Goal: Task Accomplishment & Management: Complete application form

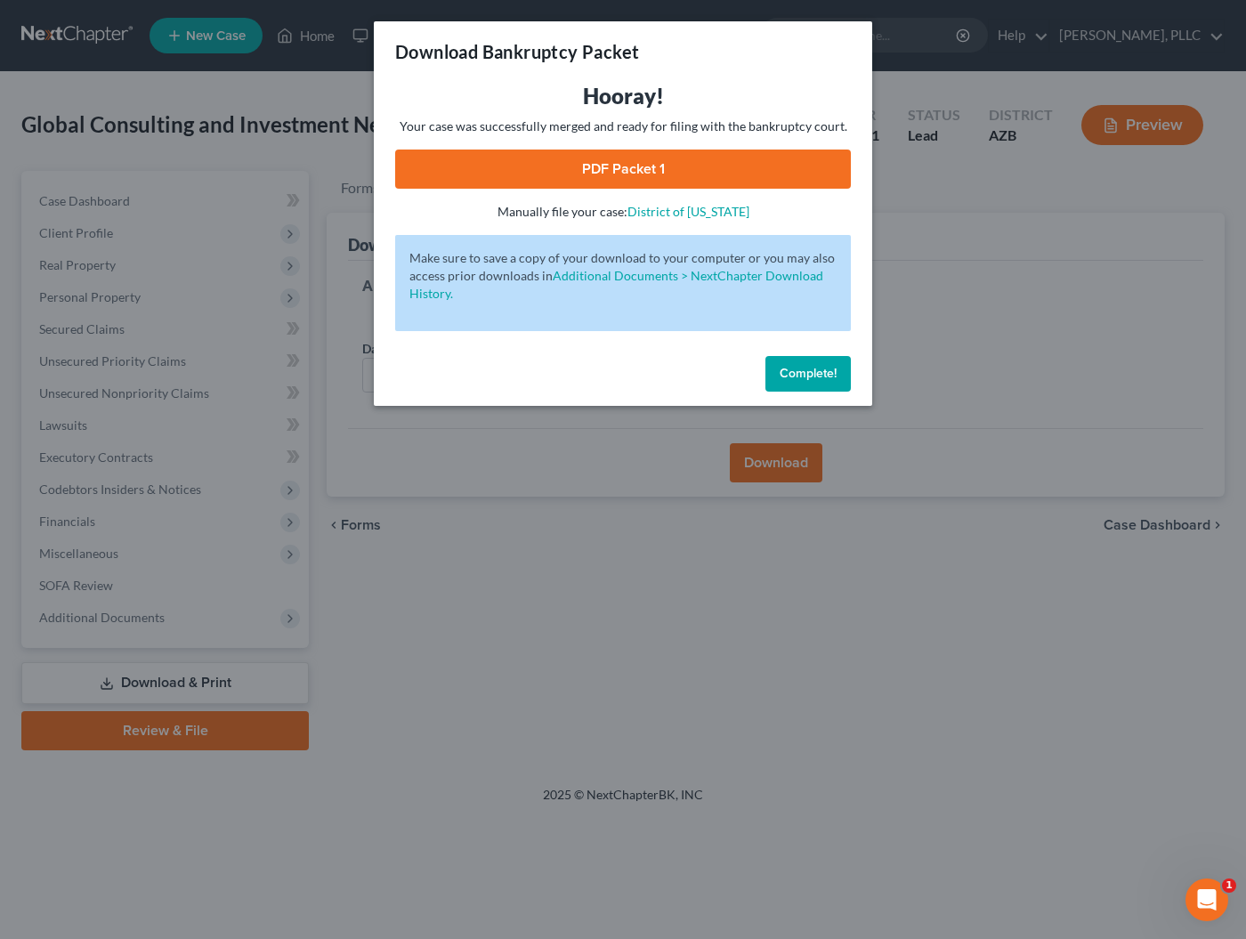
click at [807, 381] on button "Complete!" at bounding box center [807, 374] width 85 height 36
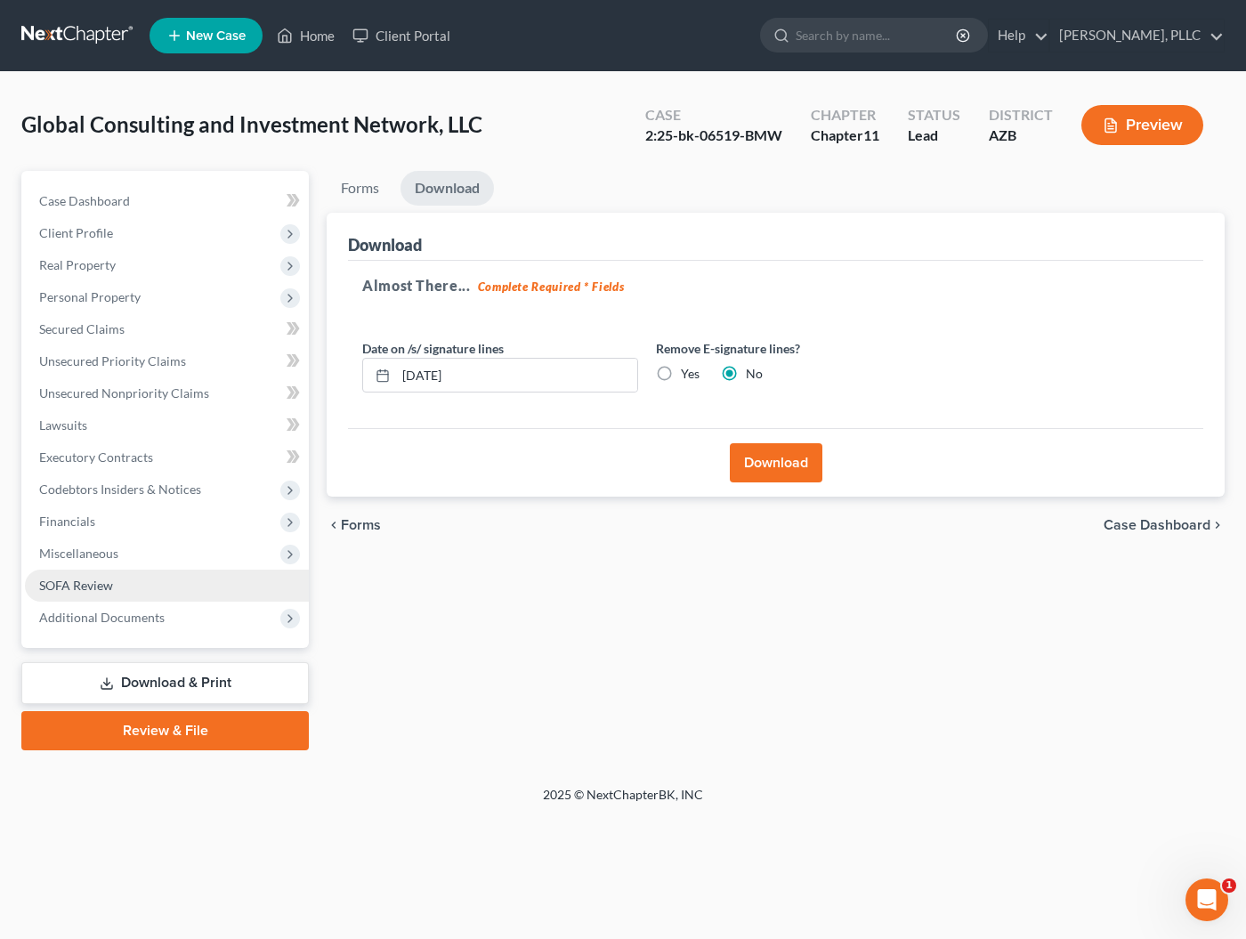
click at [83, 589] on span "SOFA Review" at bounding box center [76, 585] width 74 height 15
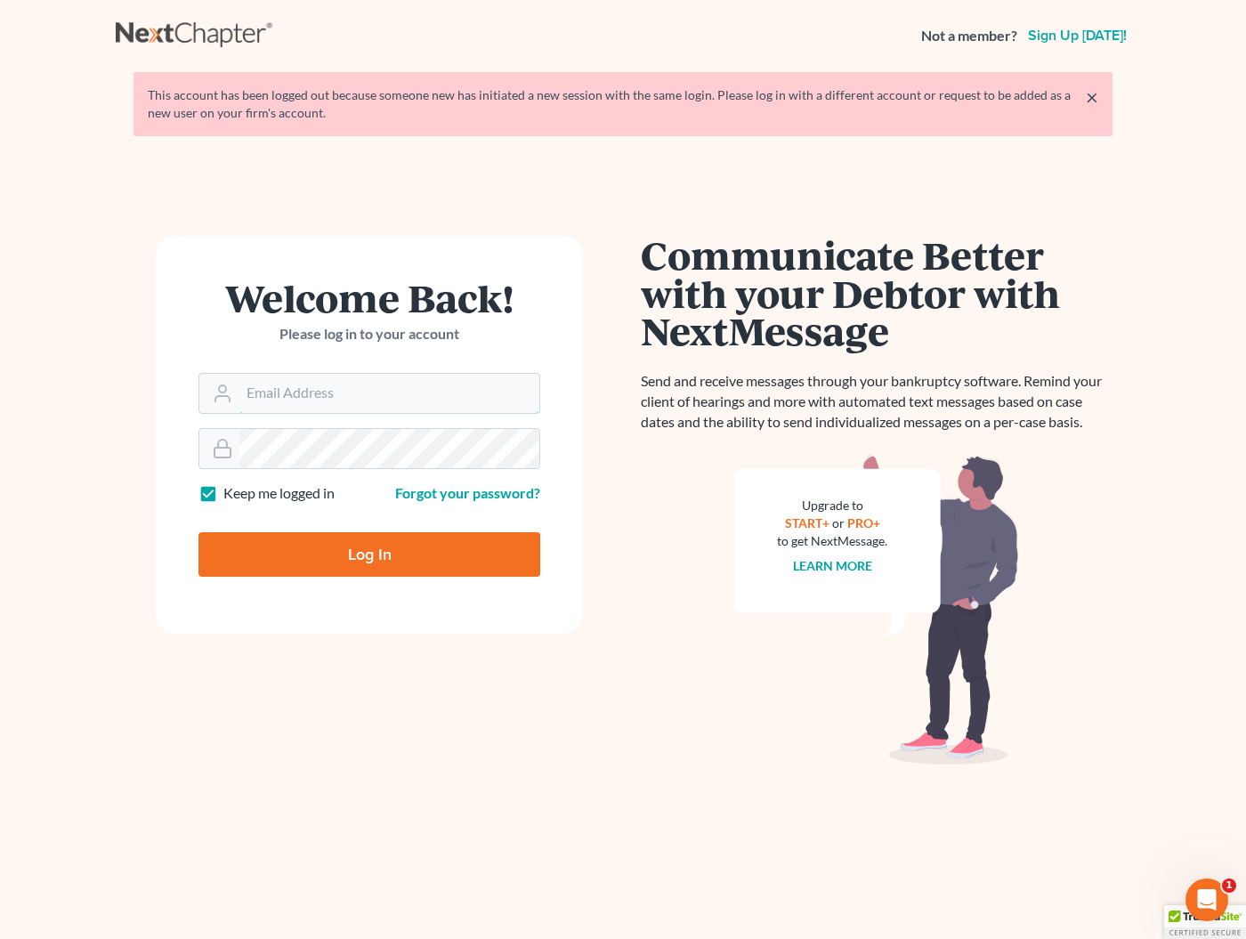
type input "mat@keerymccue.com"
click at [369, 553] on input "Log In" at bounding box center [369, 554] width 342 height 45
type input "Thinking..."
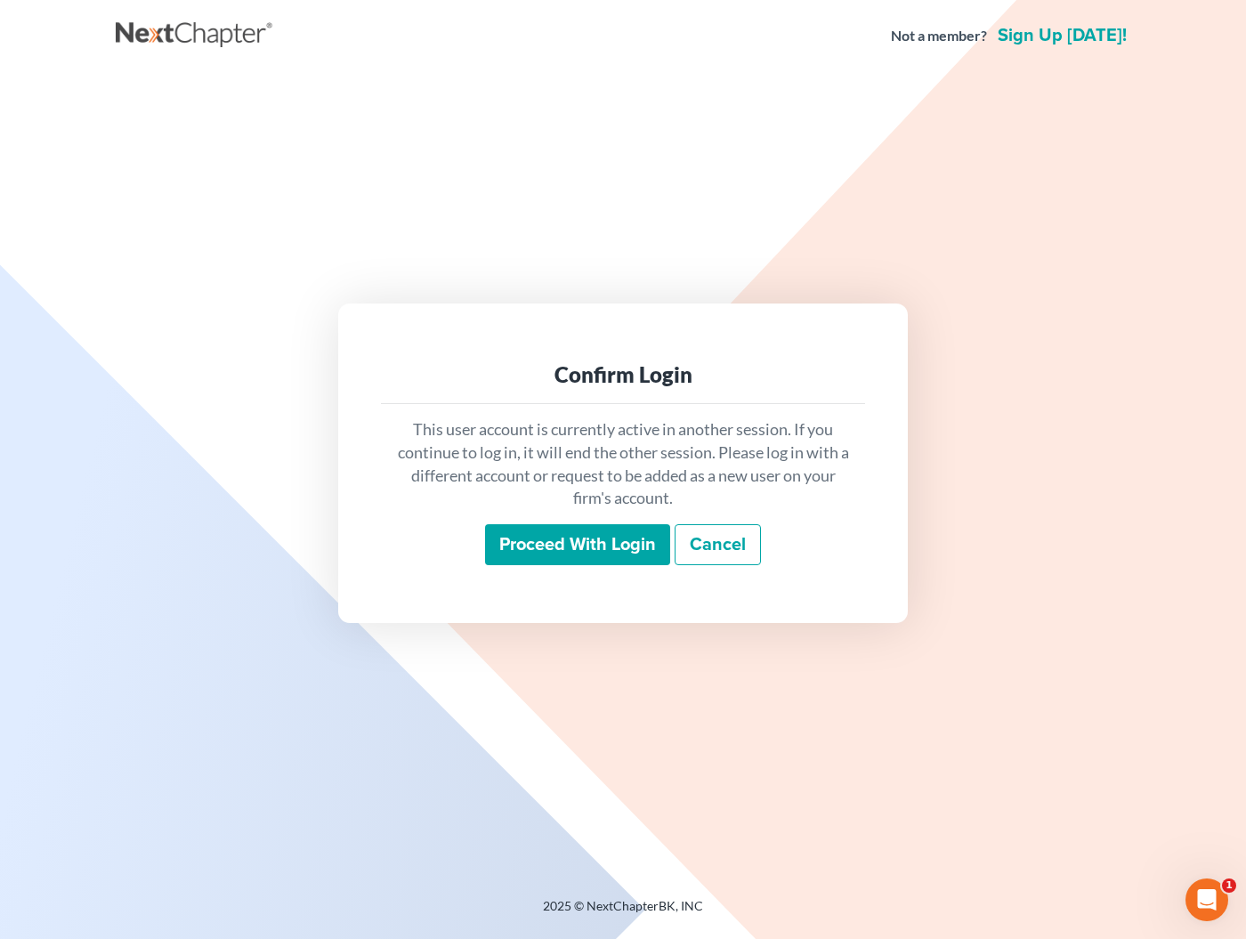
click at [600, 545] on input "Proceed with login" at bounding box center [577, 544] width 185 height 41
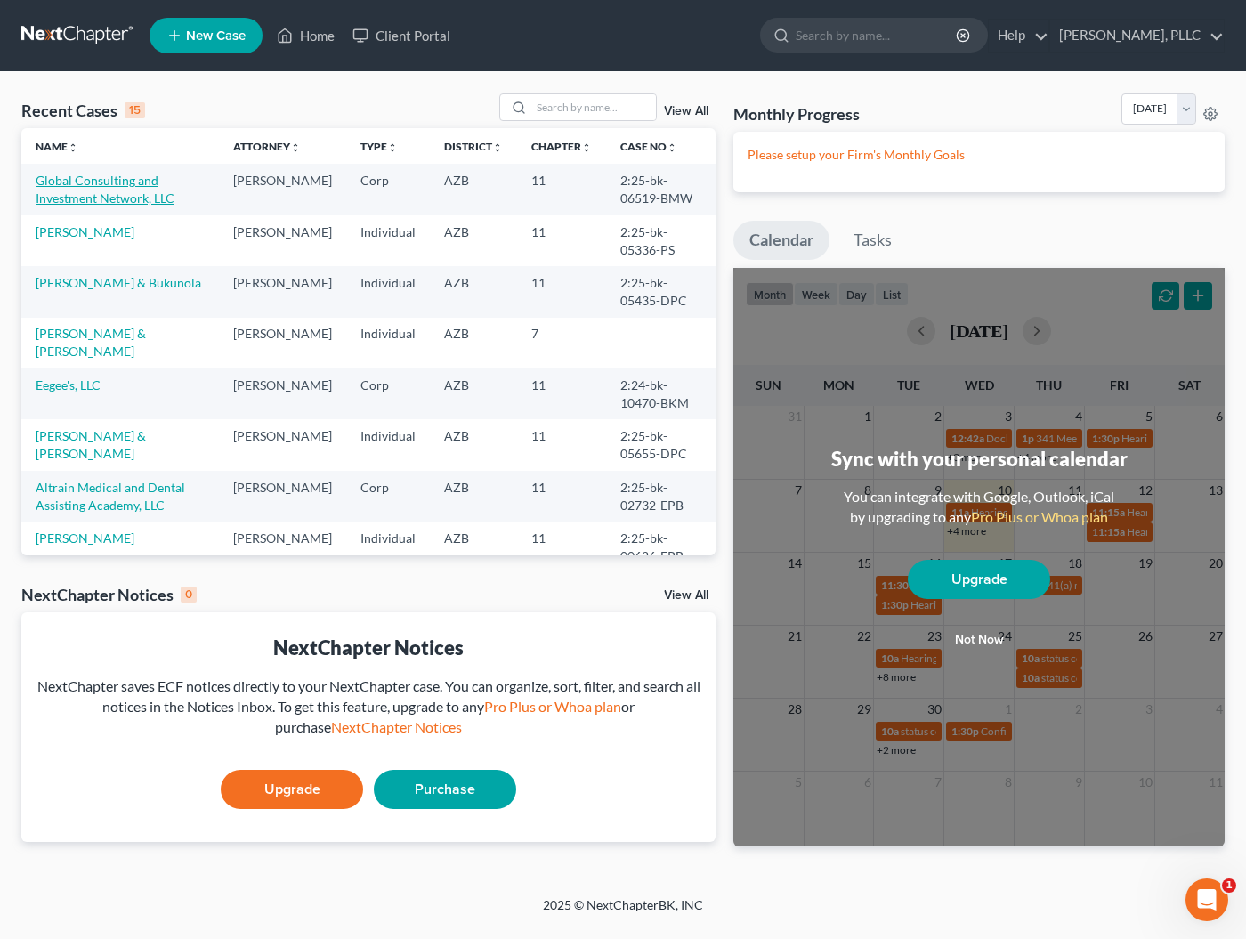
click at [63, 184] on link "Global Consulting and Investment Network, LLC" at bounding box center [105, 189] width 139 height 33
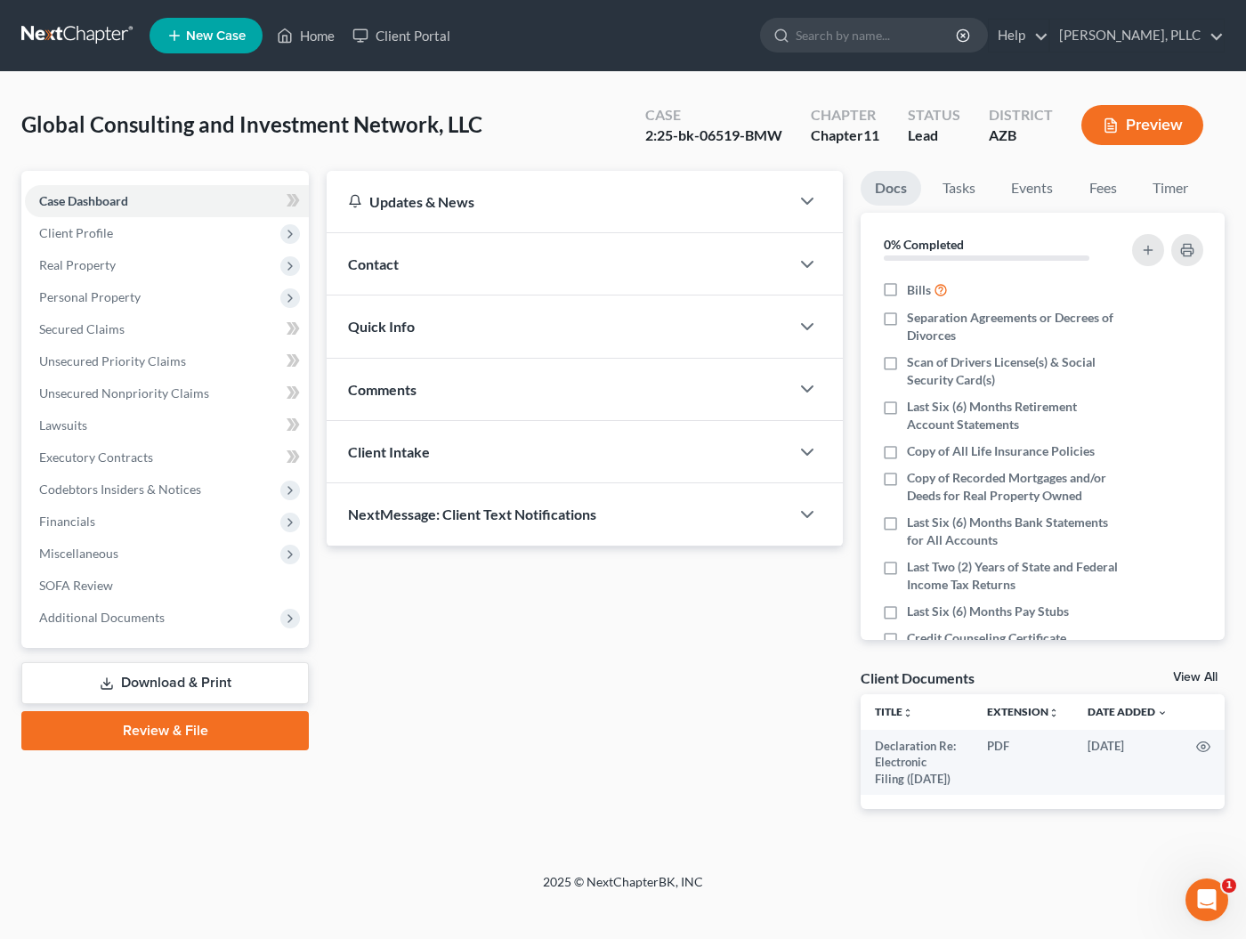
click at [538, 218] on div "Updates & News" at bounding box center [558, 201] width 463 height 61
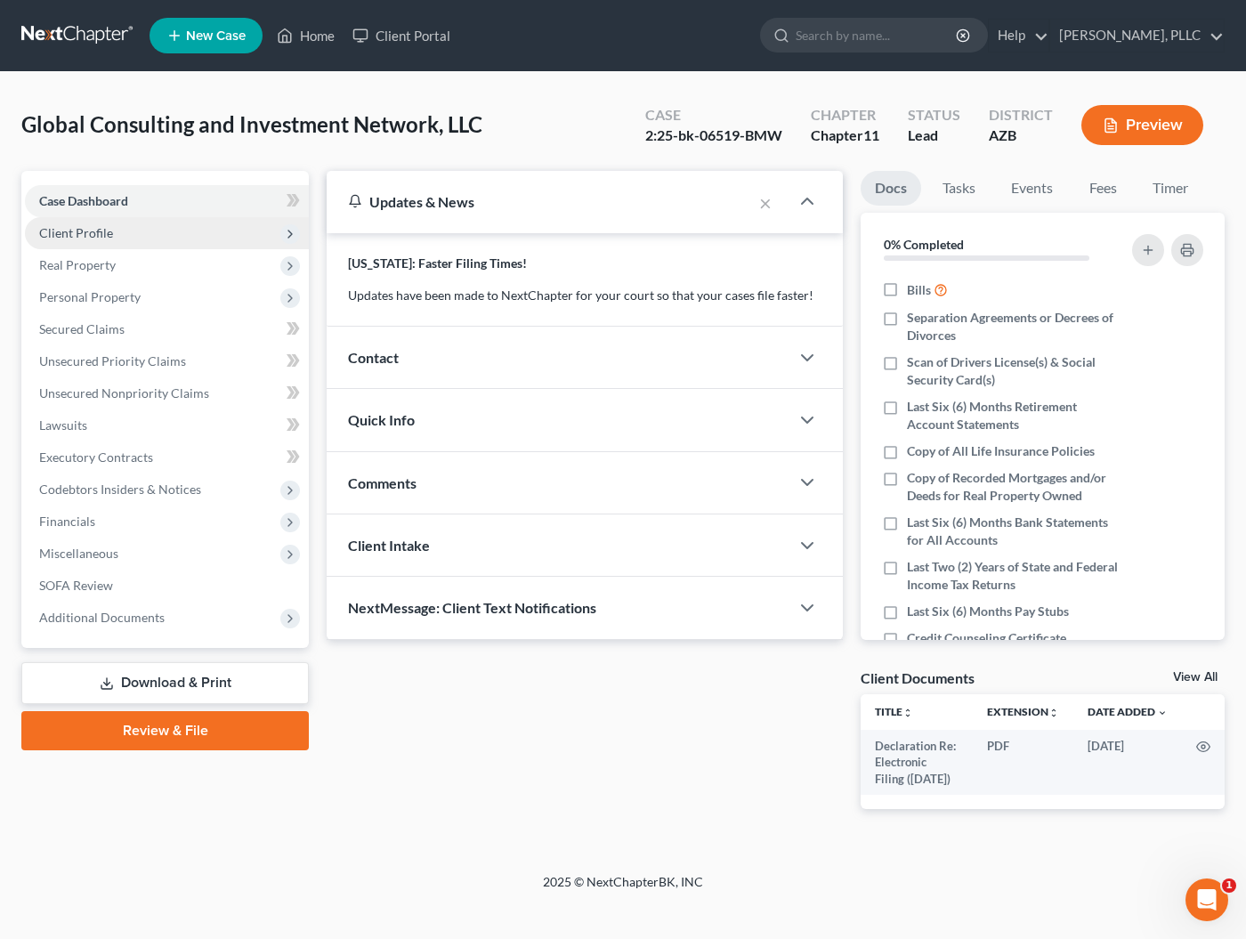
click at [83, 236] on span "Client Profile" at bounding box center [76, 232] width 74 height 15
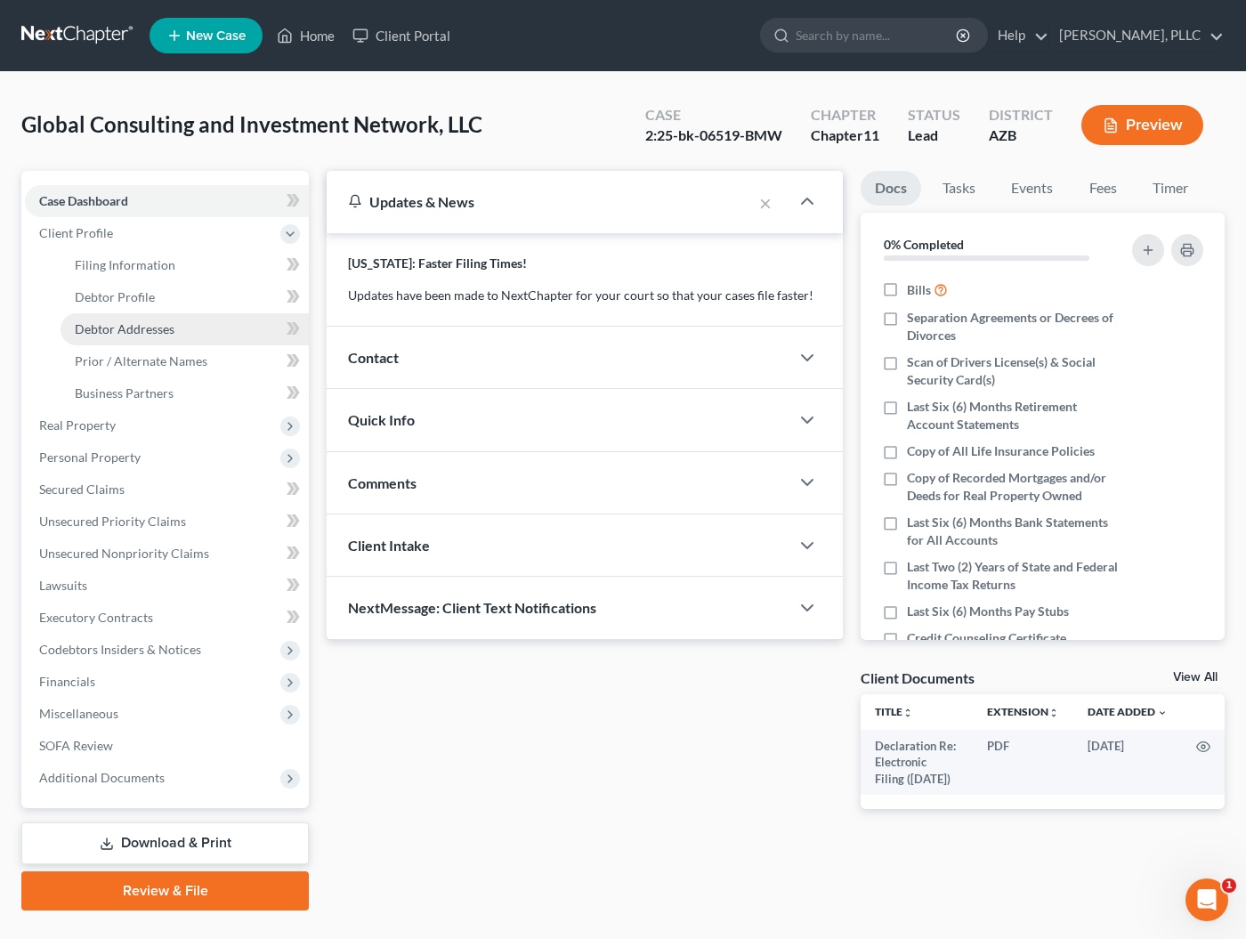
click at [111, 328] on span "Debtor Addresses" at bounding box center [125, 328] width 100 height 15
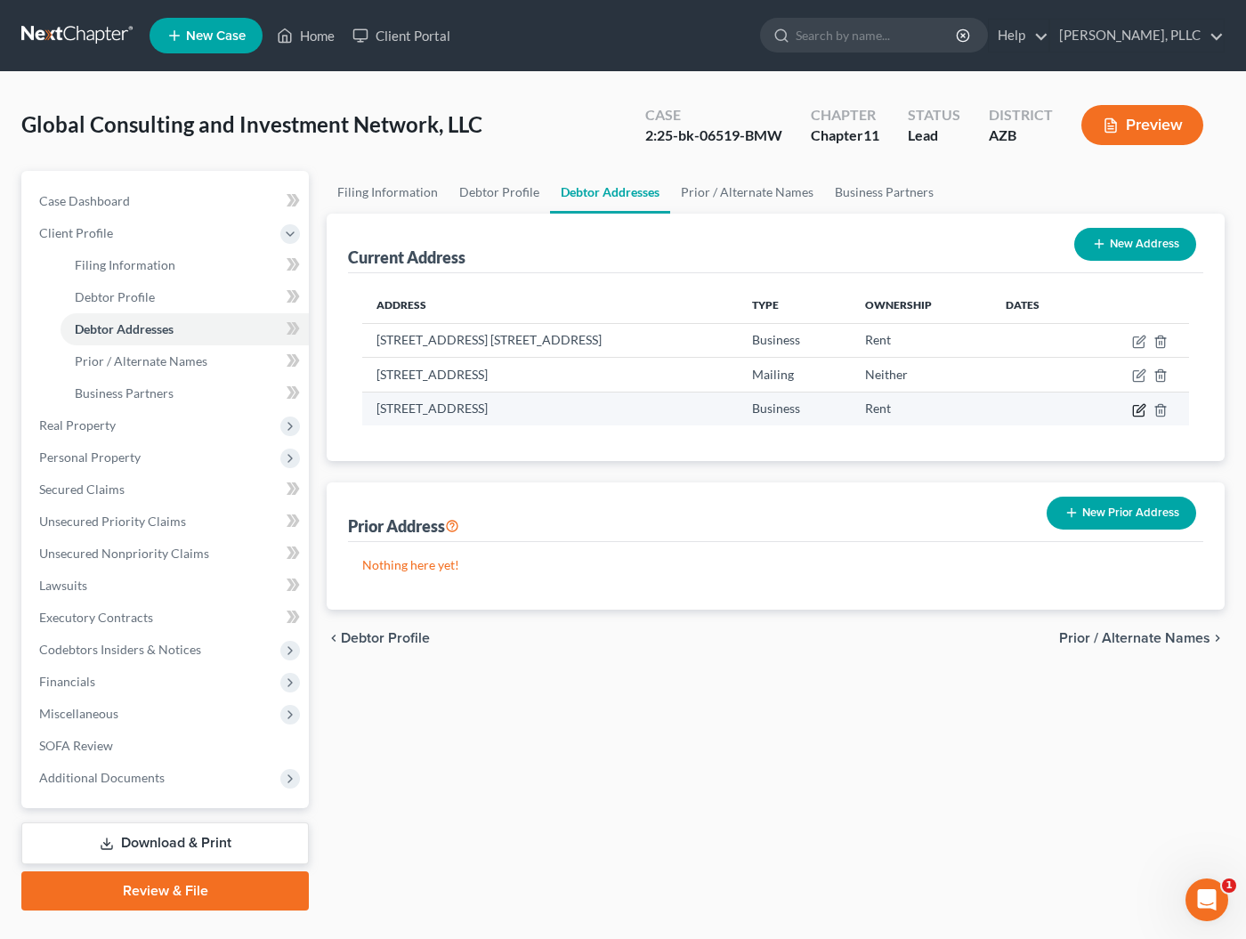
click at [1138, 414] on icon "button" at bounding box center [1139, 410] width 14 height 14
select select "3"
select select "7"
select select "0"
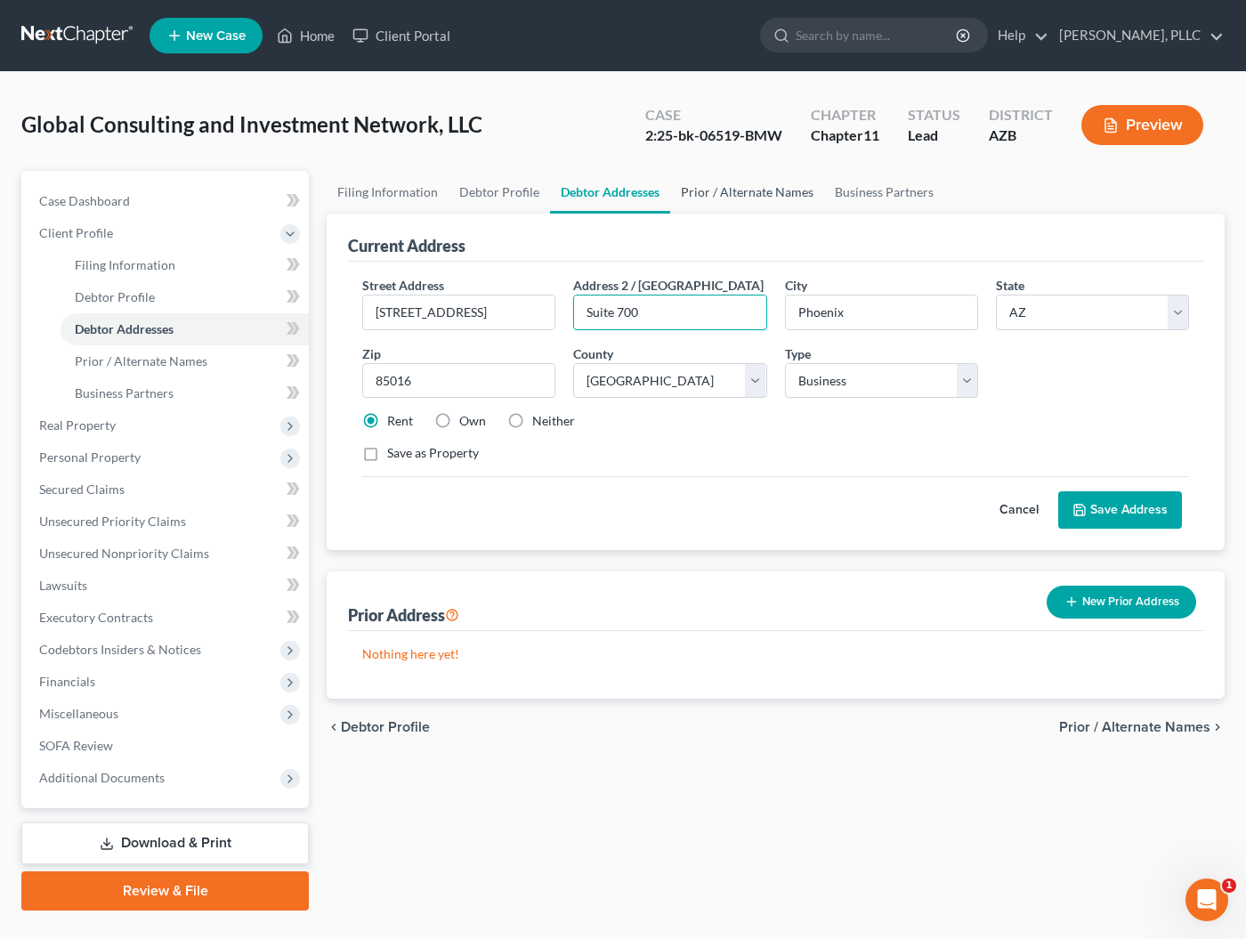
type input "Suite 700"
click at [744, 197] on link "Prior / Alternate Names" at bounding box center [747, 192] width 154 height 43
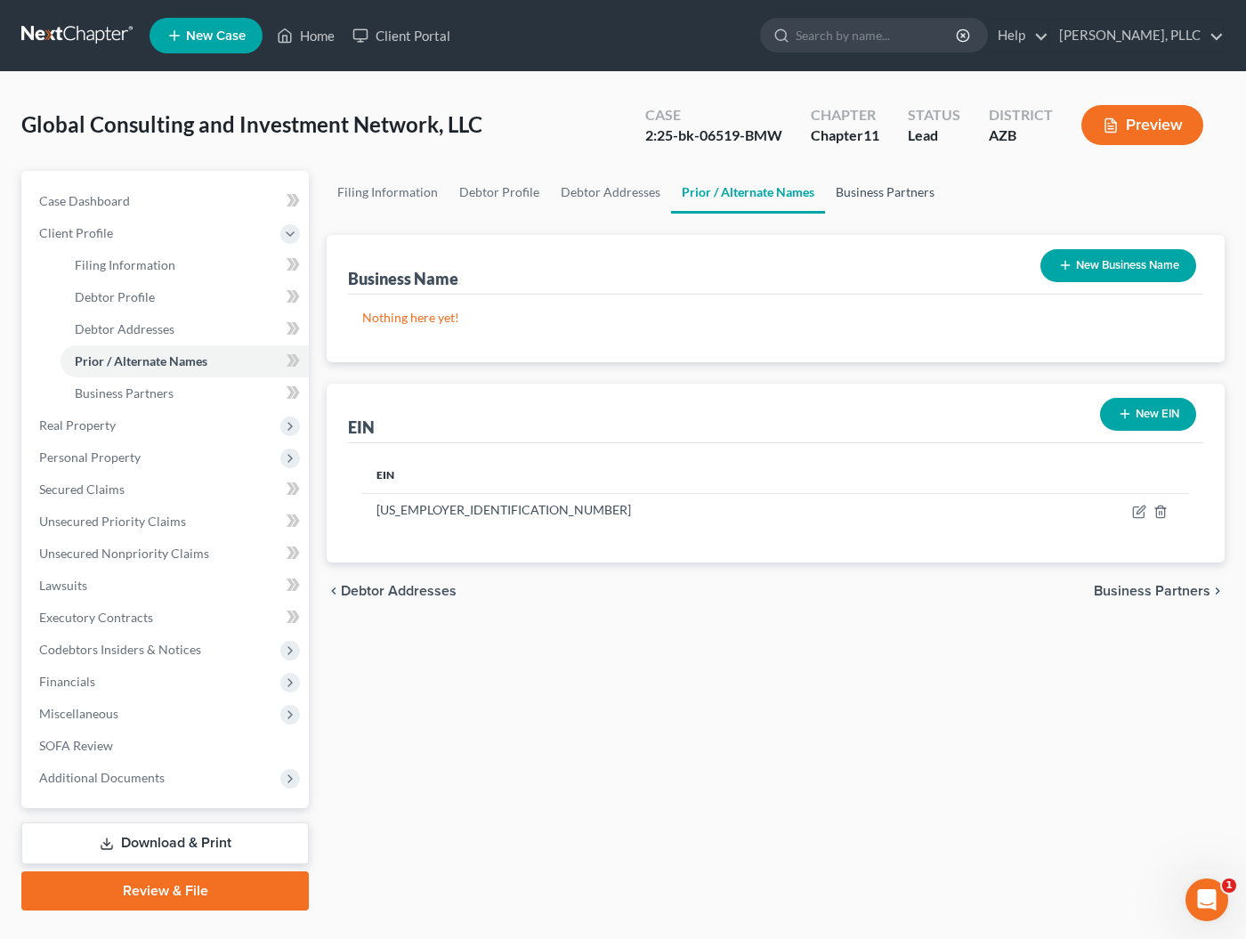
click at [892, 190] on link "Business Partners" at bounding box center [885, 192] width 120 height 43
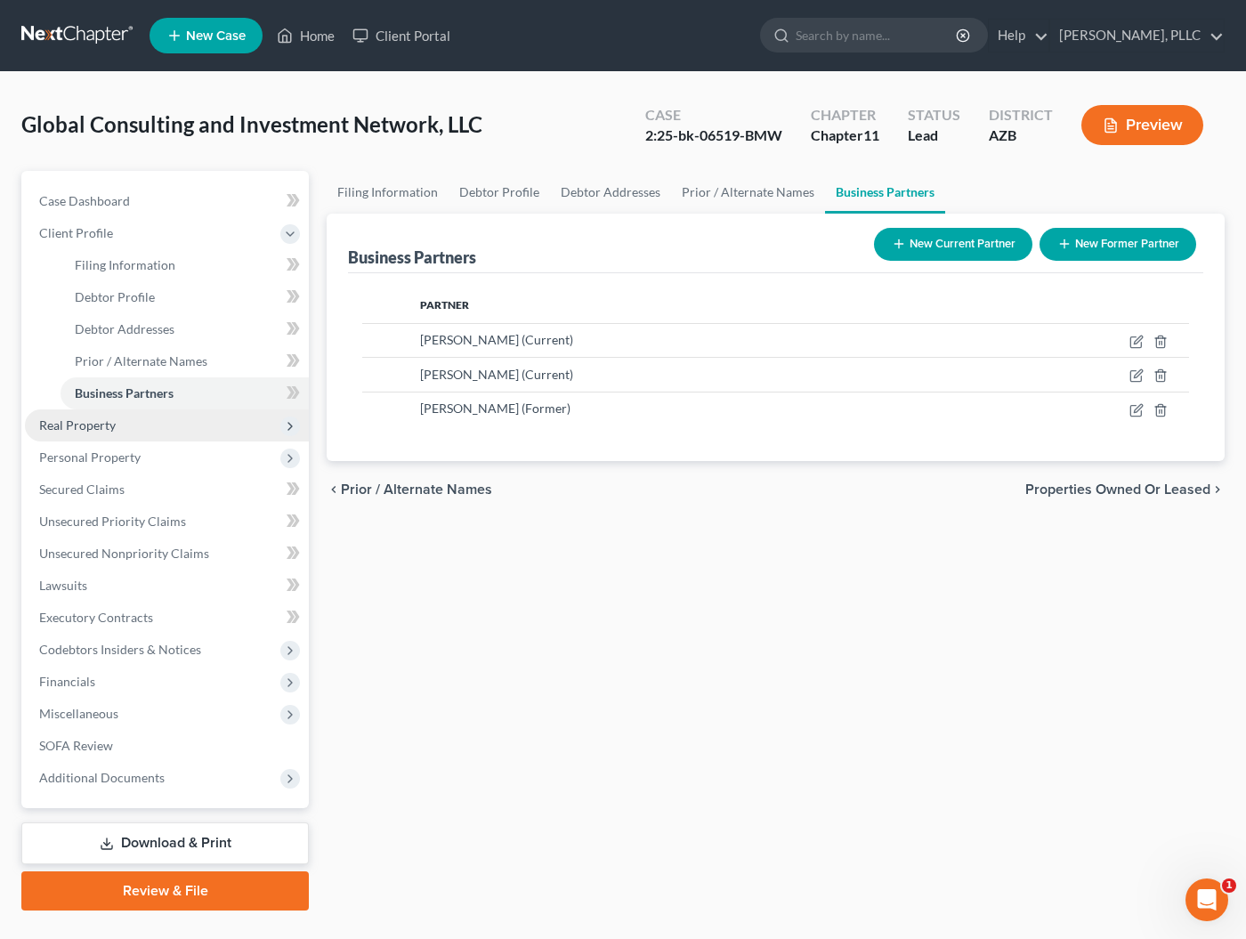
click at [78, 427] on span "Real Property" at bounding box center [77, 424] width 77 height 15
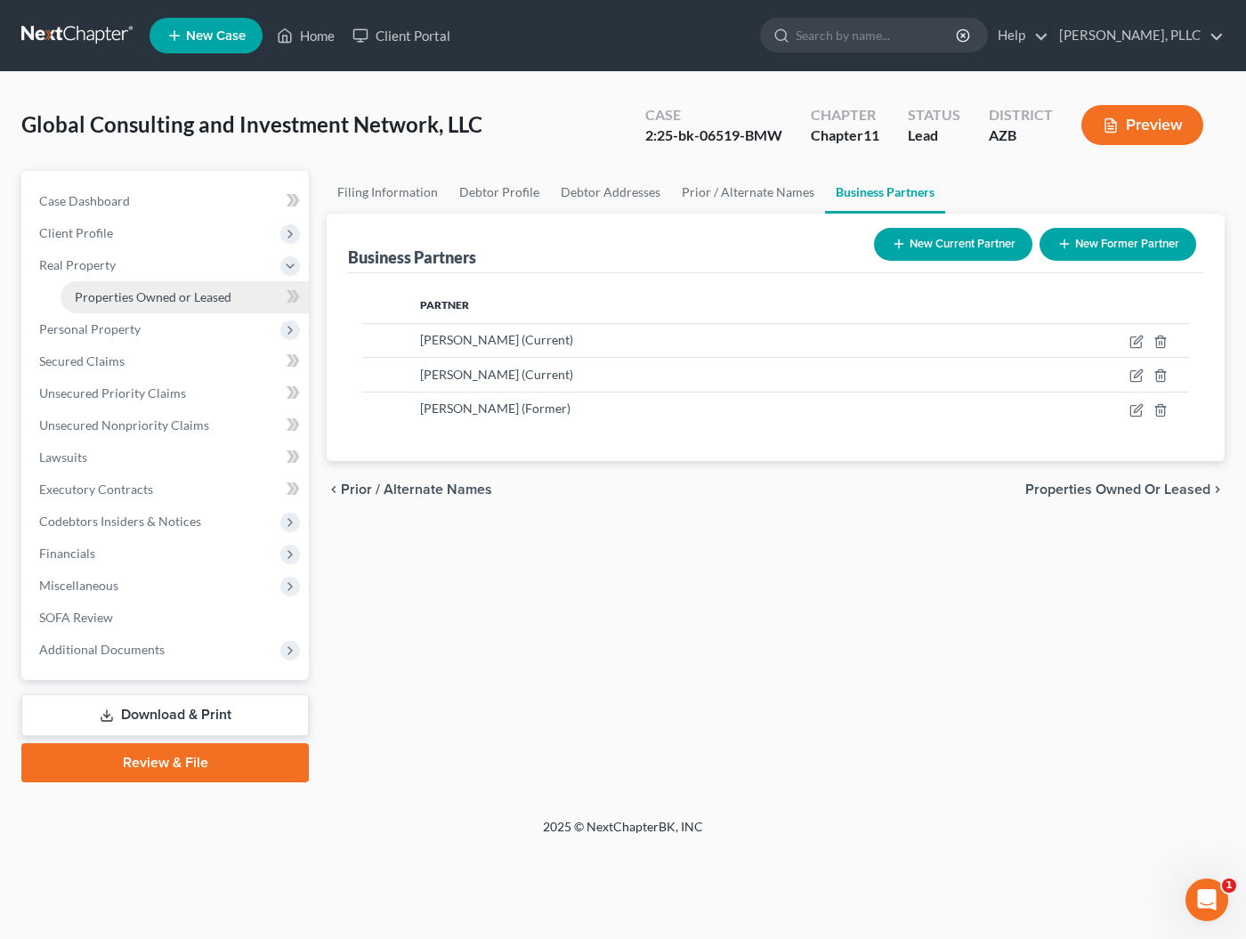
click at [148, 307] on link "Properties Owned or Leased" at bounding box center [185, 297] width 248 height 32
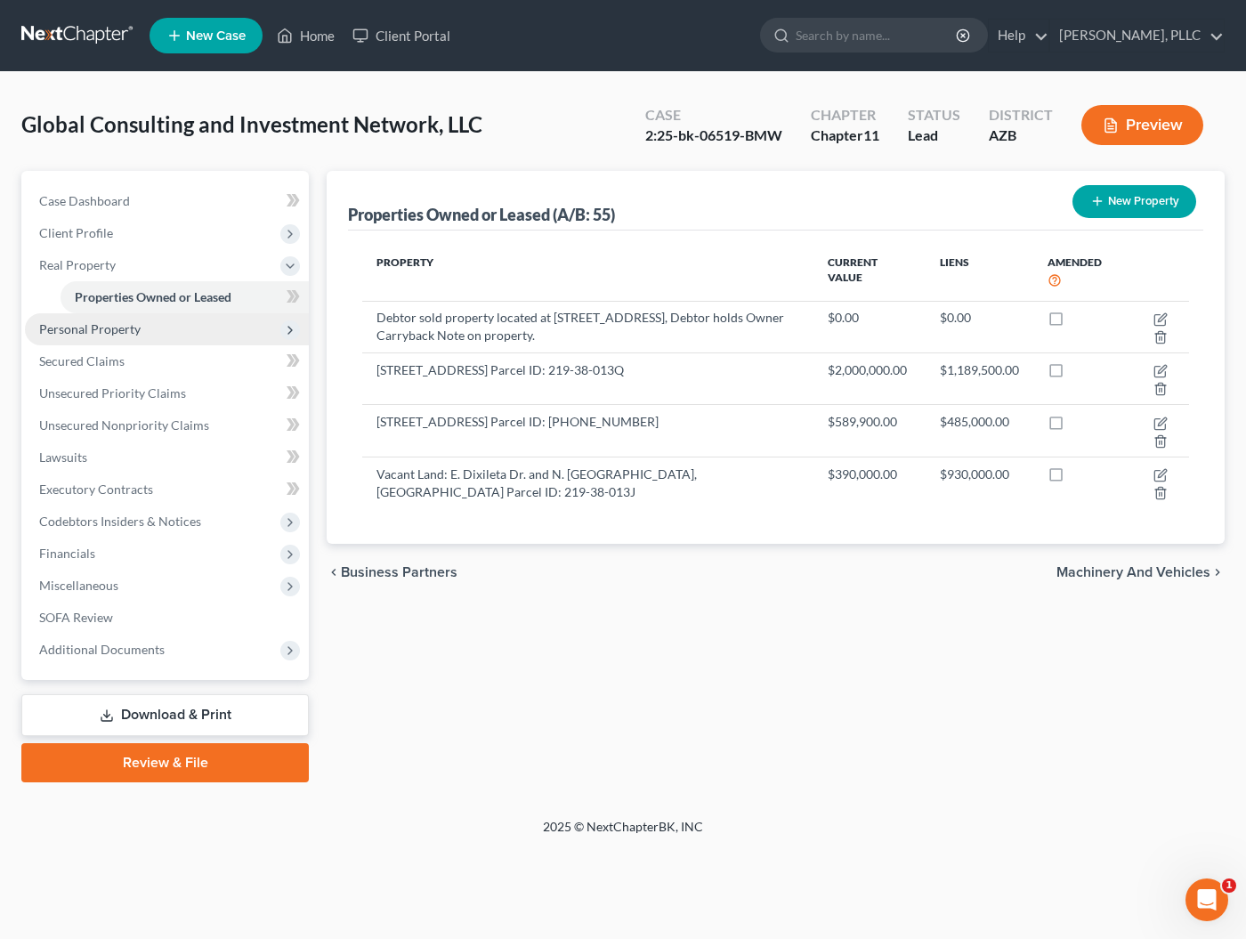
click at [127, 332] on span "Personal Property" at bounding box center [89, 328] width 101 height 15
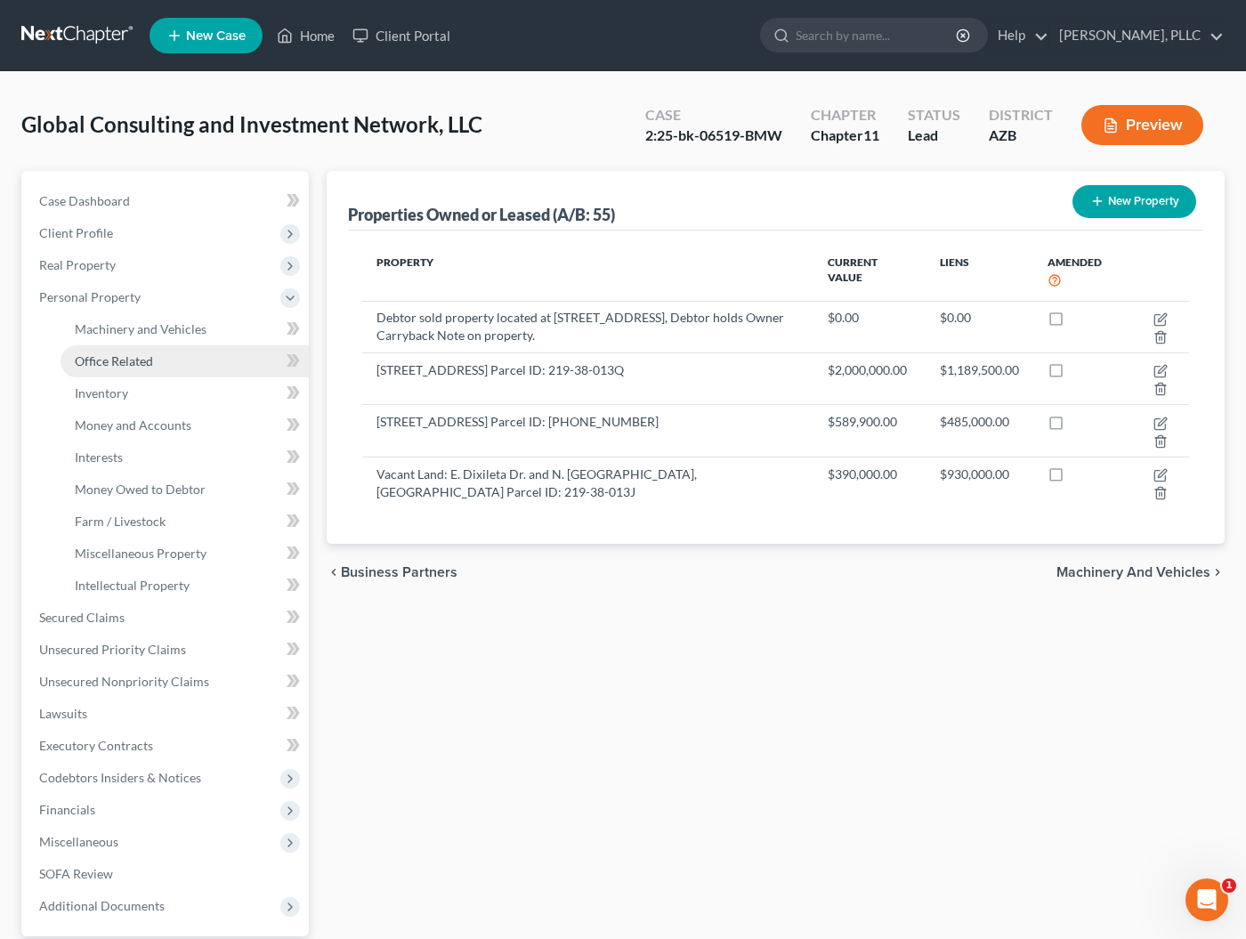
click at [130, 367] on span "Office Related" at bounding box center [114, 360] width 78 height 15
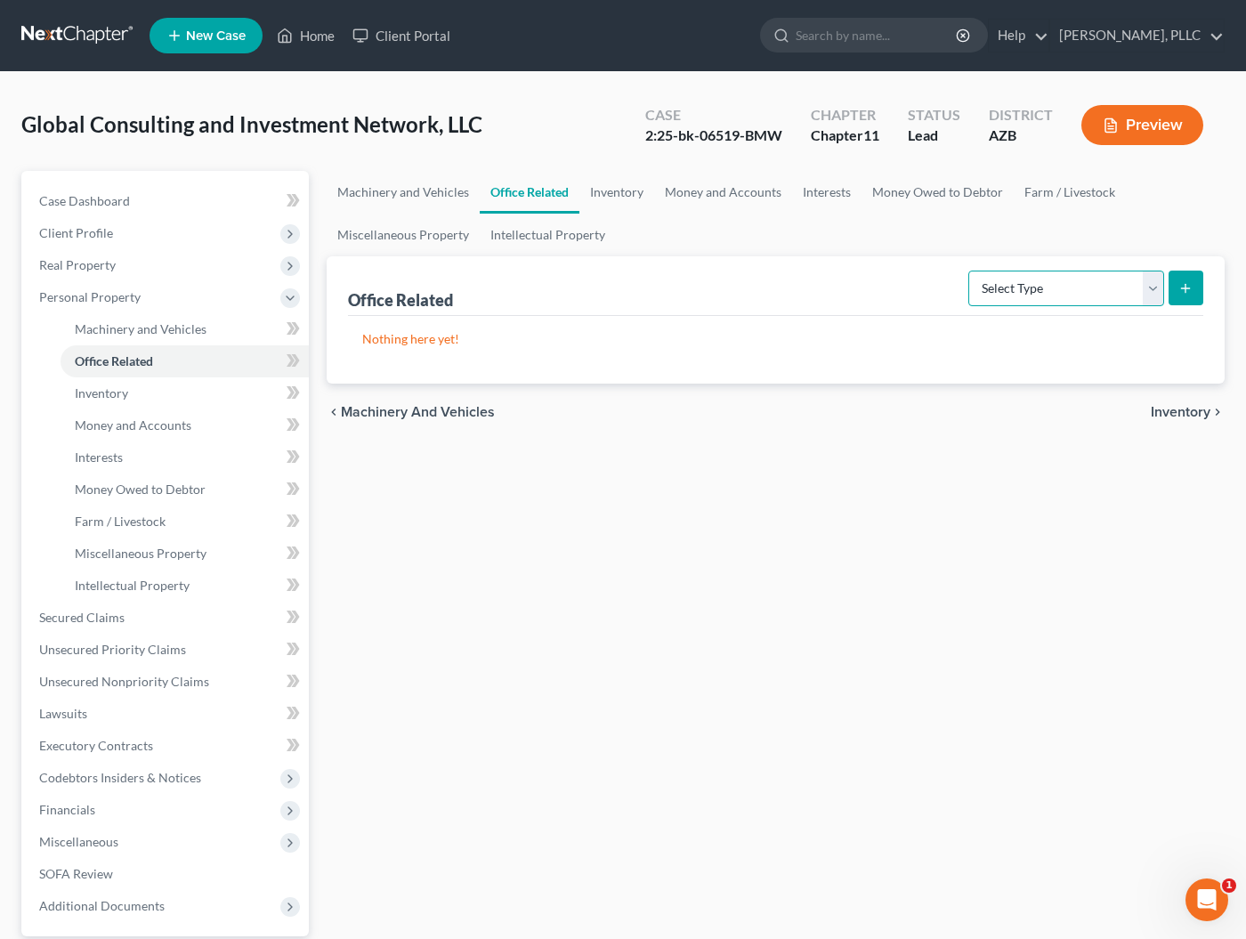
select select "equipment"
click at [1193, 282] on icon "submit" at bounding box center [1185, 288] width 14 height 14
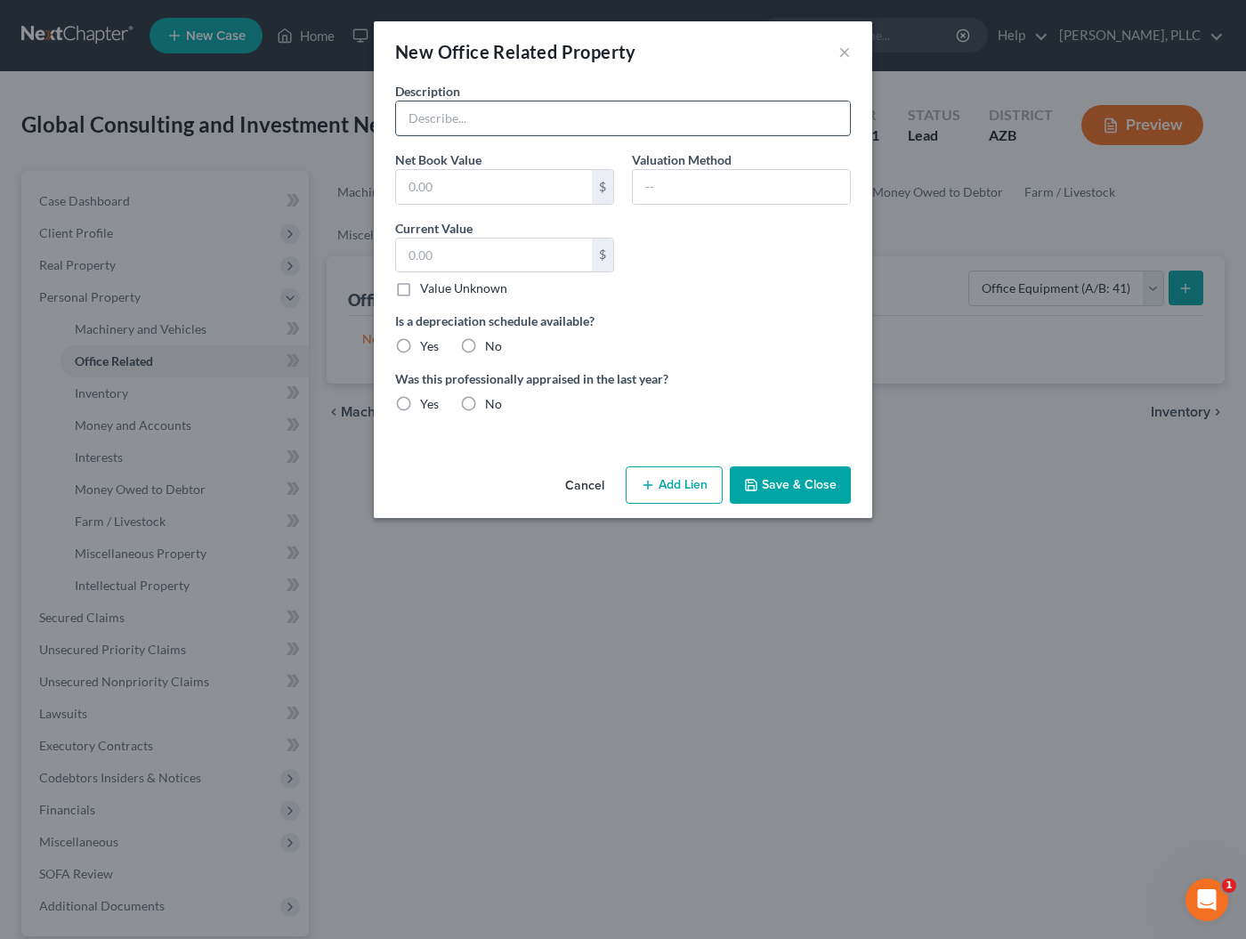
click at [587, 129] on input "text" at bounding box center [623, 118] width 454 height 34
type input "None - Debtor uses office equipment provided Lessor, M&R Tax Accounting and Ser…"
click at [458, 190] on input "text" at bounding box center [494, 187] width 196 height 34
type input "0"
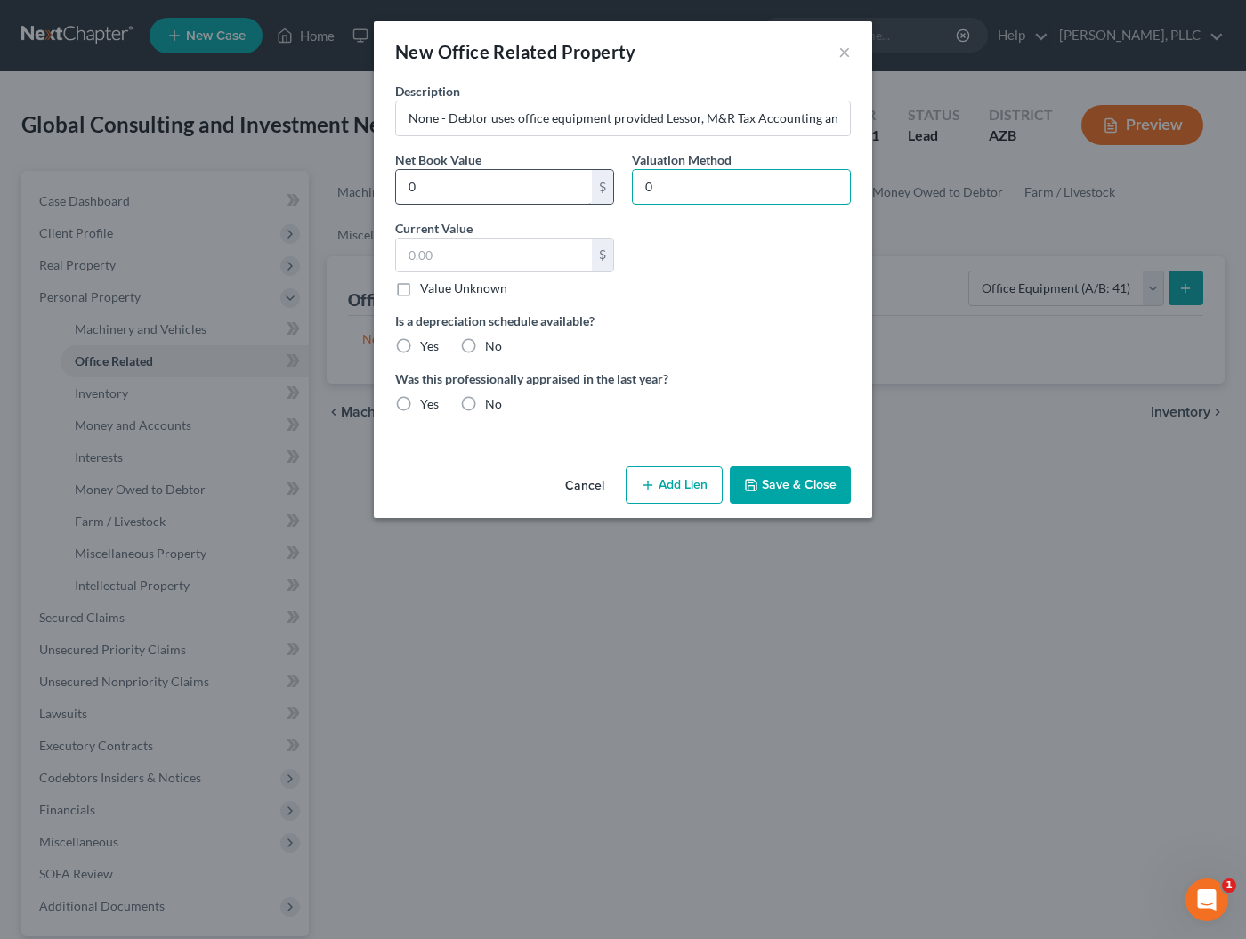
type input "0"
click at [485, 354] on label "No" at bounding box center [493, 346] width 17 height 18
click at [492, 349] on input "No" at bounding box center [498, 343] width 12 height 12
radio input "true"
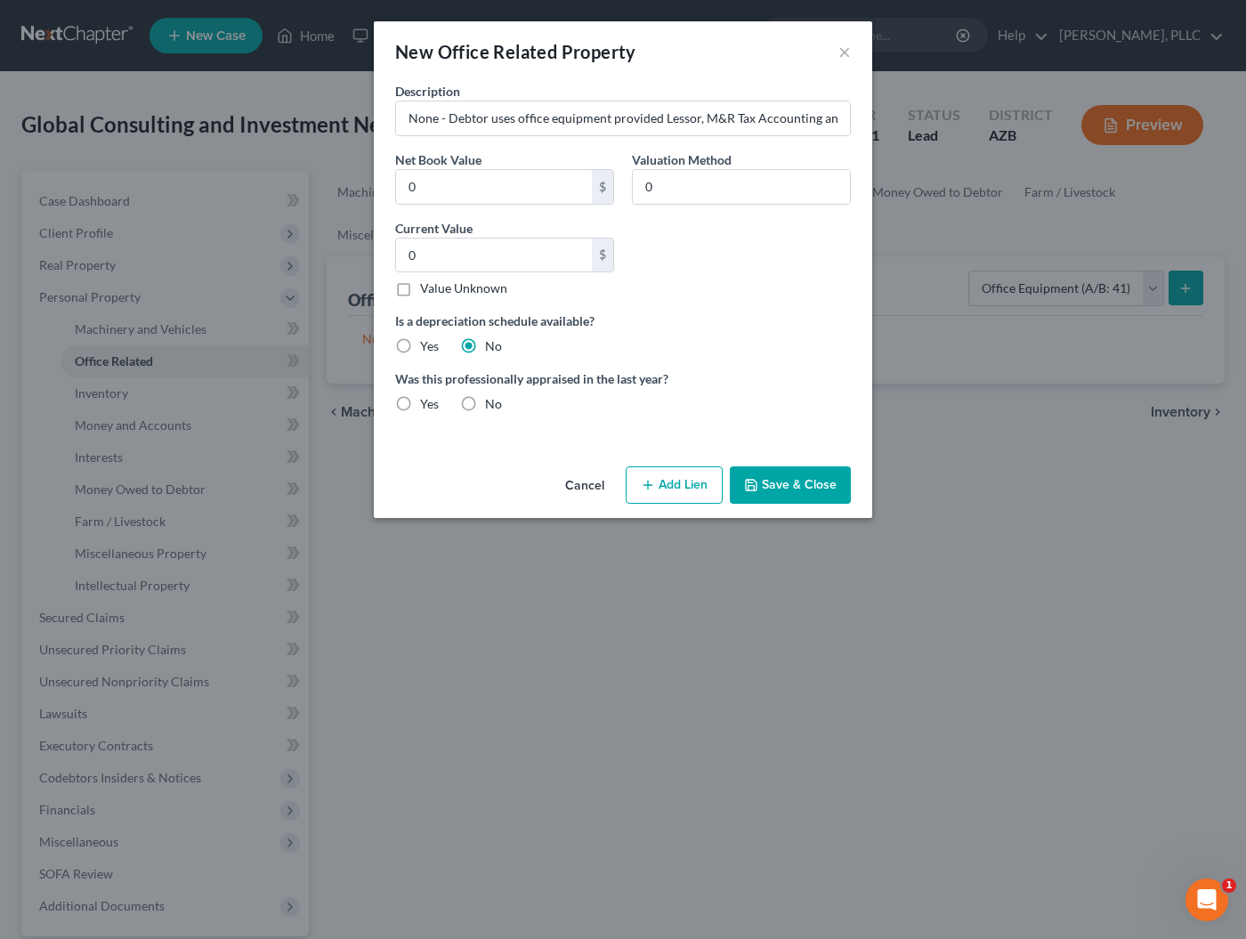
click at [485, 411] on label "No" at bounding box center [493, 404] width 17 height 18
click at [492, 407] on input "No" at bounding box center [498, 401] width 12 height 12
radio input "true"
click at [765, 496] on button "Save & Close" at bounding box center [790, 484] width 121 height 37
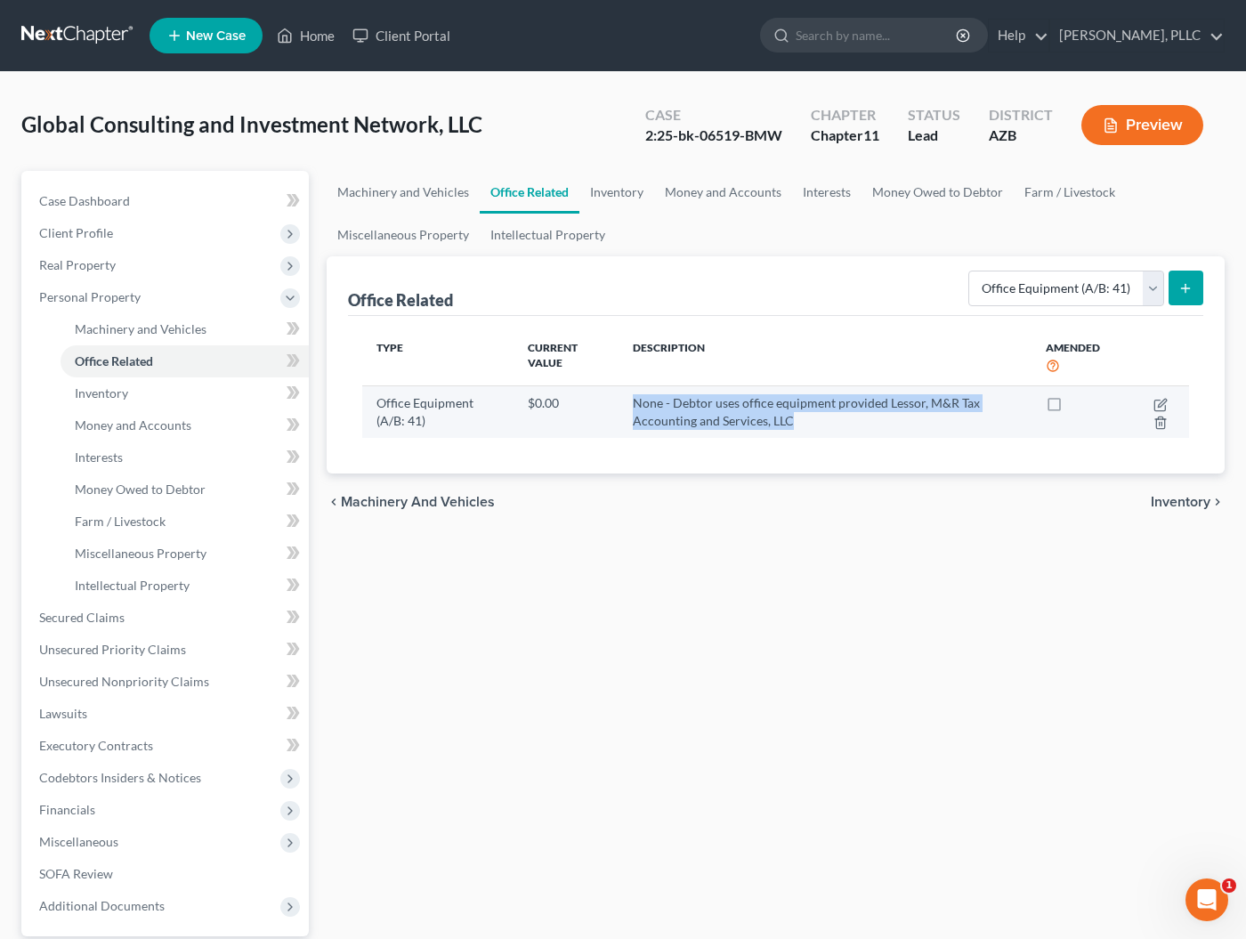
drag, startPoint x: 620, startPoint y: 399, endPoint x: 721, endPoint y: 424, distance: 103.6
click at [721, 424] on td "None - Debtor uses office equipment provided Lessor, M&R Tax Accounting and Ser…" at bounding box center [825, 412] width 413 height 52
copy td "None - Debtor uses office equipment provided Lessor, M&R Tax Accounting and Ser…"
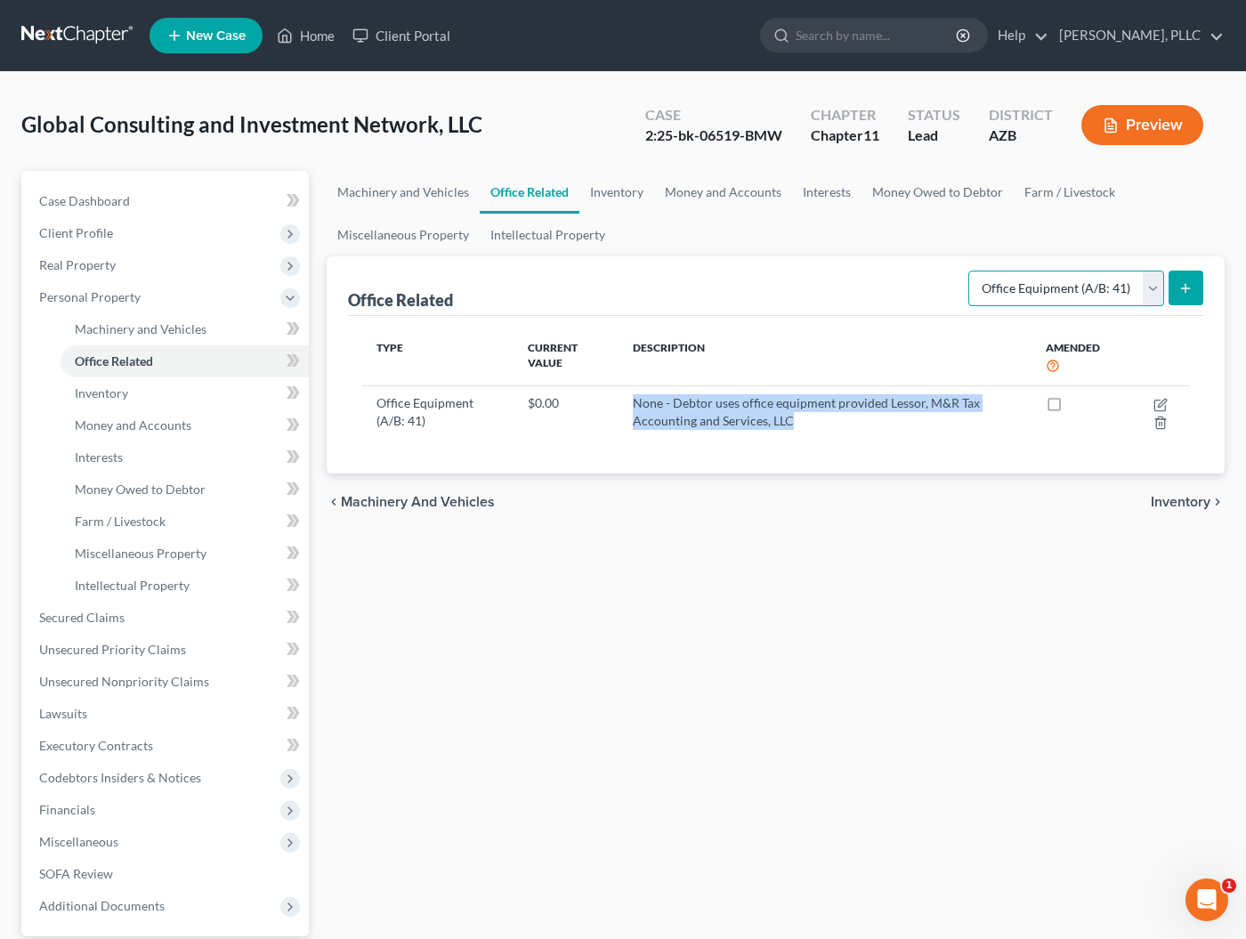
select select "furniture"
click at [1183, 289] on icon "submit" at bounding box center [1185, 288] width 14 height 14
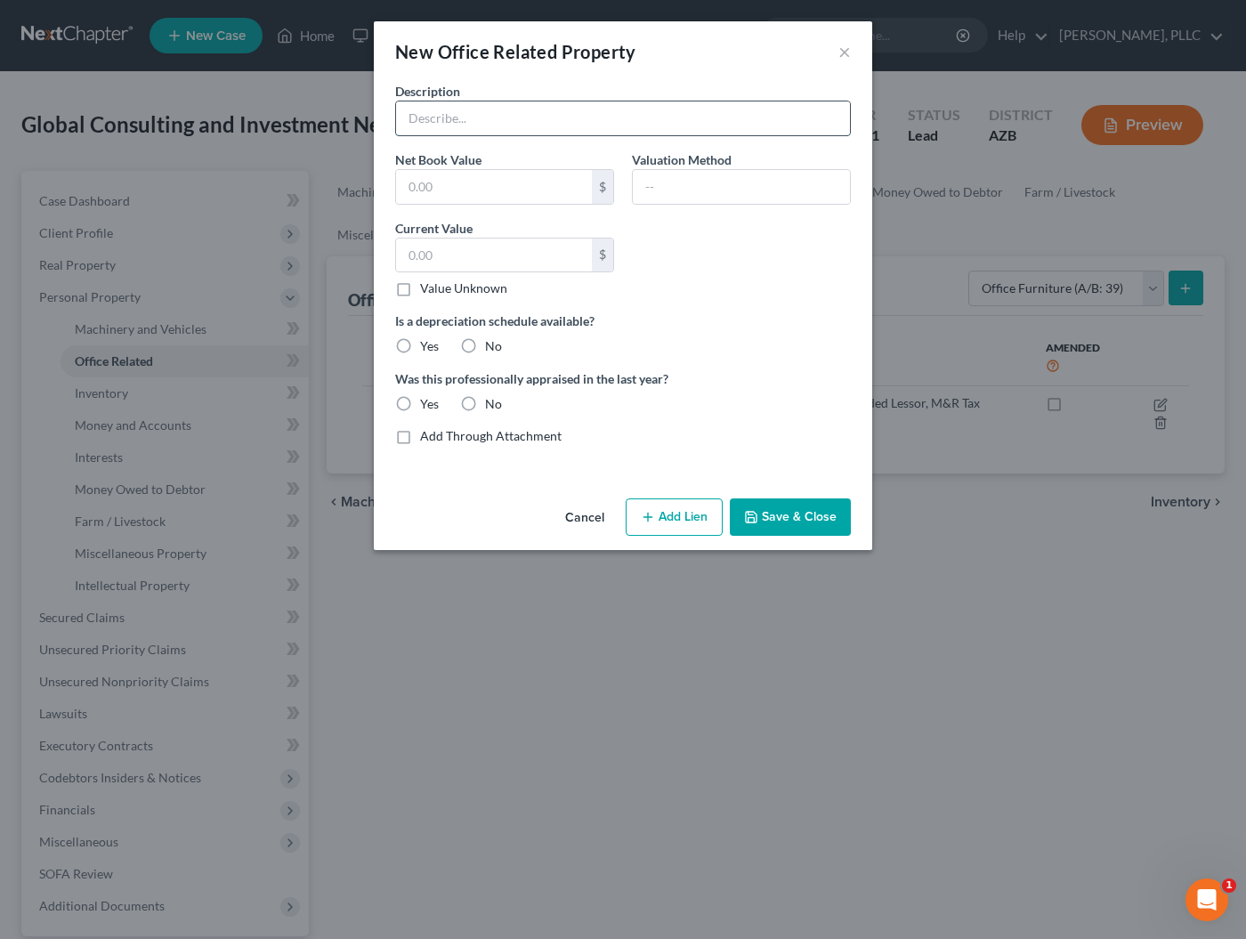
click at [539, 115] on input "text" at bounding box center [623, 118] width 454 height 34
paste input "None - Debtor uses office equipment provided Lessor, M&R Tax Accounting and Ser…"
click at [532, 117] on input "None - Debtor uses office equipment provided Lessor, M&R Tax Accounting and Ser…" at bounding box center [623, 118] width 454 height 34
type input "None - Debtor uses office furniture provided by Lessor, M&R Tax Accounting and …"
click at [552, 197] on input "text" at bounding box center [494, 187] width 196 height 34
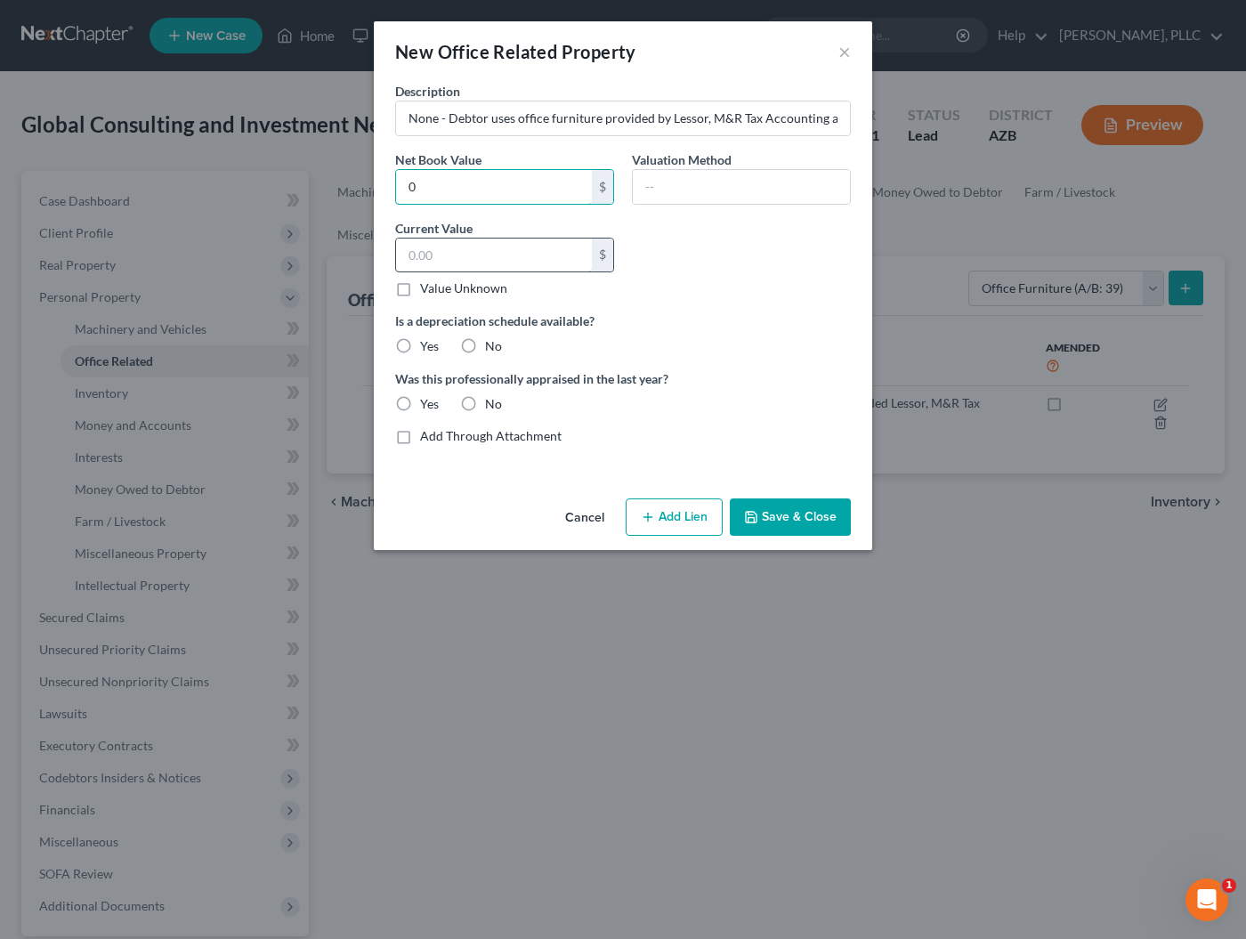
type input "0"
click at [535, 243] on input "text" at bounding box center [494, 256] width 196 height 34
type input "0"
click at [485, 348] on label "No" at bounding box center [493, 346] width 17 height 18
click at [492, 348] on input "No" at bounding box center [498, 343] width 12 height 12
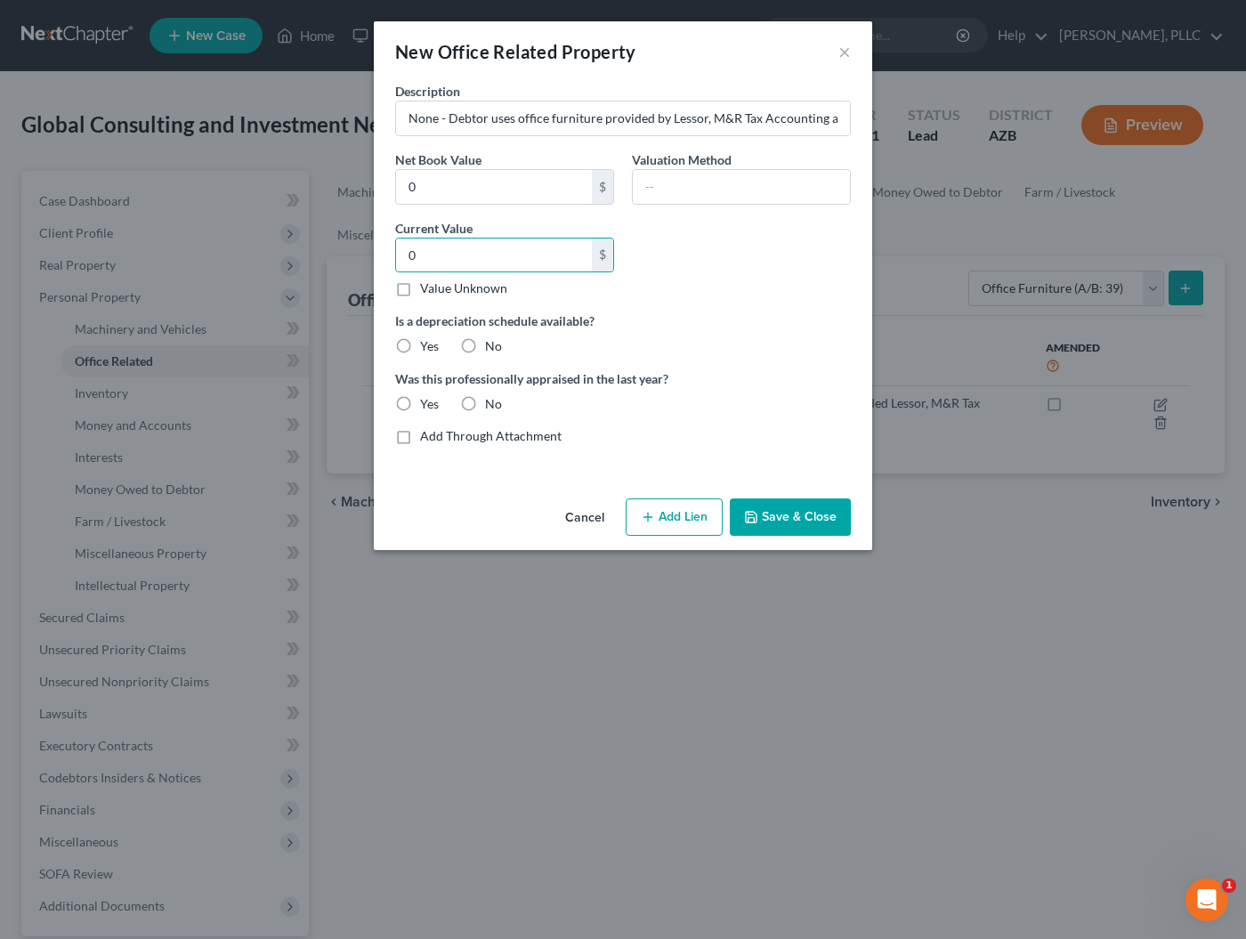
radio input "true"
click at [485, 405] on label "No" at bounding box center [493, 404] width 17 height 18
click at [492, 405] on input "No" at bounding box center [498, 401] width 12 height 12
radio input "true"
click at [760, 517] on button "Save & Close" at bounding box center [790, 516] width 121 height 37
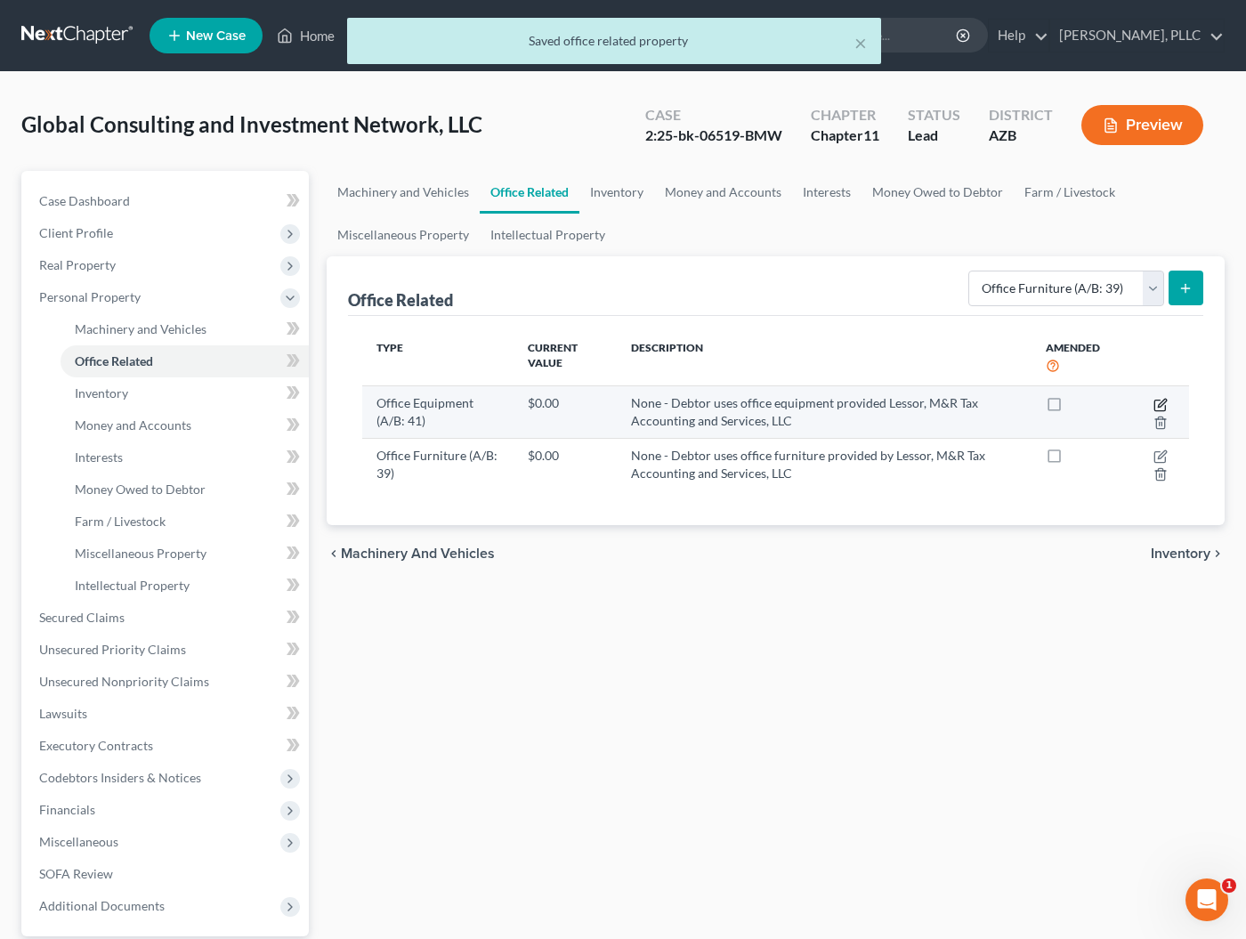
click at [1160, 403] on icon "button" at bounding box center [1162, 403] width 8 height 8
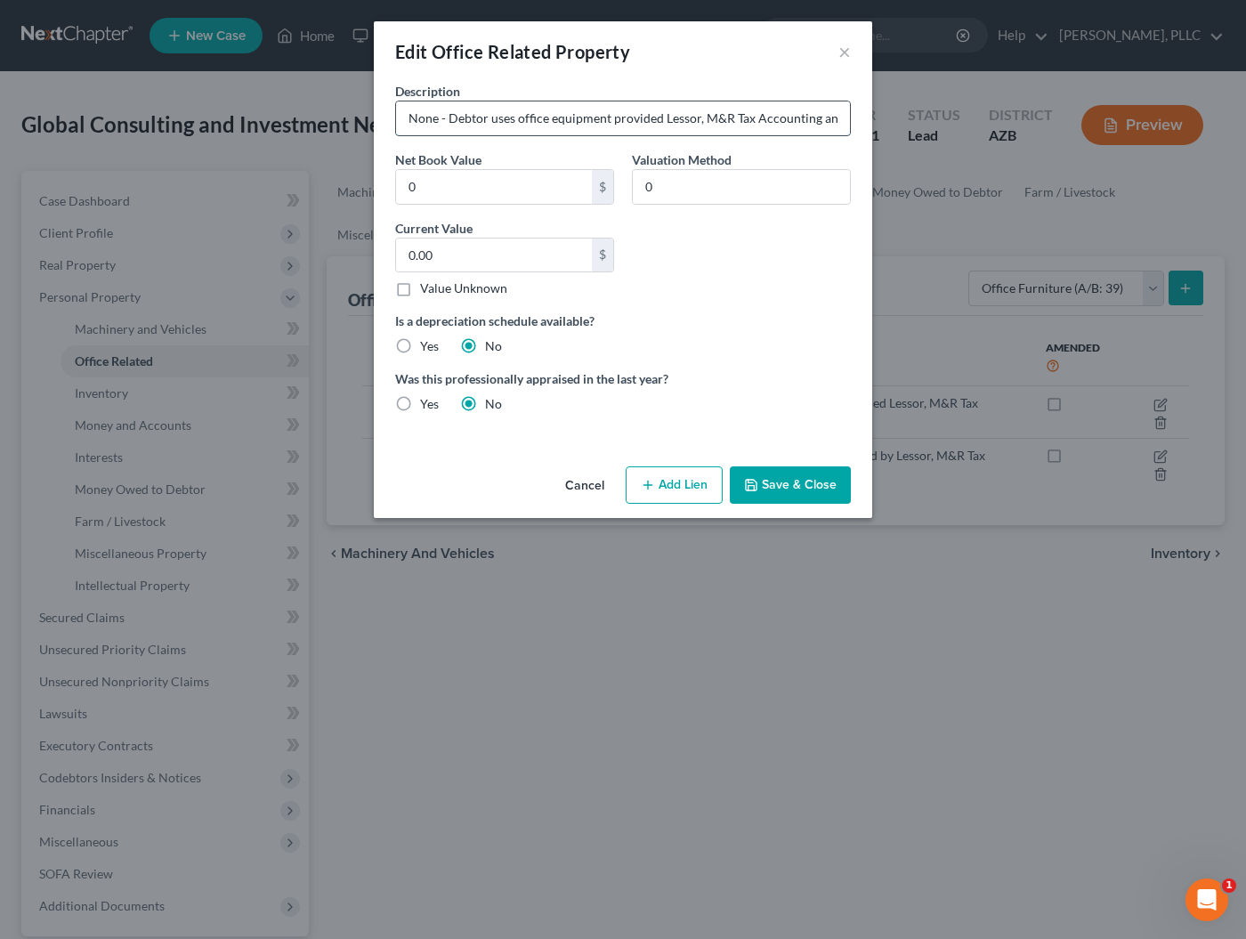
click at [662, 124] on input "None - Debtor uses office equipment provided Lessor, M&R Tax Accounting and Ser…" at bounding box center [623, 118] width 454 height 34
type input "None - Debtor uses office equipment provided by Lessor, M&R Tax Accounting and …"
drag, startPoint x: 712, startPoint y: 192, endPoint x: 613, endPoint y: 190, distance: 98.8
click at [613, 190] on div "Description None - Debtor uses office equipment provided by Lessor, M&R Tax Acc…" at bounding box center [622, 254] width 473 height 345
click at [782, 483] on button "Save & Close" at bounding box center [790, 484] width 121 height 37
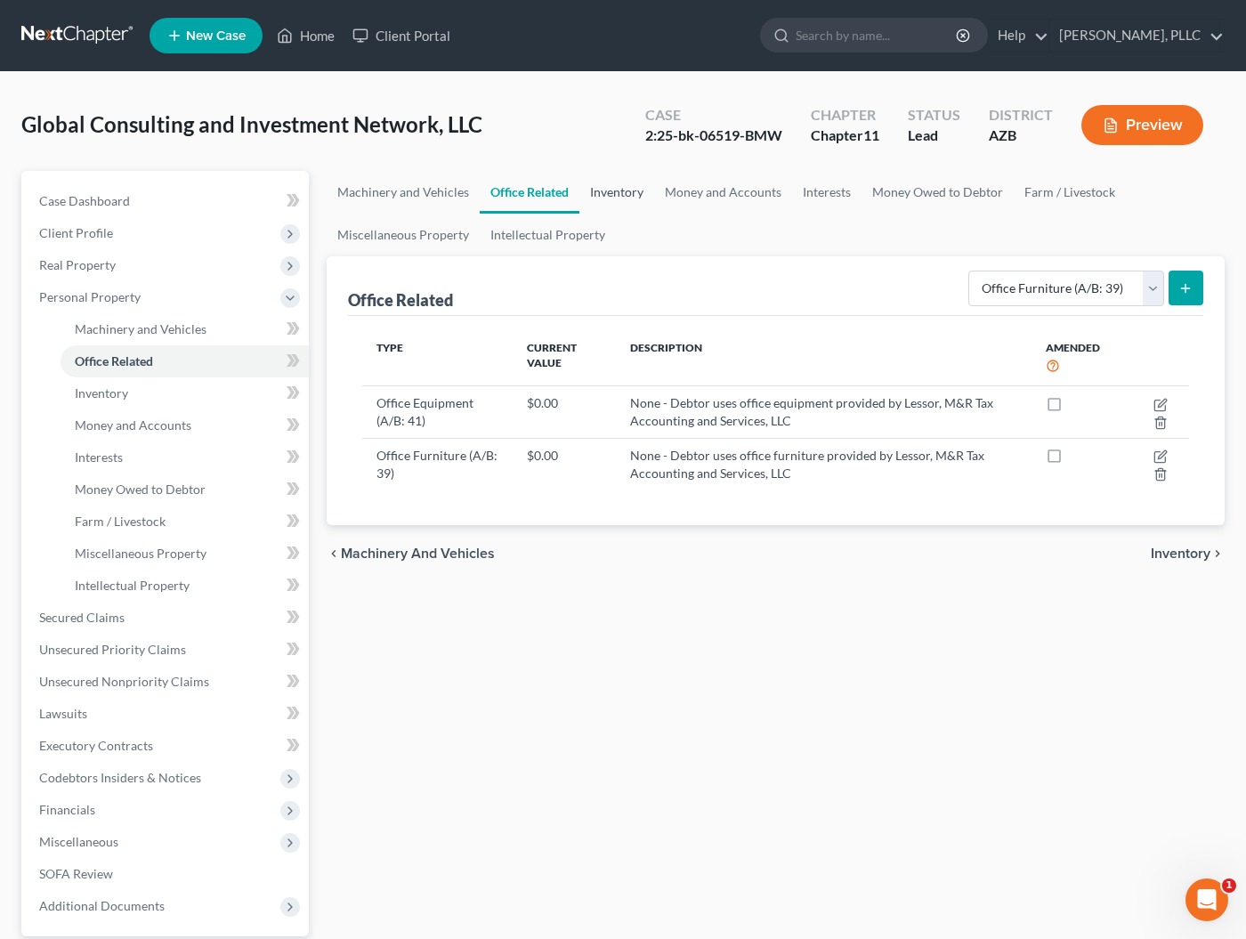
click at [624, 192] on link "Inventory" at bounding box center [616, 192] width 75 height 43
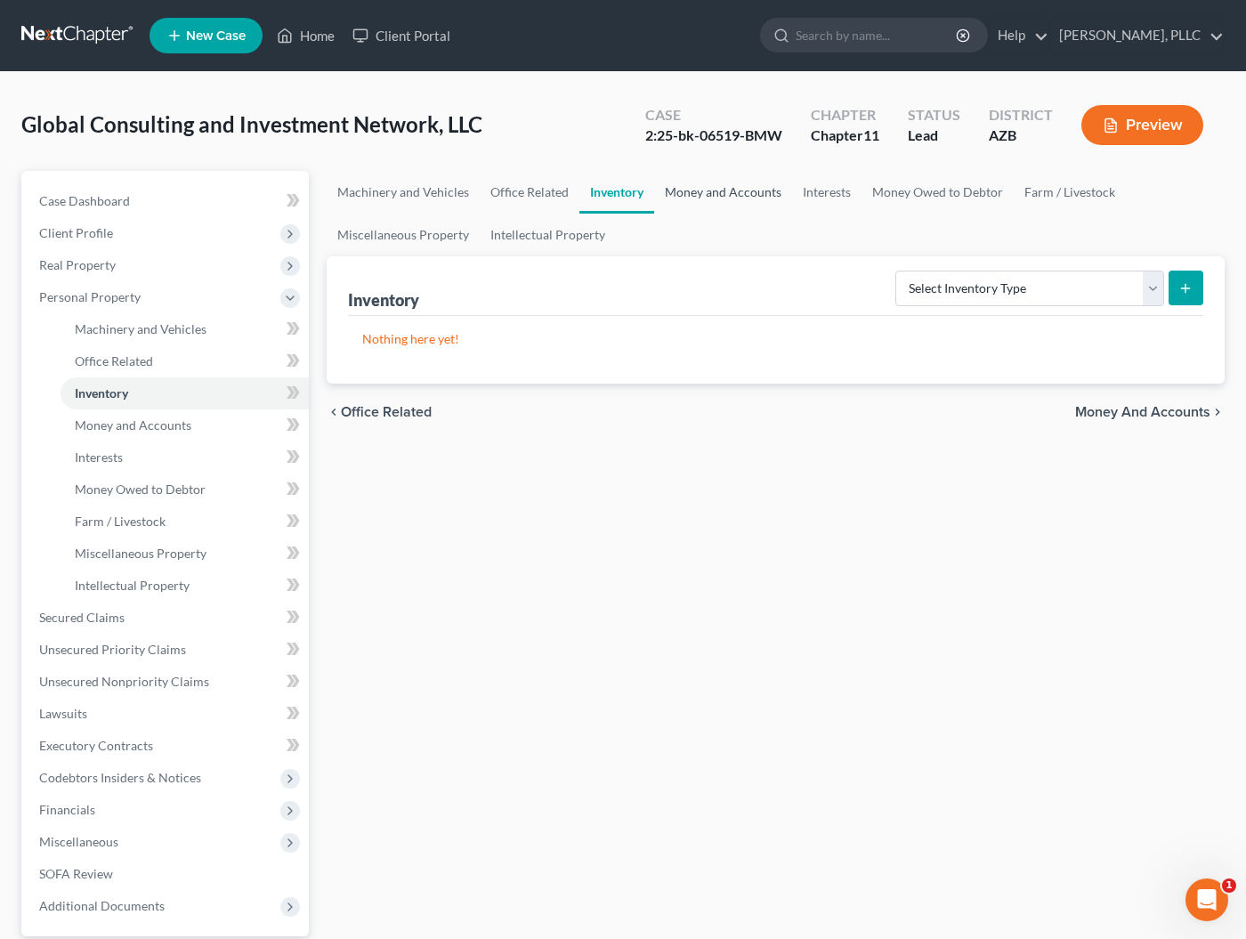
click at [695, 185] on link "Money and Accounts" at bounding box center [723, 192] width 138 height 43
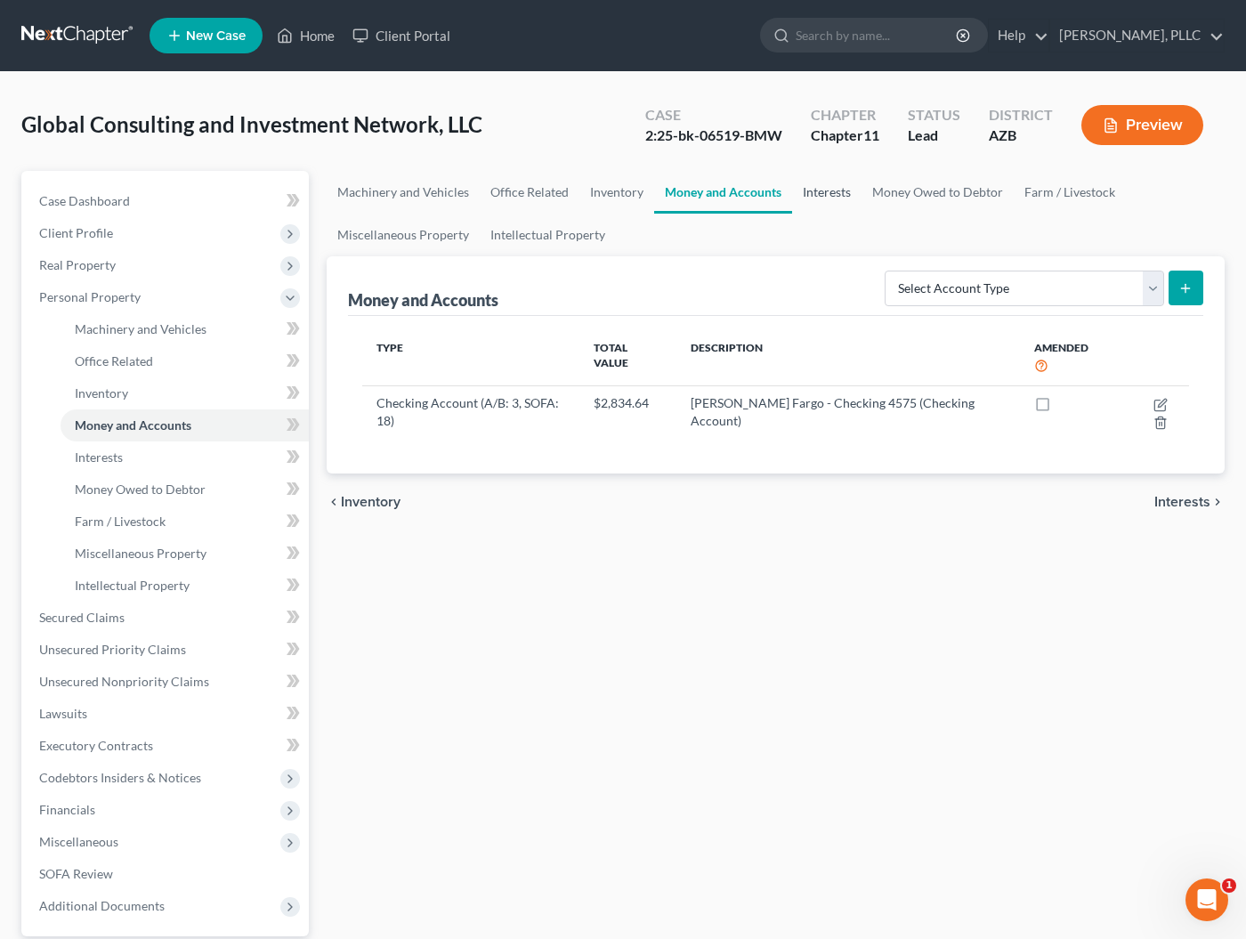
click at [815, 199] on link "Interests" at bounding box center [826, 192] width 69 height 43
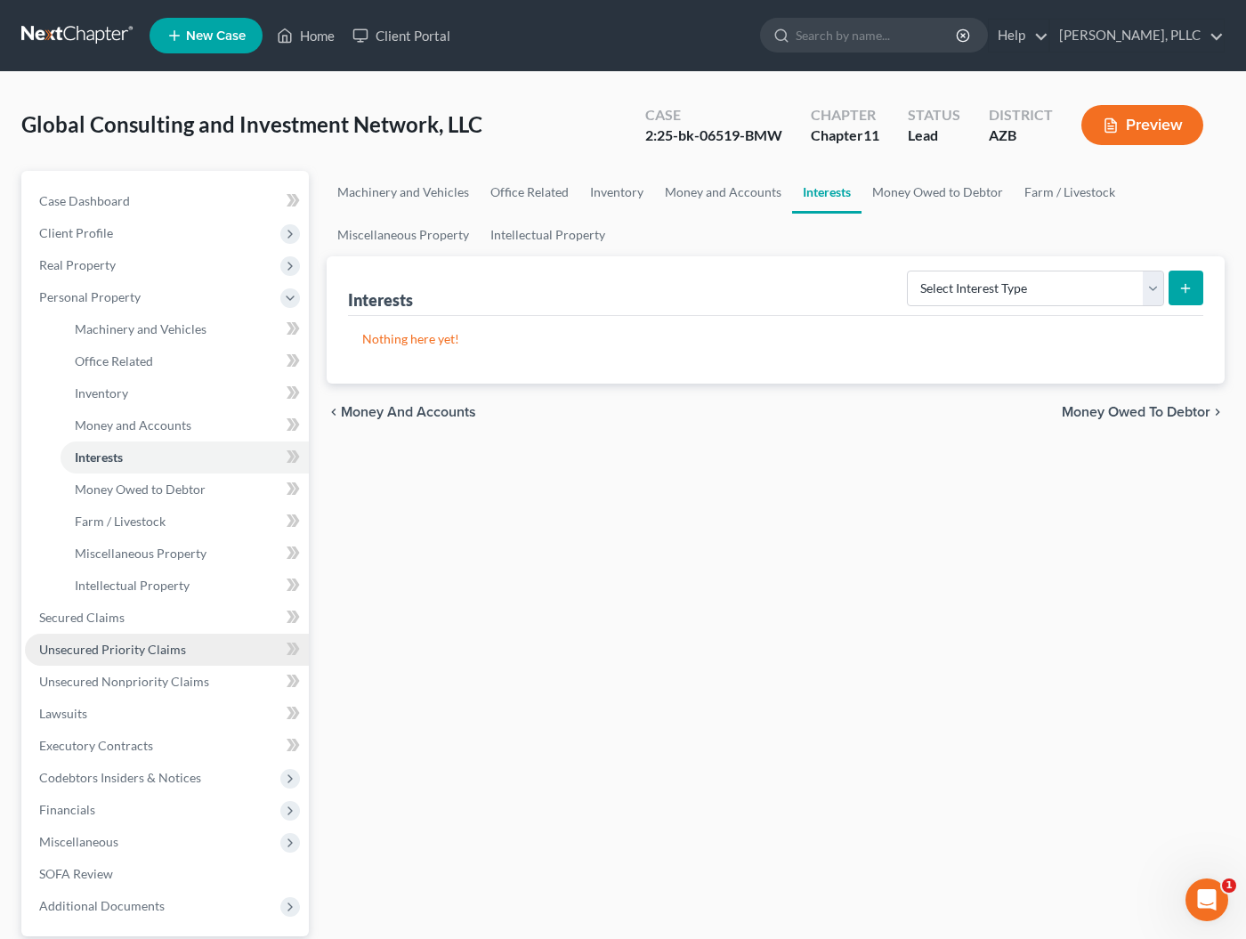
click at [98, 654] on span "Unsecured Priority Claims" at bounding box center [112, 649] width 147 height 15
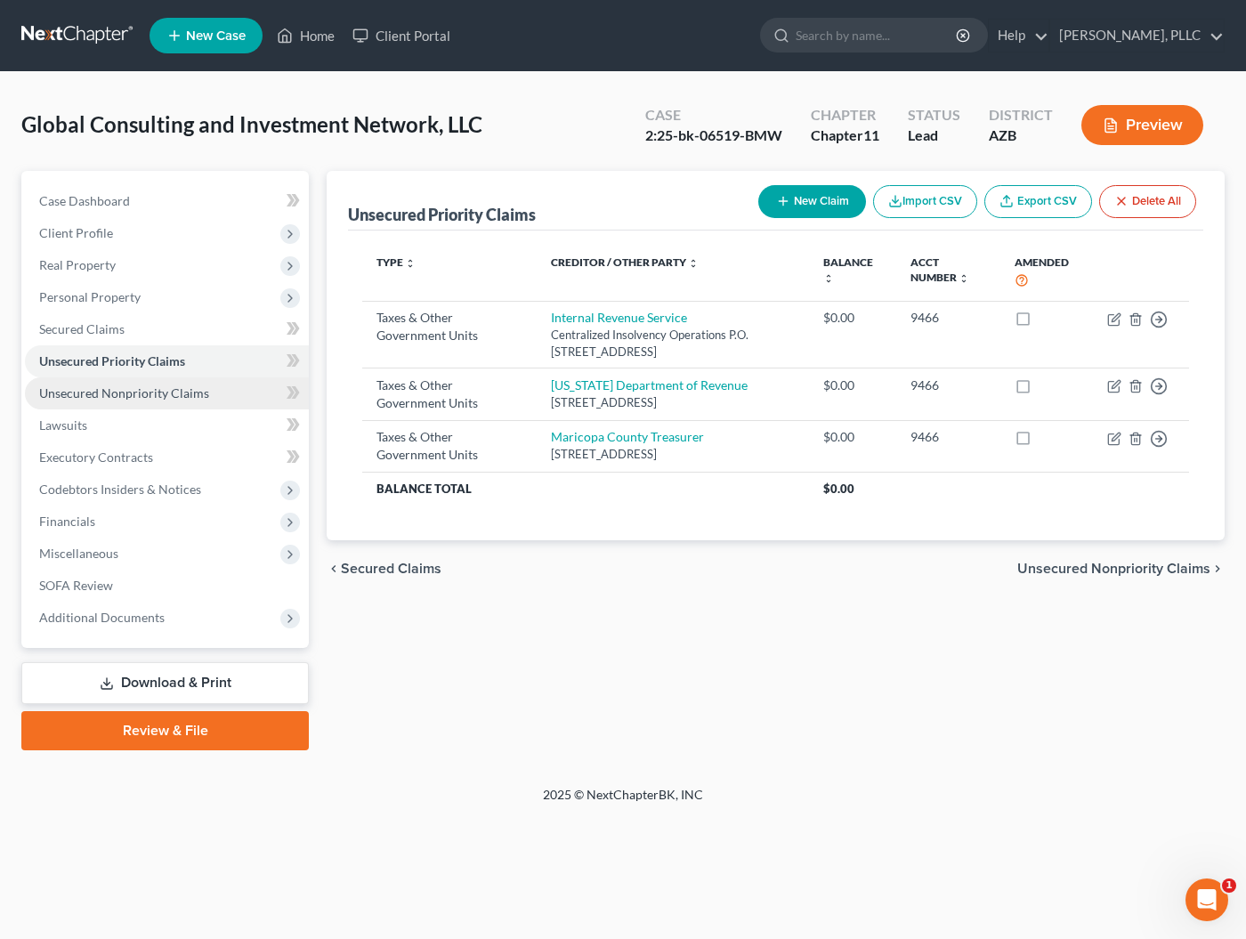
click at [136, 385] on span "Unsecured Nonpriority Claims" at bounding box center [124, 392] width 170 height 15
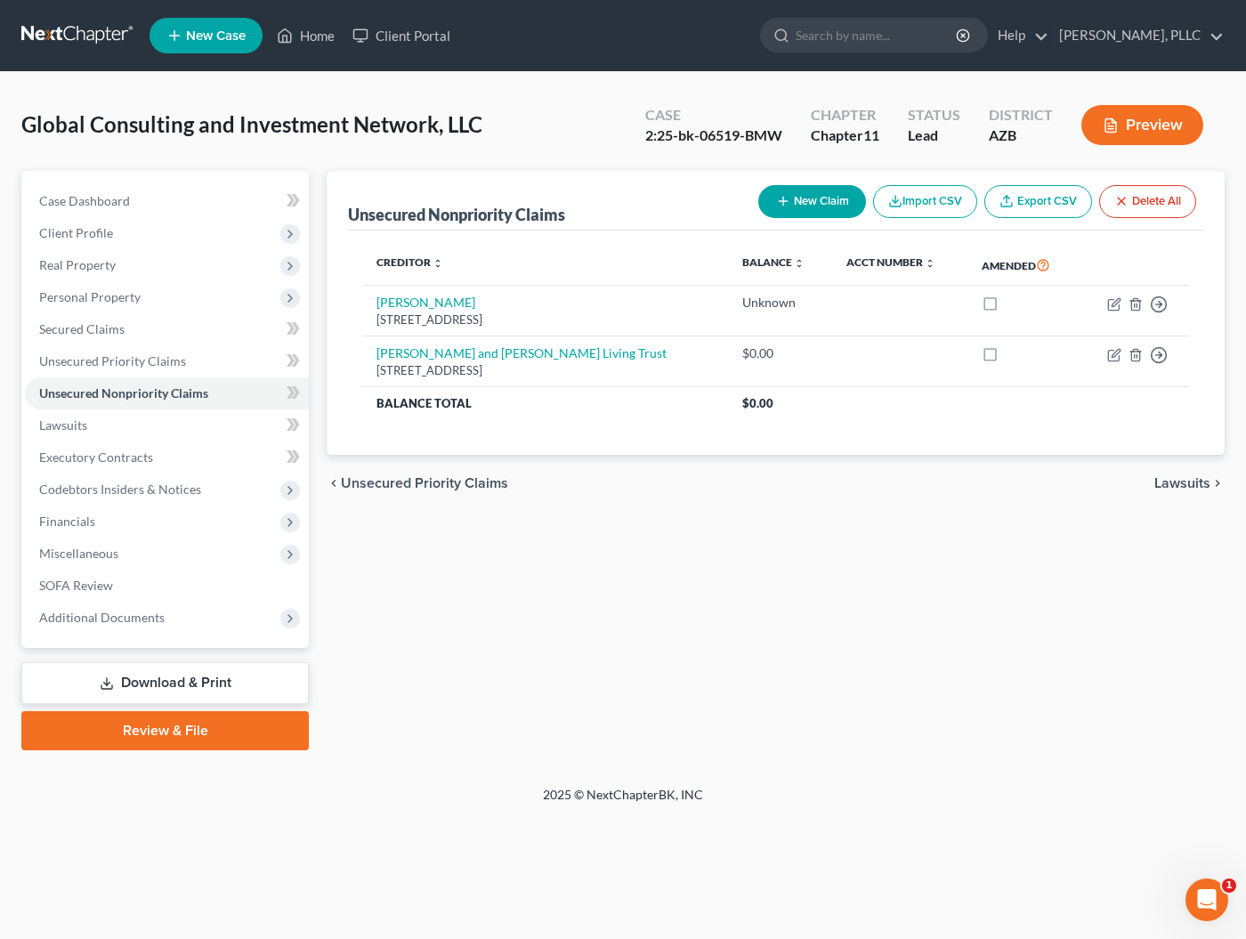
click at [820, 198] on button "New Claim" at bounding box center [812, 201] width 108 height 33
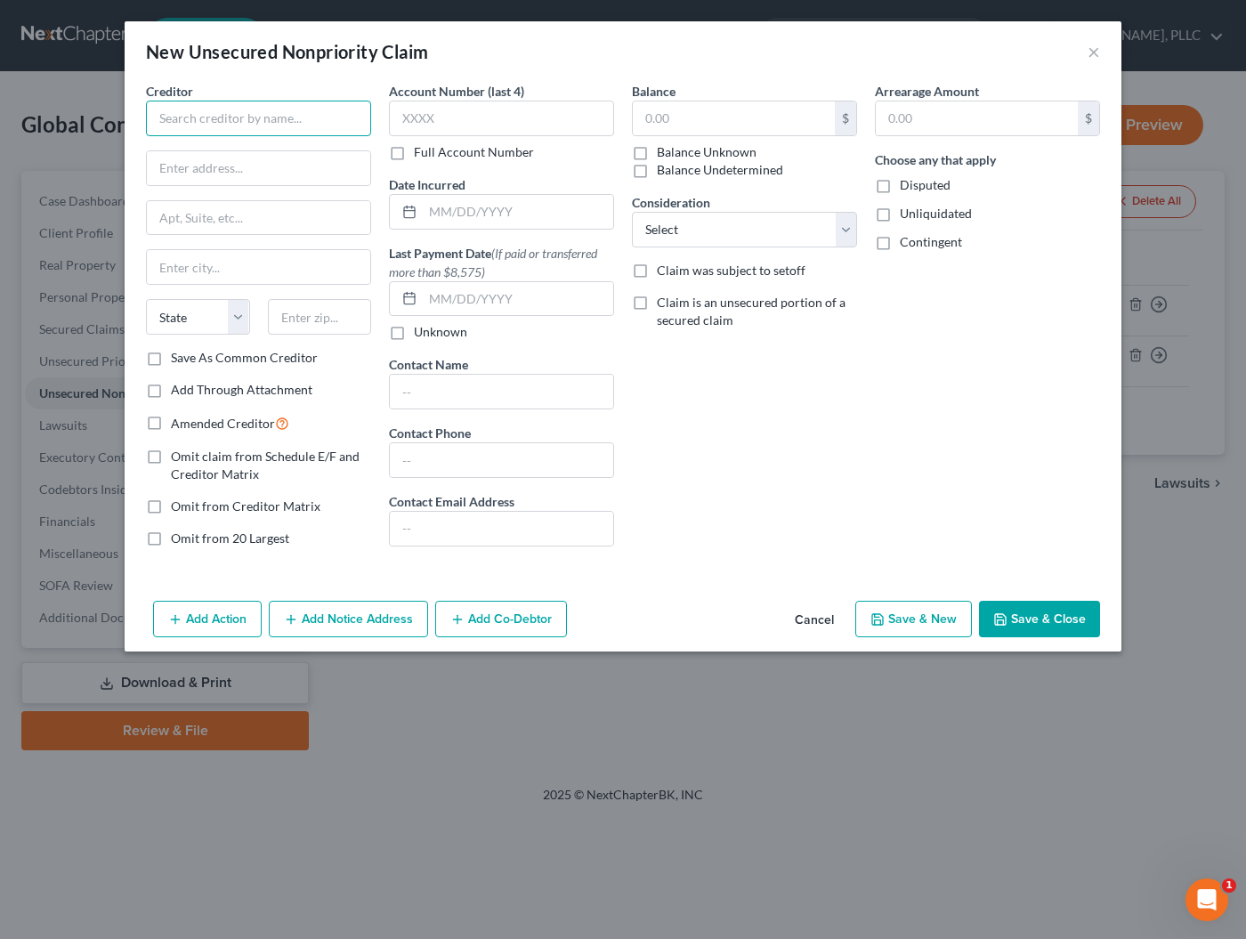
click at [205, 119] on input "text" at bounding box center [258, 119] width 225 height 36
type input "Buffalo Park, LLC"
click at [1094, 50] on button "×" at bounding box center [1094, 51] width 12 height 21
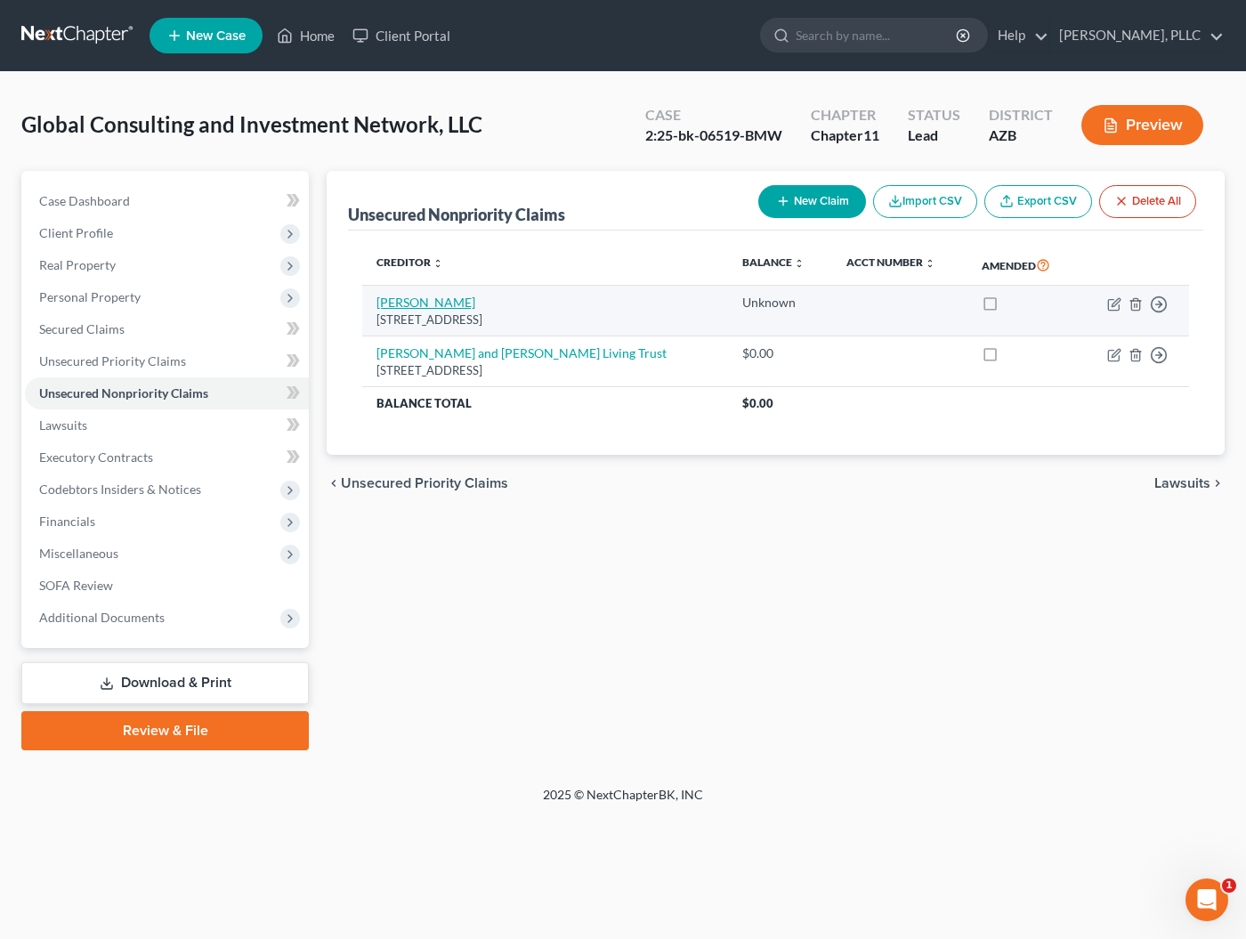
click at [475, 300] on link "[PERSON_NAME]" at bounding box center [425, 302] width 99 height 15
select select "3"
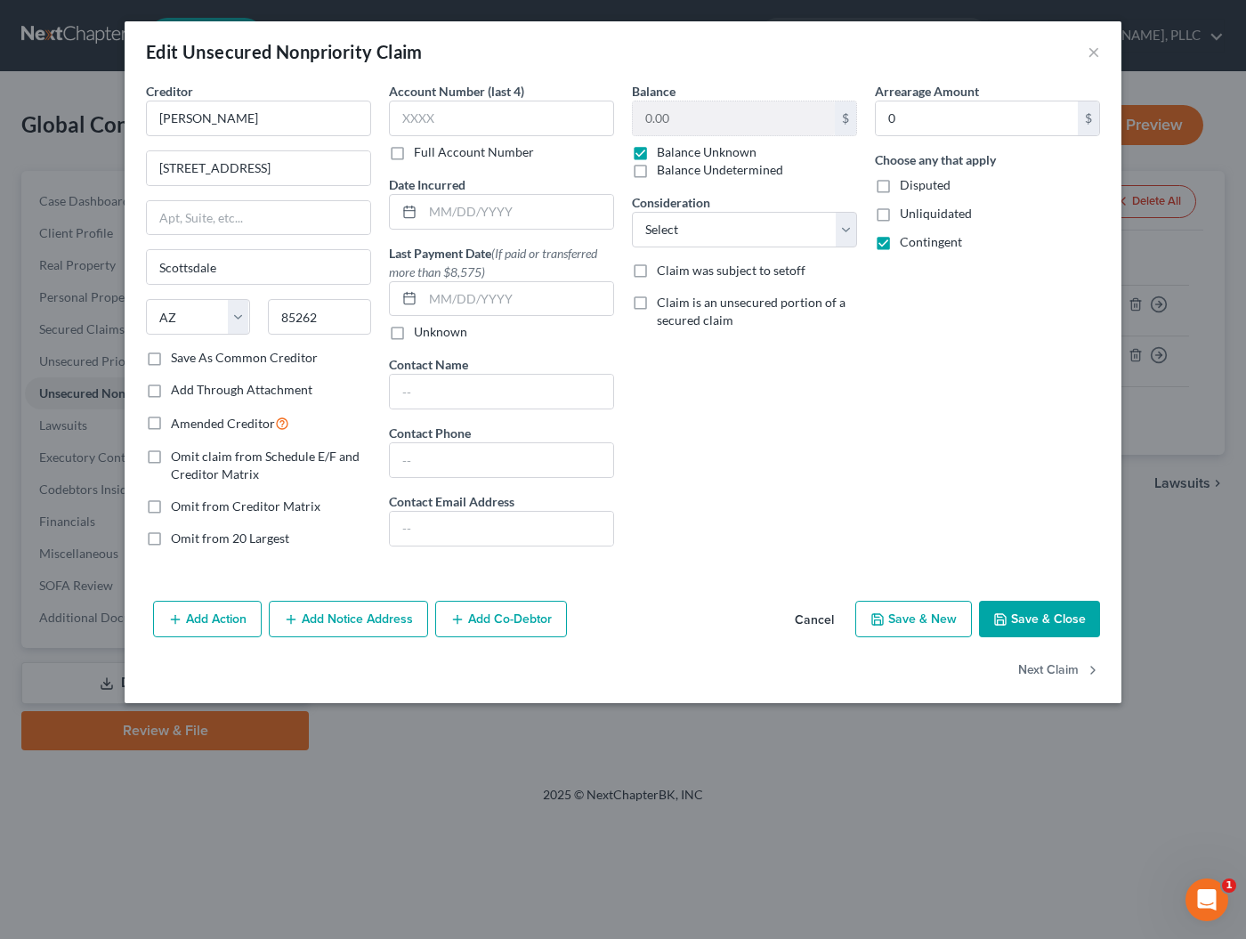
click at [1040, 623] on button "Save & Close" at bounding box center [1039, 619] width 121 height 37
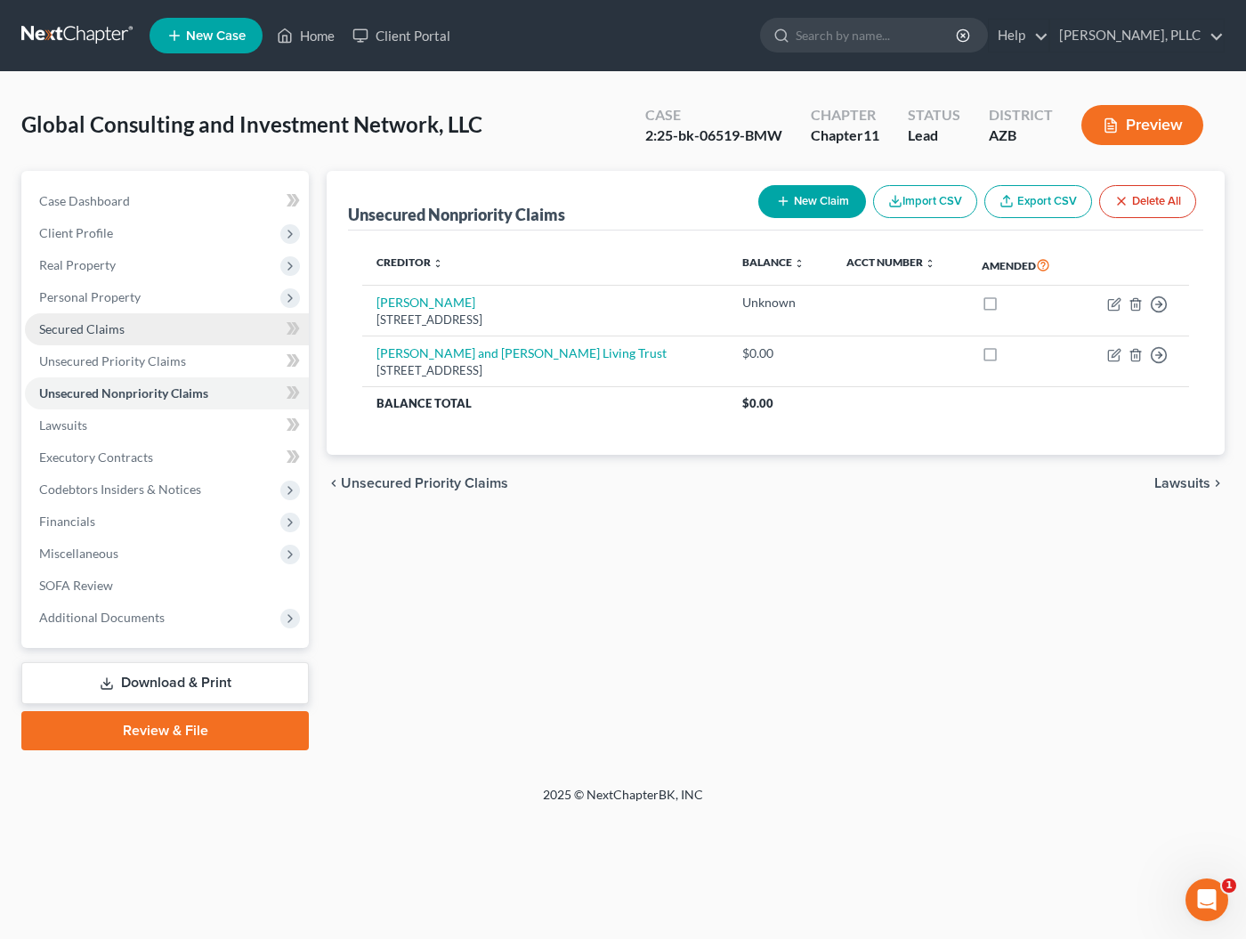
click at [101, 331] on span "Secured Claims" at bounding box center [81, 328] width 85 height 15
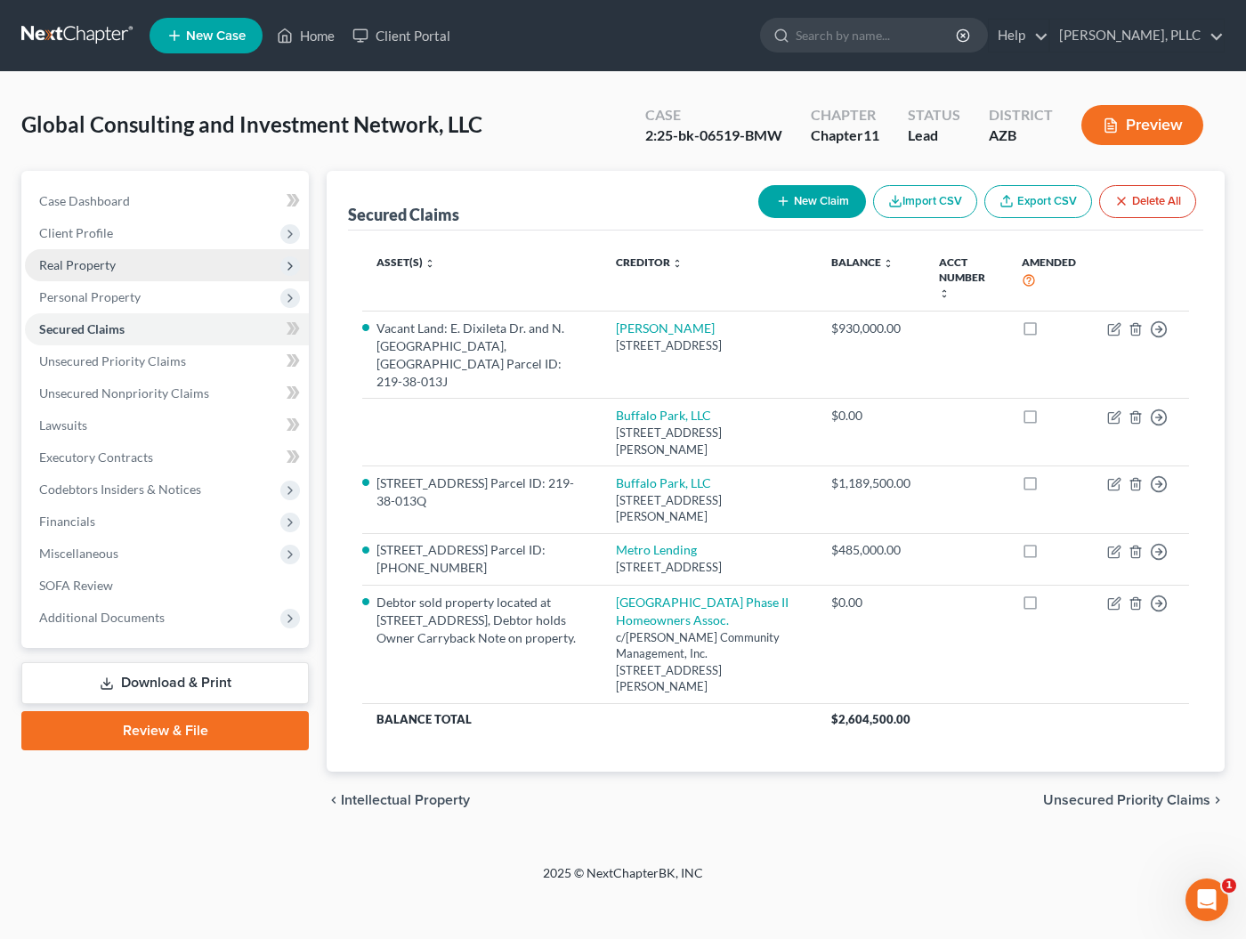
click at [119, 265] on span "Real Property" at bounding box center [167, 265] width 284 height 32
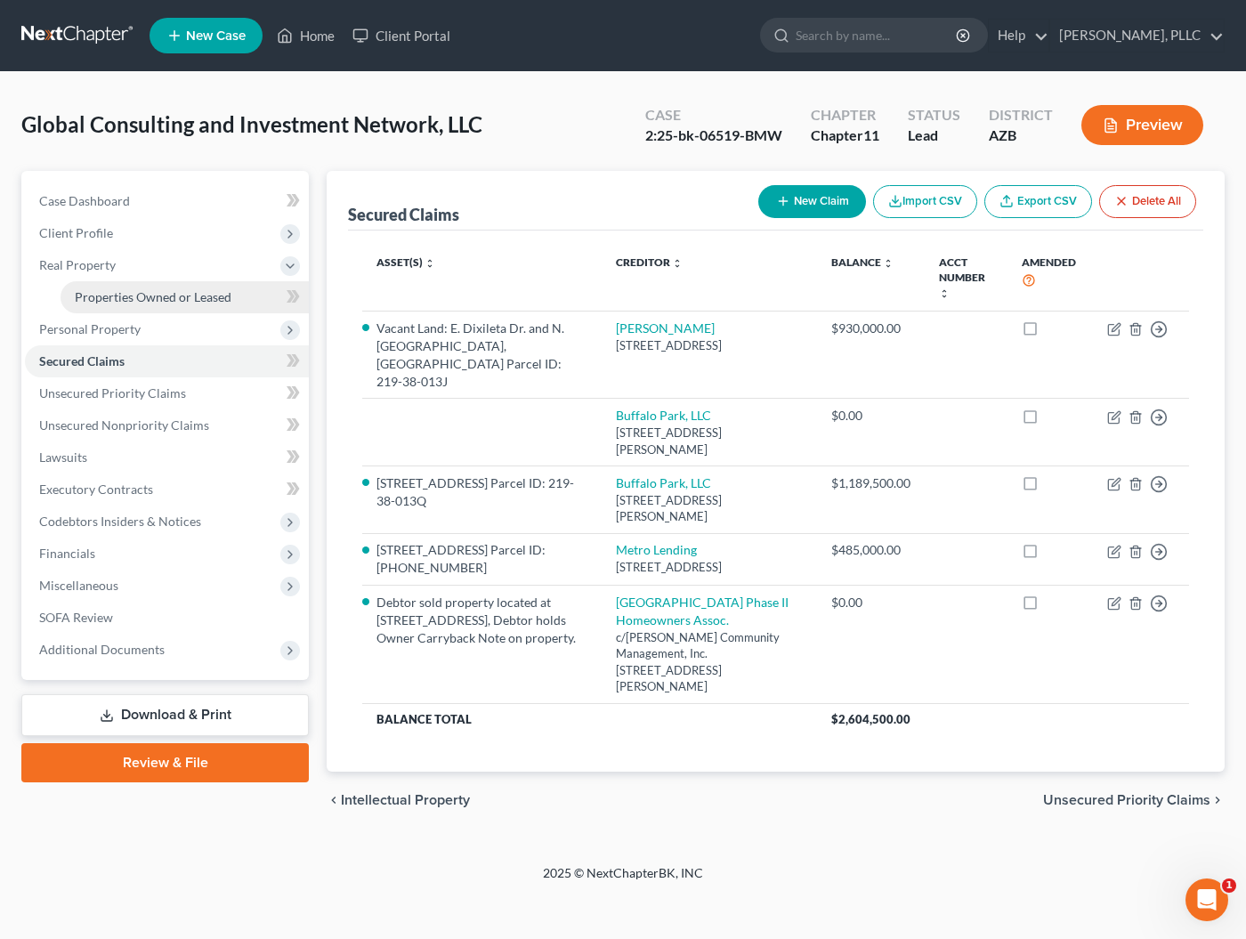
click at [126, 298] on span "Properties Owned or Leased" at bounding box center [153, 296] width 157 height 15
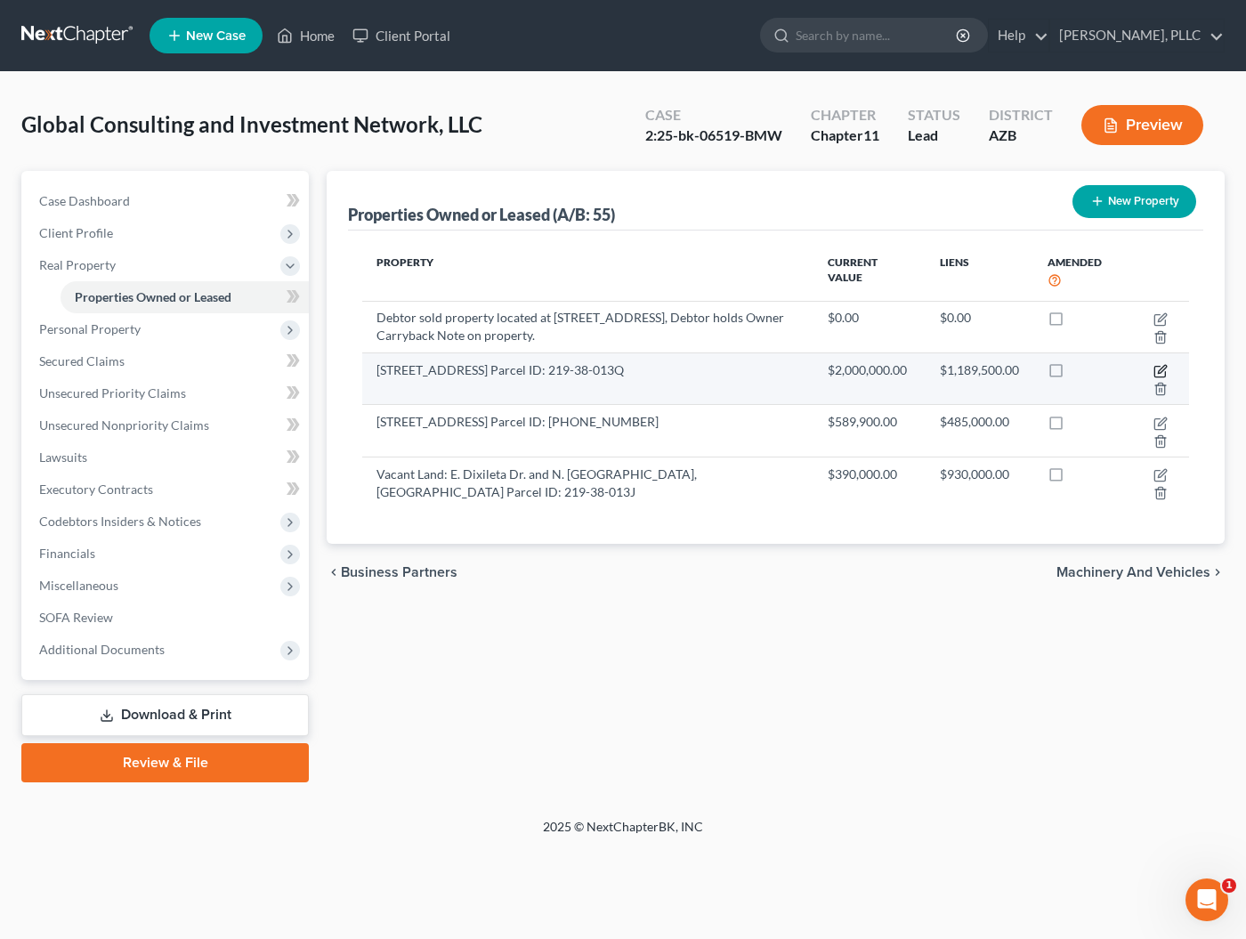
click at [1157, 368] on icon "button" at bounding box center [1160, 371] width 14 height 14
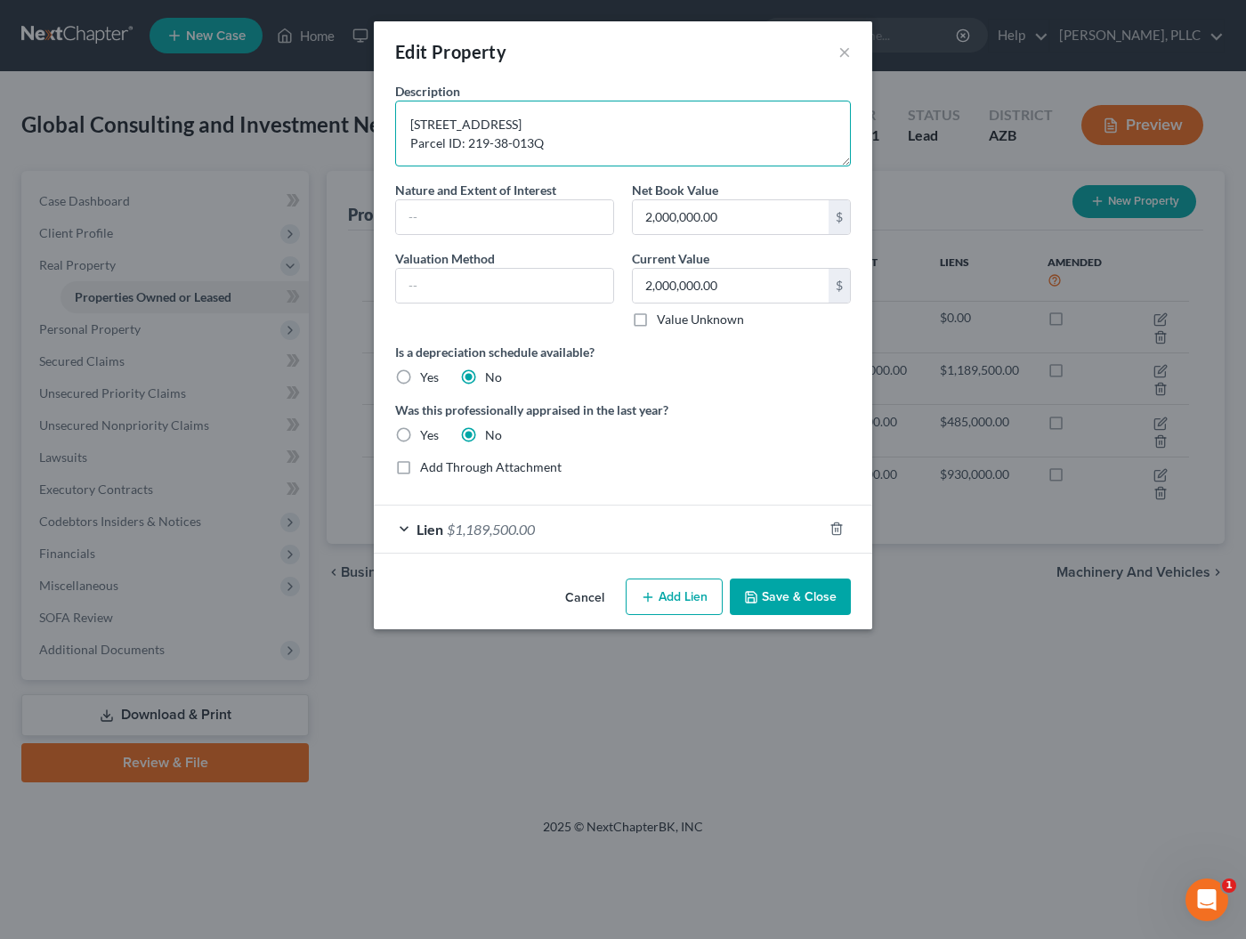
click at [618, 159] on textarea "[STREET_ADDRESS] Parcel ID: 219-38-013Q" at bounding box center [623, 134] width 456 height 66
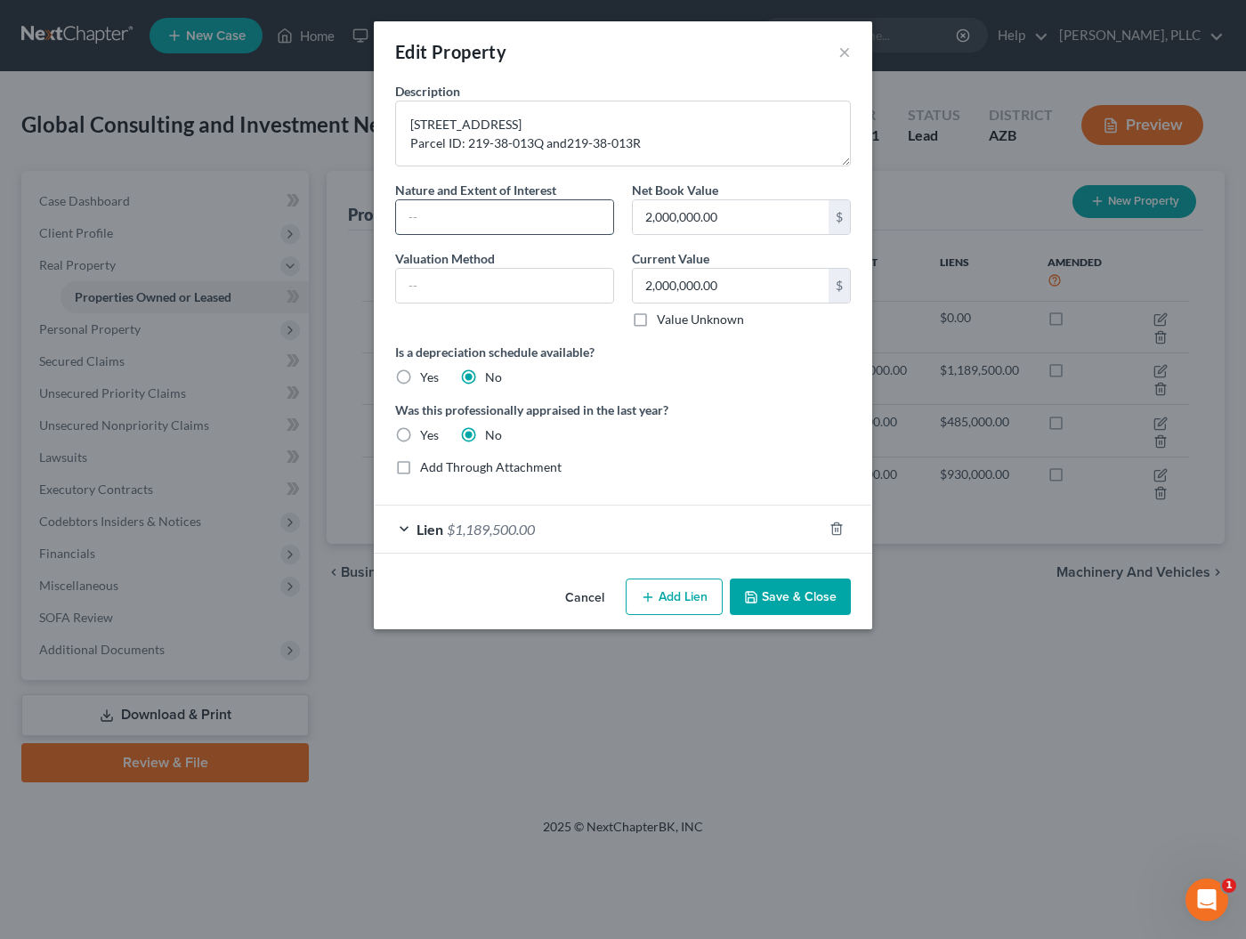
click at [490, 221] on input "text" at bounding box center [504, 217] width 217 height 34
click at [565, 160] on textarea "[STREET_ADDRESS] Parcel ID: 219-38-013Q and219-38-013R" at bounding box center [623, 134] width 456 height 66
type textarea "[STREET_ADDRESS] Parcel ID: 219-38-013Q and 219-38-013R"
click at [599, 530] on div "Lien $1,189,500.00" at bounding box center [598, 529] width 449 height 47
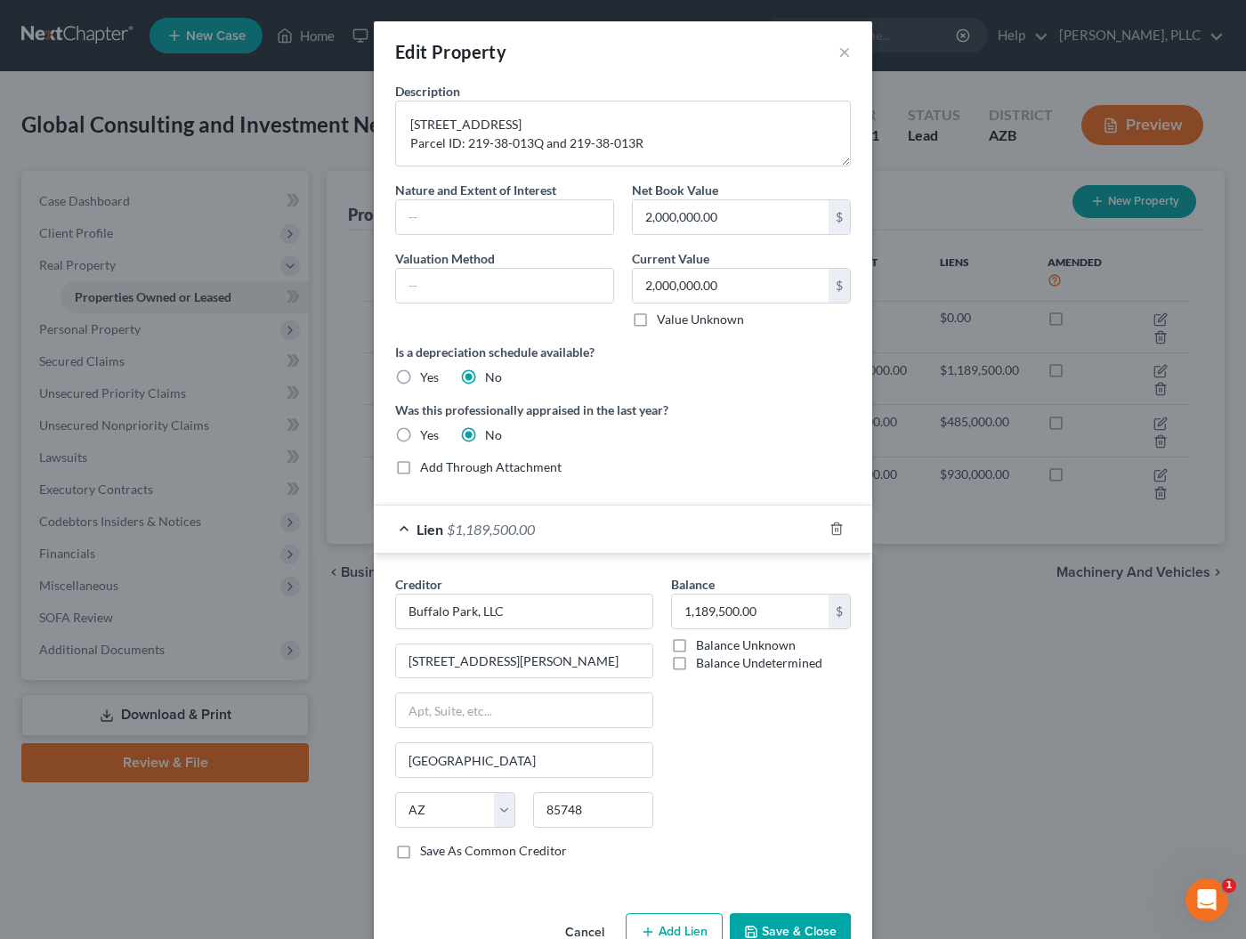
click at [599, 530] on div "Lien $1,189,500.00" at bounding box center [598, 529] width 449 height 47
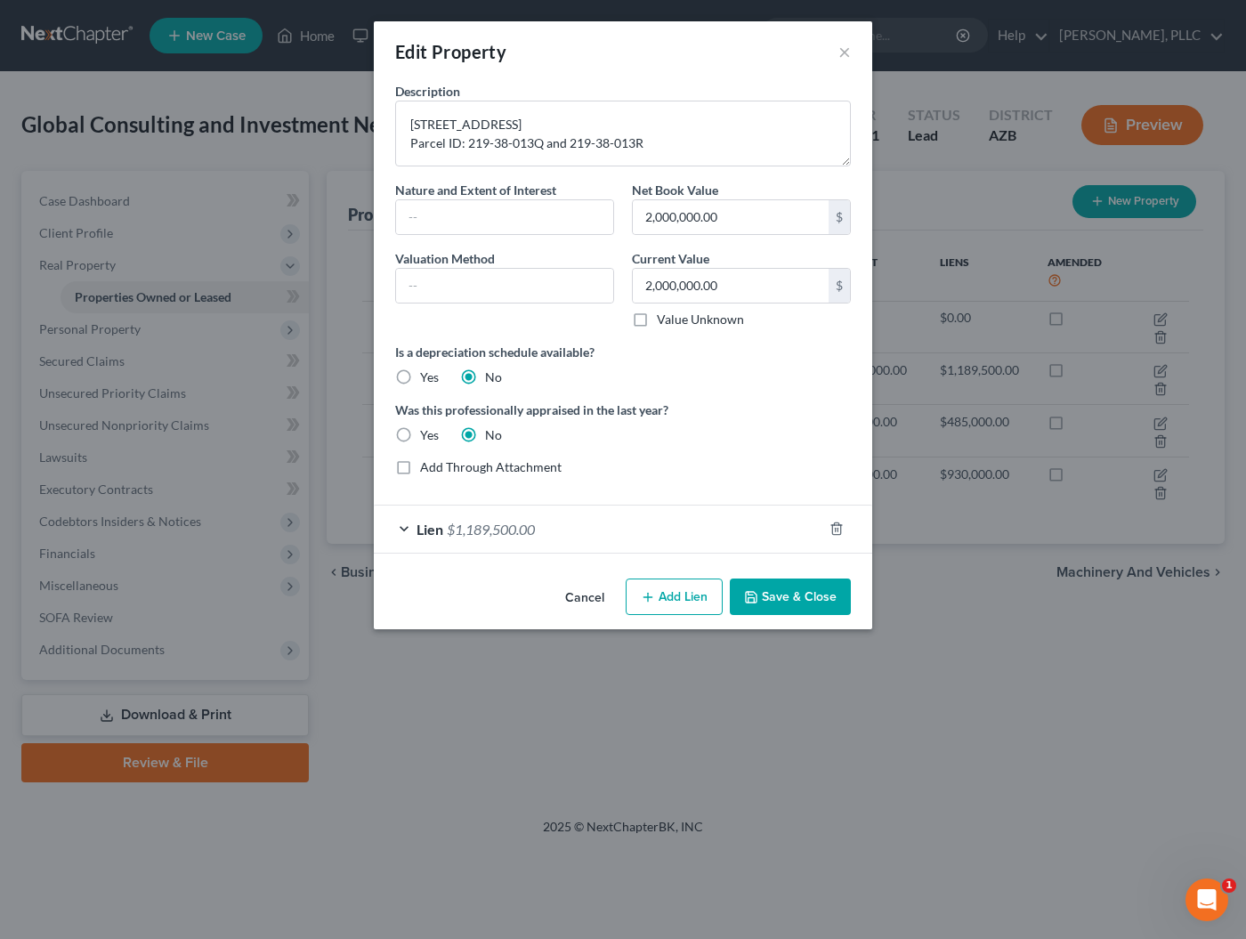
click at [772, 595] on button "Save & Close" at bounding box center [790, 597] width 121 height 37
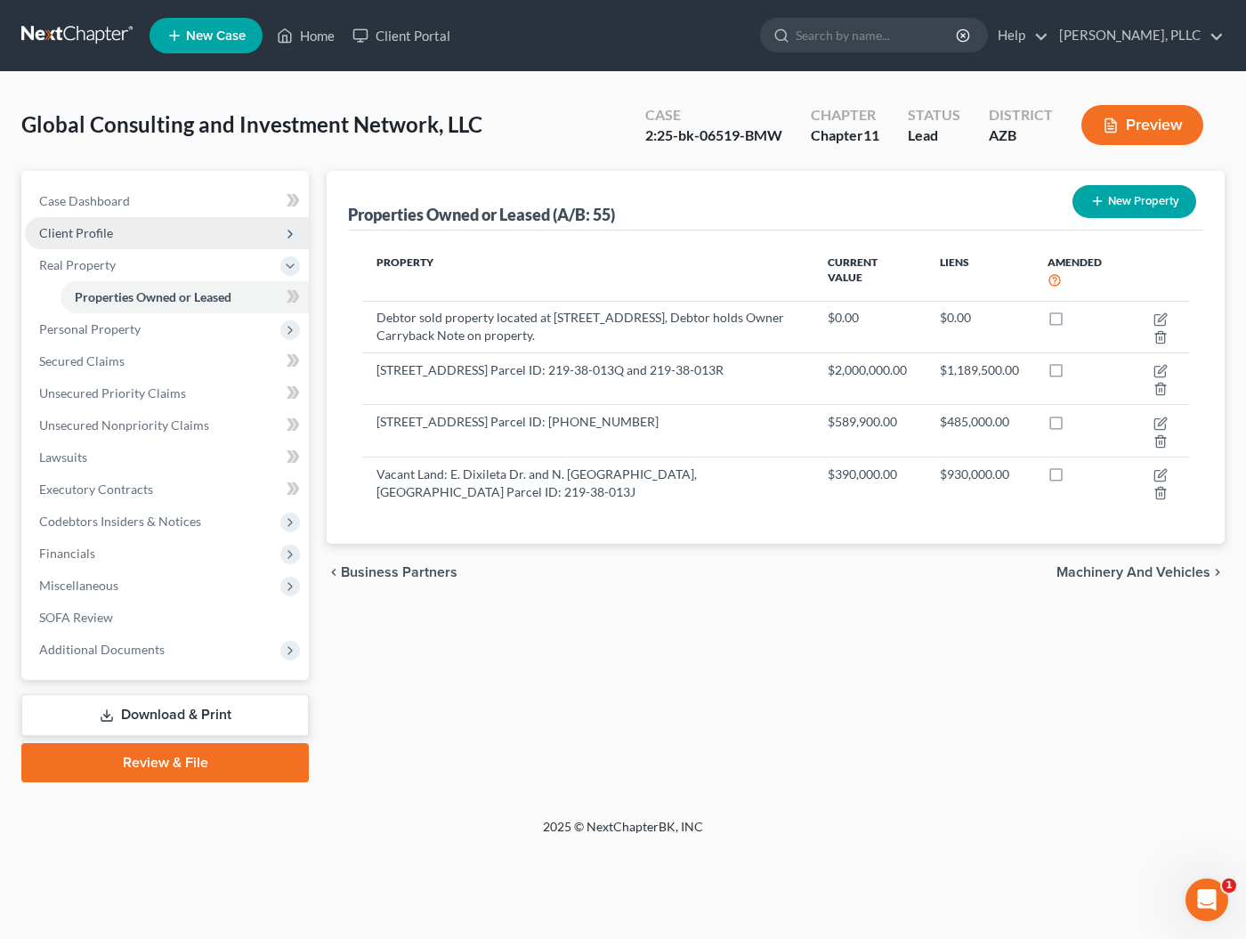
click at [71, 225] on span "Client Profile" at bounding box center [76, 232] width 74 height 15
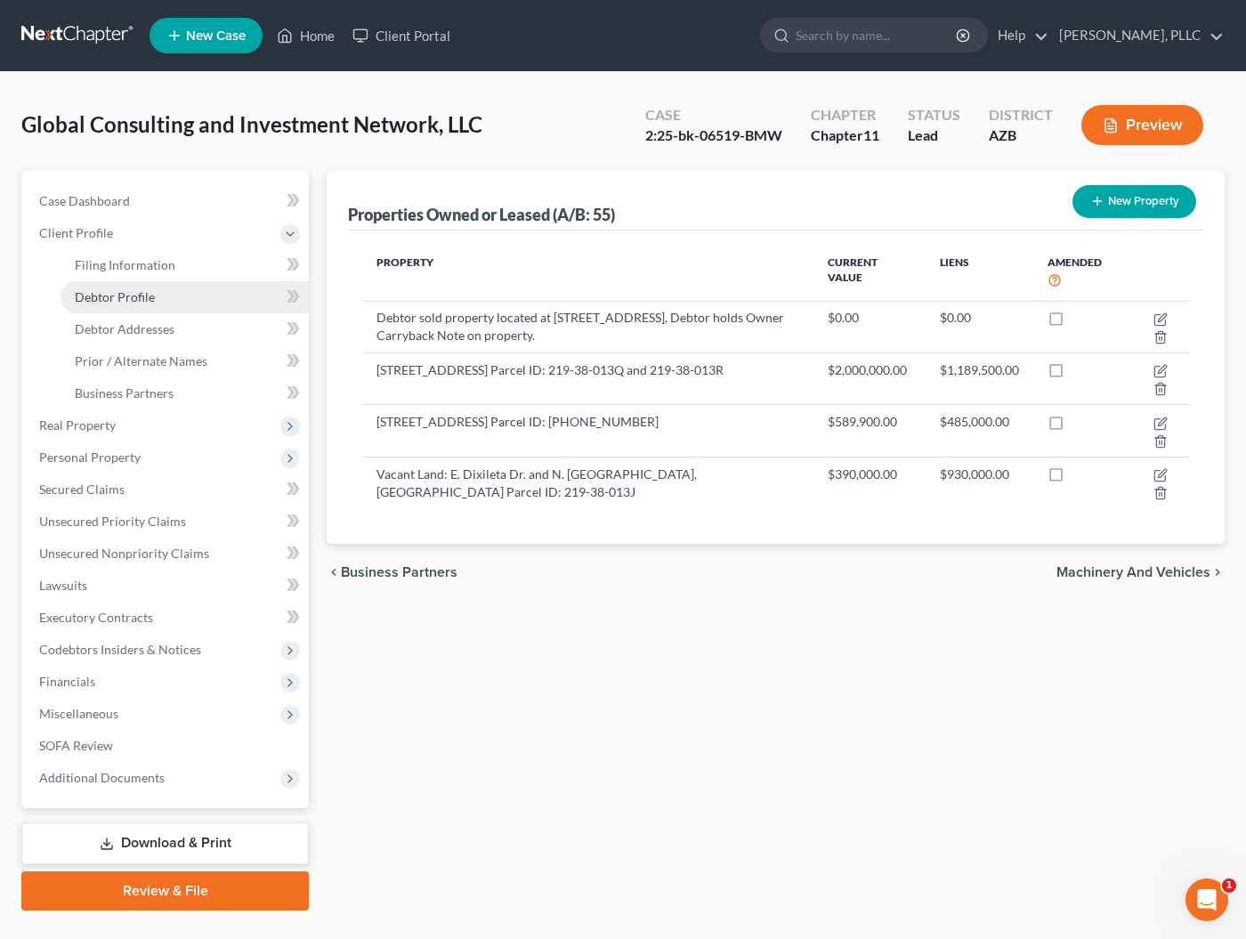
click at [119, 302] on span "Debtor Profile" at bounding box center [115, 296] width 80 height 15
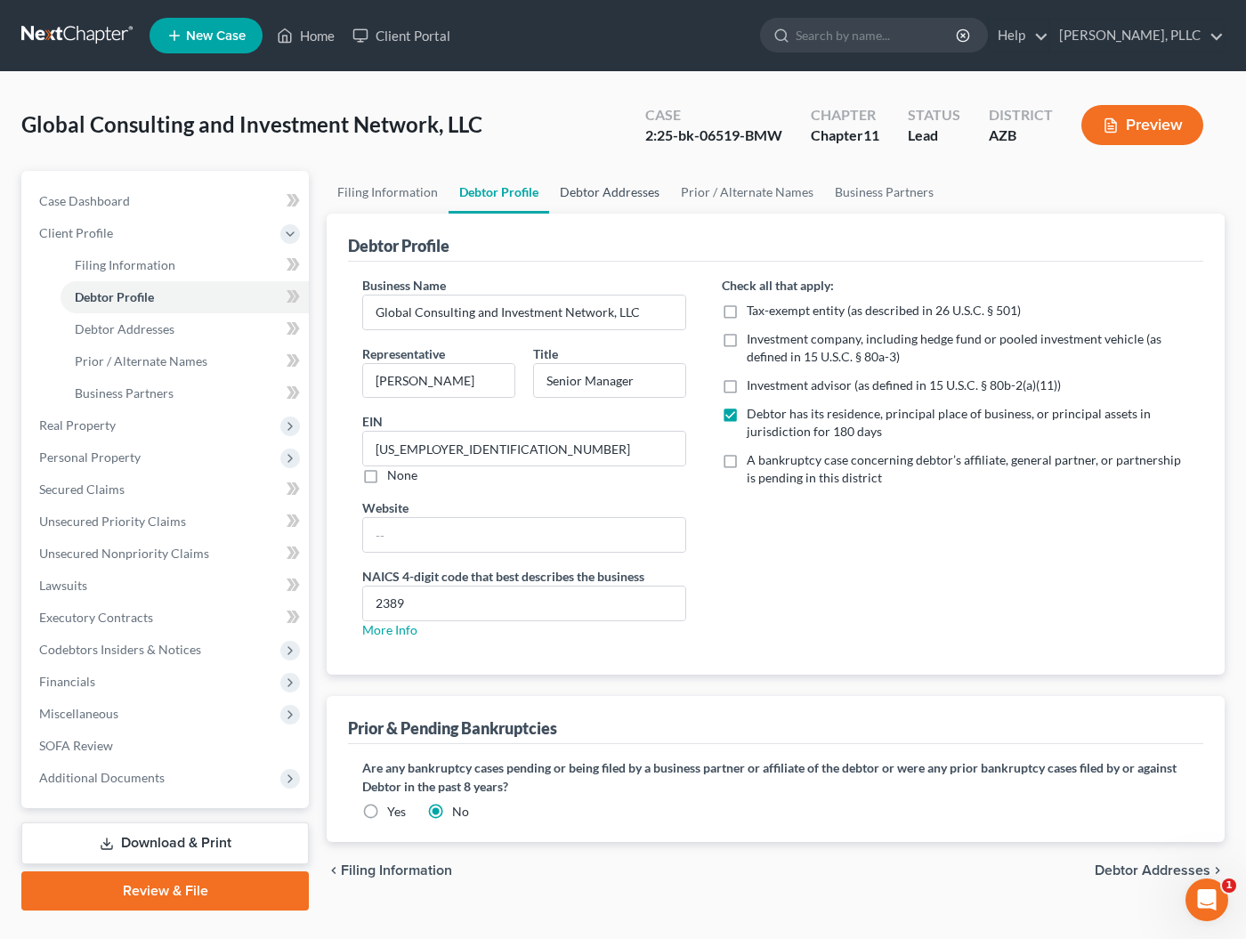
click at [609, 195] on link "Debtor Addresses" at bounding box center [609, 192] width 121 height 43
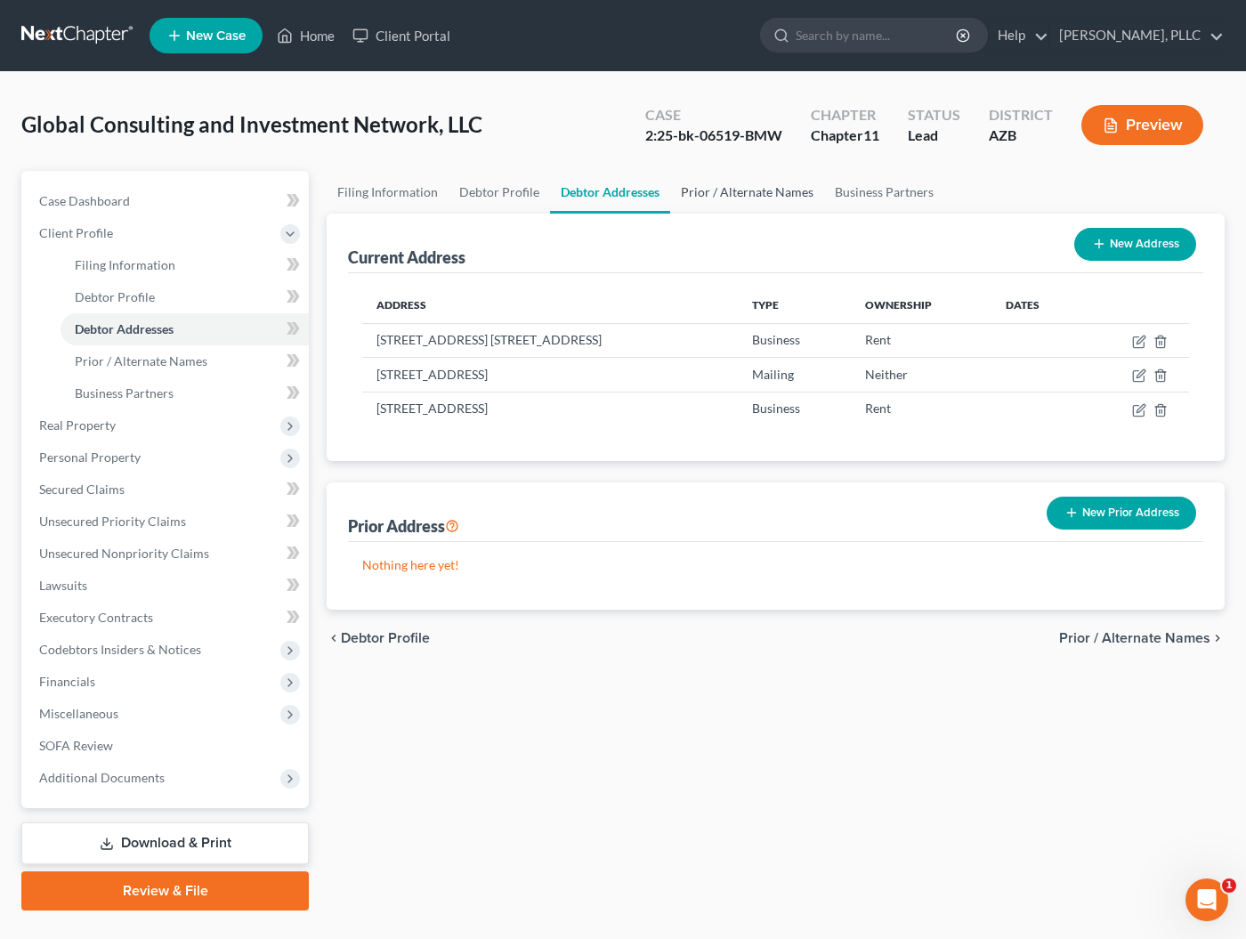
click at [705, 195] on link "Prior / Alternate Names" at bounding box center [747, 192] width 154 height 43
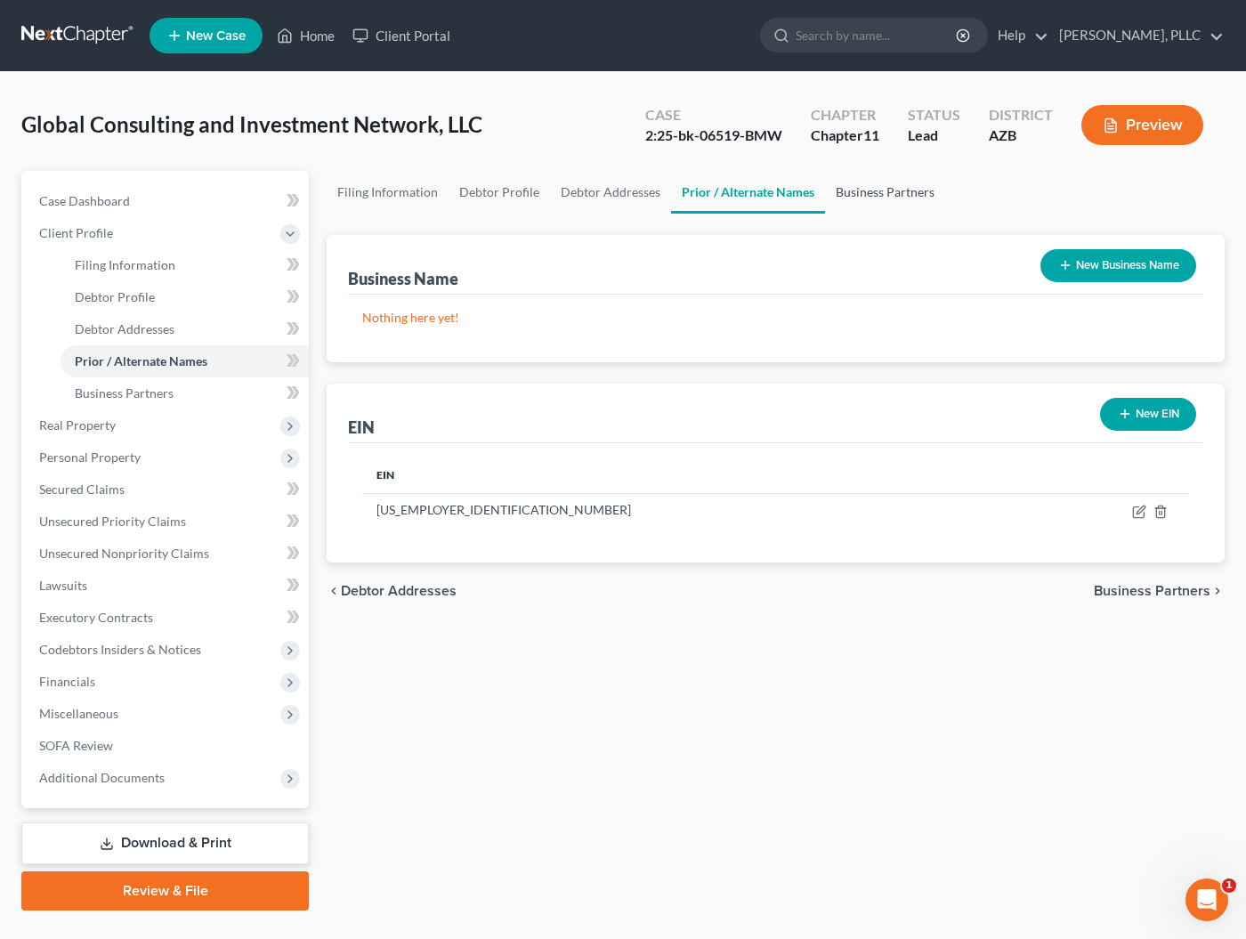
click at [861, 194] on link "Business Partners" at bounding box center [885, 192] width 120 height 43
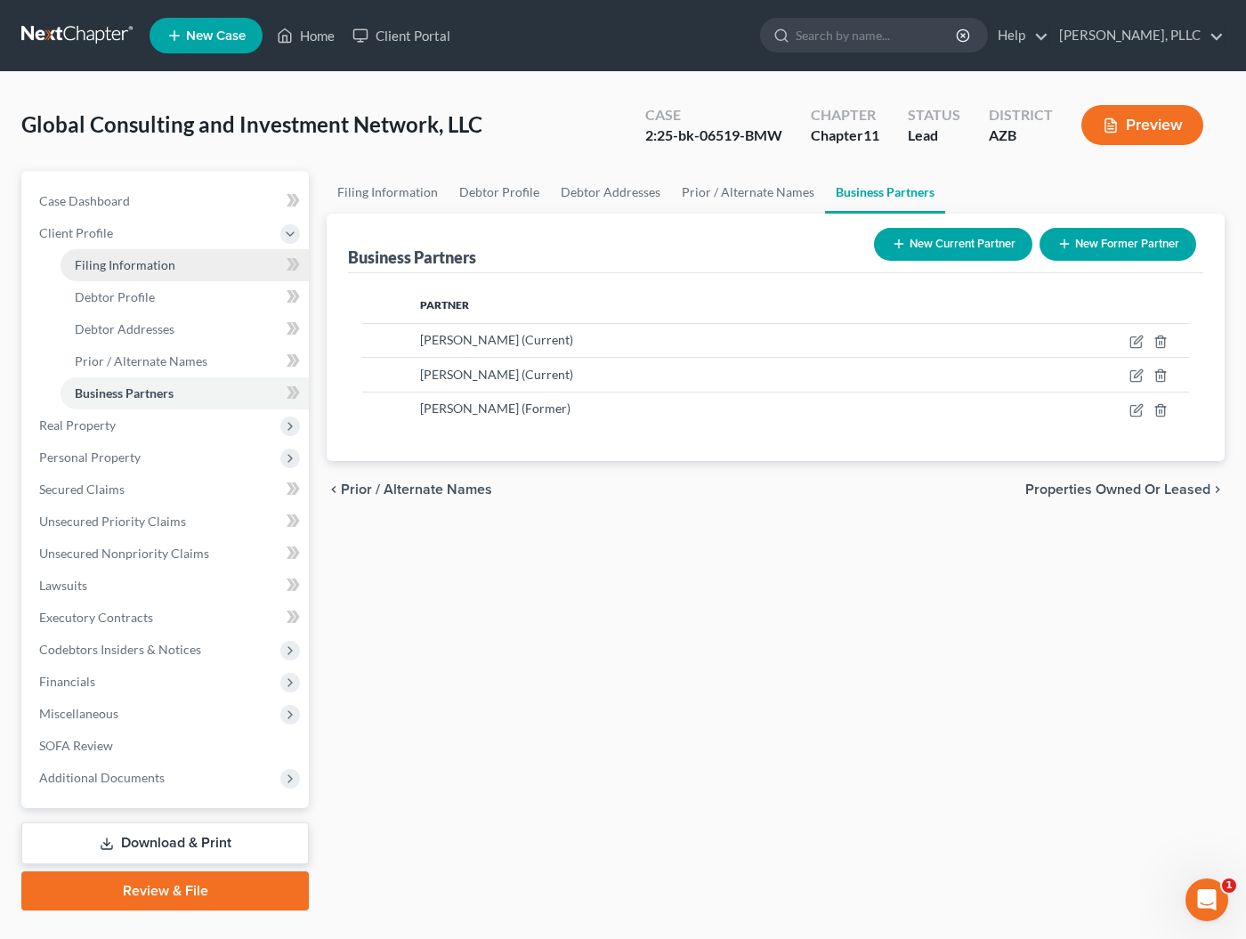
click at [99, 263] on span "Filing Information" at bounding box center [125, 264] width 101 height 15
select select "1"
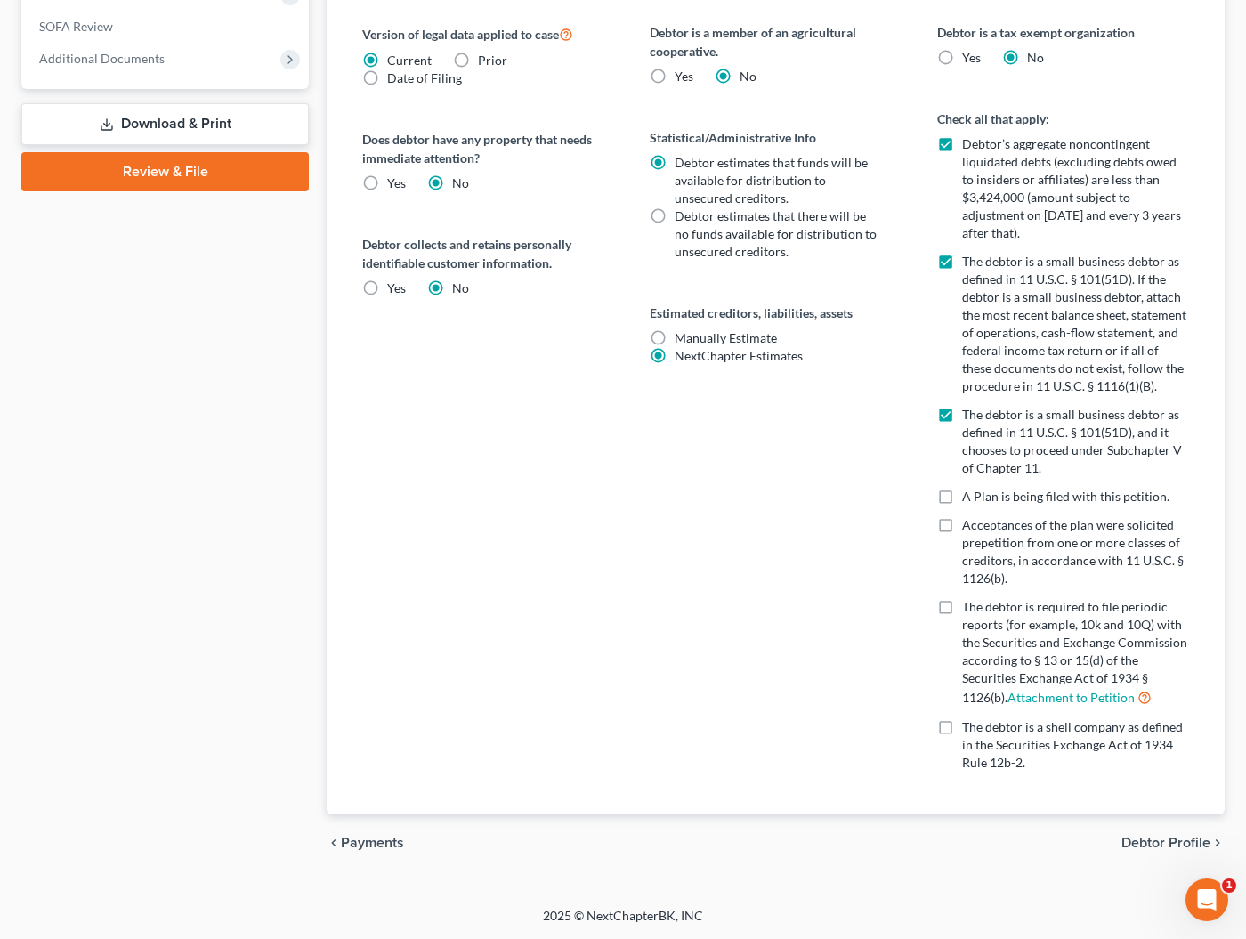
scroll to position [718, 0]
click at [387, 288] on label "Yes" at bounding box center [396, 289] width 19 height 18
click at [394, 288] on input "Yes" at bounding box center [400, 286] width 12 height 12
radio input "true"
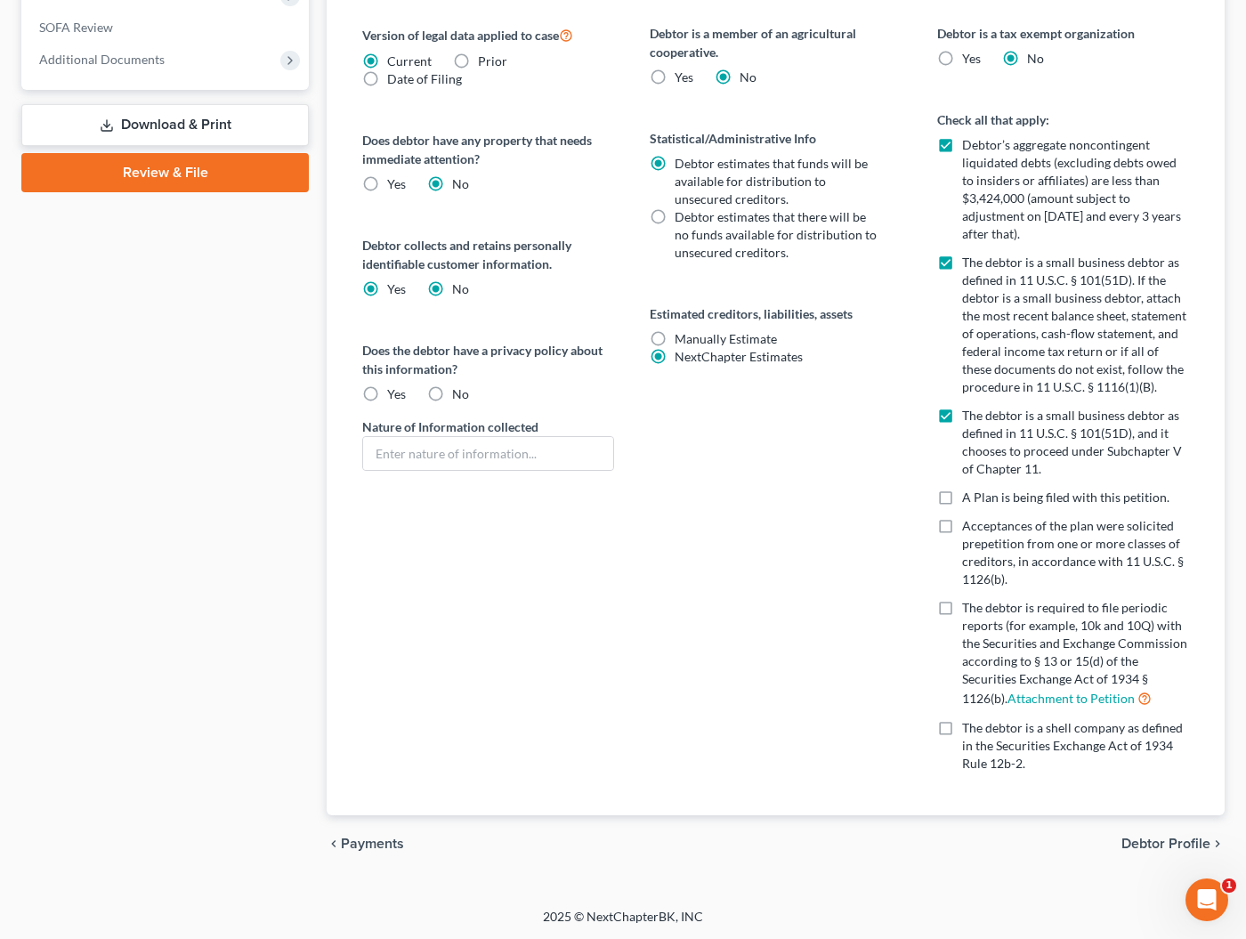
radio input "false"
click at [452, 392] on label "No" at bounding box center [460, 394] width 17 height 18
click at [459, 392] on input "No" at bounding box center [465, 391] width 12 height 12
radio input "true"
click at [408, 461] on input "text" at bounding box center [488, 454] width 250 height 34
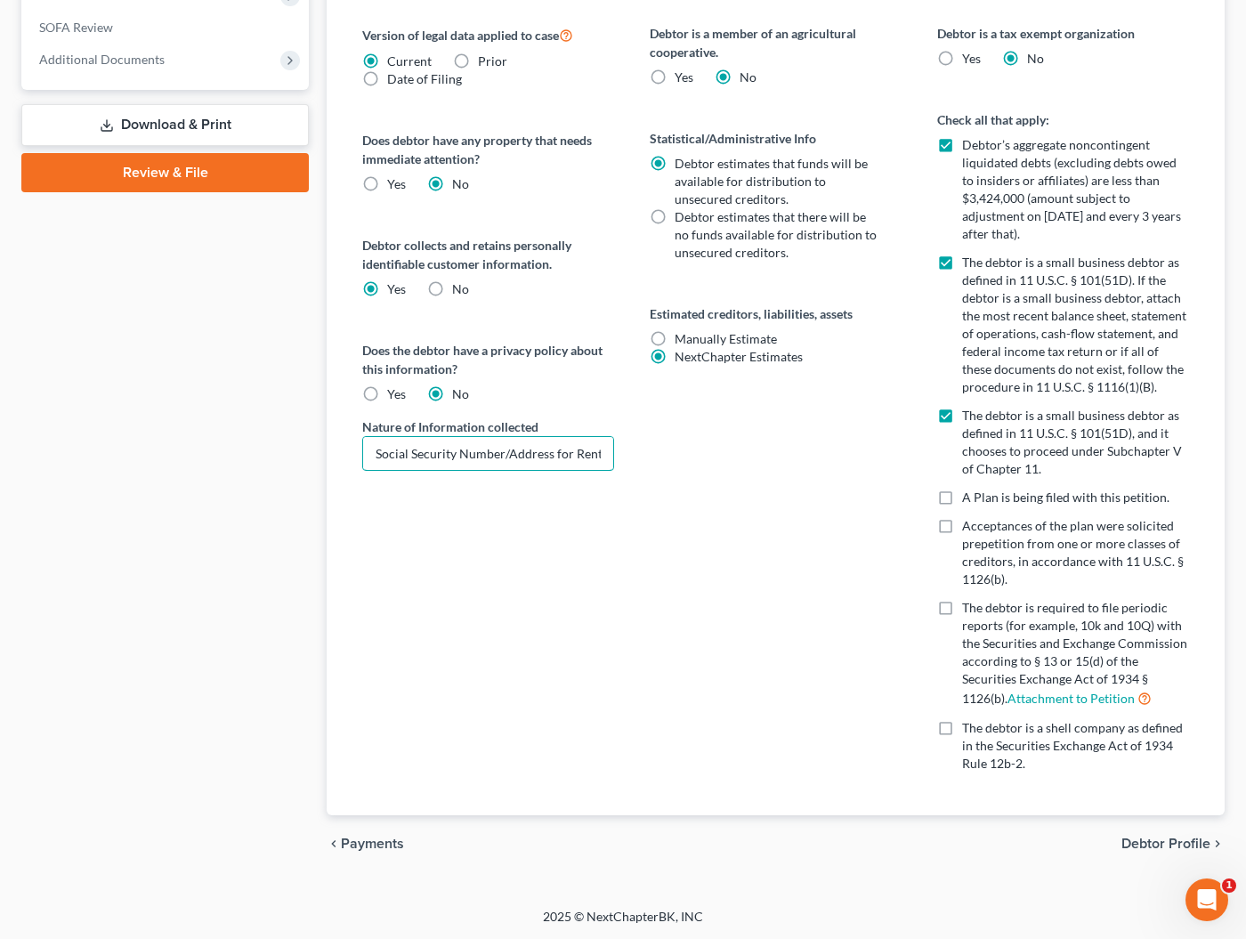
type input "Social Security Number/Address for Renters"
click at [701, 456] on div "Debtor is a member of an agricultural cooperative. Yes No Statistical/Administr…" at bounding box center [775, 419] width 287 height 791
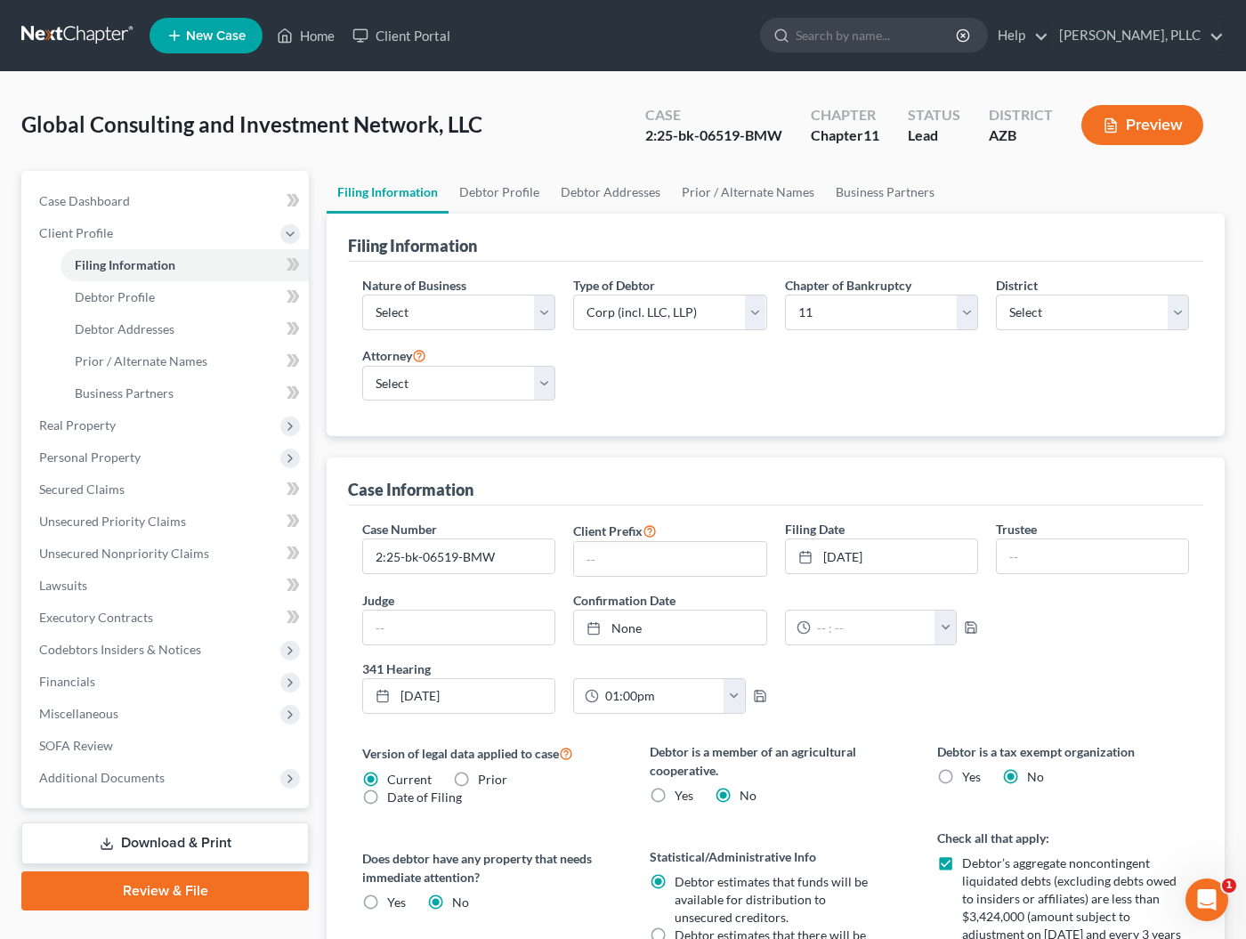
scroll to position [0, 0]
click at [628, 203] on link "Debtor Addresses" at bounding box center [610, 192] width 121 height 43
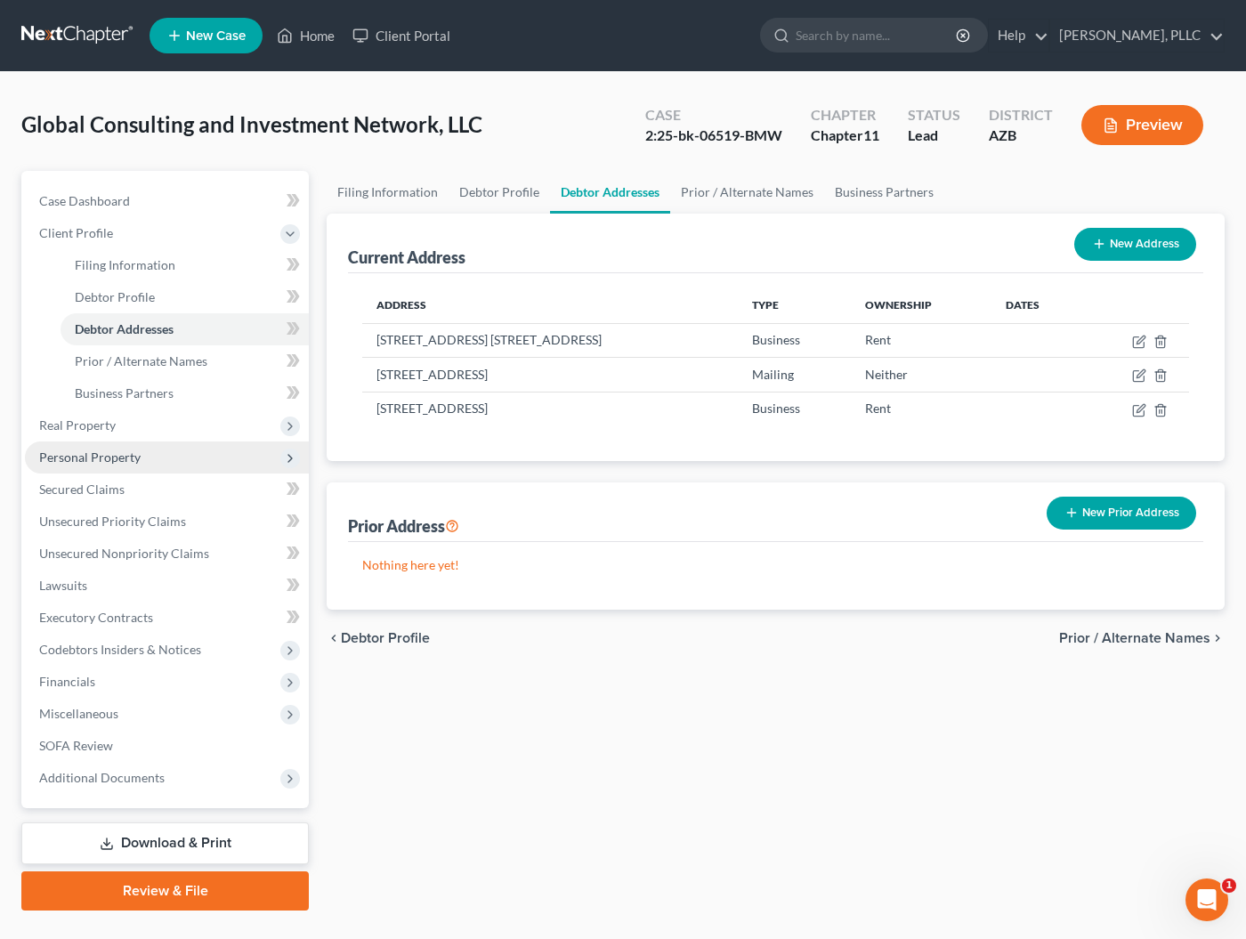
click at [100, 457] on span "Personal Property" at bounding box center [89, 456] width 101 height 15
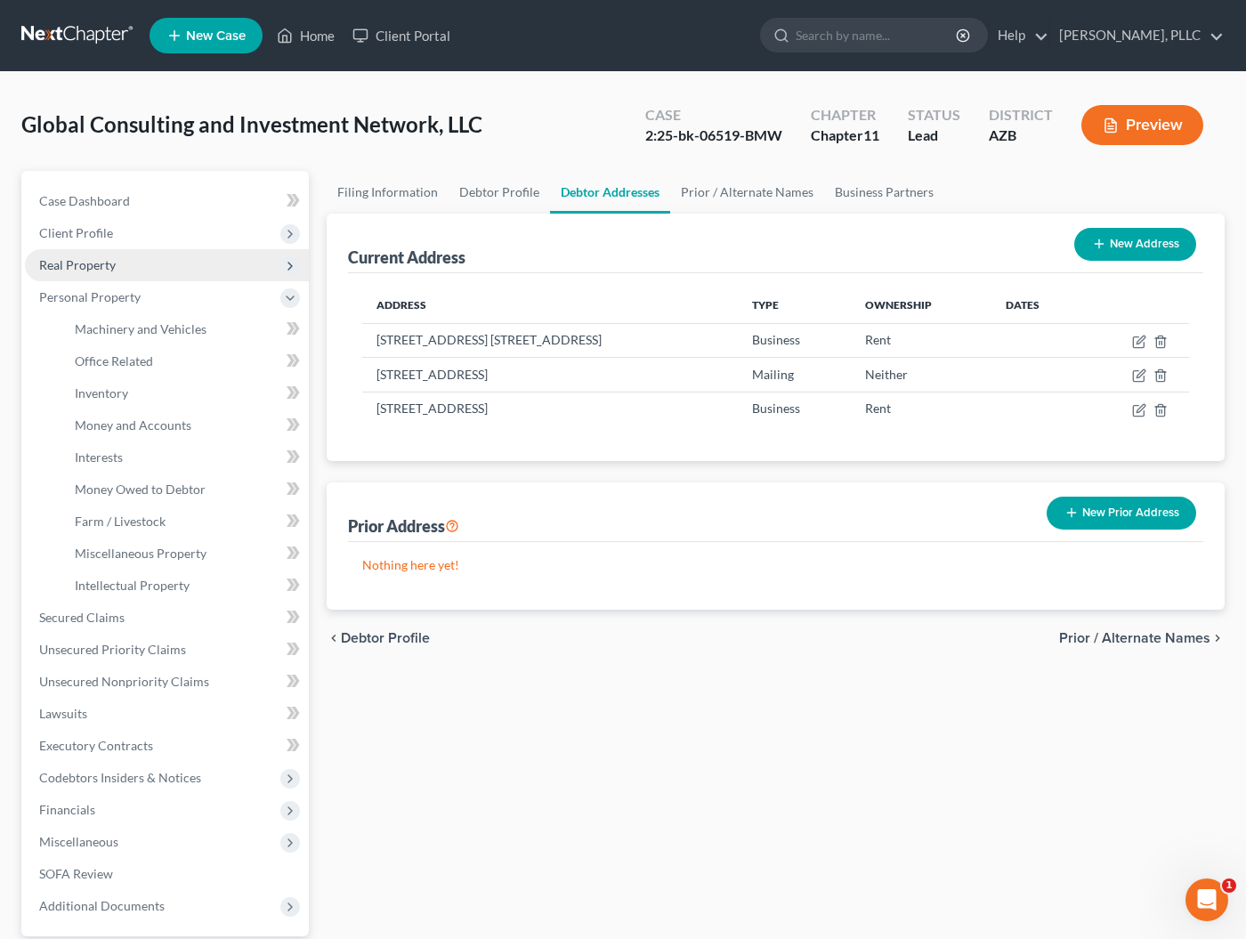
click at [93, 266] on span "Real Property" at bounding box center [77, 264] width 77 height 15
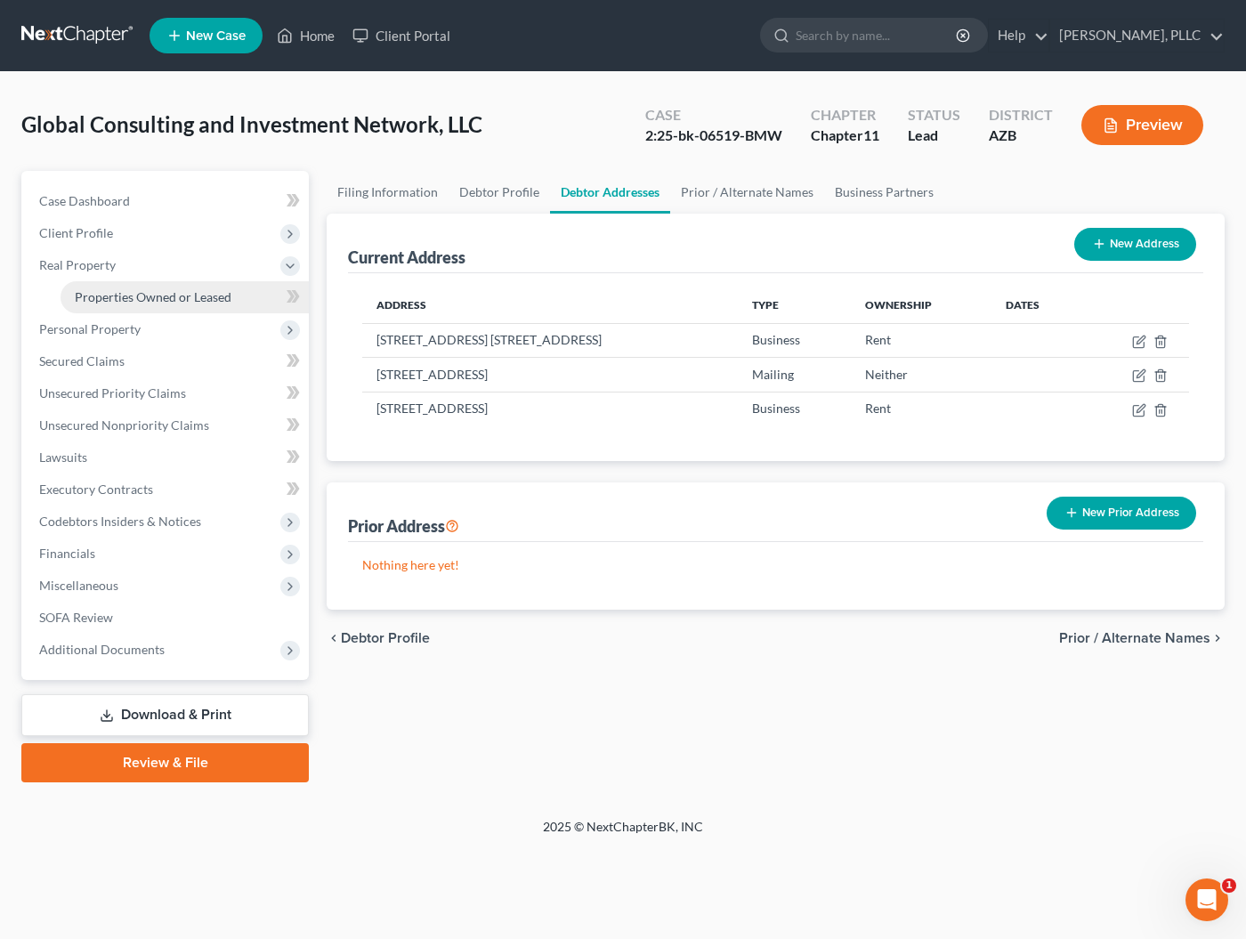
click at [125, 292] on span "Properties Owned or Leased" at bounding box center [153, 296] width 157 height 15
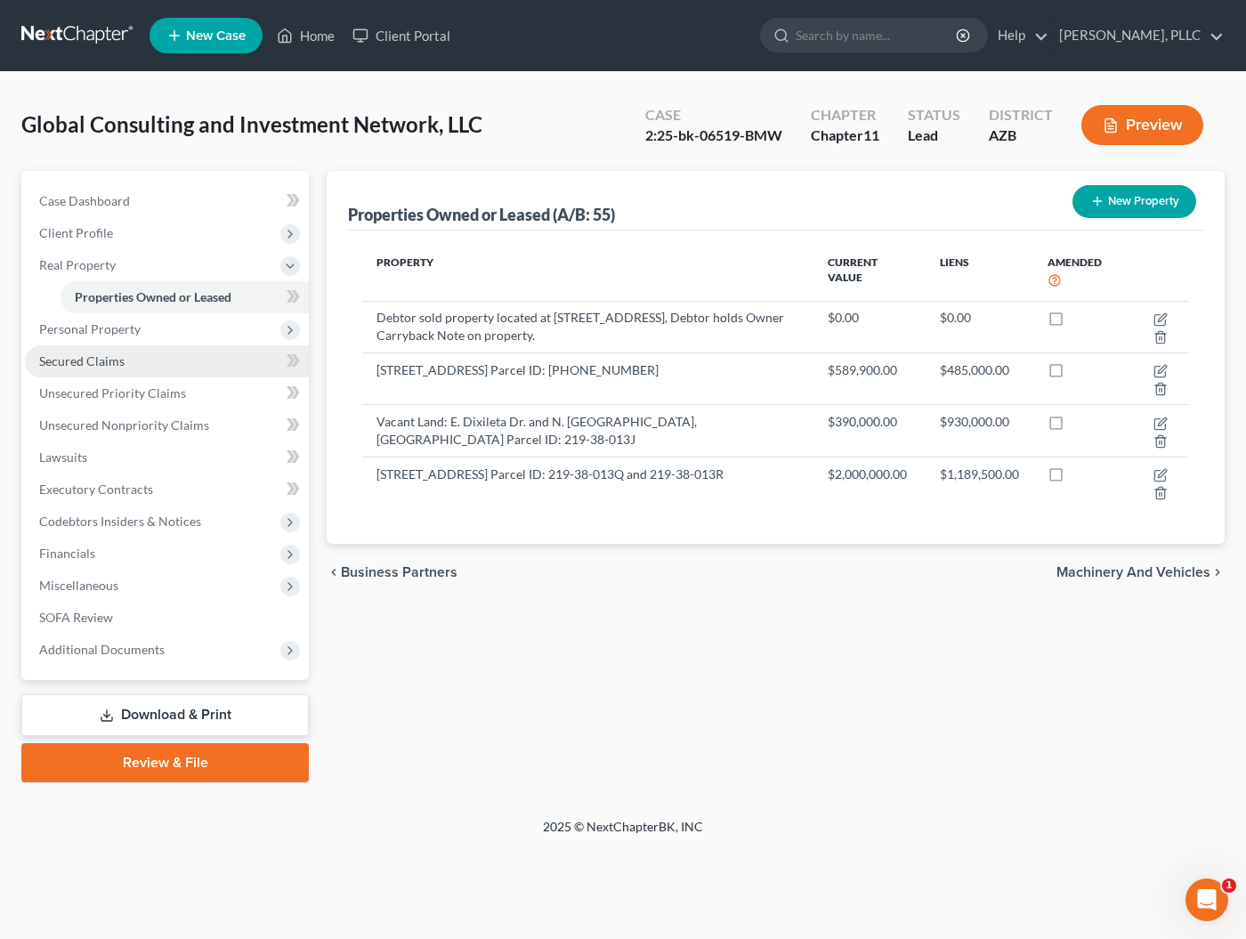
click at [82, 359] on span "Secured Claims" at bounding box center [81, 360] width 85 height 15
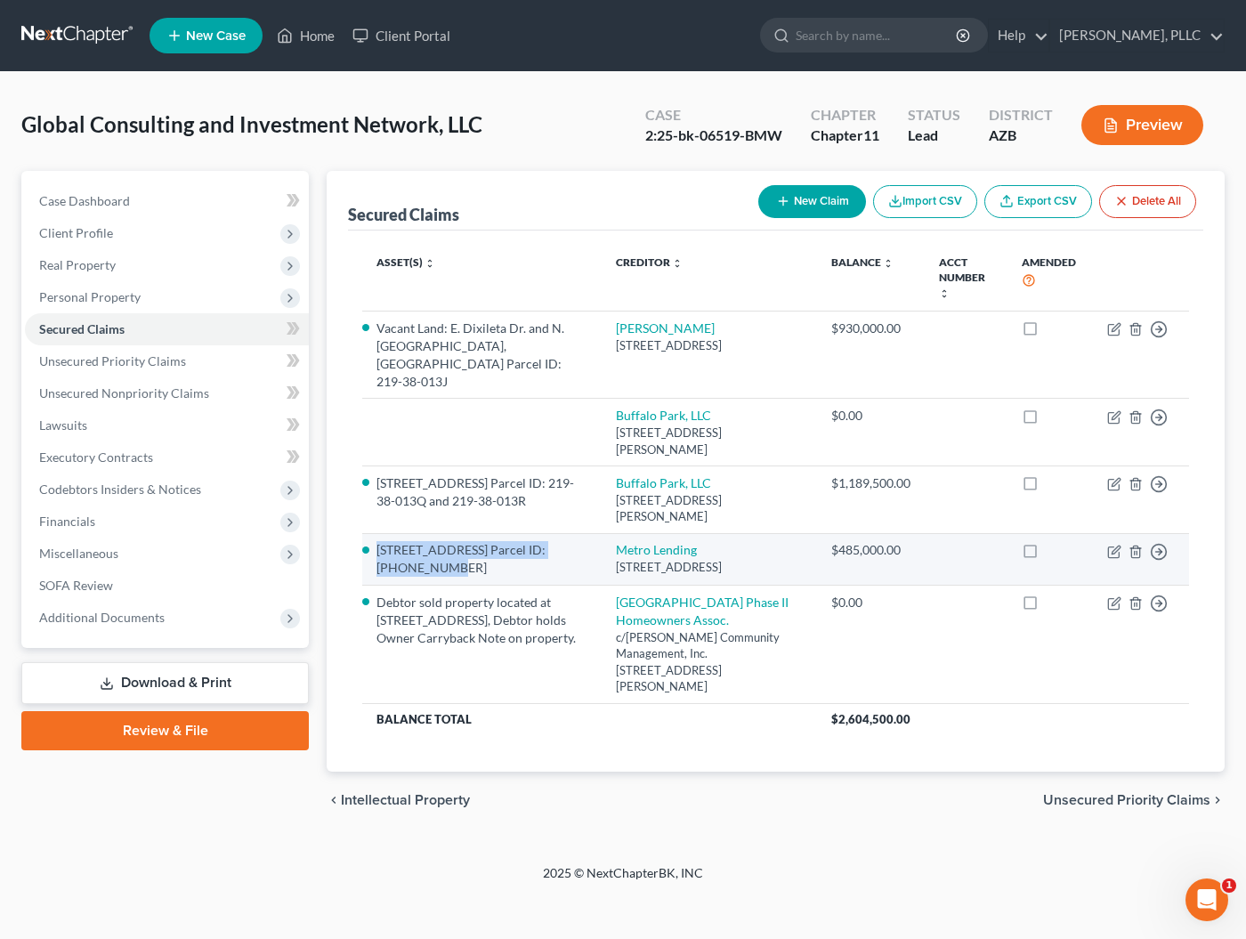
drag, startPoint x: 378, startPoint y: 529, endPoint x: 621, endPoint y: 524, distance: 243.0
click at [602, 533] on td "[STREET_ADDRESS] Parcel ID: [PHONE_NUMBER]" at bounding box center [481, 559] width 239 height 52
copy li "[STREET_ADDRESS]"
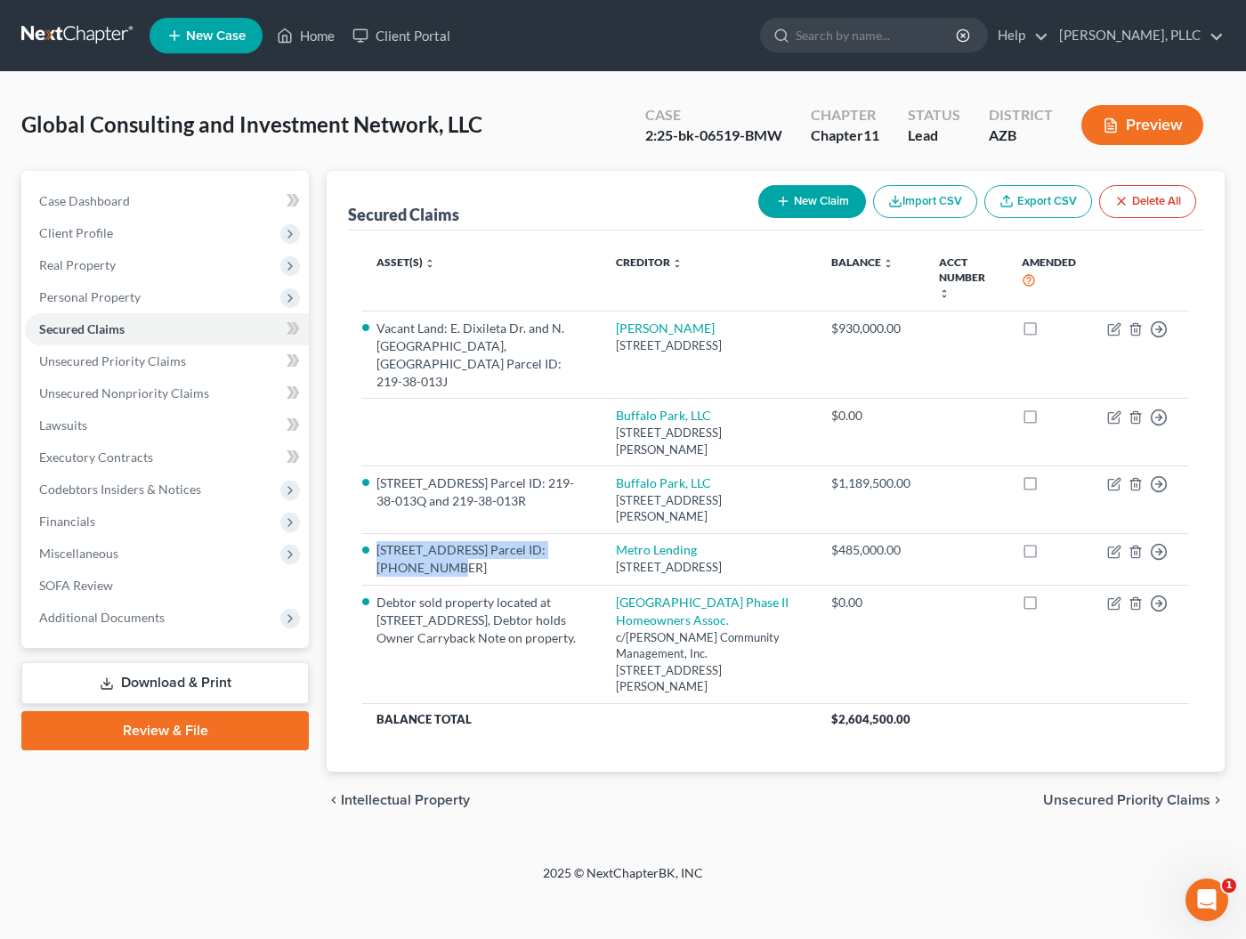
click at [1129, 121] on button "Preview" at bounding box center [1142, 125] width 122 height 40
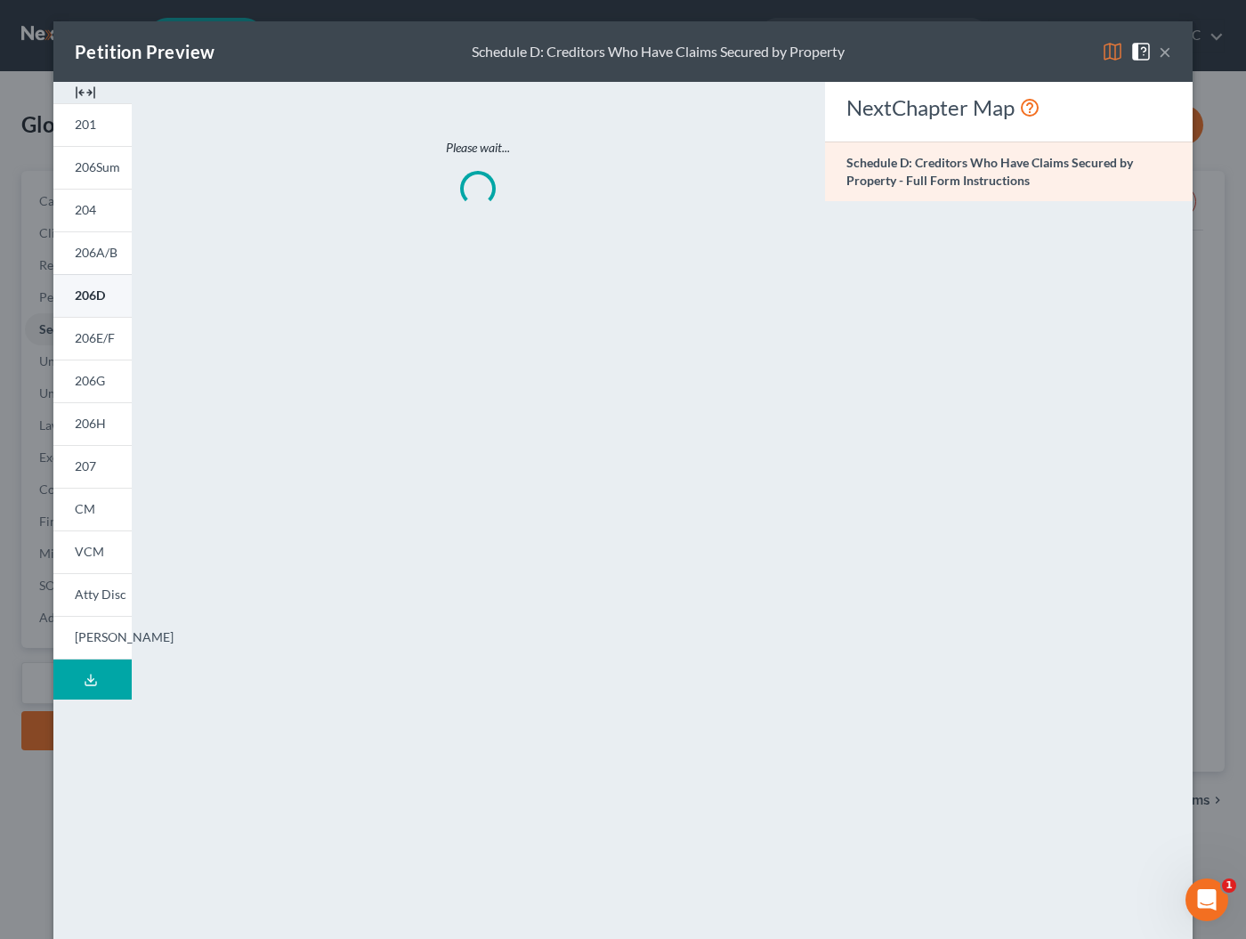
click at [87, 302] on span "206D" at bounding box center [90, 294] width 30 height 15
click at [1161, 56] on button "×" at bounding box center [1165, 51] width 12 height 21
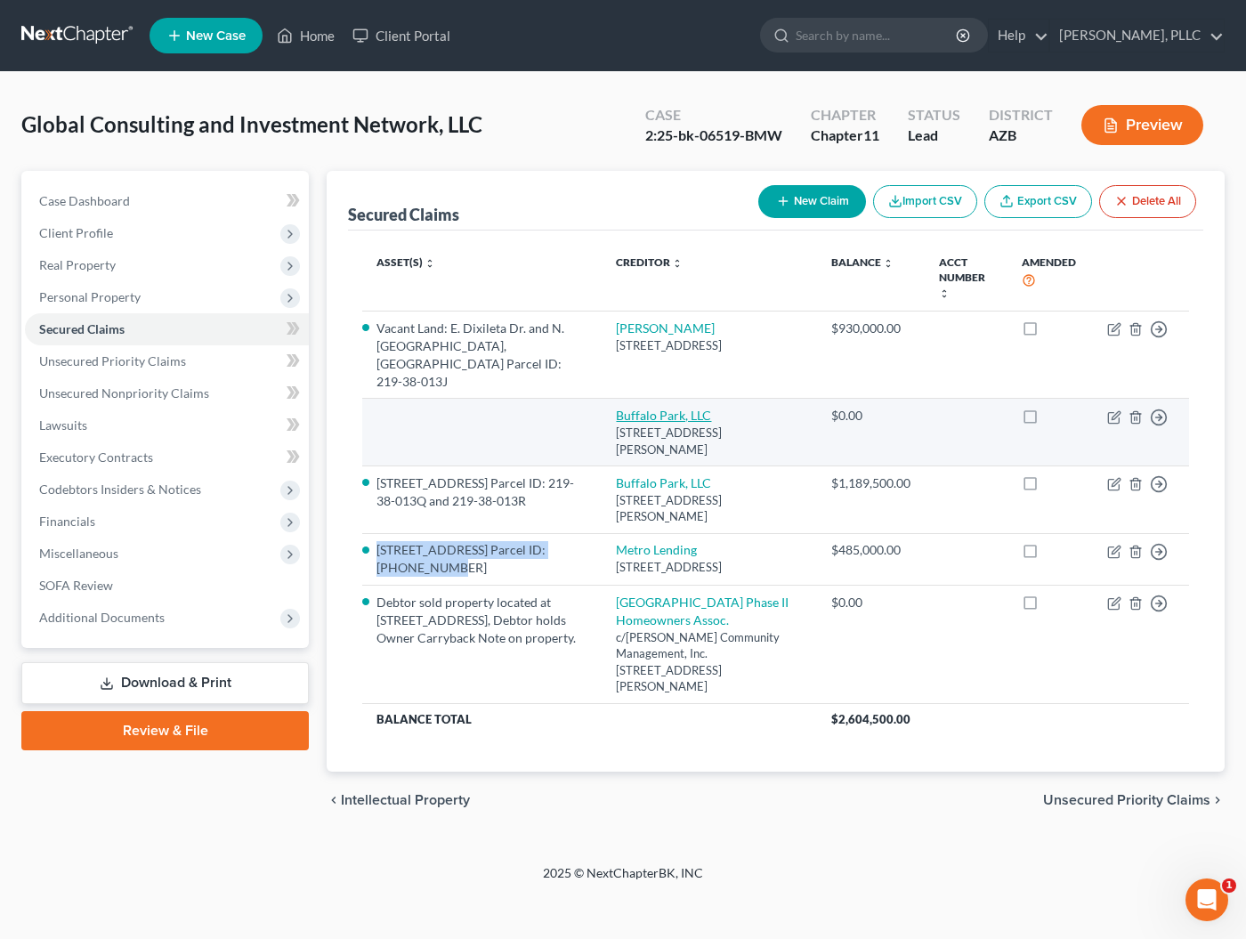
click at [674, 408] on link "Buffalo Park, LLC" at bounding box center [663, 415] width 95 height 15
select select "3"
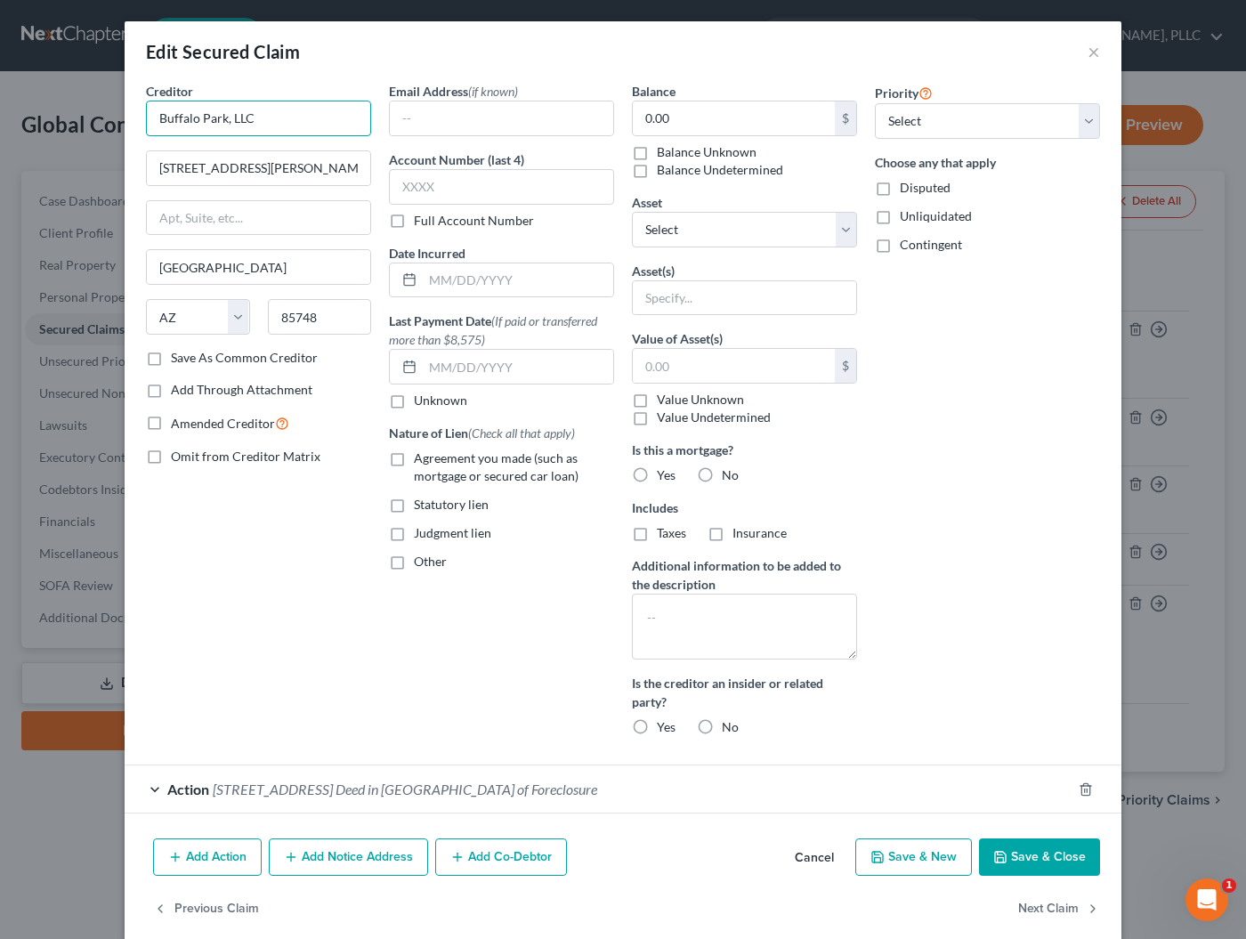
click at [328, 124] on input "Buffalo Park, LLC" at bounding box center [258, 119] width 225 height 36
type input "Buffalo Park, LLC - NOT ON SCH. D-[GEOGRAPHIC_DATA][DEMOGRAPHIC_DATA]"
click at [1007, 873] on button "Save & Close" at bounding box center [1039, 856] width 121 height 37
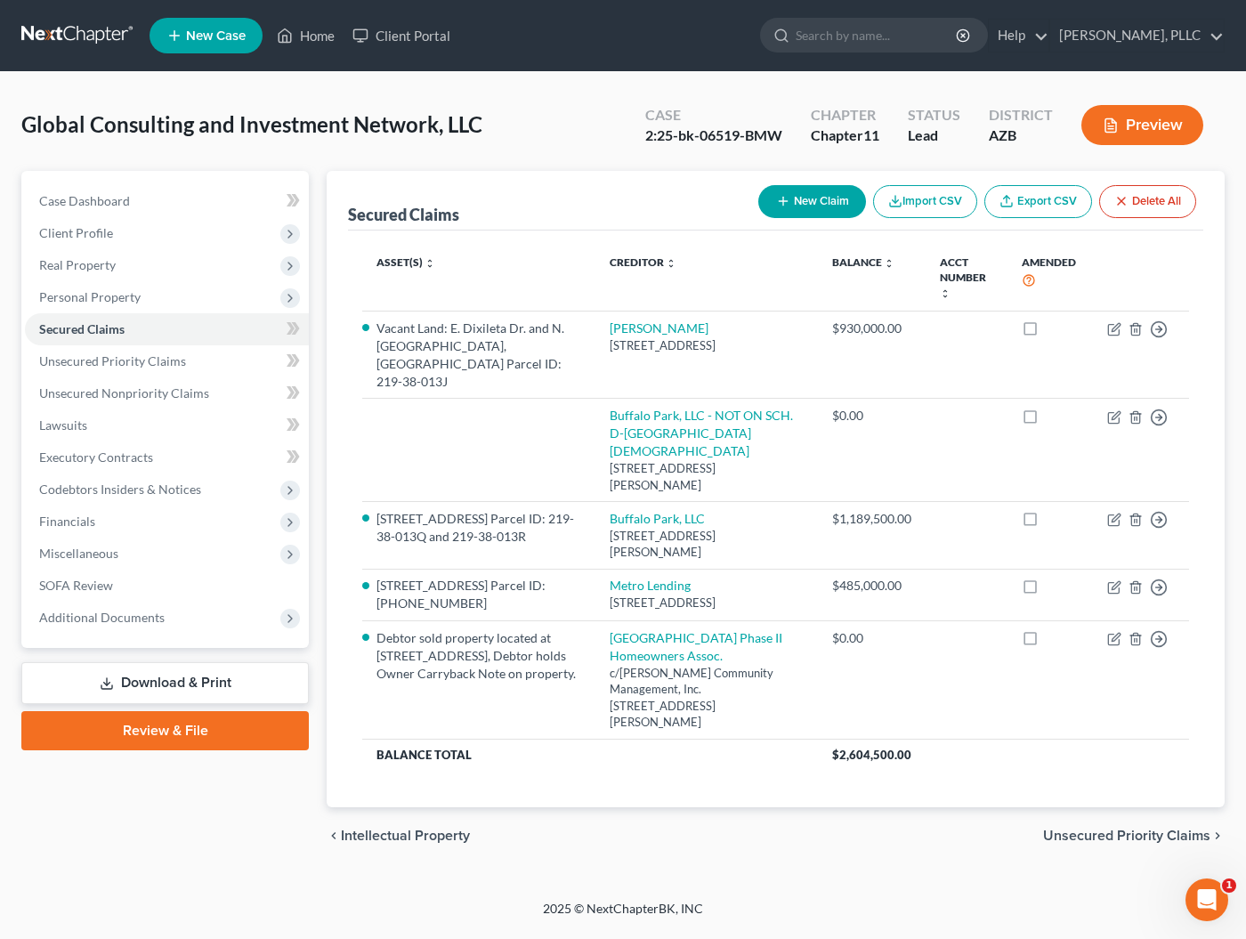
click at [1131, 133] on button "Preview" at bounding box center [1142, 125] width 122 height 40
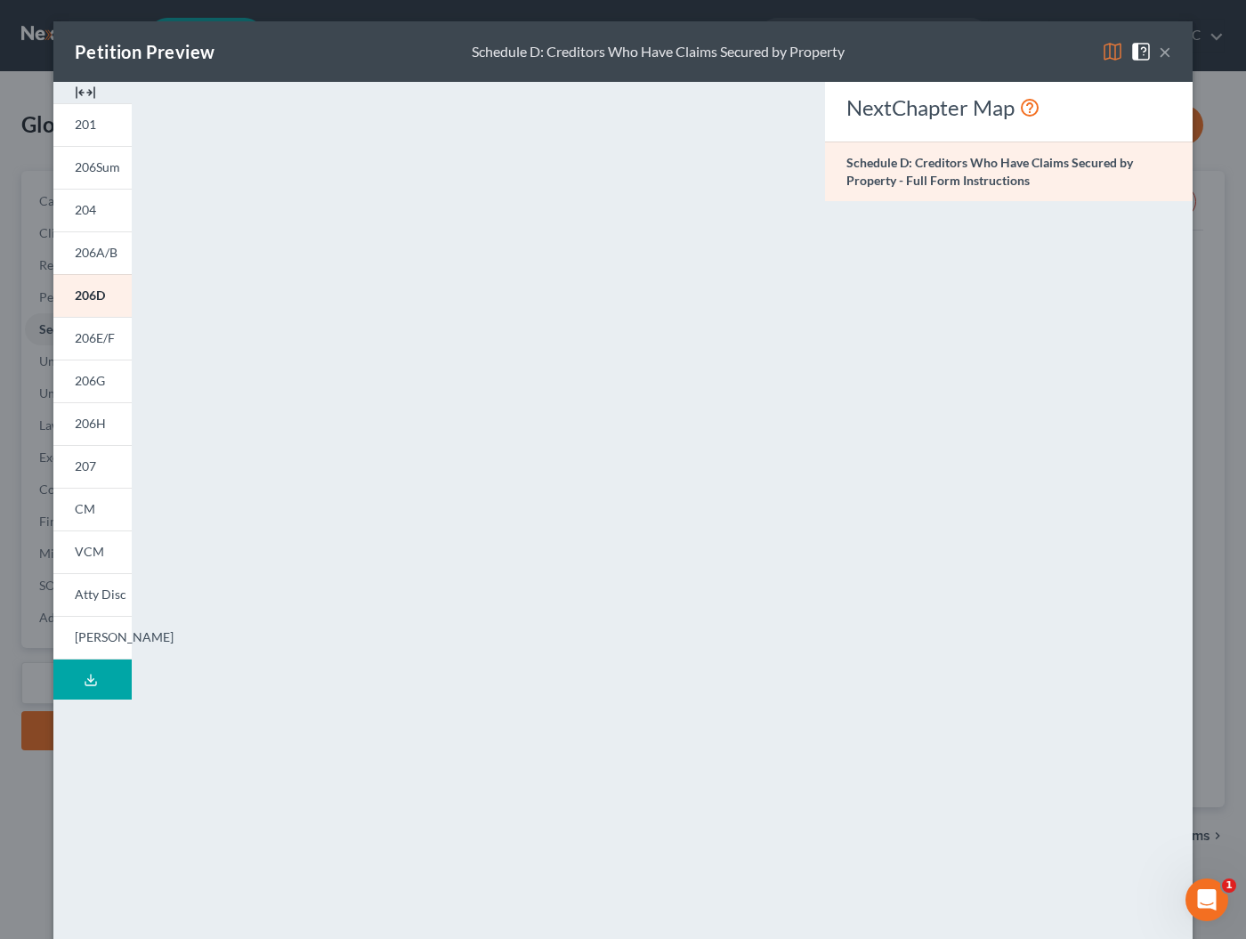
click at [1162, 49] on button "×" at bounding box center [1165, 51] width 12 height 21
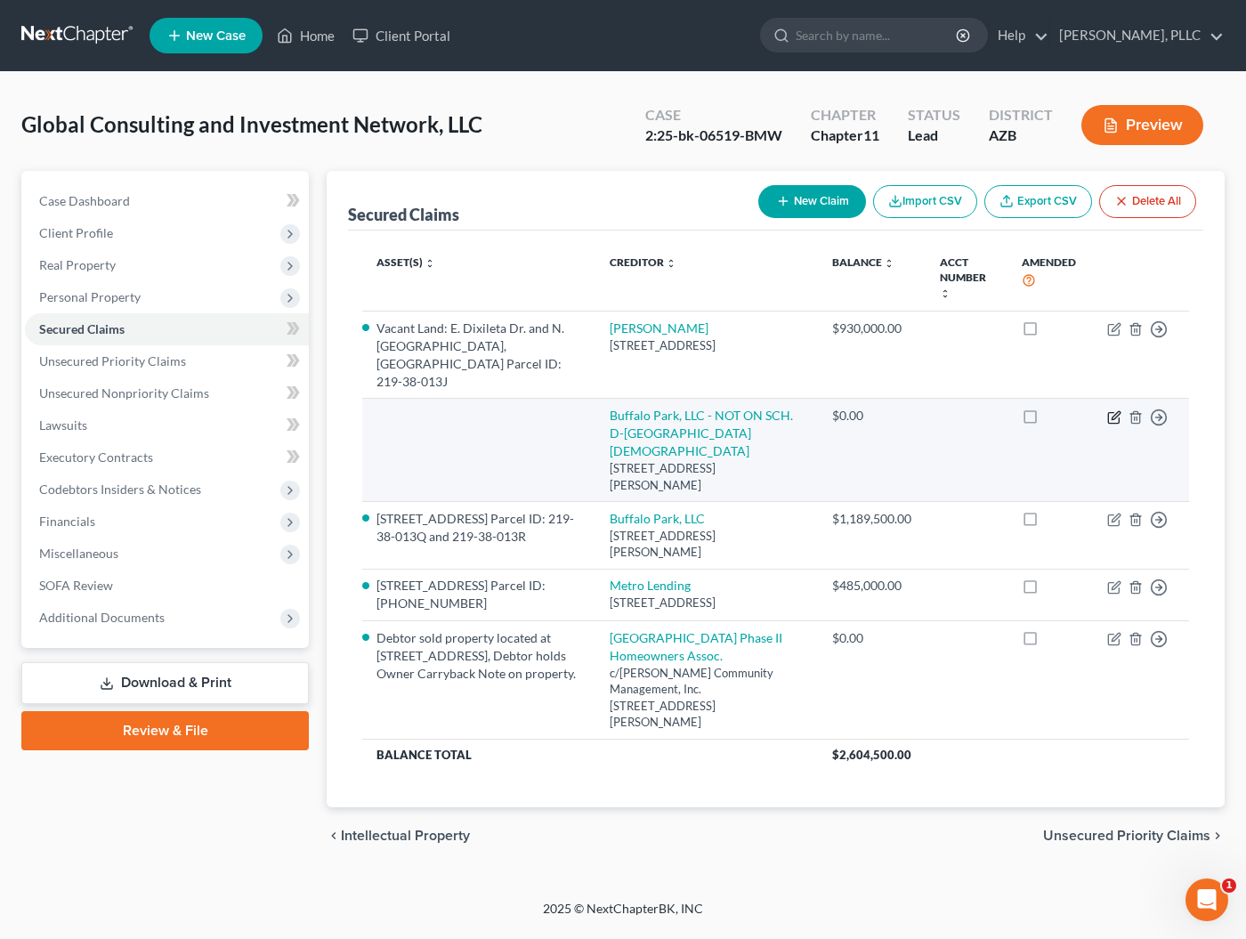
click at [1111, 410] on icon "button" at bounding box center [1114, 417] width 14 height 14
select select "3"
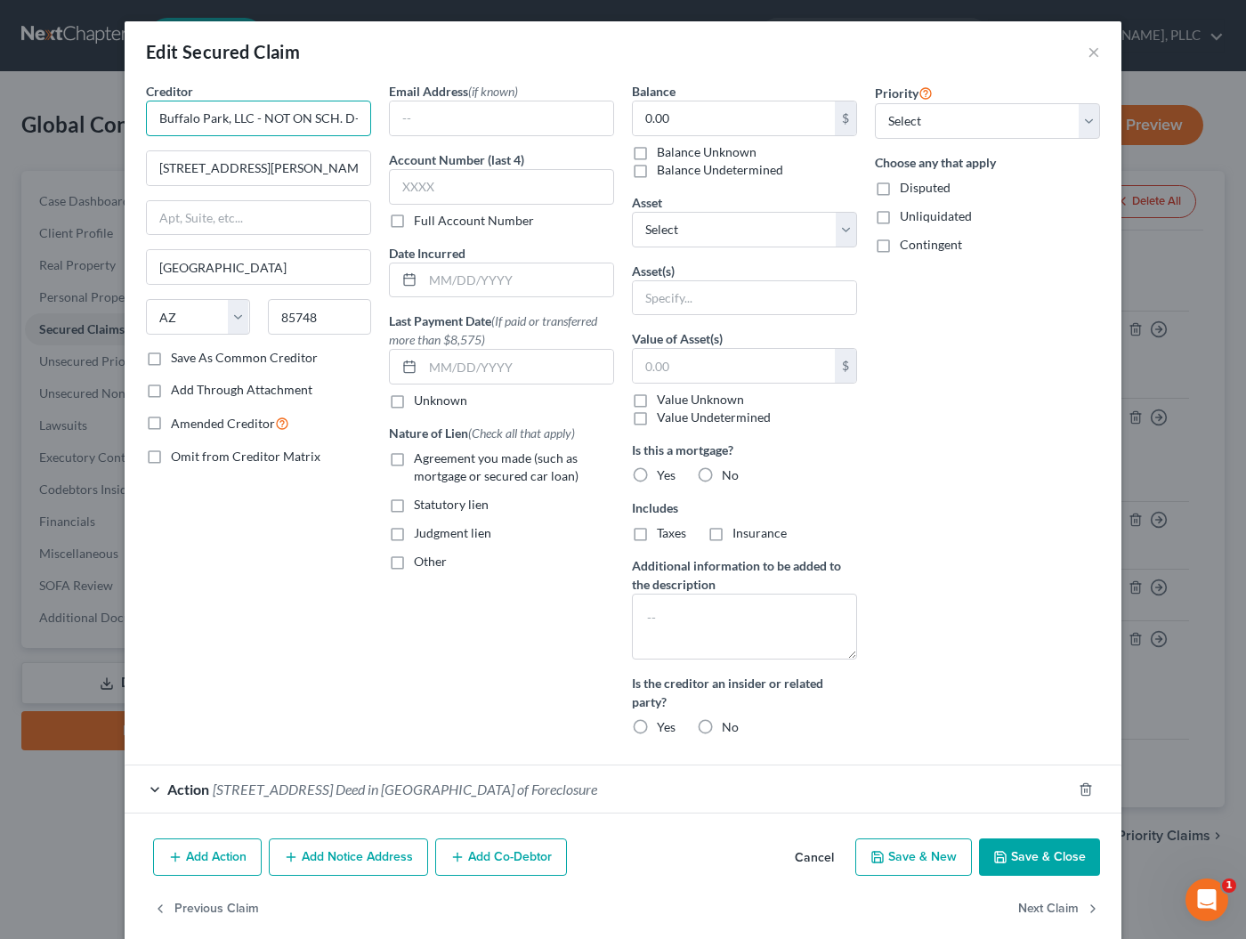
click at [157, 113] on input "Buffalo Park, LLC - NOT ON SCH. D-[GEOGRAPHIC_DATA][DEMOGRAPHIC_DATA]" at bounding box center [258, 119] width 225 height 36
type input "ZZZ Buffalo Park, LLC - NOT ON SCH. D-[GEOGRAPHIC_DATA][DEMOGRAPHIC_DATA]"
click at [1044, 851] on button "Save & Close" at bounding box center [1039, 856] width 121 height 37
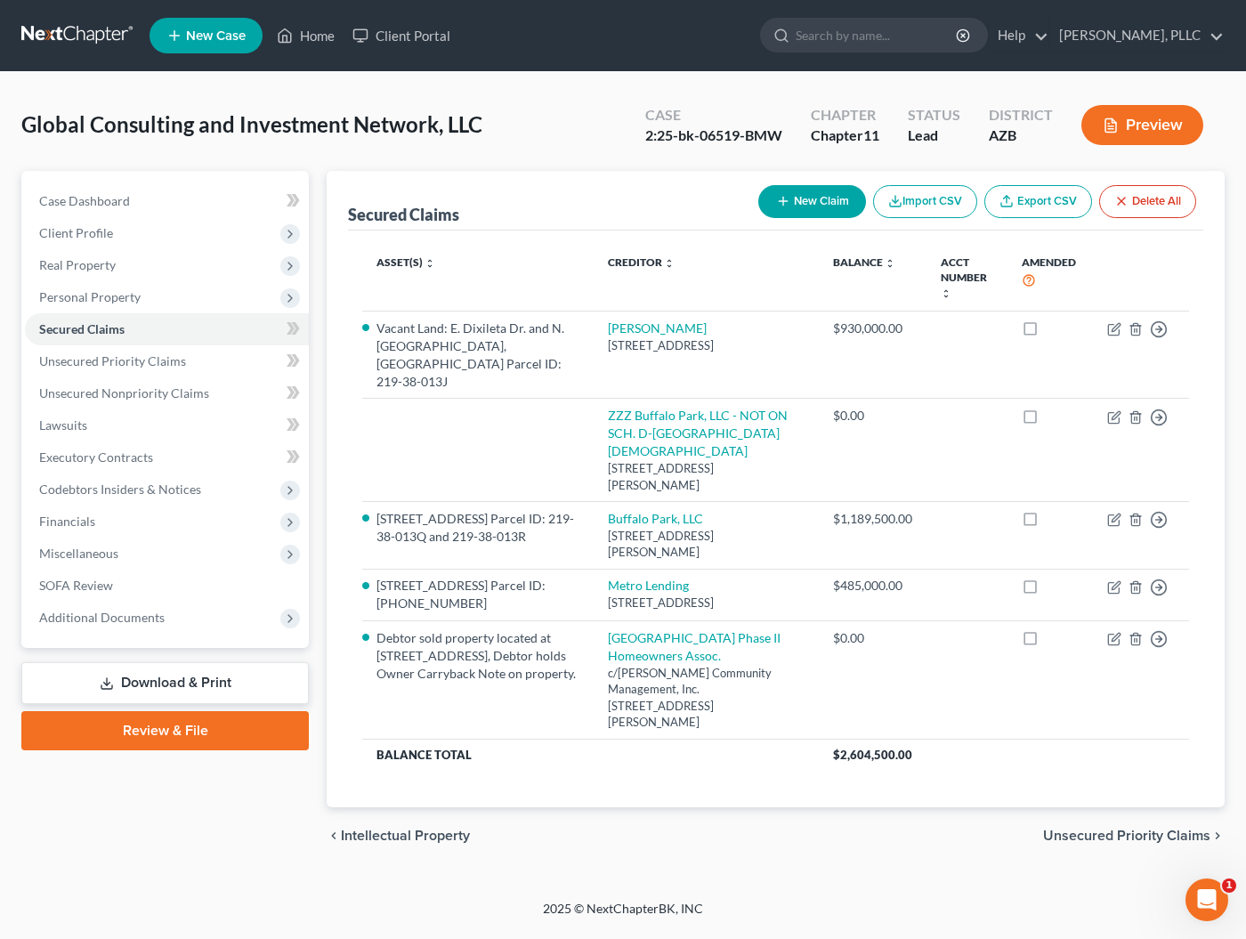
click at [1131, 126] on button "Preview" at bounding box center [1142, 125] width 122 height 40
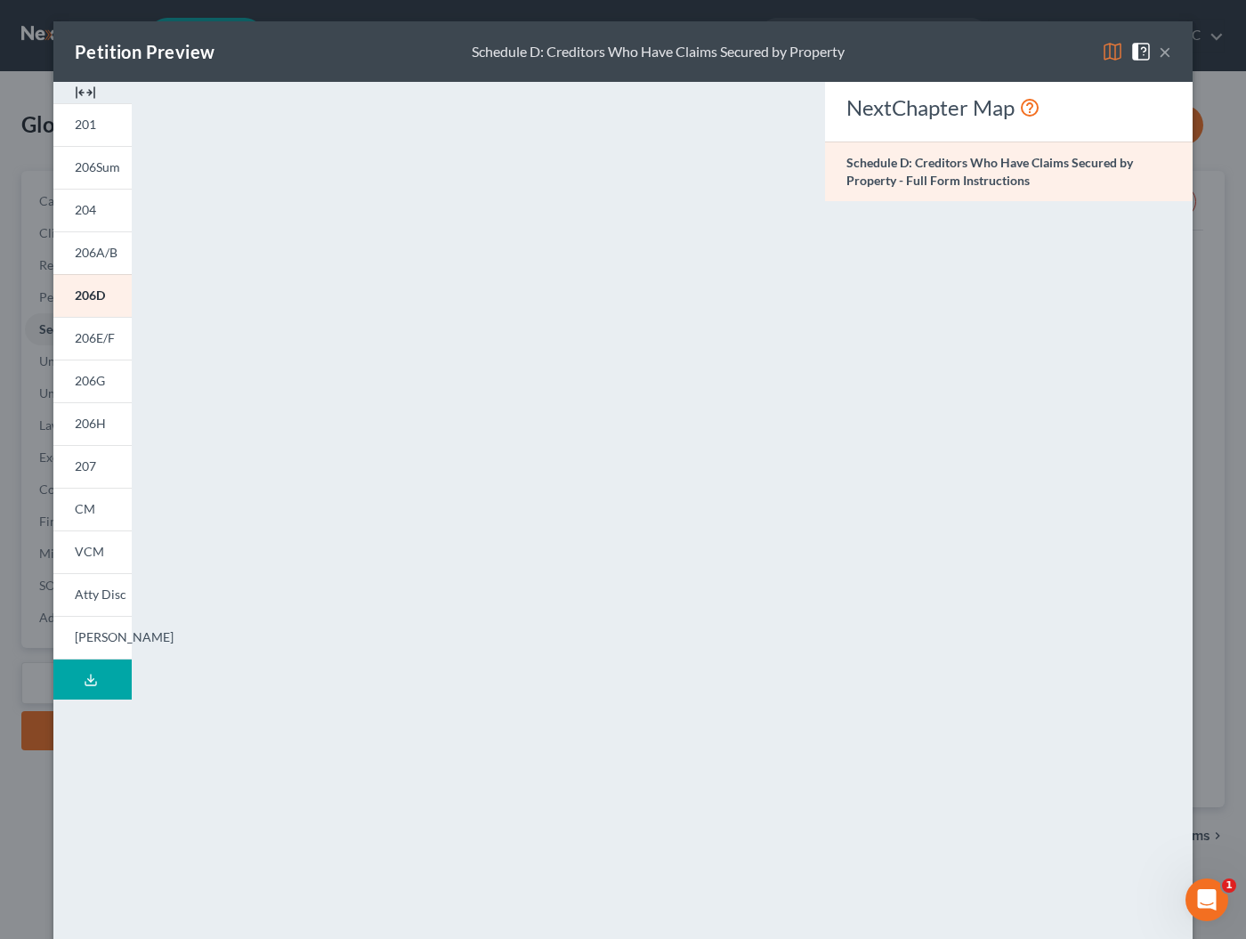
click at [1169, 54] on button "×" at bounding box center [1165, 51] width 12 height 21
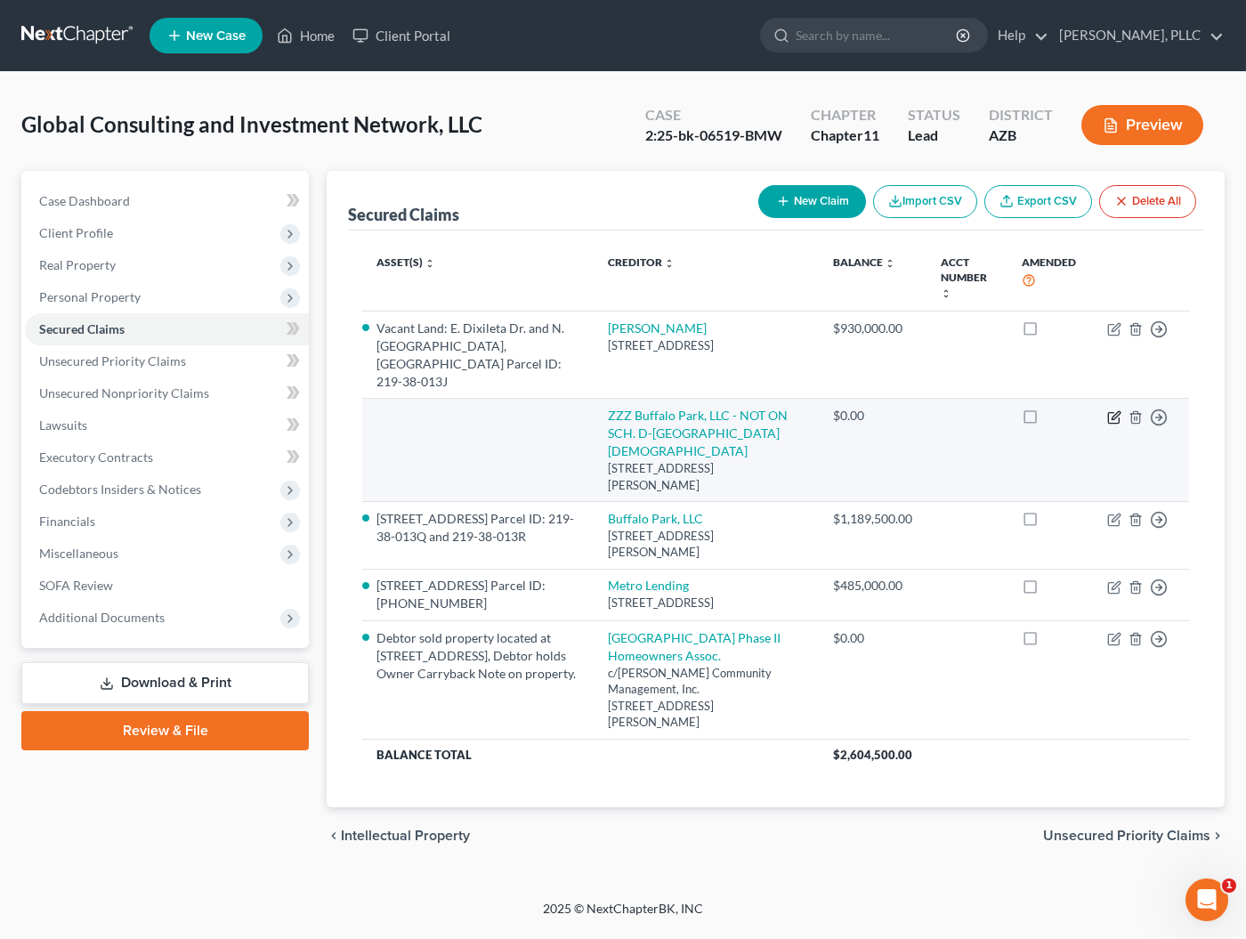
click at [1115, 411] on icon "button" at bounding box center [1116, 415] width 8 height 8
select select "3"
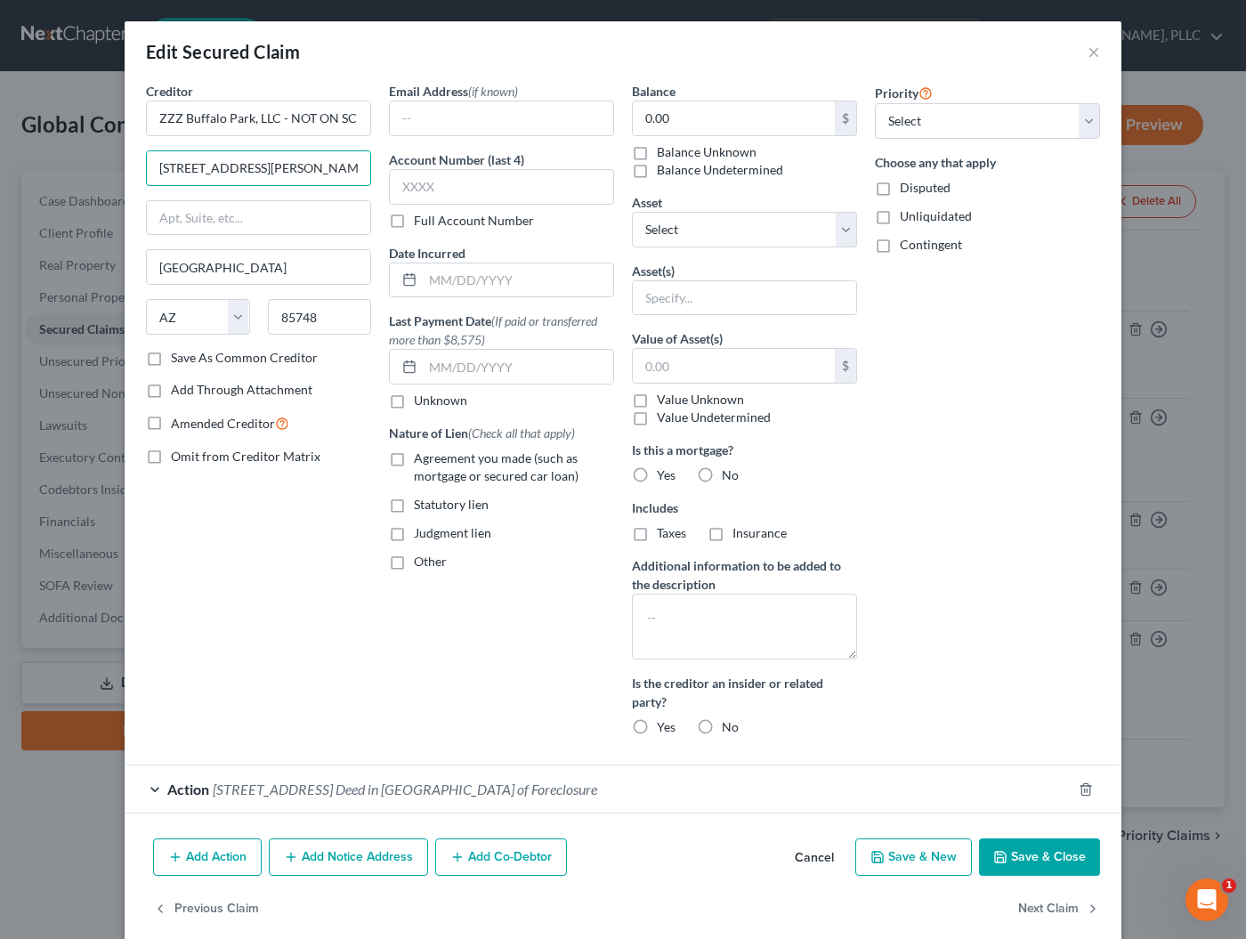
drag, startPoint x: 350, startPoint y: 173, endPoint x: 110, endPoint y: 161, distance: 239.7
drag, startPoint x: 153, startPoint y: 121, endPoint x: 164, endPoint y: 121, distance: 10.7
click at [164, 121] on input "ZZZ Buffalo Park, LLC - NOT ON SCH. D-[GEOGRAPHIC_DATA][DEMOGRAPHIC_DATA]" at bounding box center [258, 119] width 225 height 36
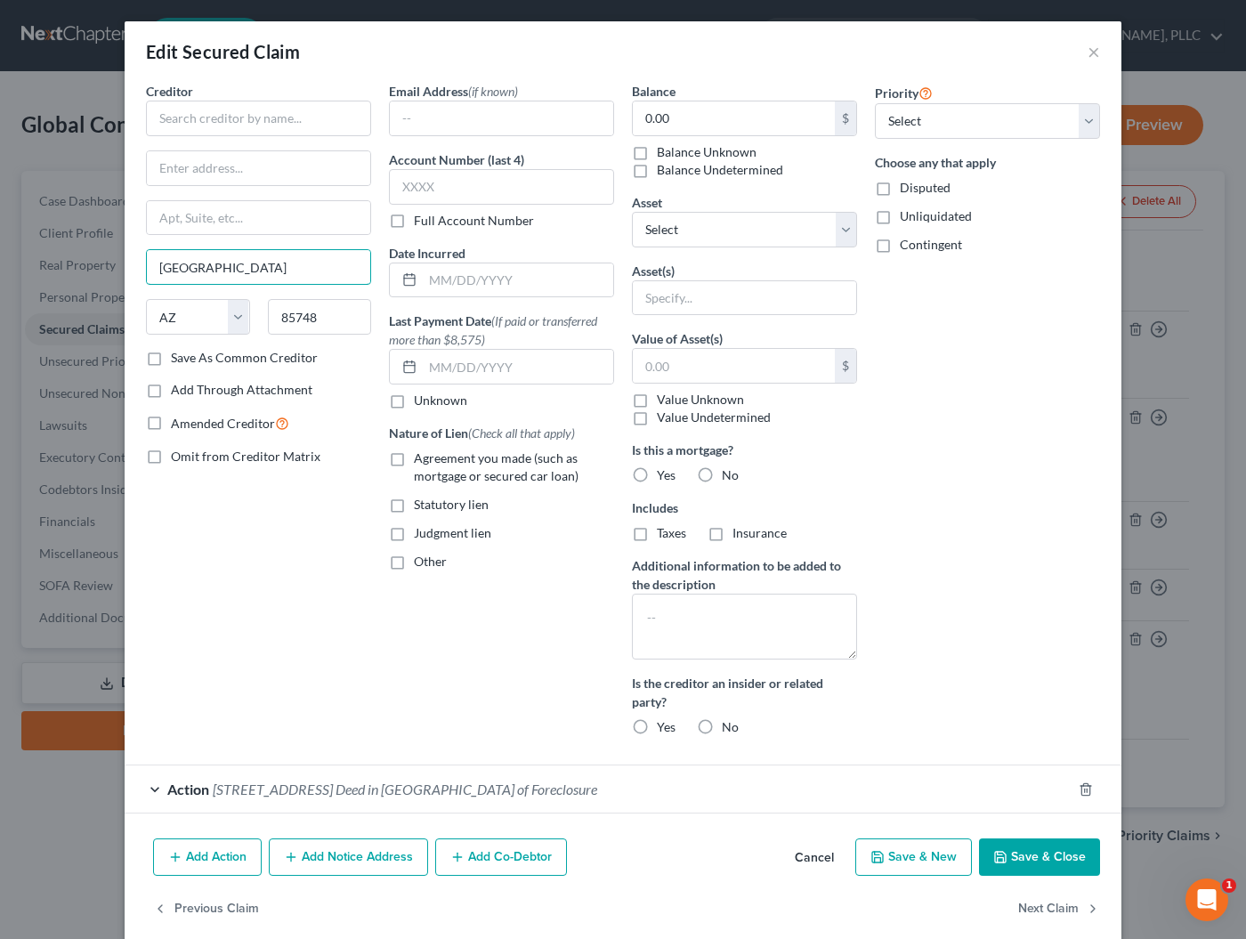
drag, startPoint x: 221, startPoint y: 262, endPoint x: 96, endPoint y: 257, distance: 124.7
drag, startPoint x: 325, startPoint y: 318, endPoint x: 162, endPoint y: 310, distance: 163.1
click at [287, 791] on span "[STREET_ADDRESS] Deed in [GEOGRAPHIC_DATA] of Foreclosure" at bounding box center [405, 789] width 384 height 17
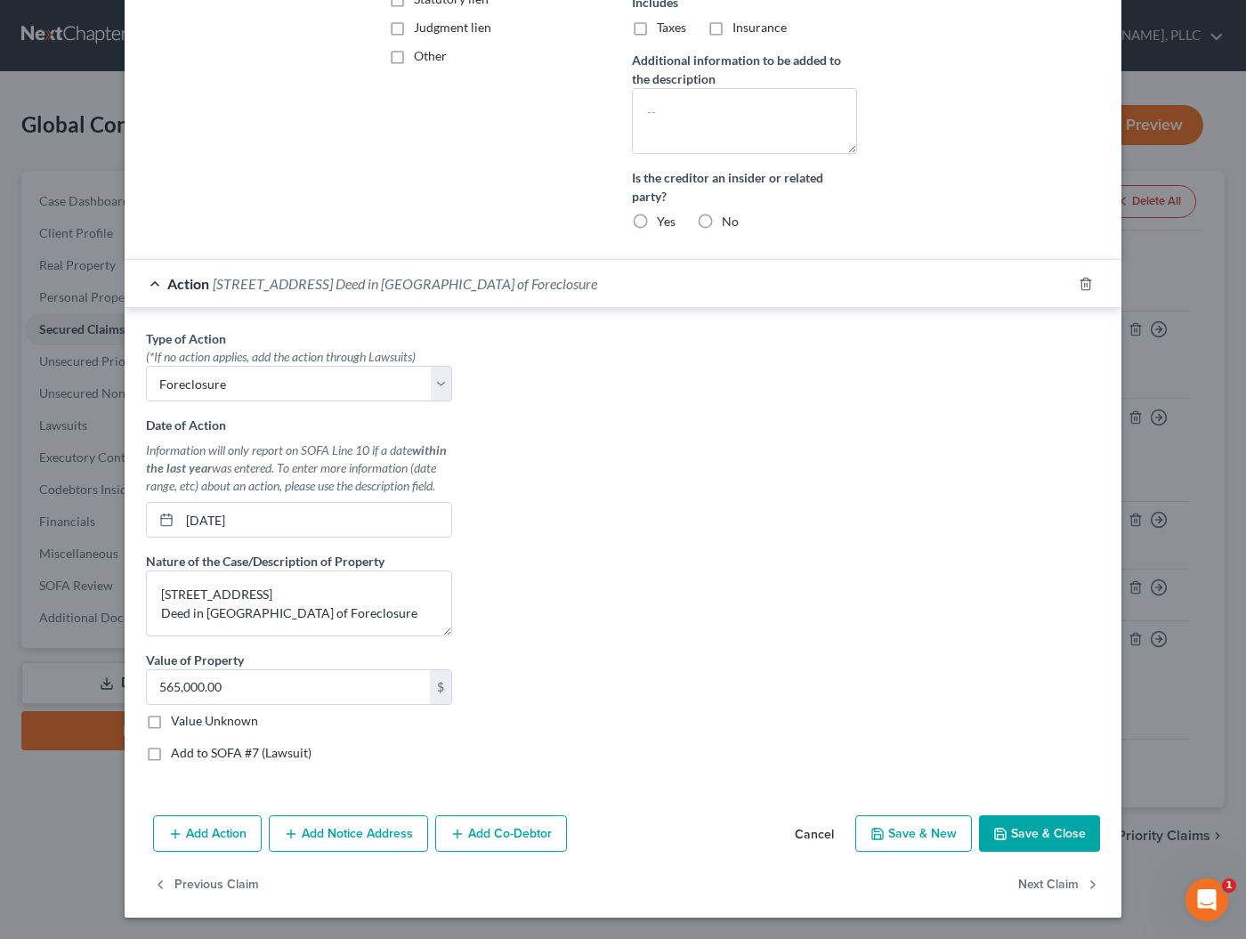
click at [807, 833] on button "Cancel" at bounding box center [815, 835] width 68 height 36
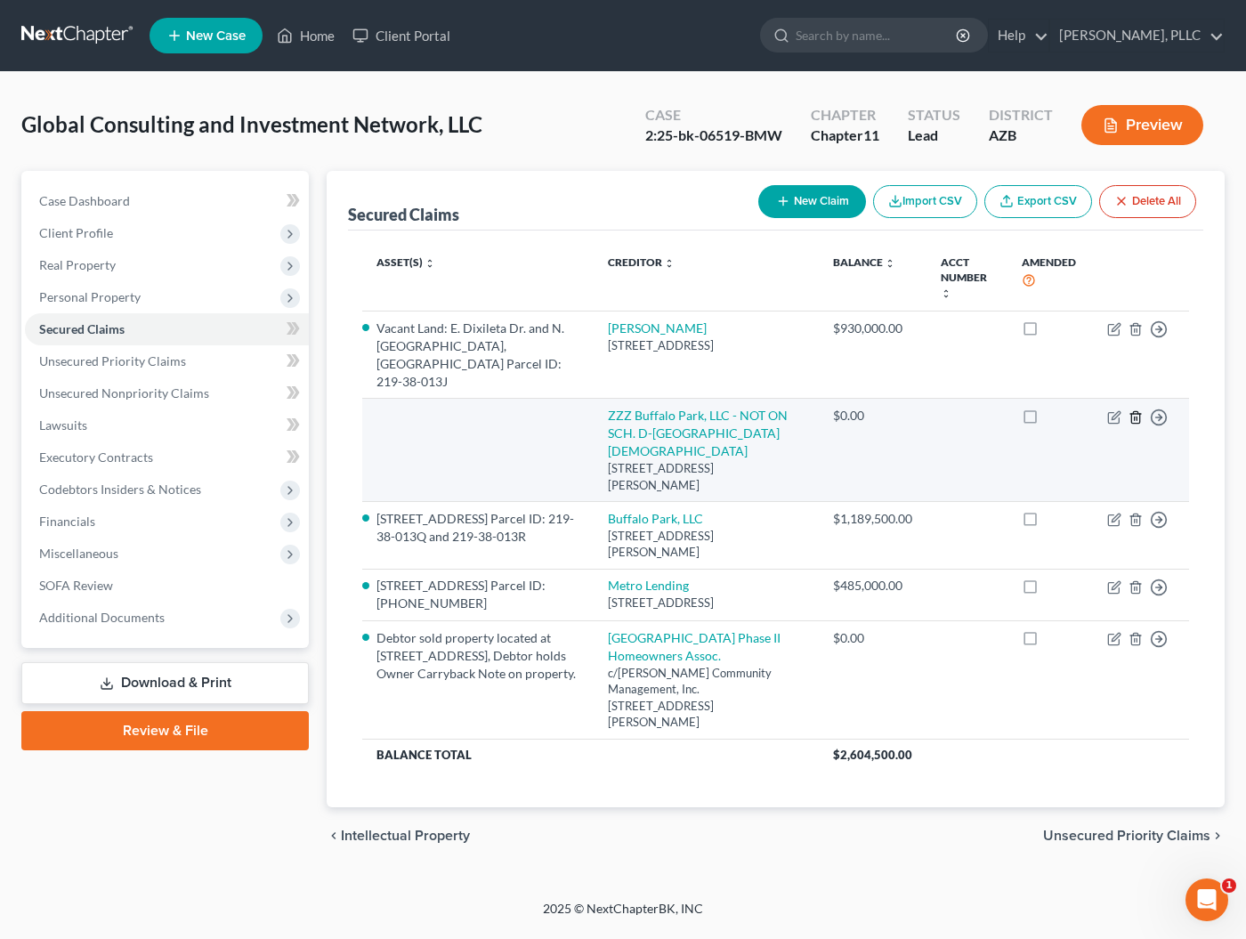
click at [1137, 410] on icon "button" at bounding box center [1136, 417] width 14 height 14
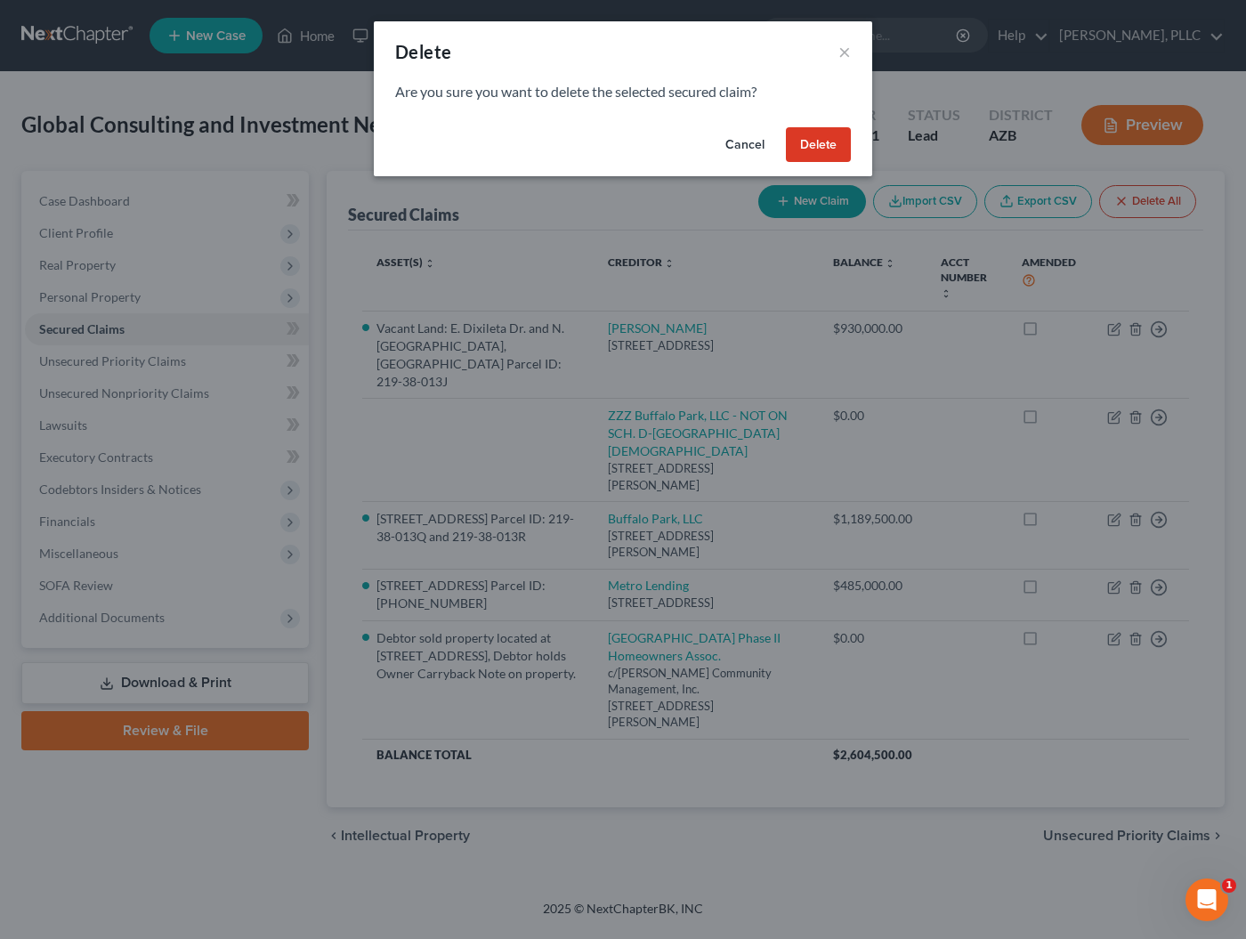
click at [800, 155] on button "Delete" at bounding box center [818, 145] width 65 height 36
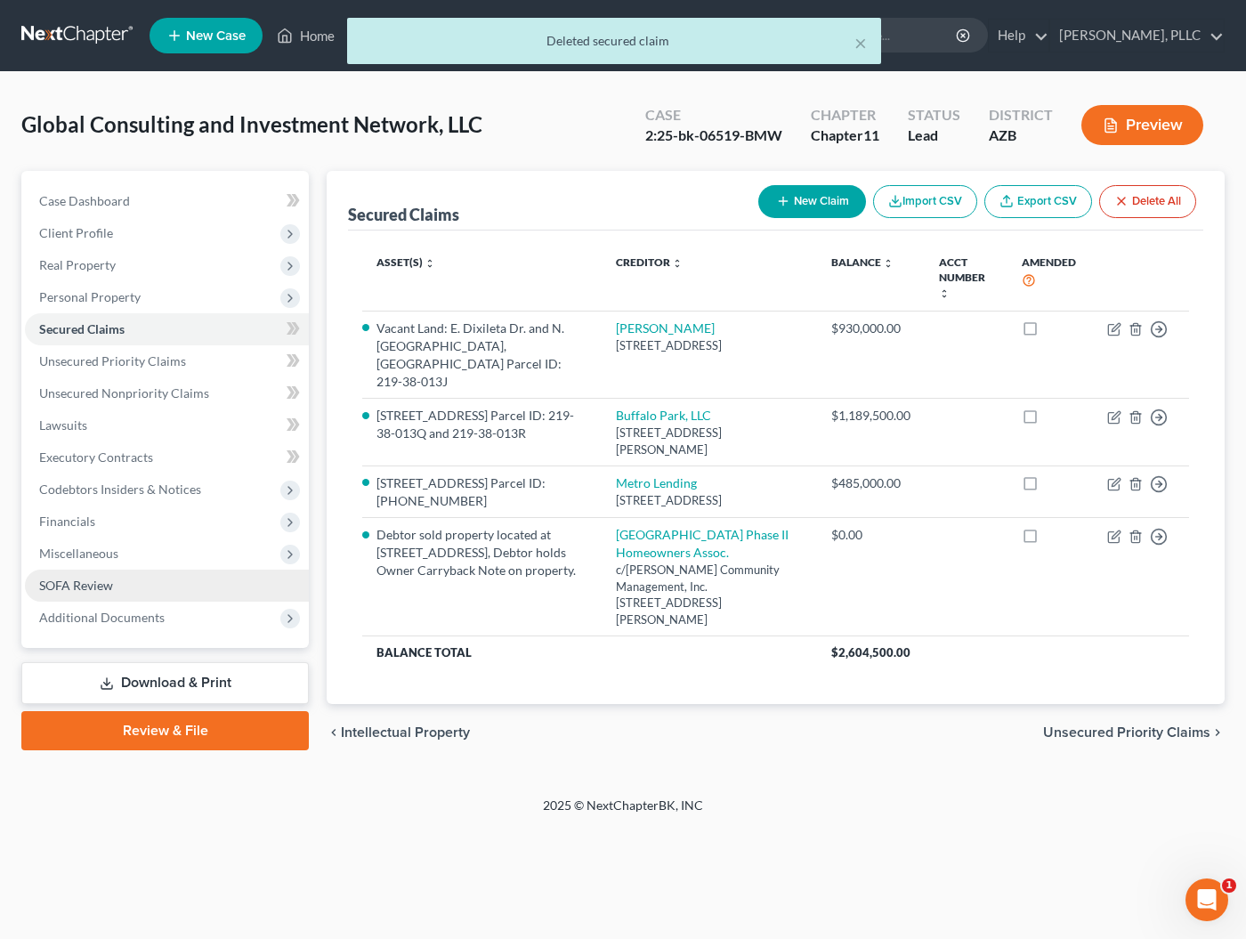
click at [92, 597] on link "SOFA Review" at bounding box center [167, 586] width 284 height 32
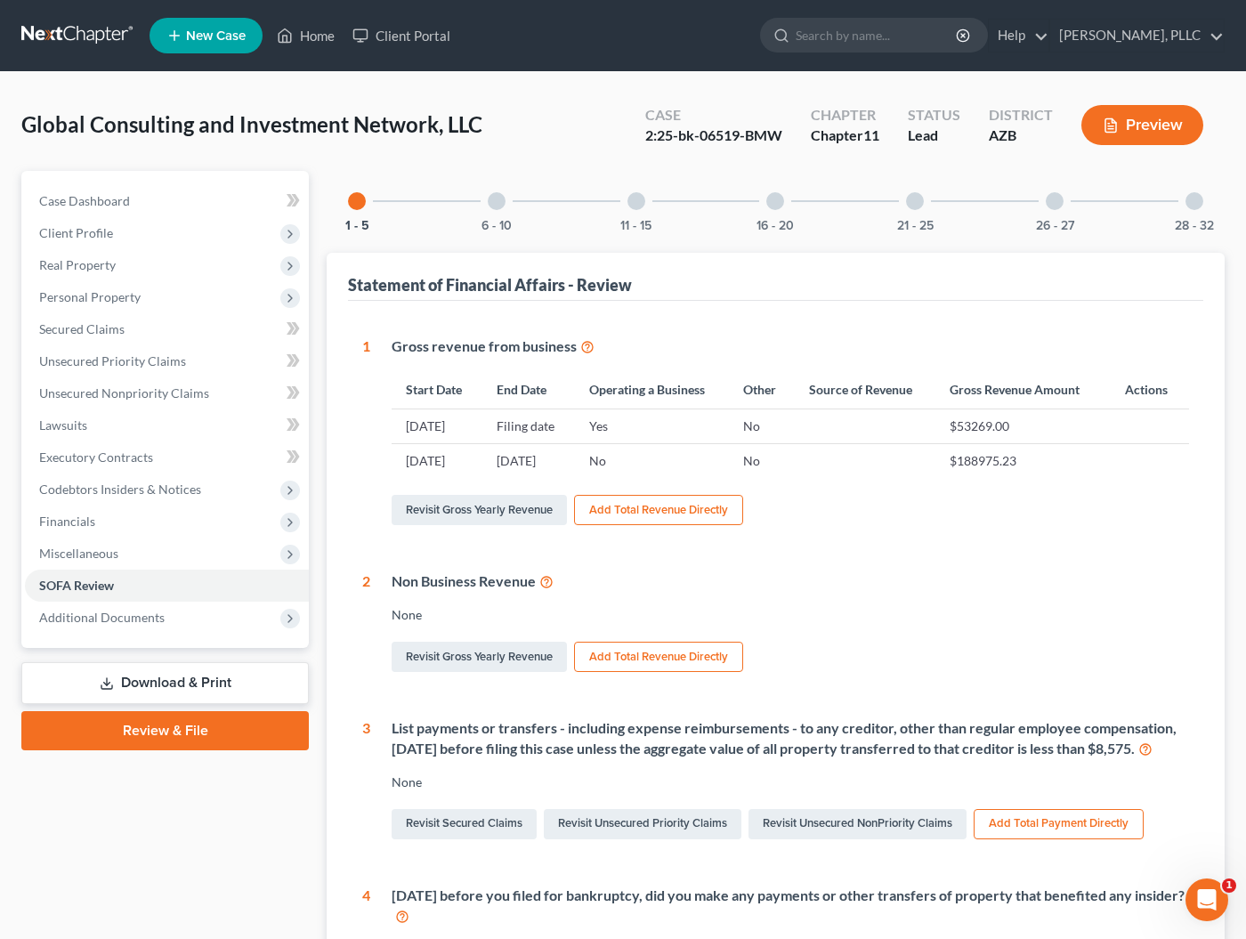
click at [779, 206] on div at bounding box center [775, 201] width 18 height 18
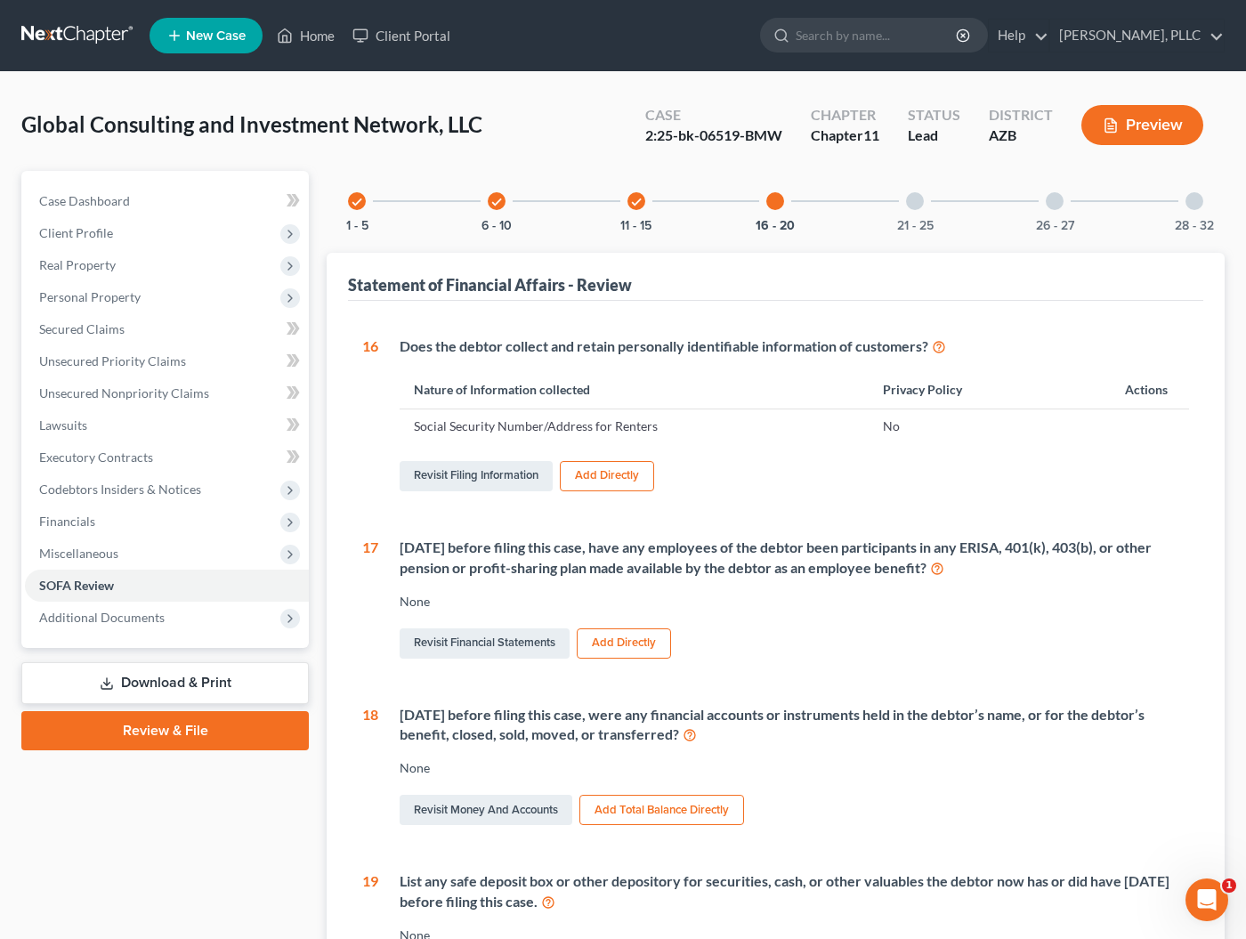
click at [636, 202] on icon "check" at bounding box center [636, 202] width 12 height 12
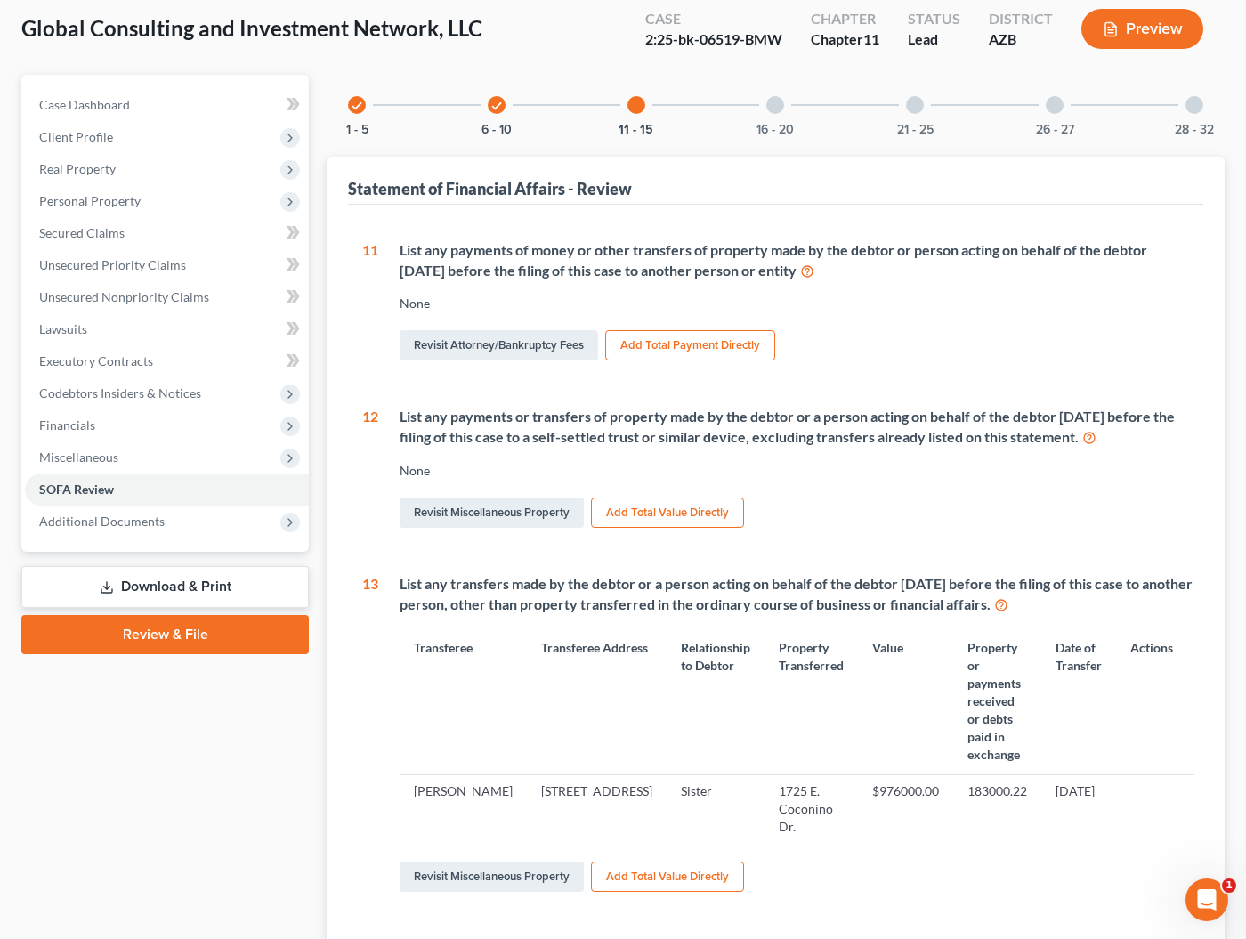
scroll to position [103, 0]
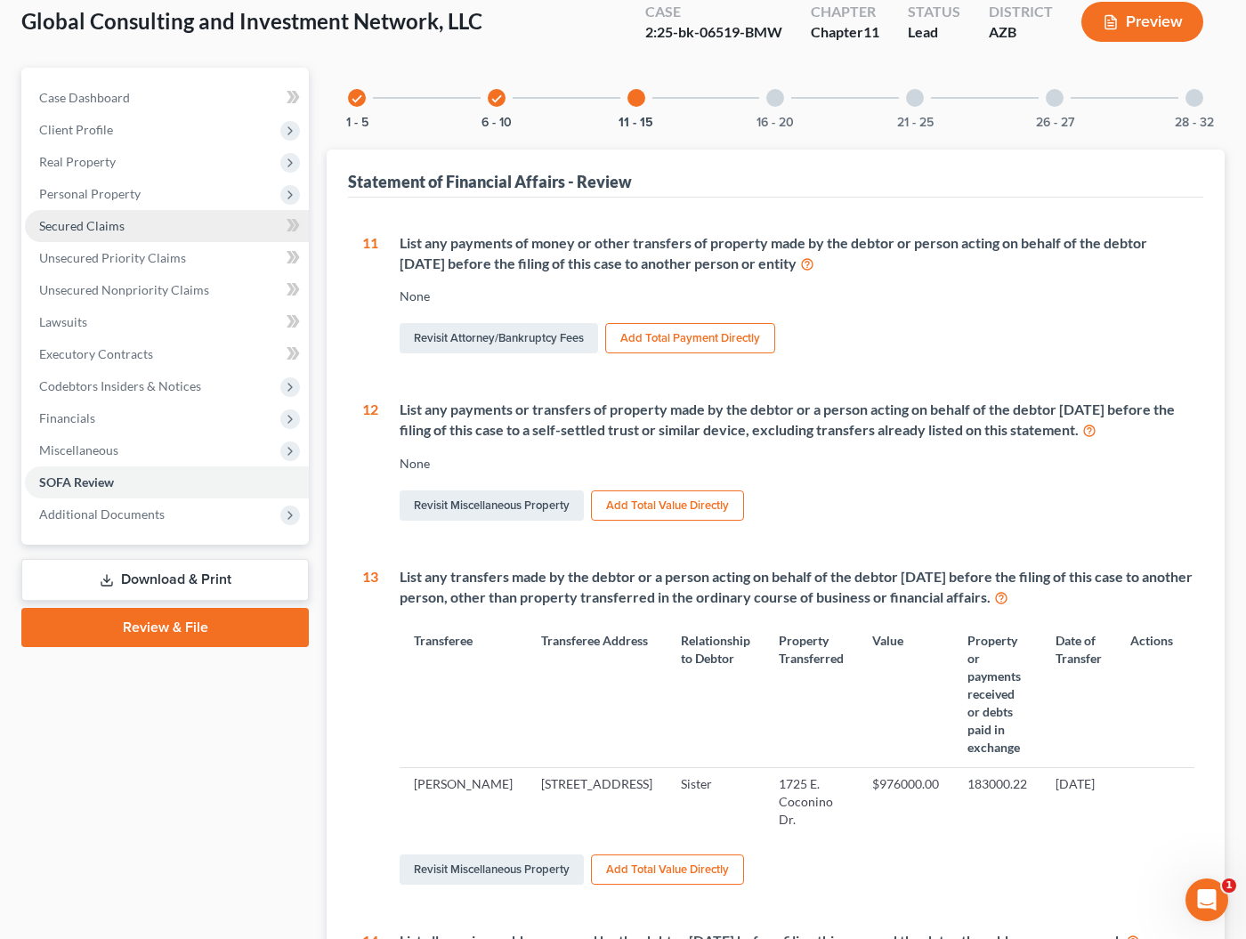
click at [66, 222] on span "Secured Claims" at bounding box center [81, 225] width 85 height 15
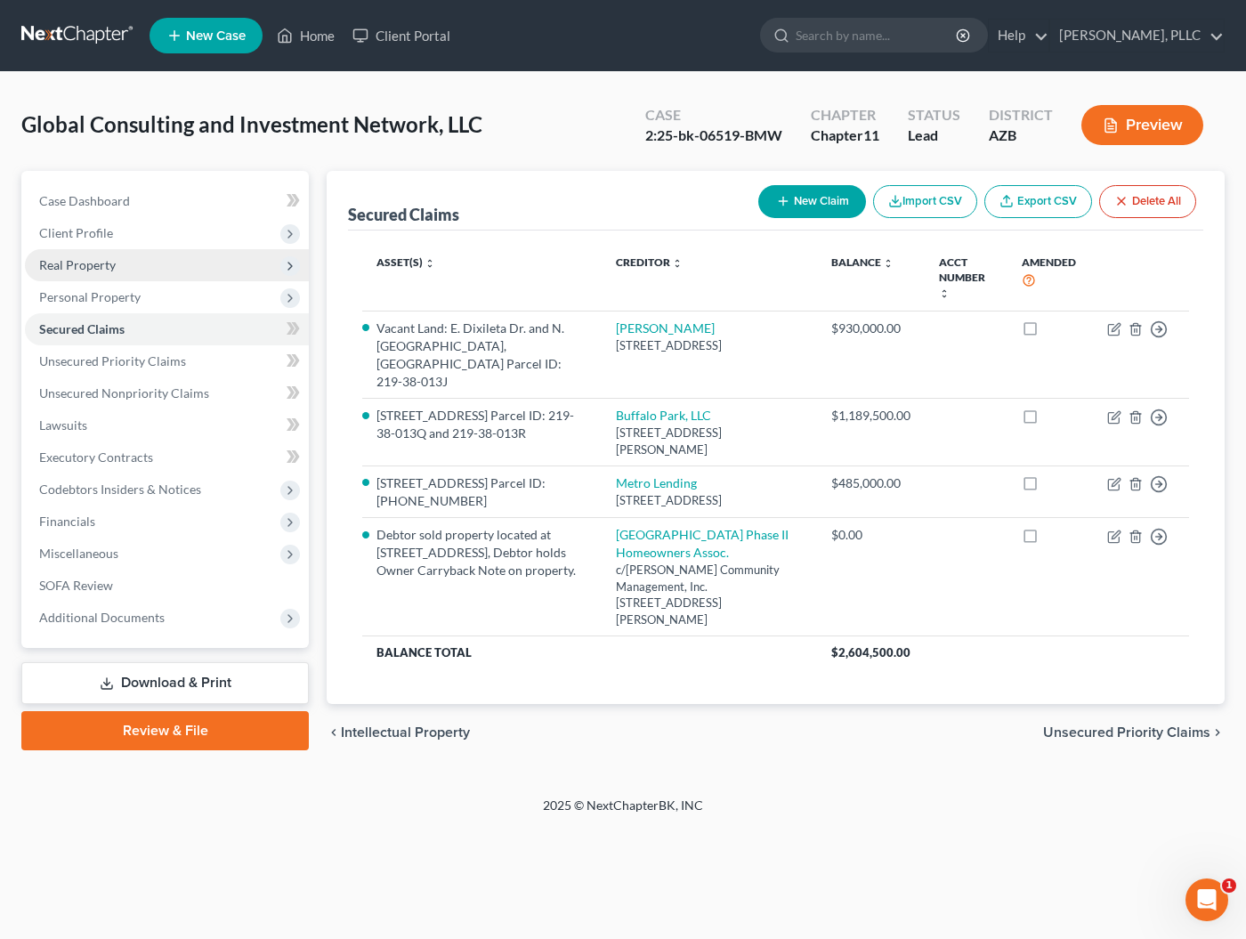
click at [82, 263] on span "Real Property" at bounding box center [77, 264] width 77 height 15
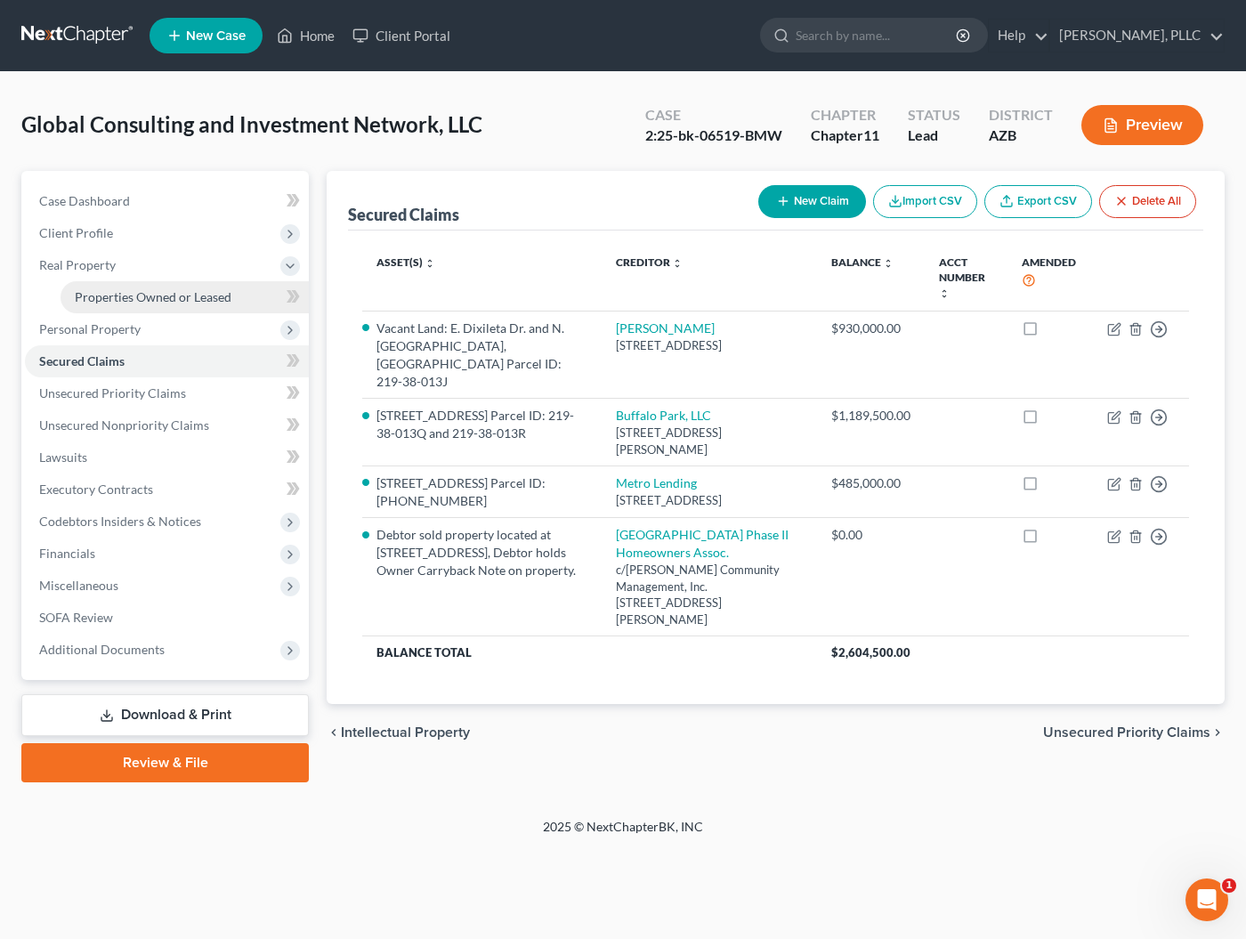
click at [80, 296] on span "Properties Owned or Leased" at bounding box center [153, 296] width 157 height 15
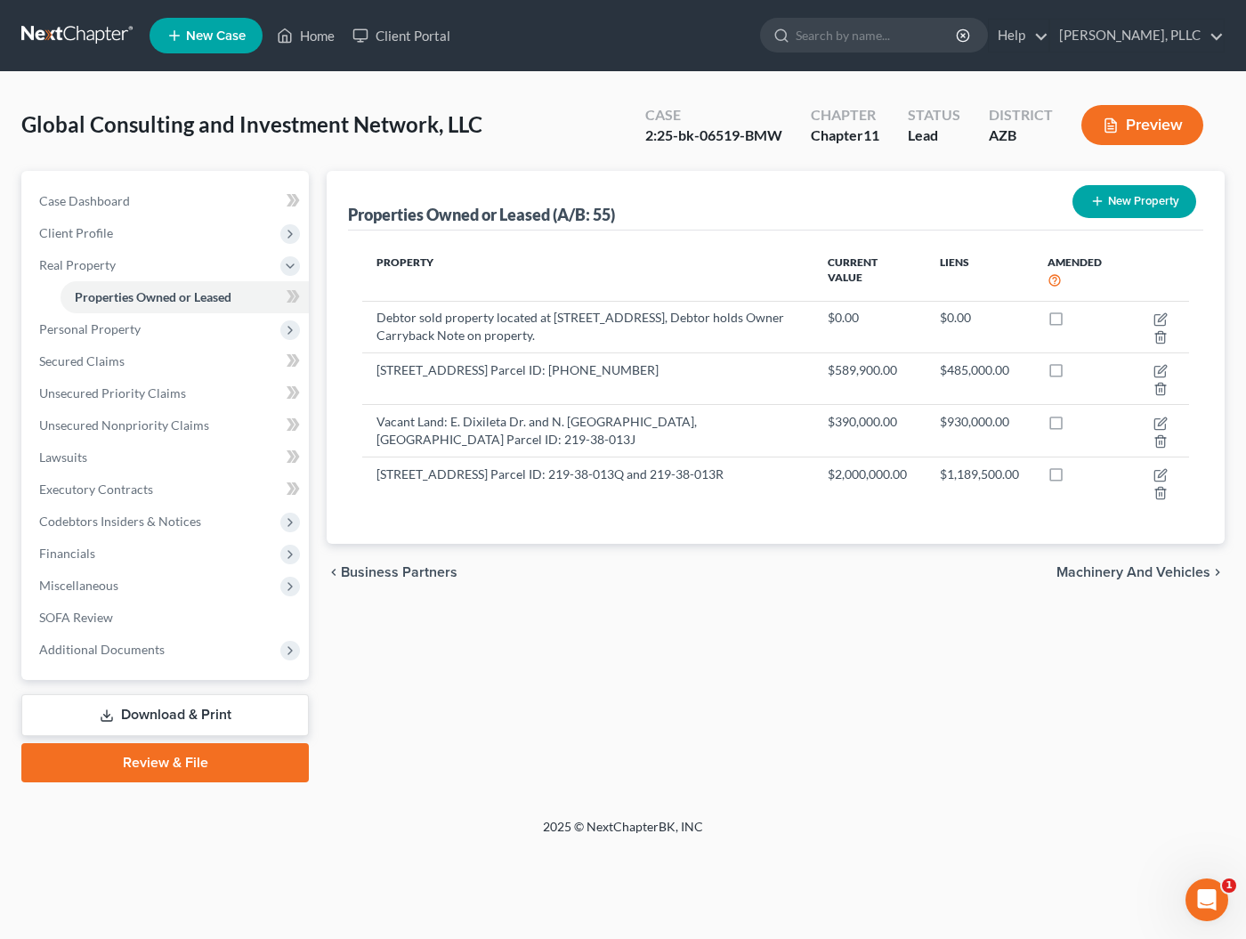
click at [1178, 125] on button "Preview" at bounding box center [1142, 125] width 122 height 40
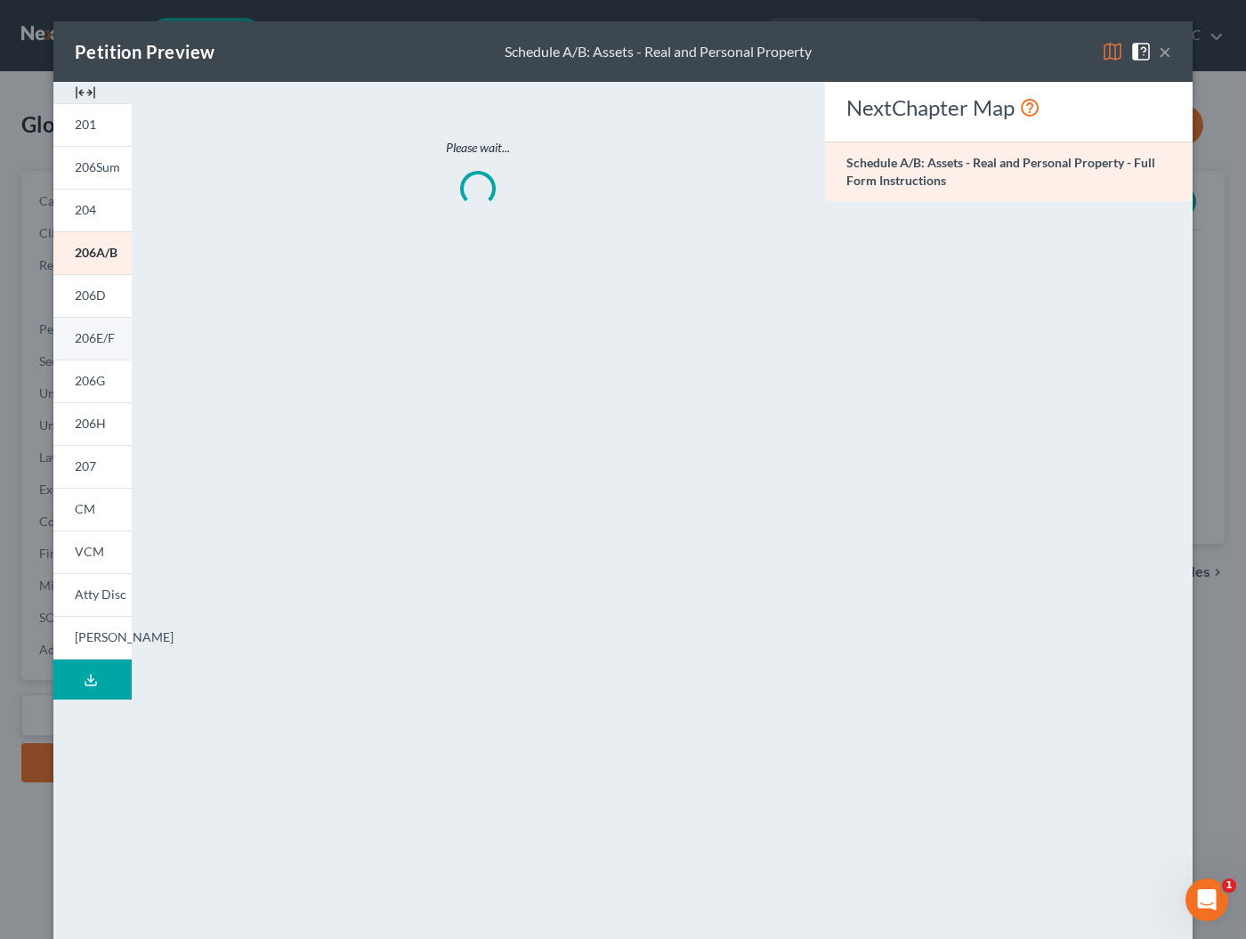
click at [69, 335] on link "206E/F" at bounding box center [92, 338] width 78 height 43
click at [1168, 56] on button "×" at bounding box center [1165, 51] width 12 height 21
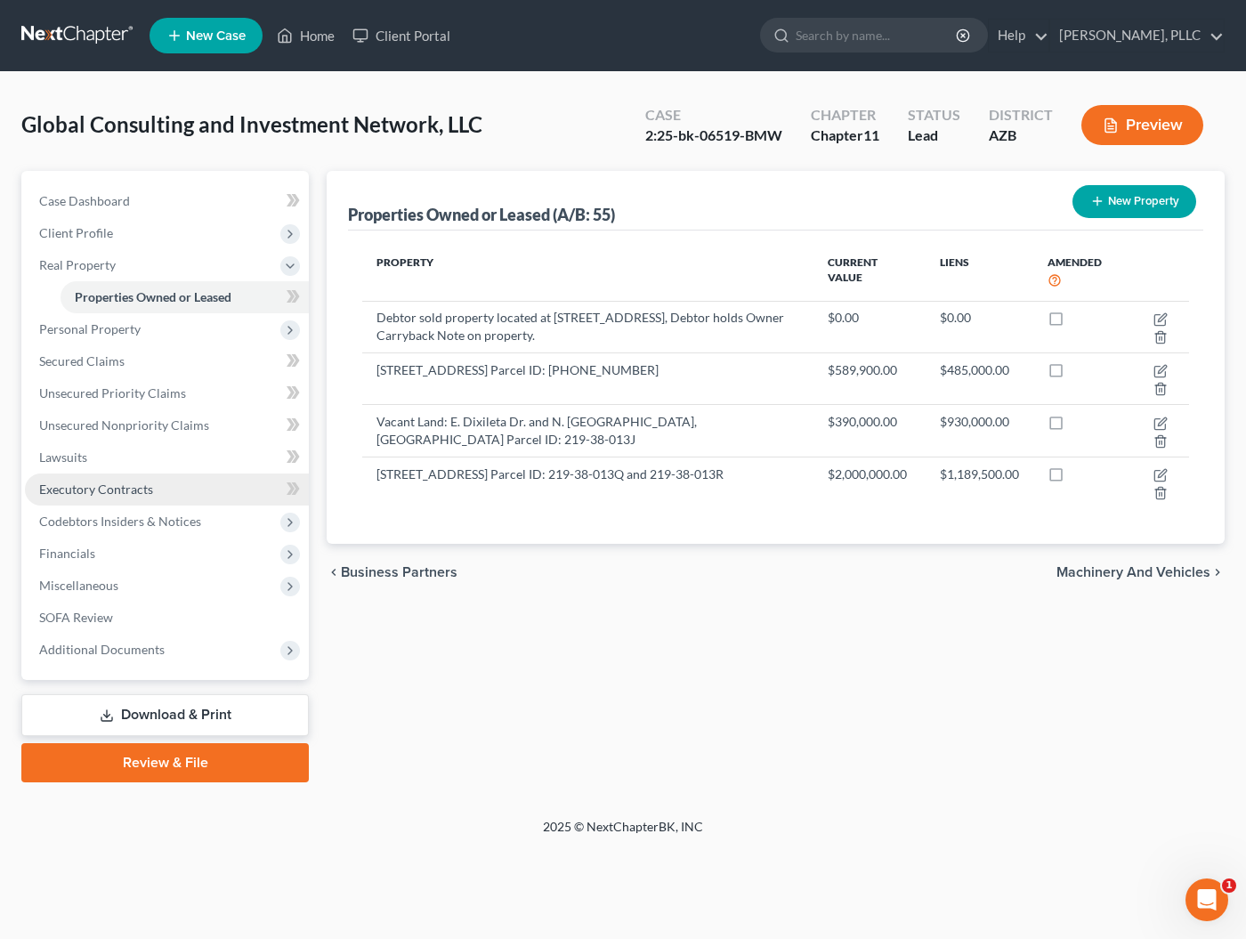
click at [70, 487] on span "Executory Contracts" at bounding box center [96, 488] width 114 height 15
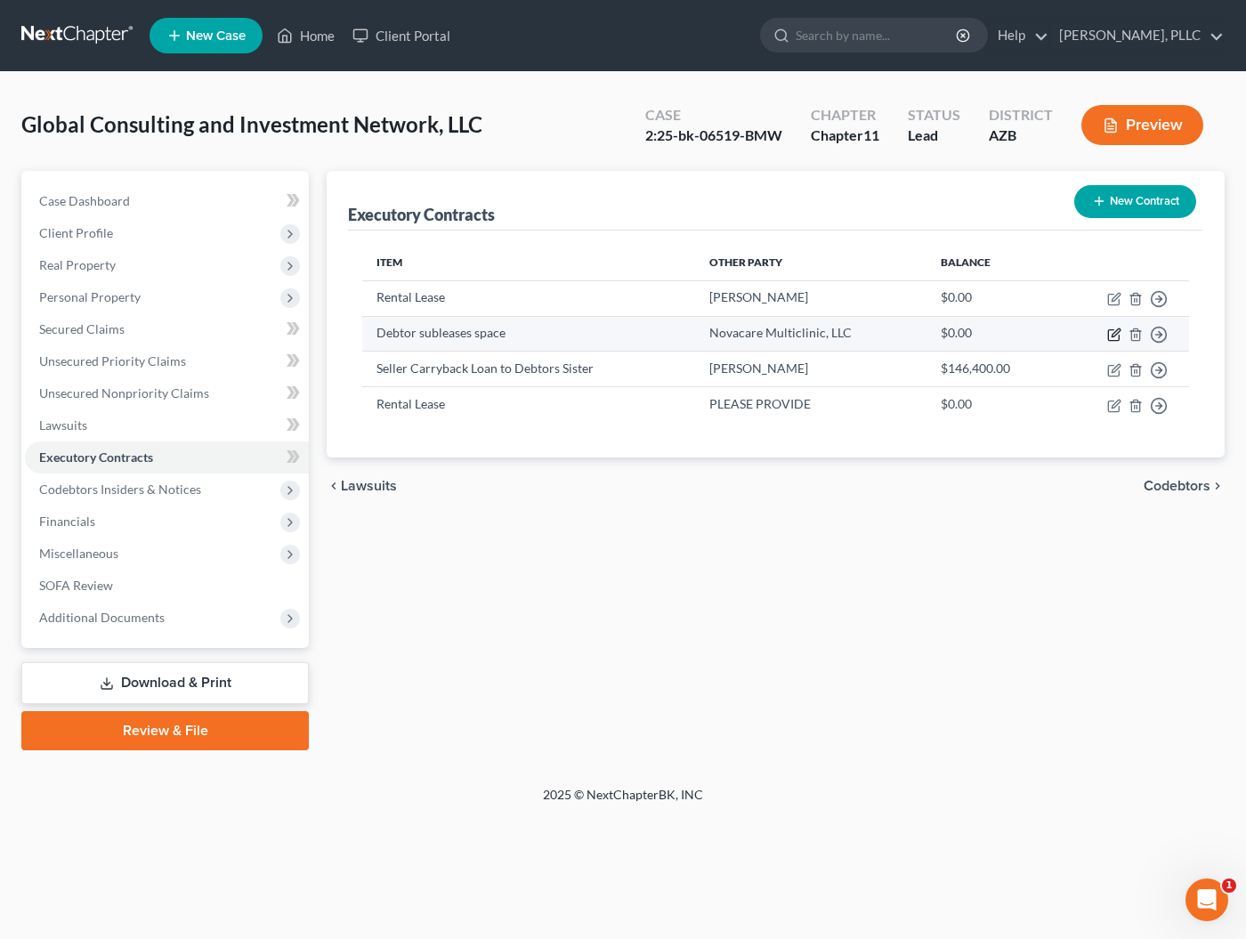
click at [1115, 336] on icon "button" at bounding box center [1116, 332] width 8 height 8
select select "3"
select select "2"
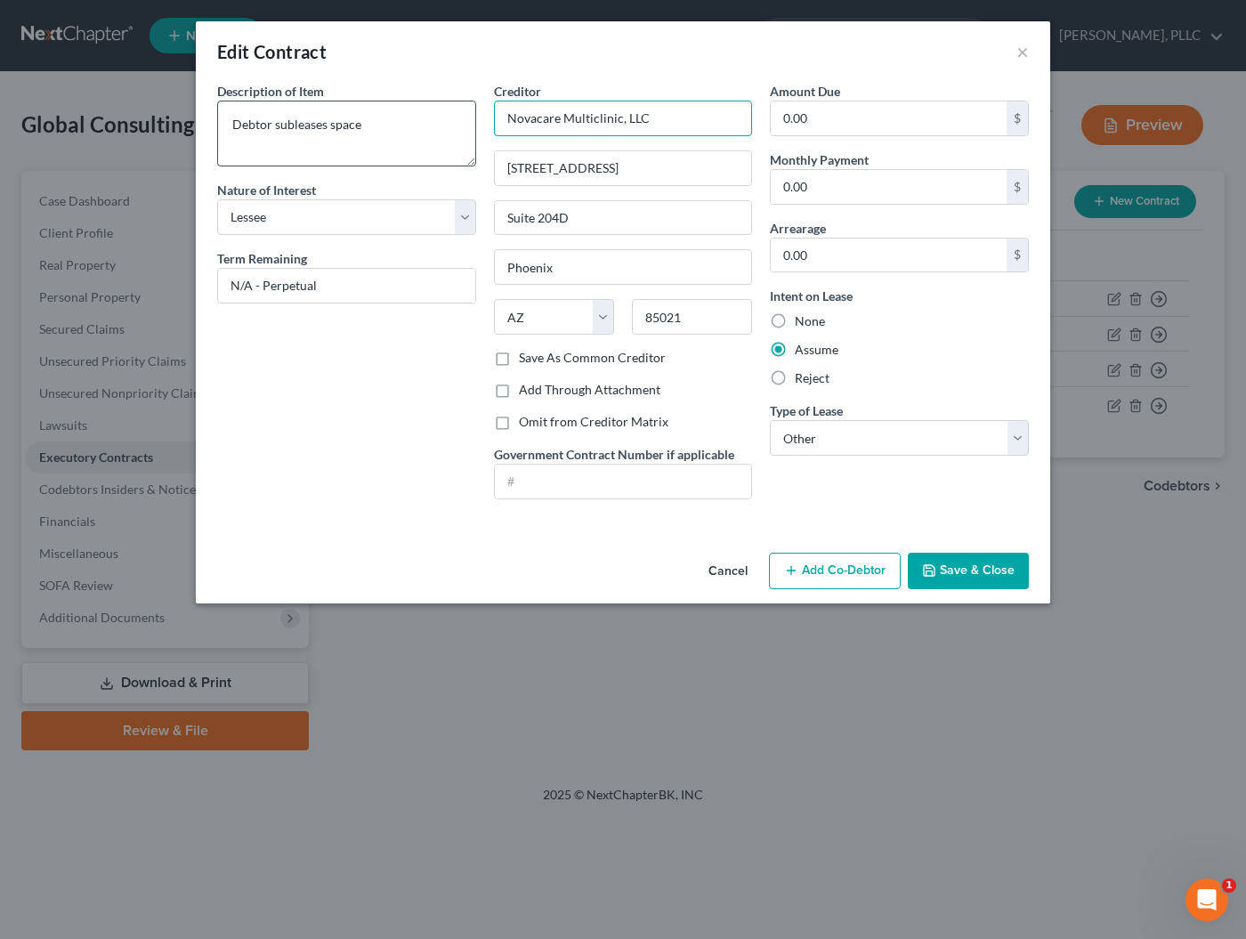
drag, startPoint x: 685, startPoint y: 116, endPoint x: 411, endPoint y: 108, distance: 274.2
click at [411, 108] on div "Description of non-residential real property * Description of Item * Debtor sub…" at bounding box center [622, 298] width 829 height 432
type input "M&R Tax, Accounting and Services, LLC"
click at [951, 570] on button "Save & Close" at bounding box center [968, 571] width 121 height 37
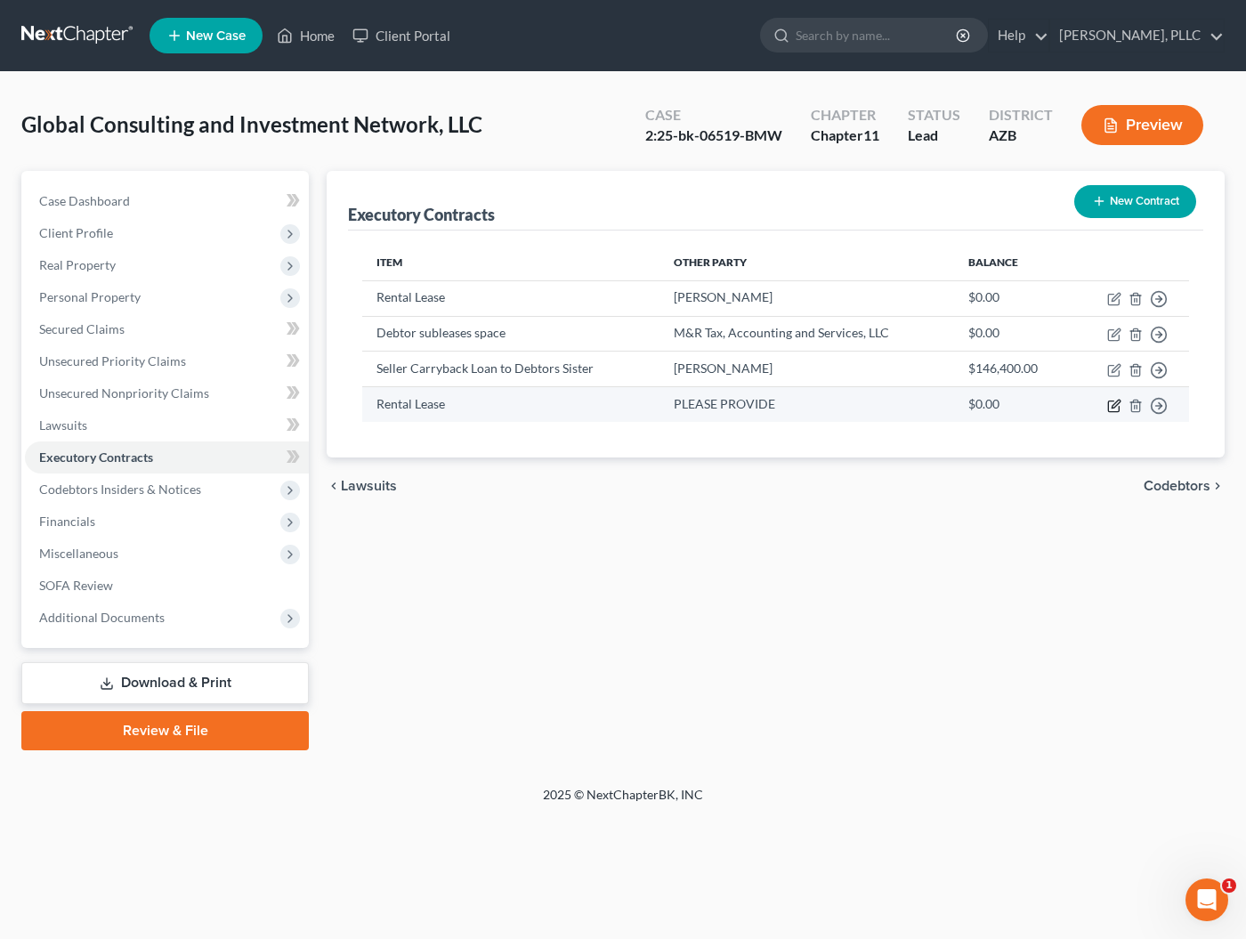
click at [1112, 406] on icon "button" at bounding box center [1114, 406] width 14 height 14
select select "3"
select select "0"
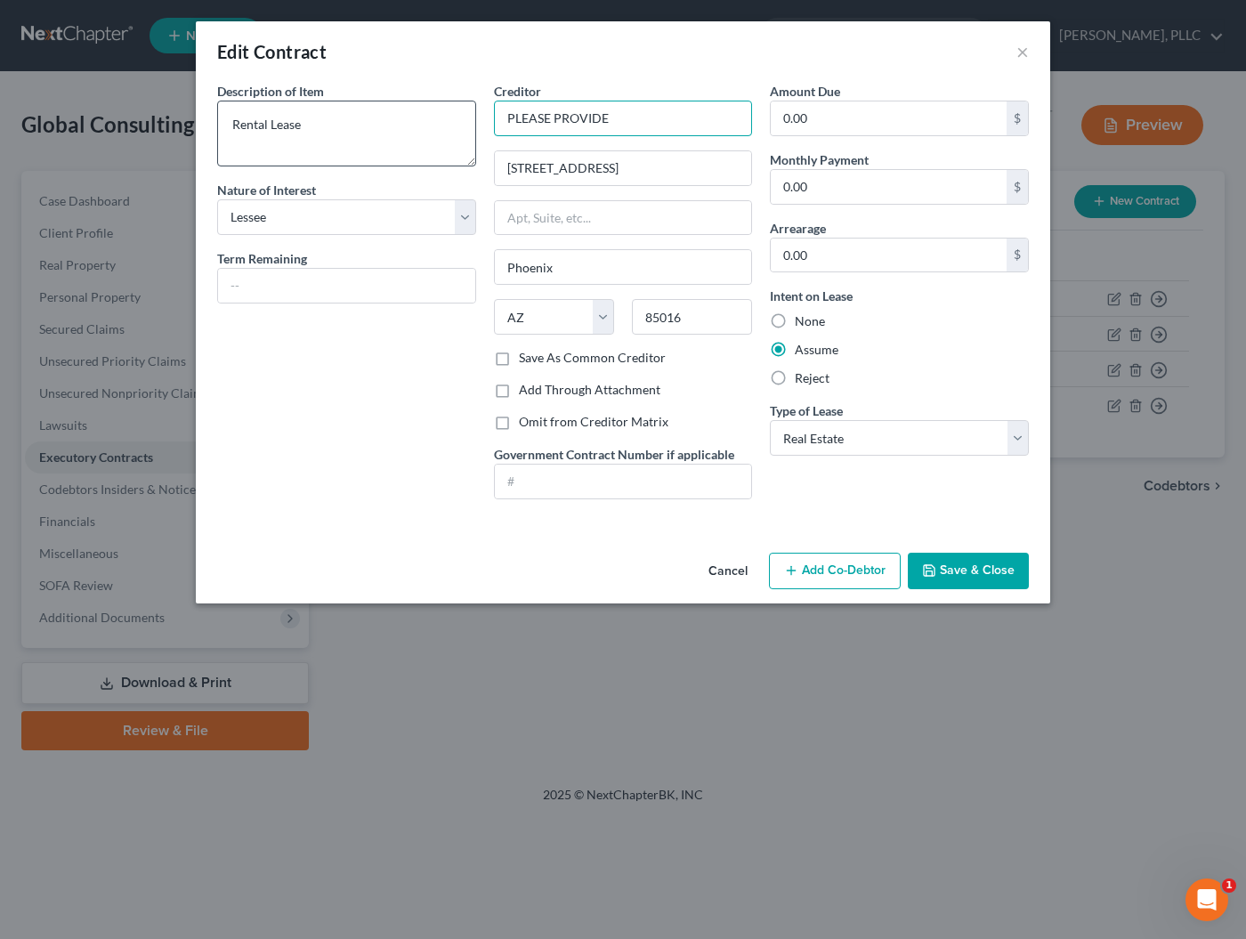
drag, startPoint x: 616, startPoint y: 122, endPoint x: 381, endPoint y: 121, distance: 235.0
click at [381, 121] on div "Description of non-residential real property * Description of Item * Rental Lea…" at bounding box center [622, 298] width 829 height 432
type input "Regus"
click at [971, 567] on button "Save & Close" at bounding box center [968, 571] width 121 height 37
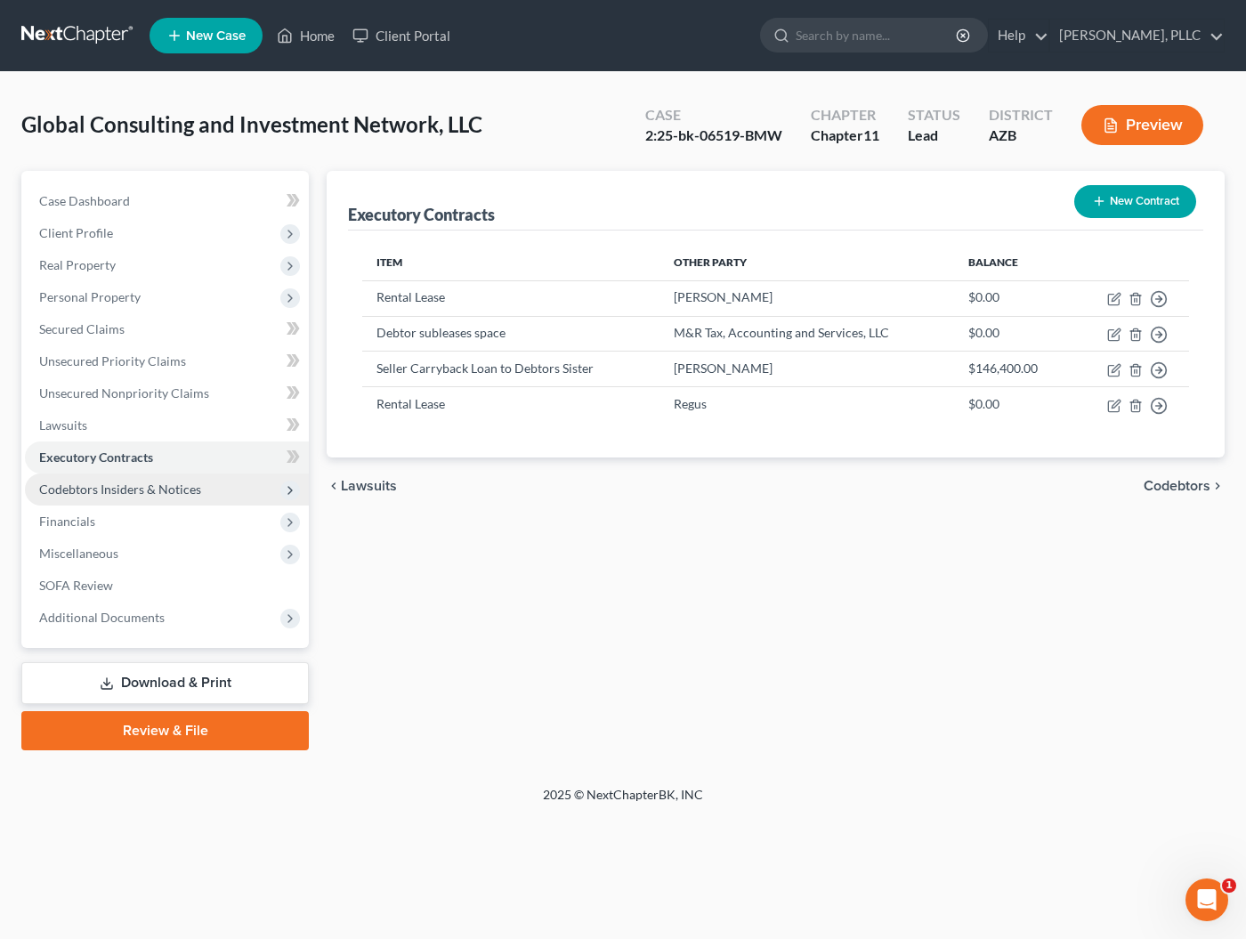
click at [103, 486] on span "Codebtors Insiders & Notices" at bounding box center [120, 488] width 162 height 15
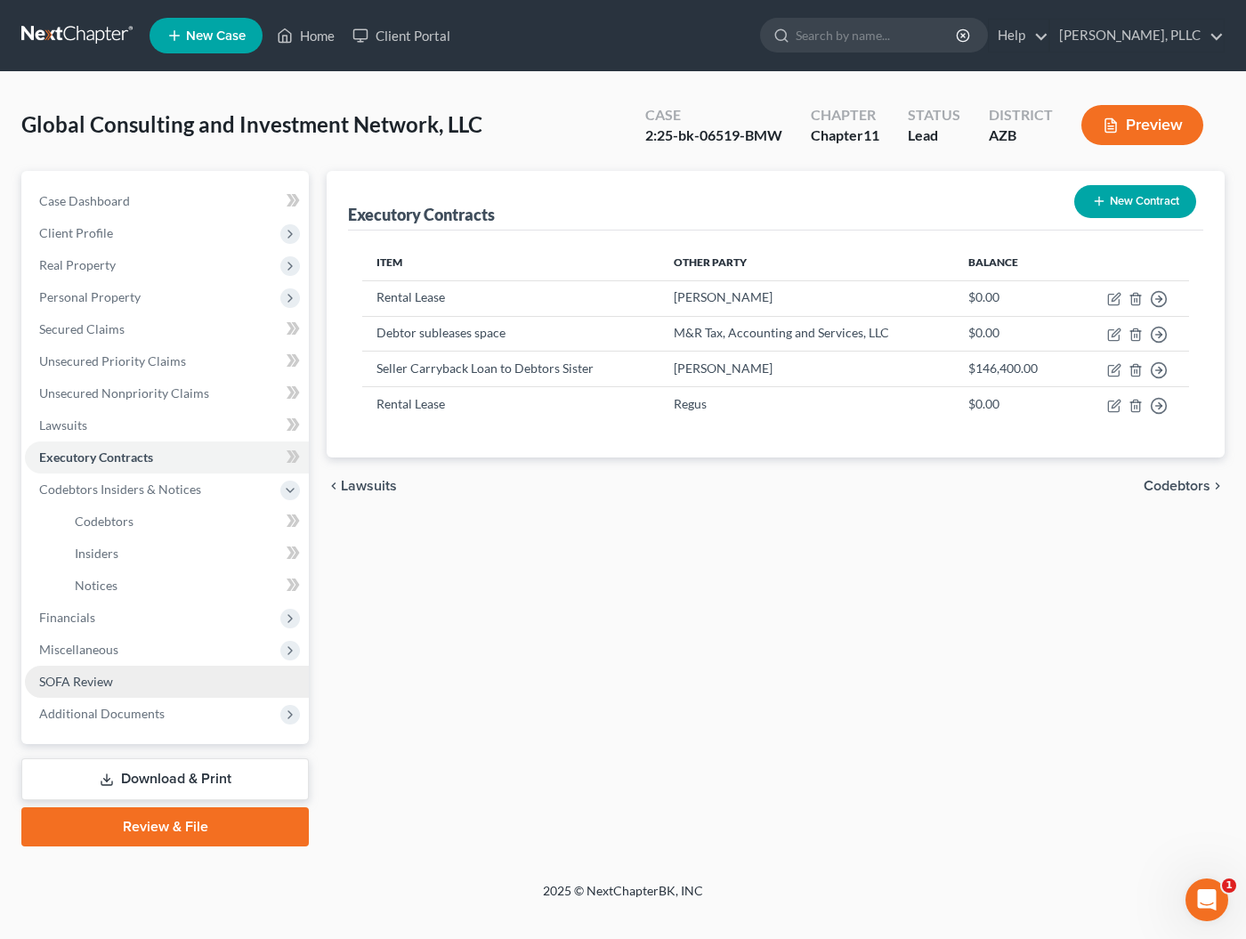
click at [88, 678] on span "SOFA Review" at bounding box center [76, 681] width 74 height 15
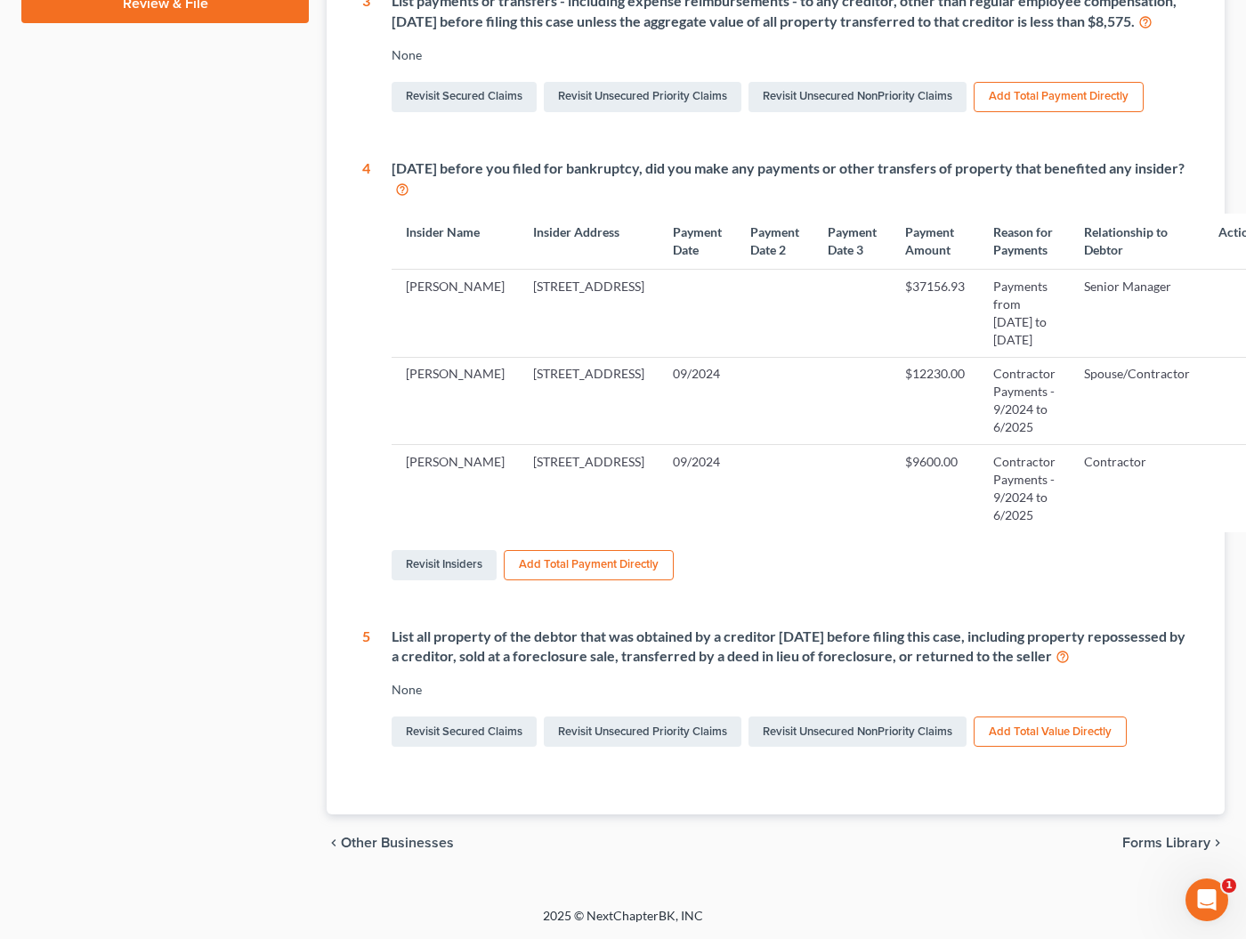
scroll to position [813, 0]
click at [651, 732] on link "Revisit Unsecured Priority Claims" at bounding box center [643, 731] width 198 height 30
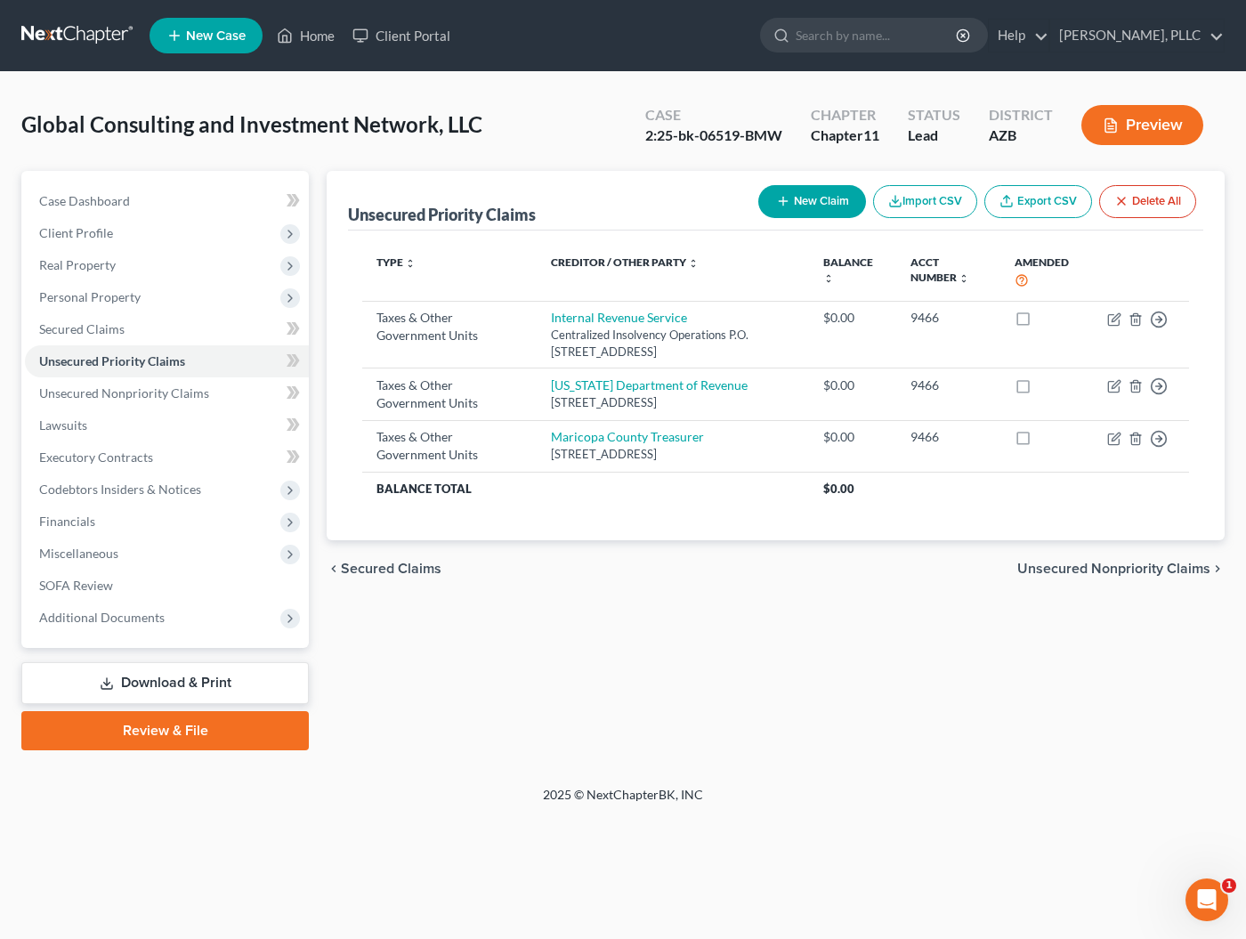
click at [811, 200] on button "New Claim" at bounding box center [812, 201] width 108 height 33
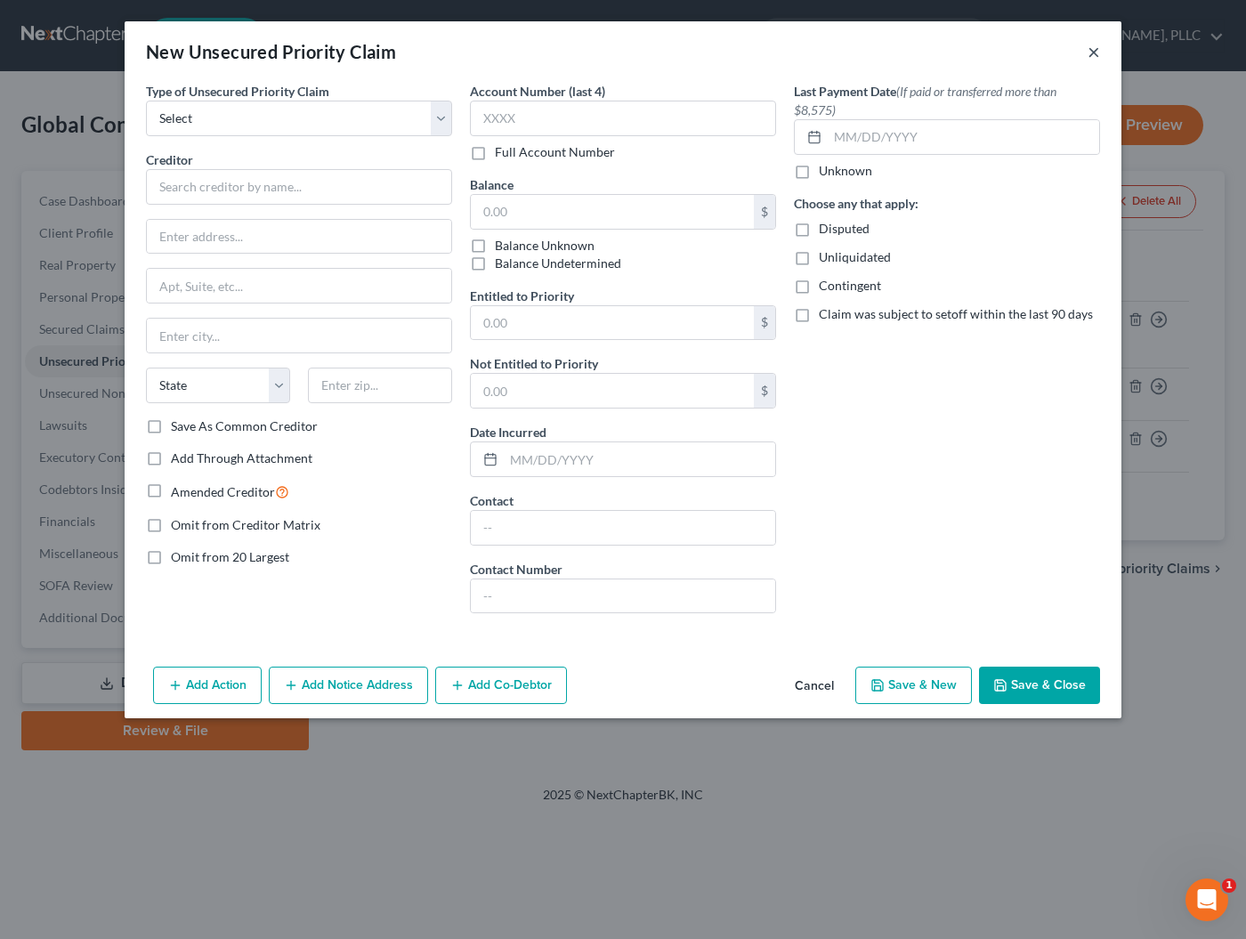
click at [1094, 55] on button "×" at bounding box center [1094, 51] width 12 height 21
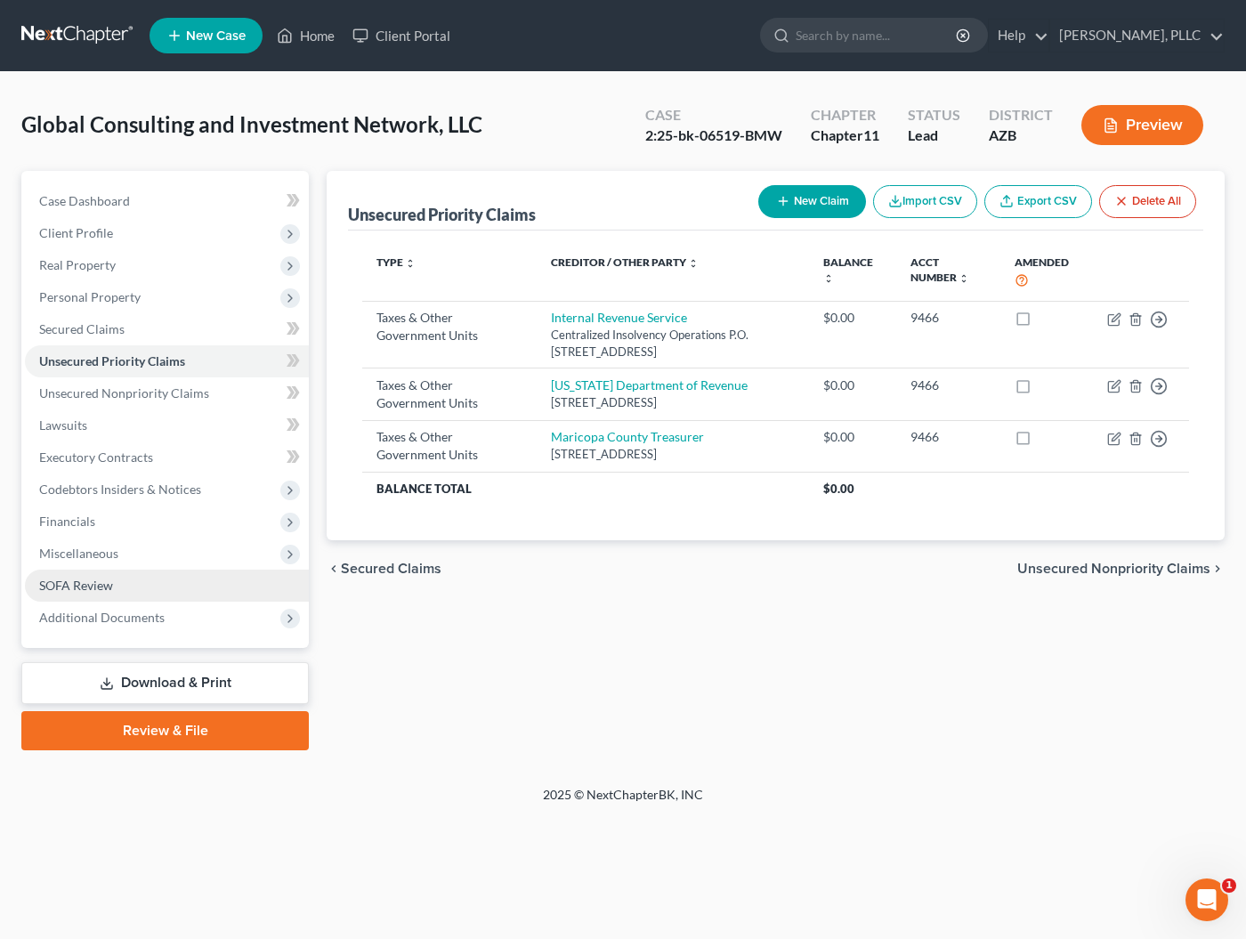
click at [109, 594] on link "SOFA Review" at bounding box center [167, 586] width 284 height 32
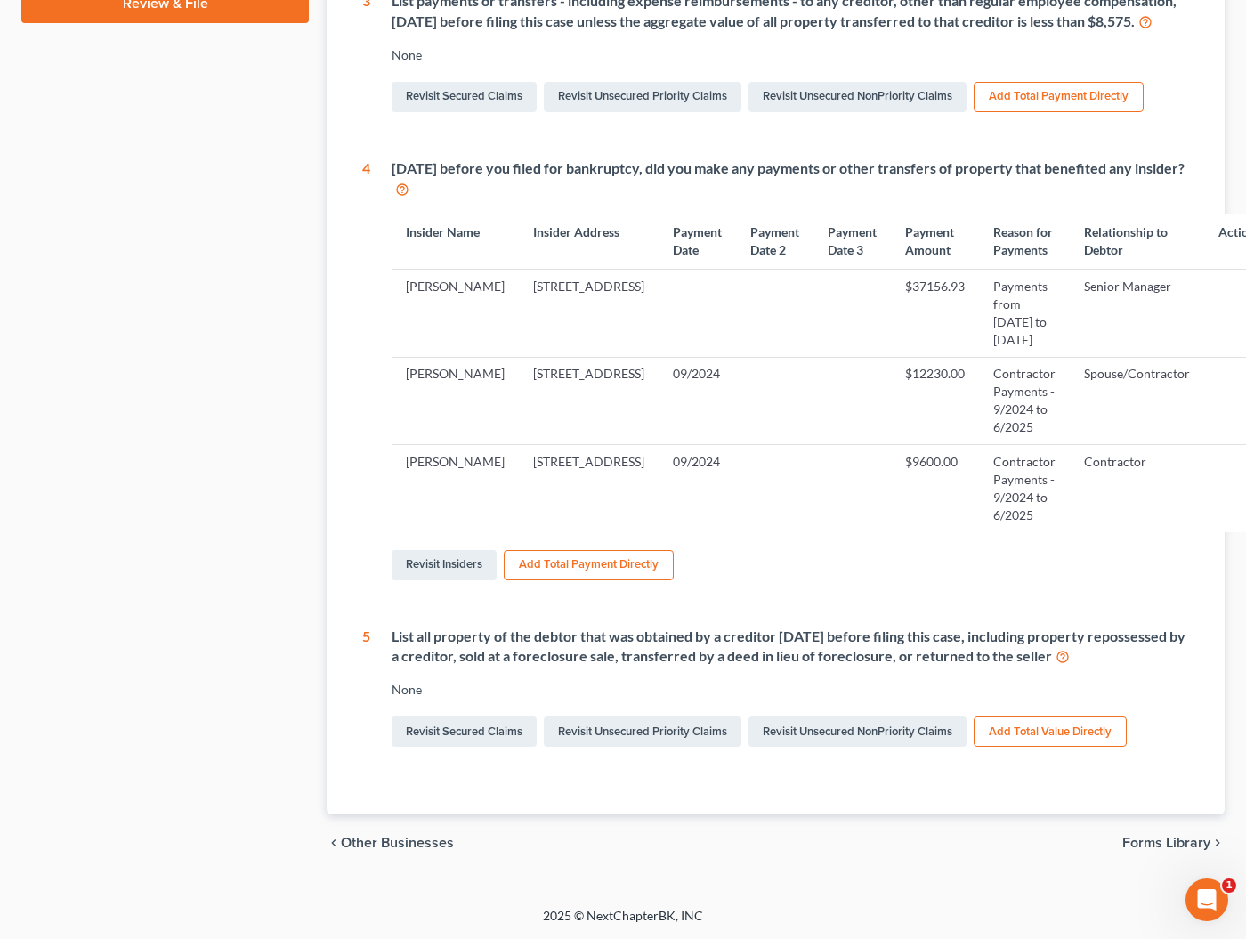
scroll to position [813, 0]
click at [1063, 734] on button "Add Total Value Directly" at bounding box center [1050, 731] width 153 height 30
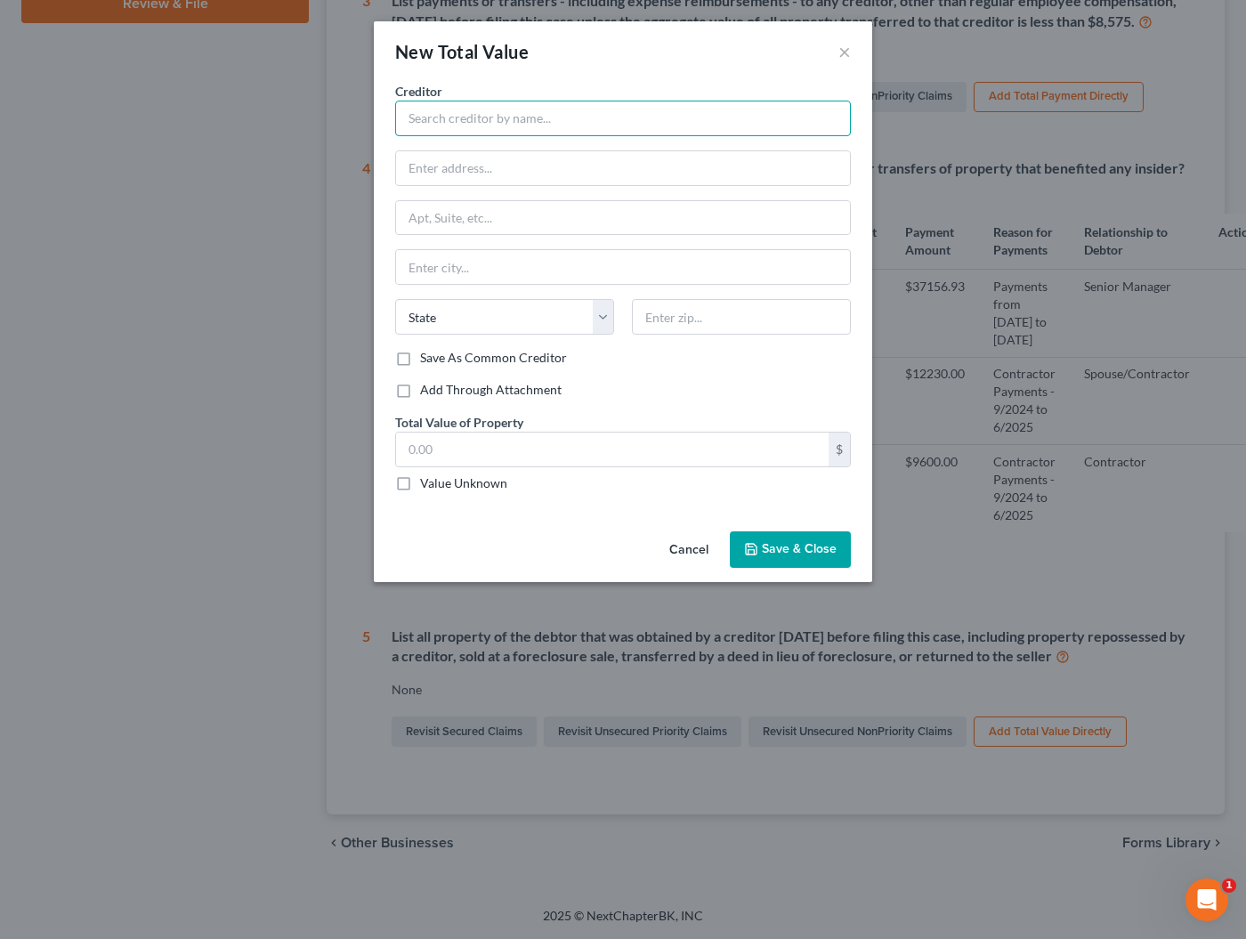
click at [614, 118] on input "text" at bounding box center [623, 119] width 456 height 36
type input "Buffalo Park, LLC"
type input "[STREET_ADDRESS][PERSON_NAME]"
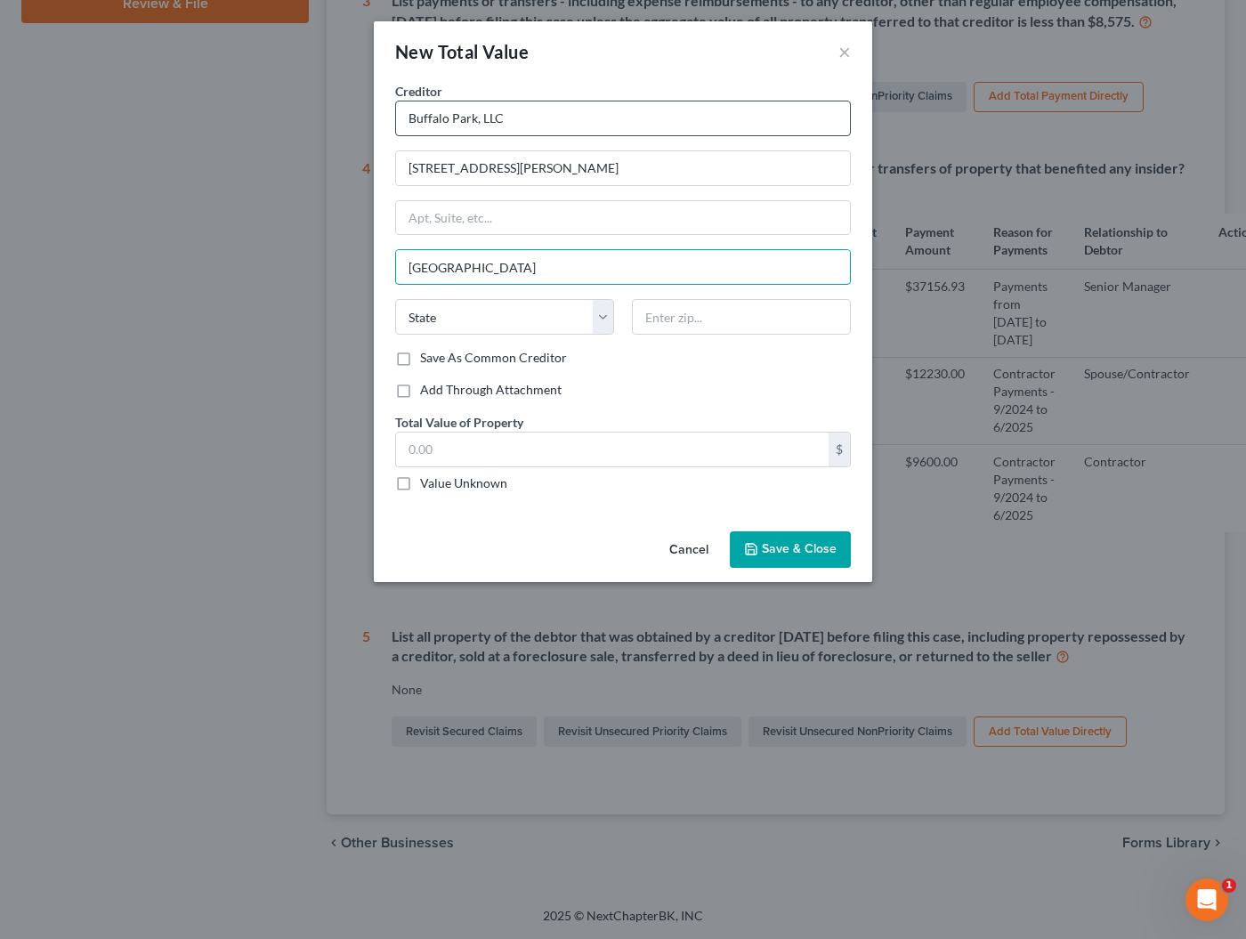
type input "[GEOGRAPHIC_DATA]"
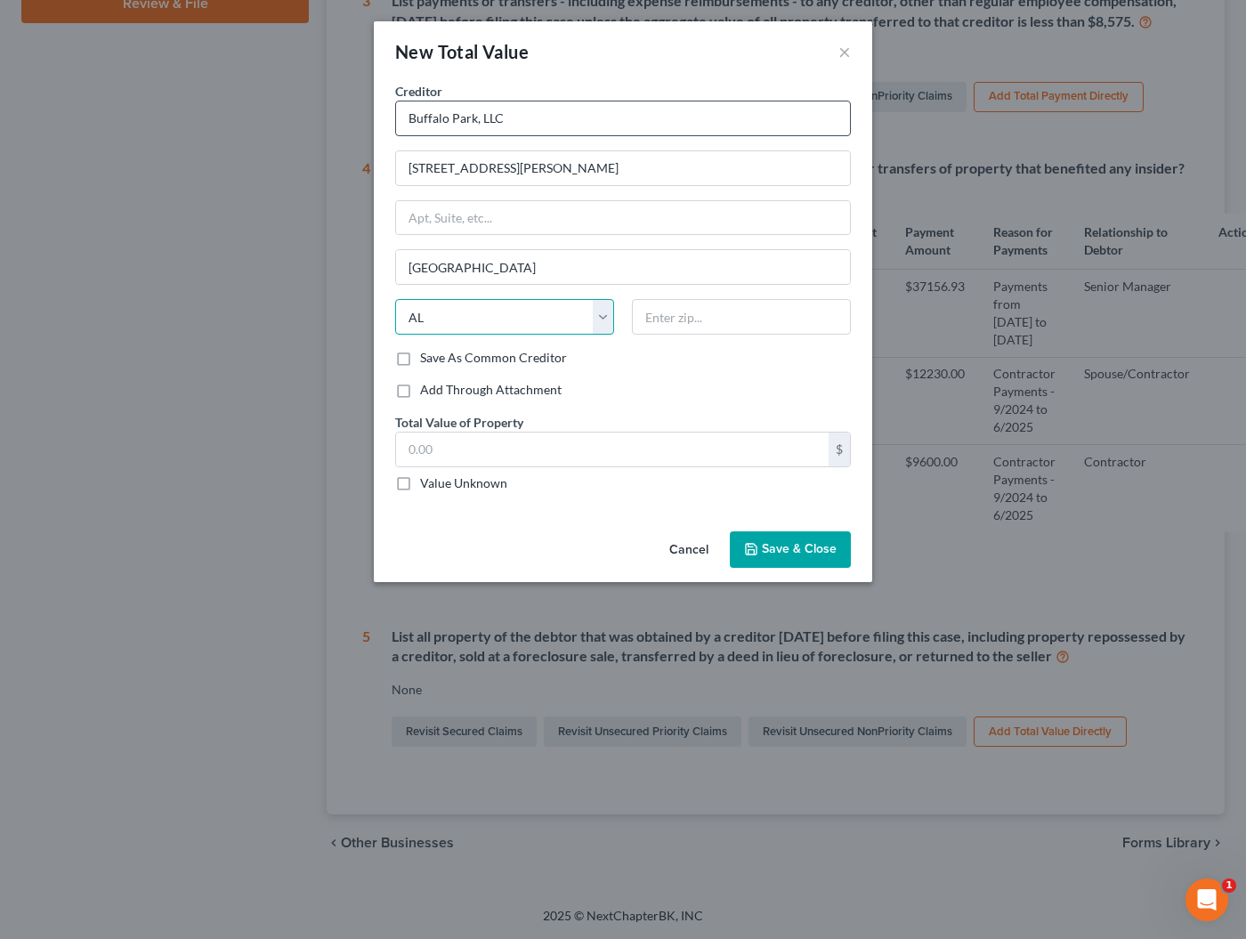
select select "3"
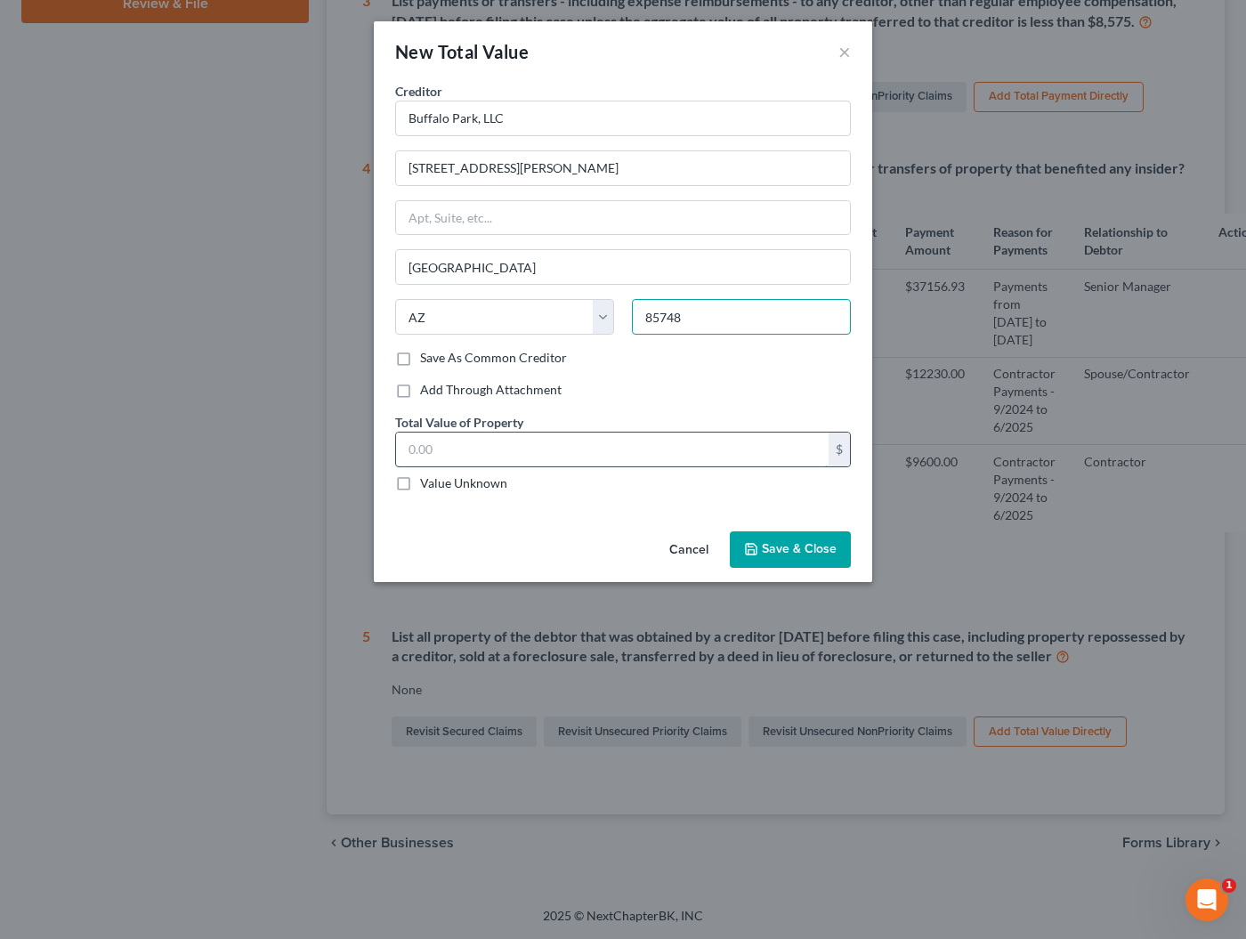
type input "85748"
click at [413, 449] on input "text" at bounding box center [612, 450] width 433 height 34
type input "565,000"
click at [772, 544] on span "Save & Close" at bounding box center [799, 549] width 75 height 15
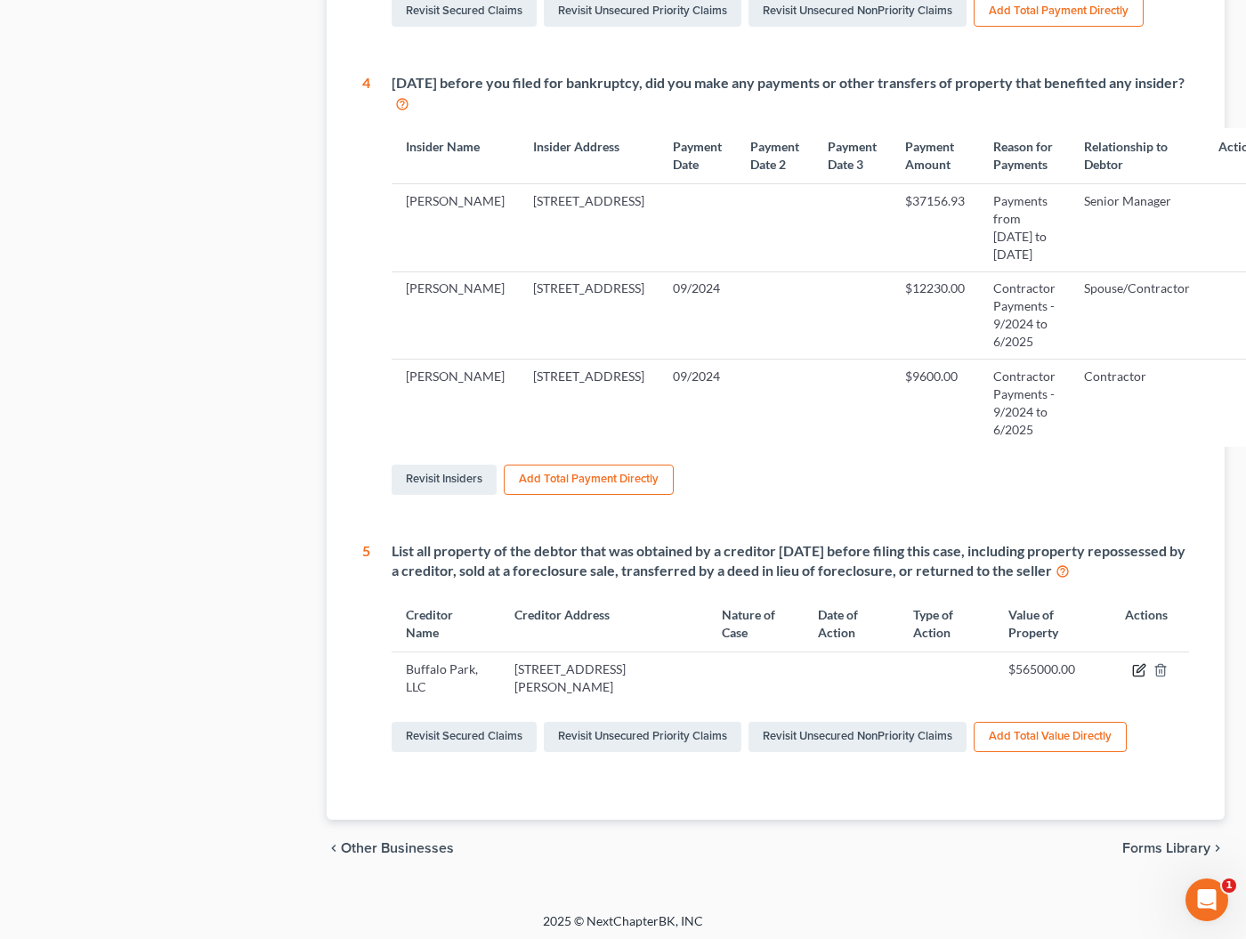
click at [1133, 677] on icon "button" at bounding box center [1139, 670] width 14 height 14
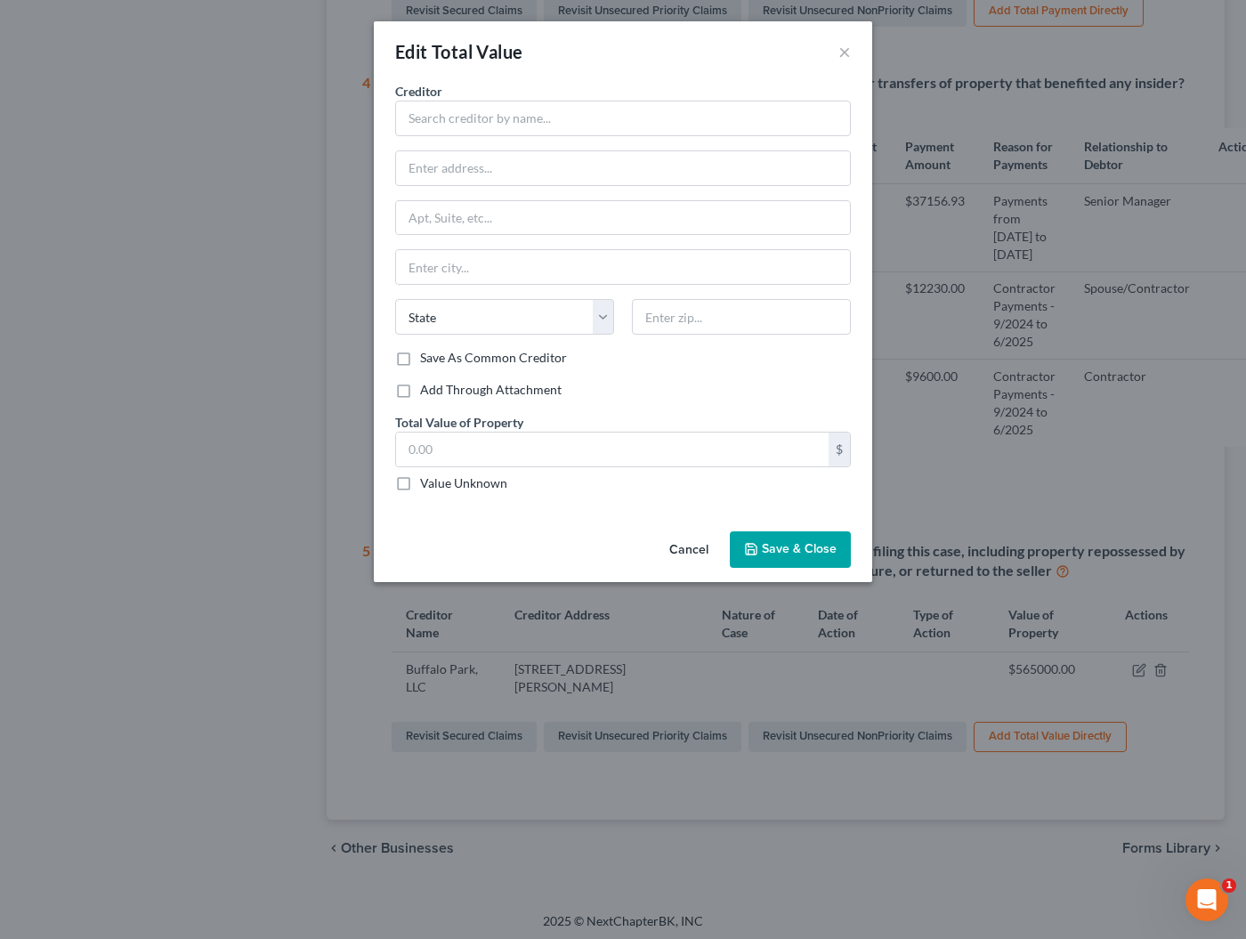
click at [700, 546] on button "Cancel" at bounding box center [689, 551] width 68 height 36
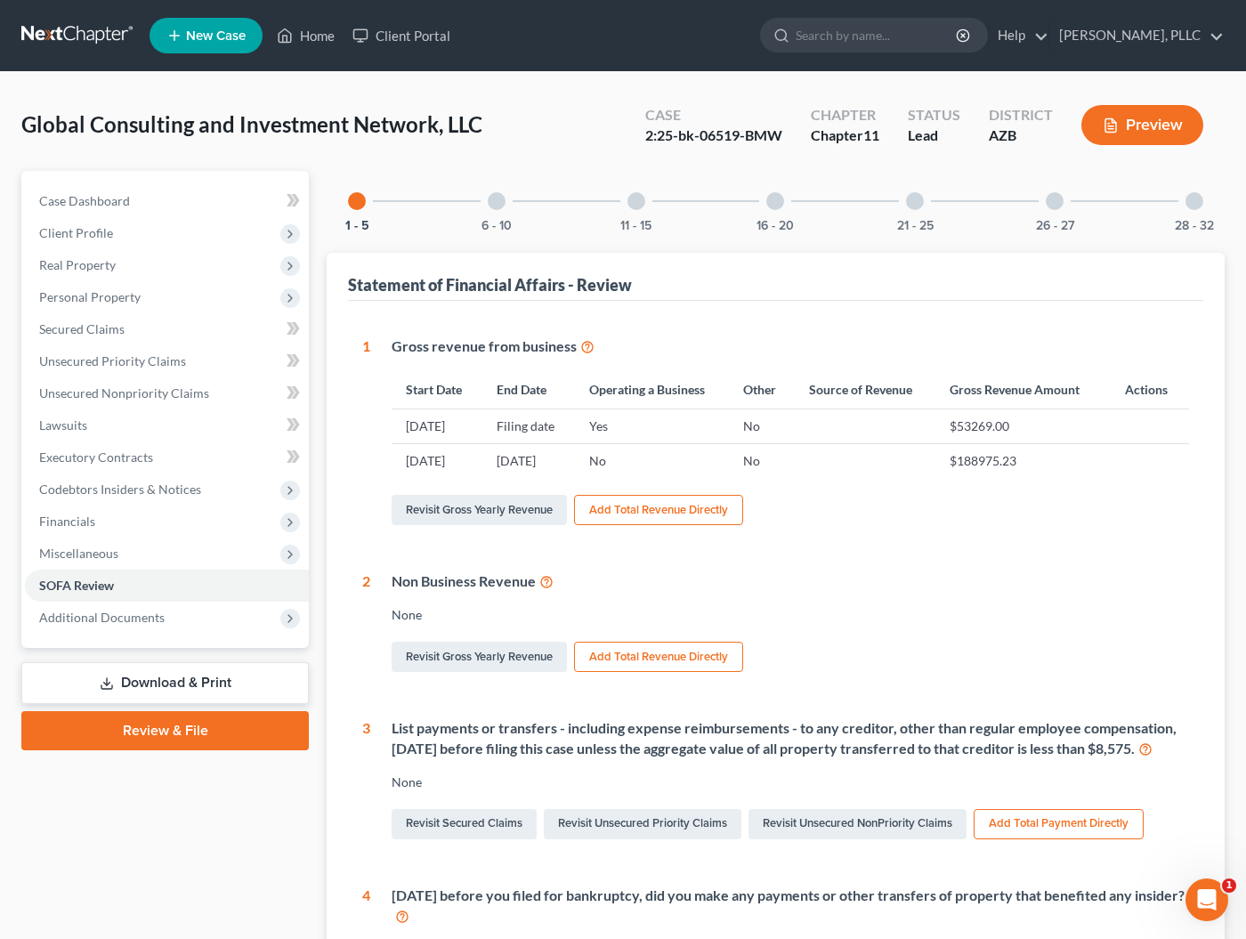
scroll to position [0, 0]
click at [1148, 128] on button "Preview" at bounding box center [1142, 125] width 122 height 40
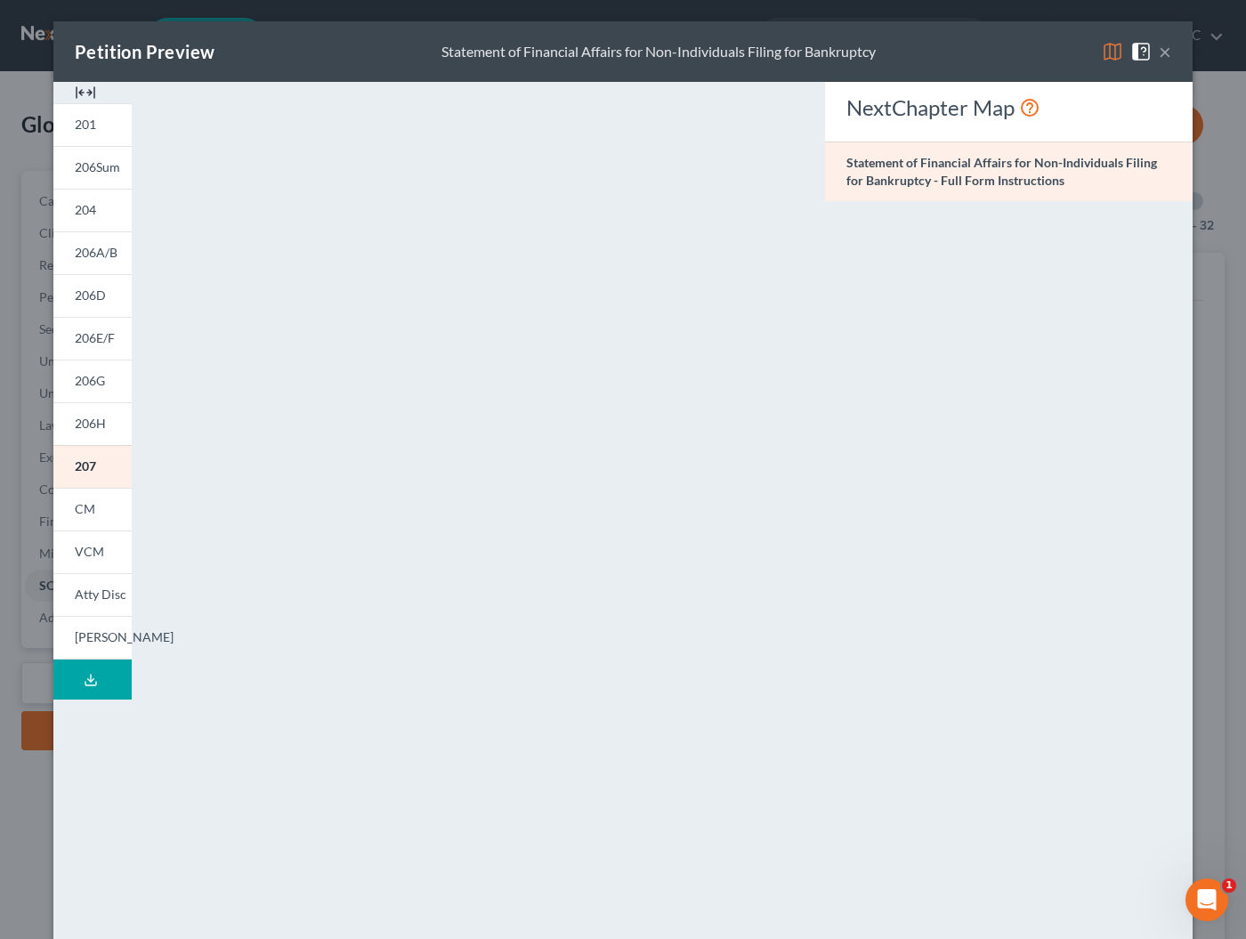
click at [1169, 50] on button "×" at bounding box center [1165, 51] width 12 height 21
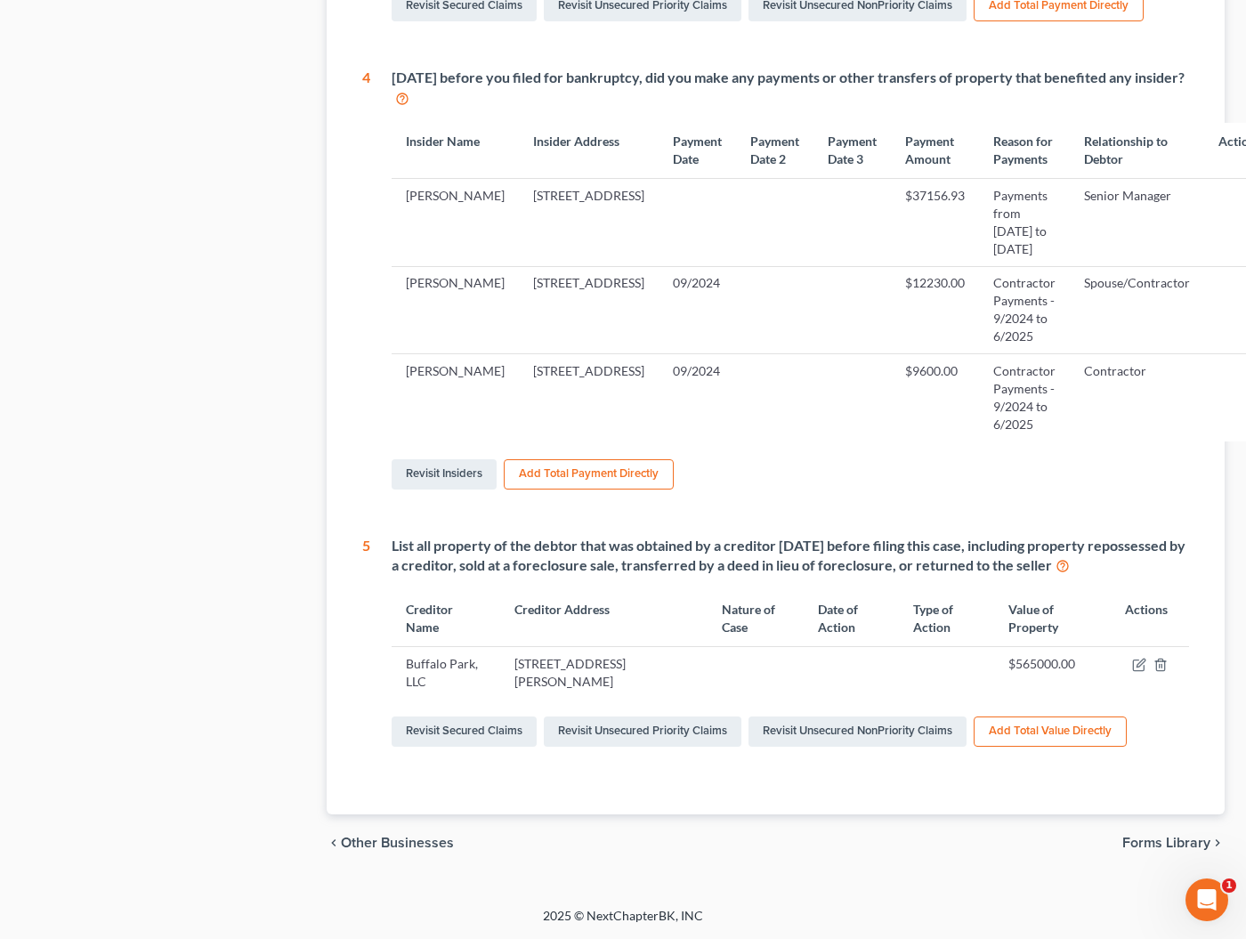
scroll to position [902, 0]
click at [874, 735] on link "Revisit Unsecured NonPriority Claims" at bounding box center [857, 731] width 218 height 30
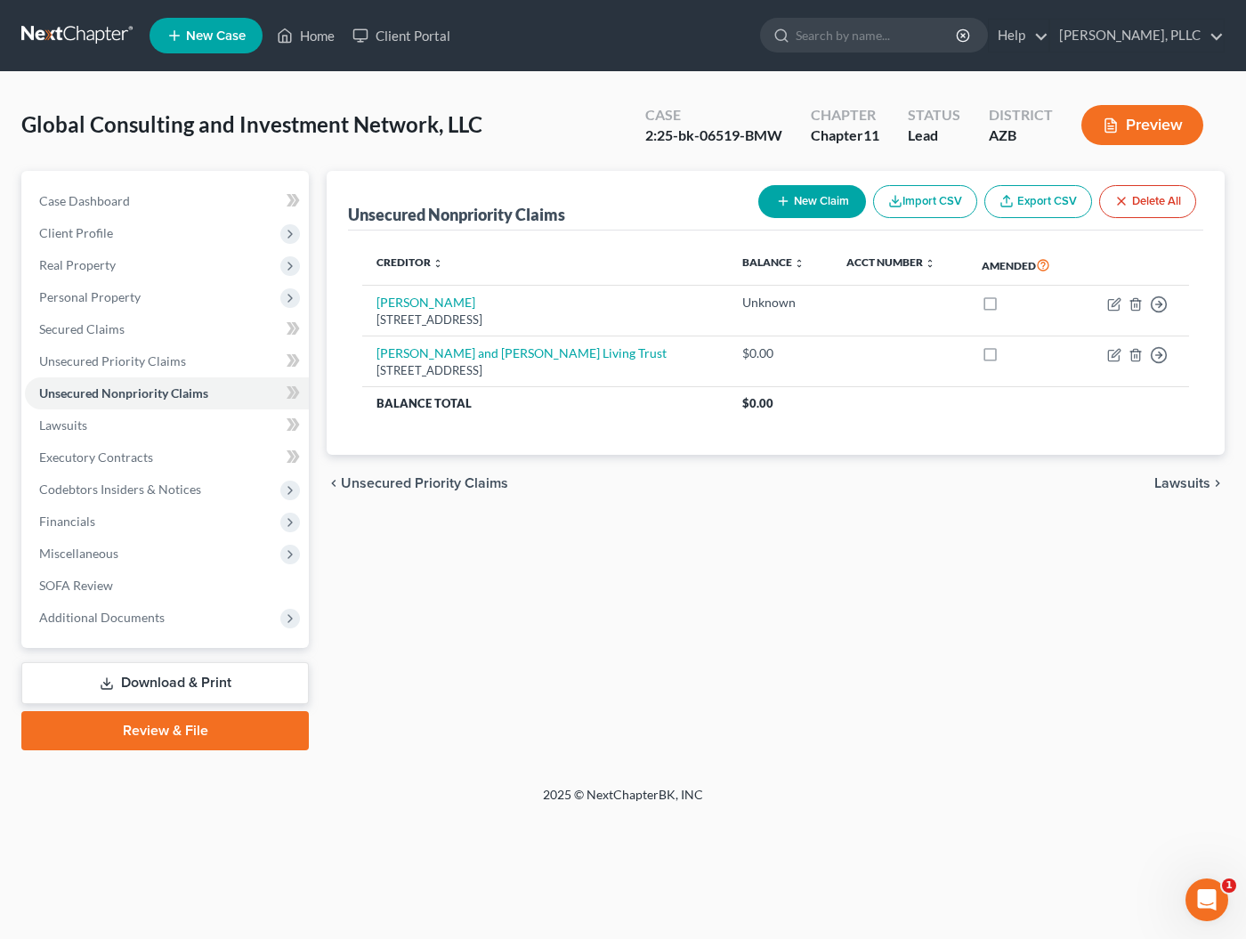
click at [807, 197] on button "New Claim" at bounding box center [812, 201] width 108 height 33
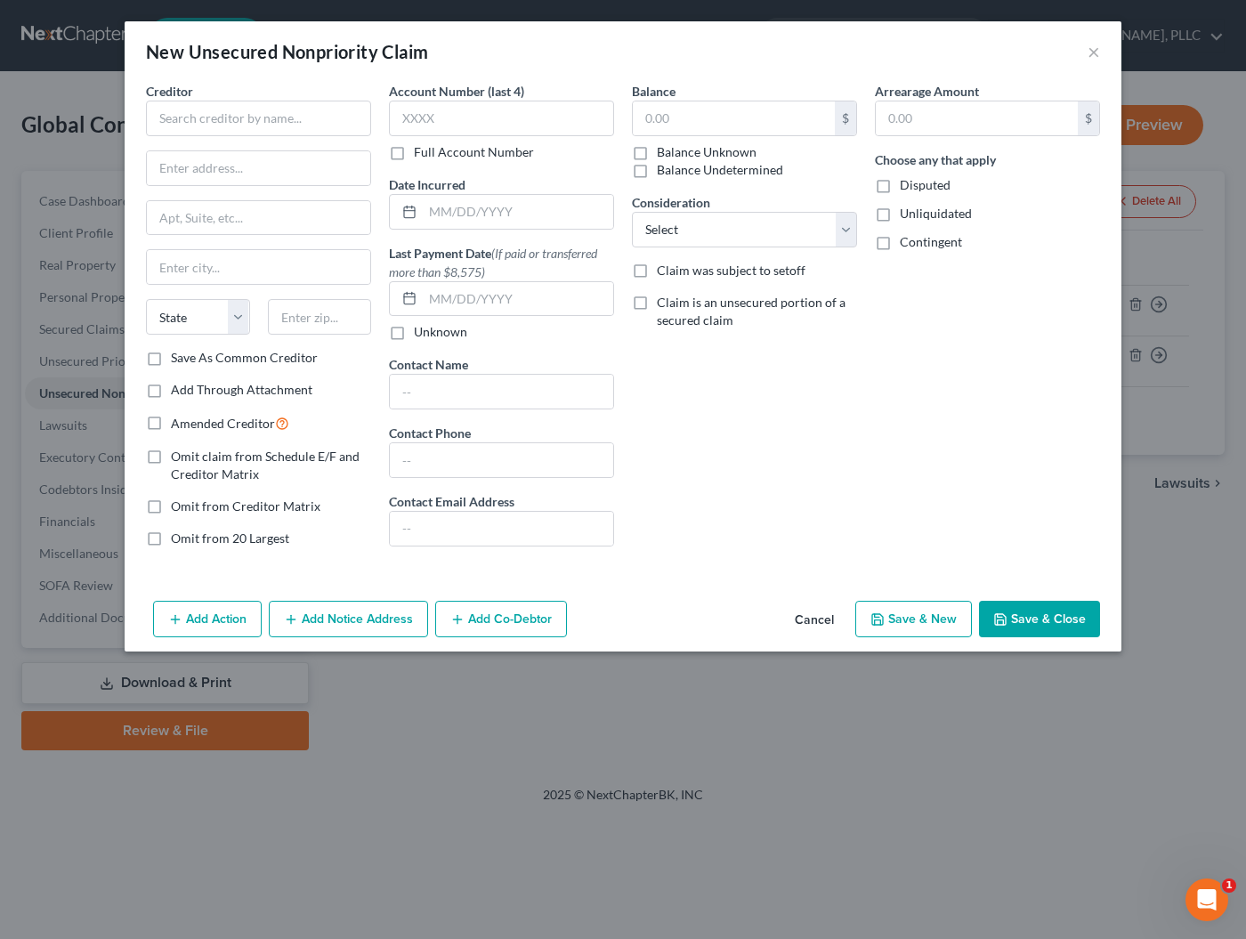
click at [209, 617] on button "Add Action" at bounding box center [207, 619] width 109 height 37
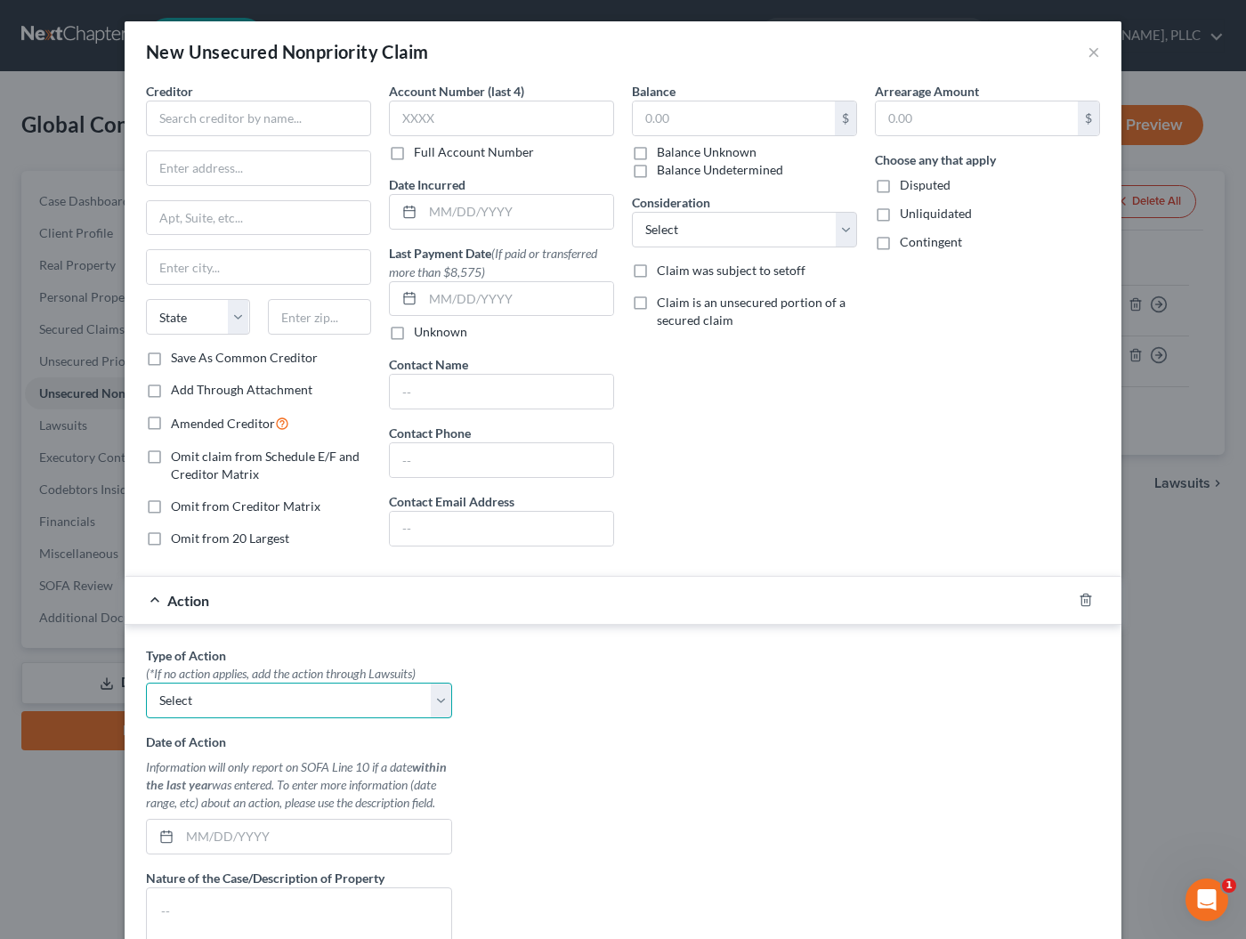
select select "2"
click at [1097, 49] on button "×" at bounding box center [1094, 51] width 12 height 21
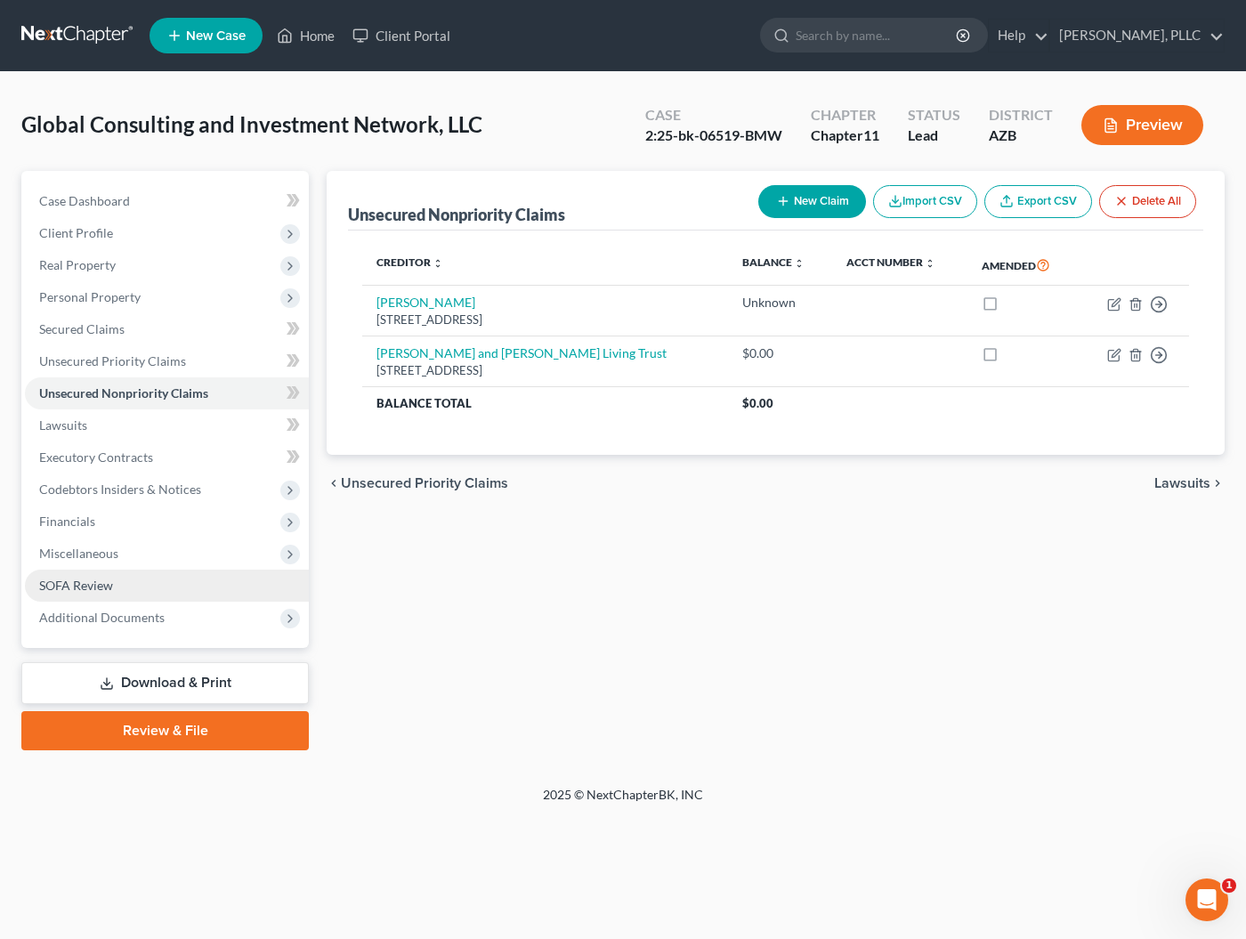
click at [107, 589] on span "SOFA Review" at bounding box center [76, 585] width 74 height 15
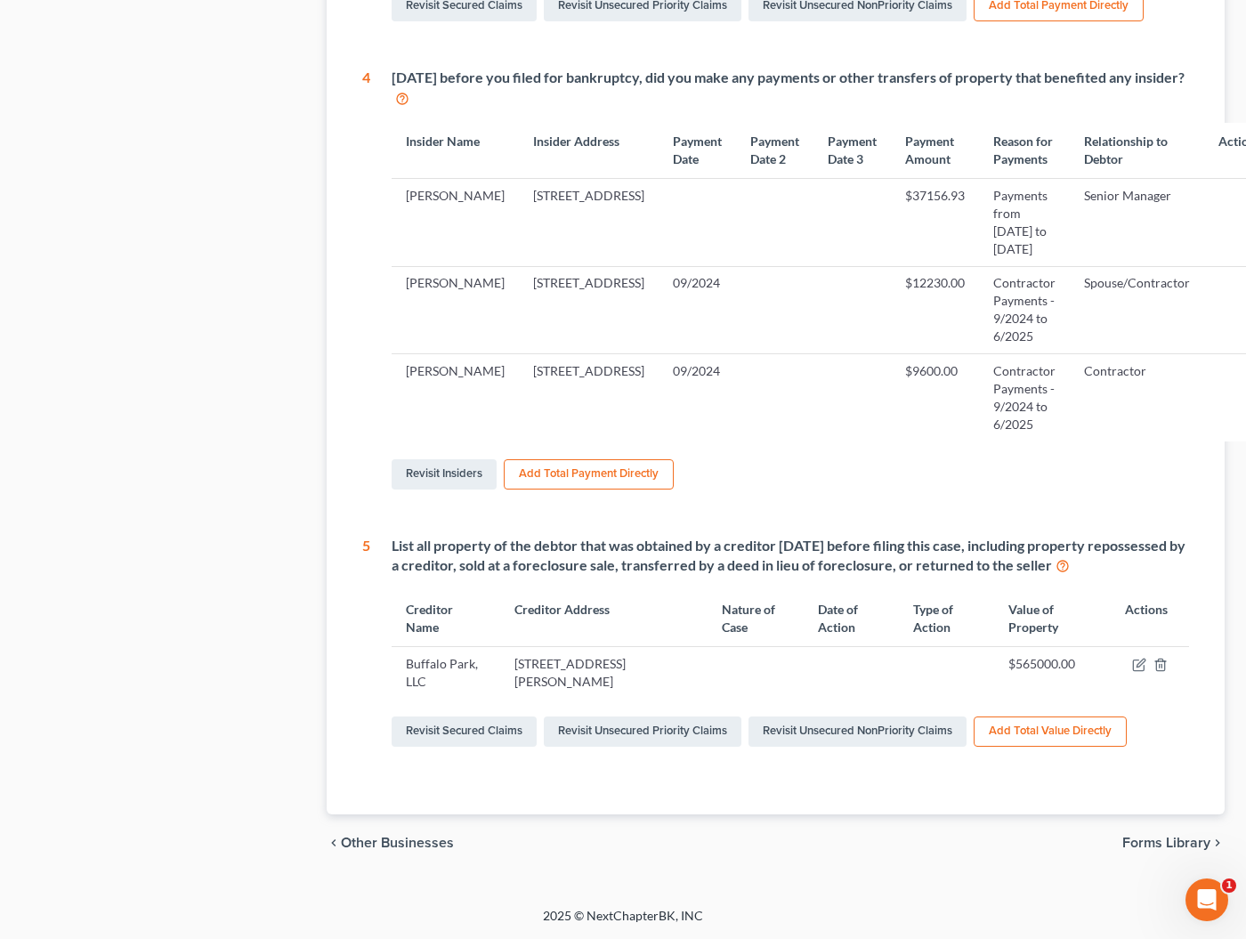
scroll to position [902, 0]
click at [1159, 665] on icon "button" at bounding box center [1160, 665] width 14 height 14
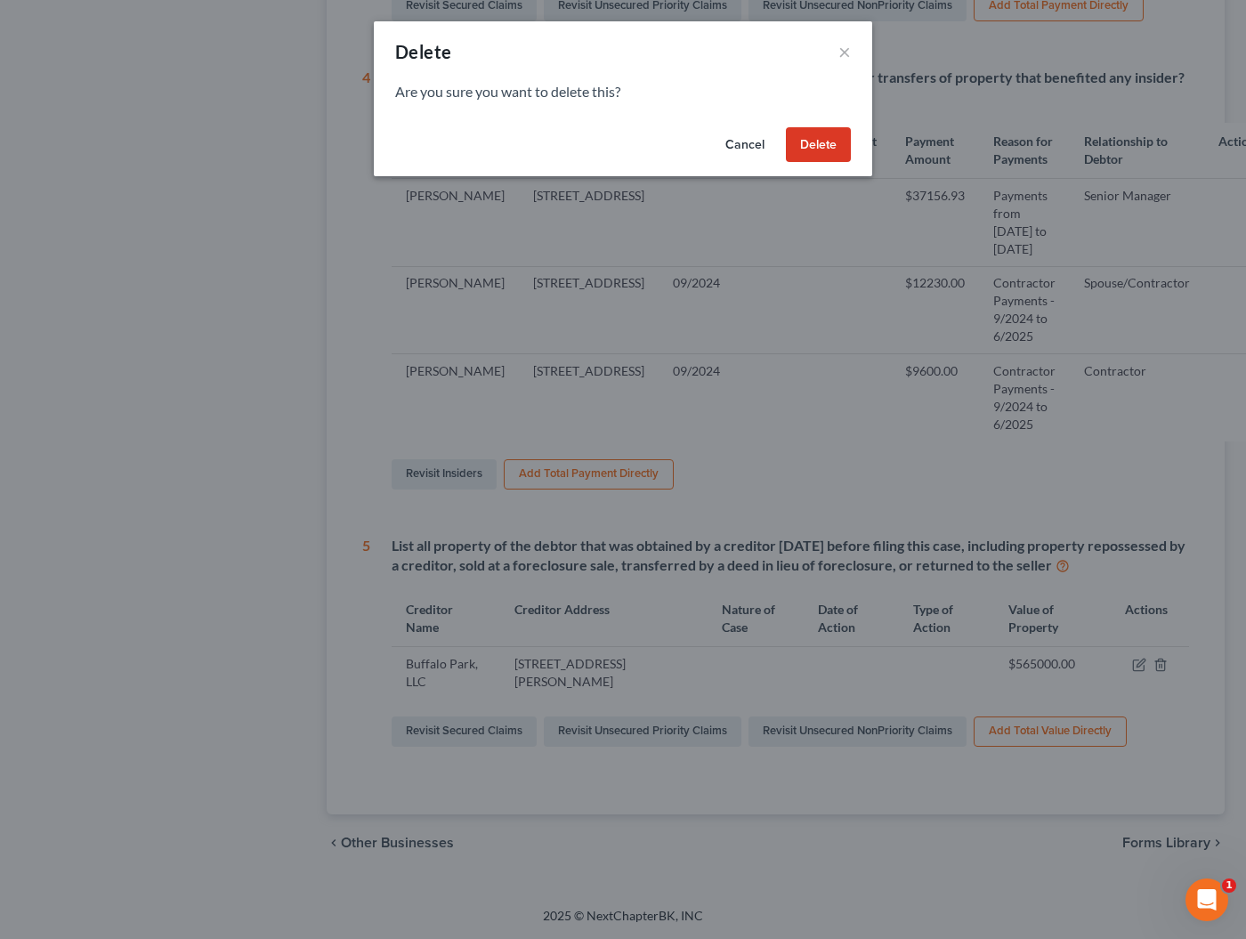
click at [803, 143] on button "Delete" at bounding box center [818, 145] width 65 height 36
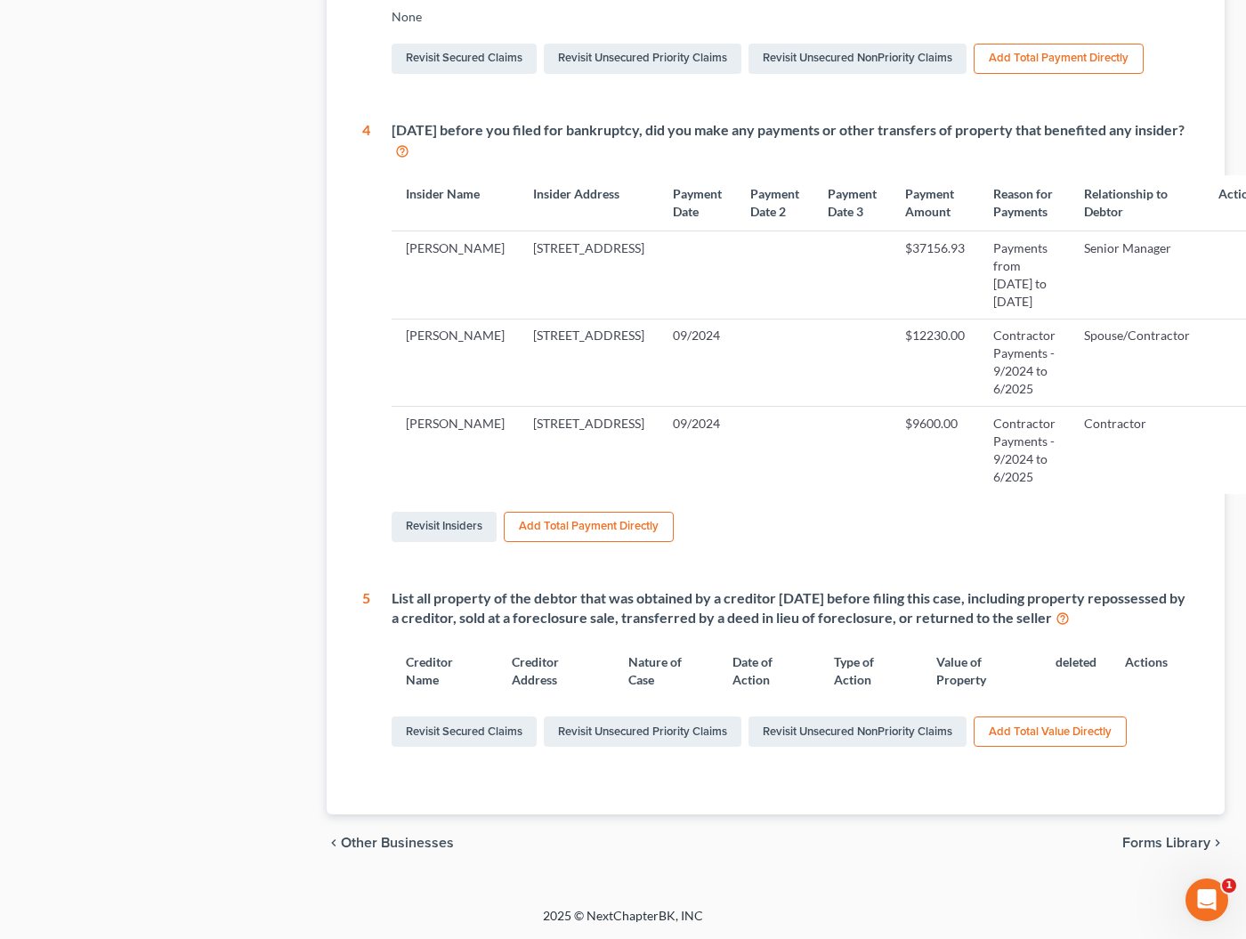
scroll to position [850, 0]
click at [862, 733] on link "Revisit Unsecured NonPriority Claims" at bounding box center [857, 731] width 218 height 30
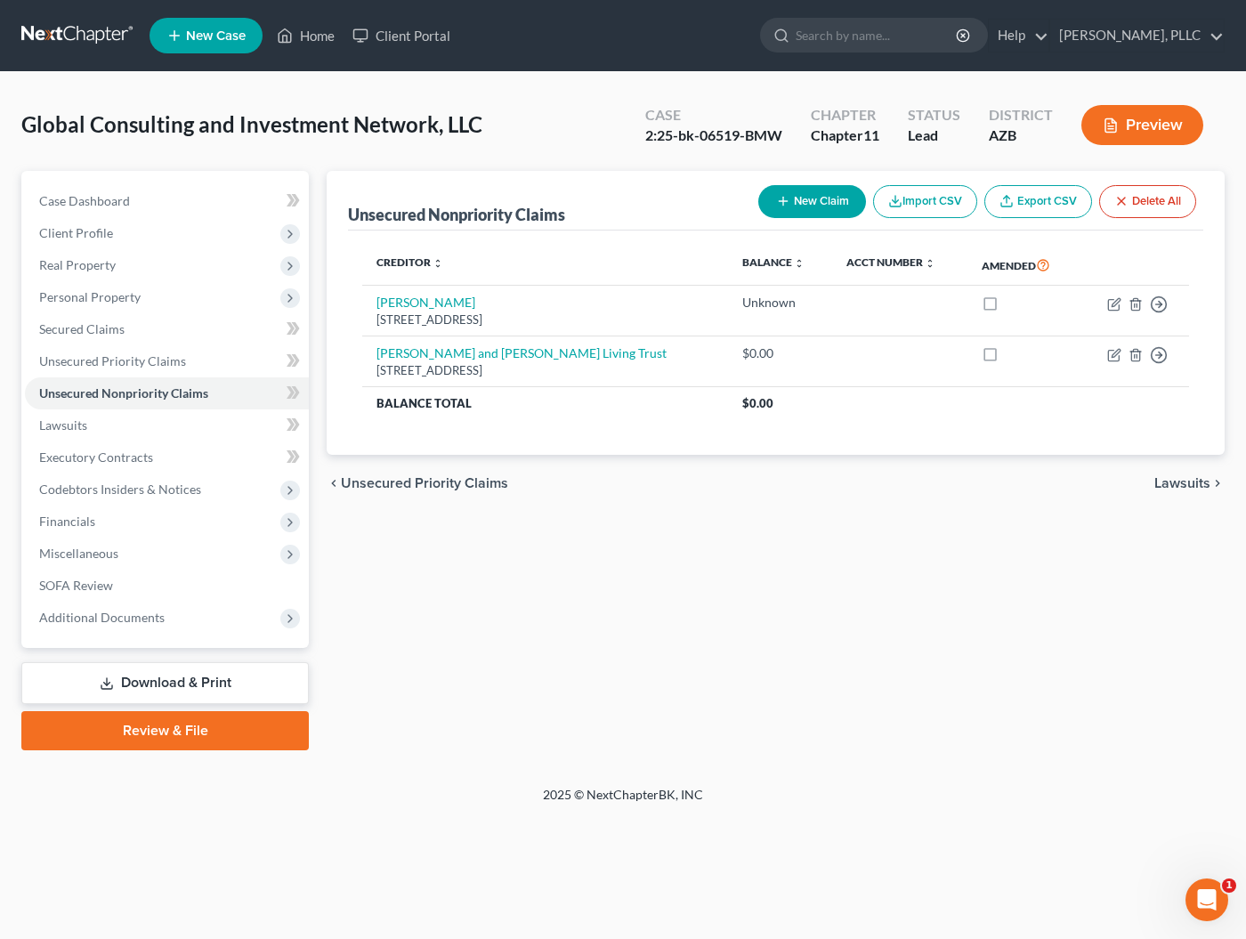
click at [774, 209] on button "New Claim" at bounding box center [812, 201] width 108 height 33
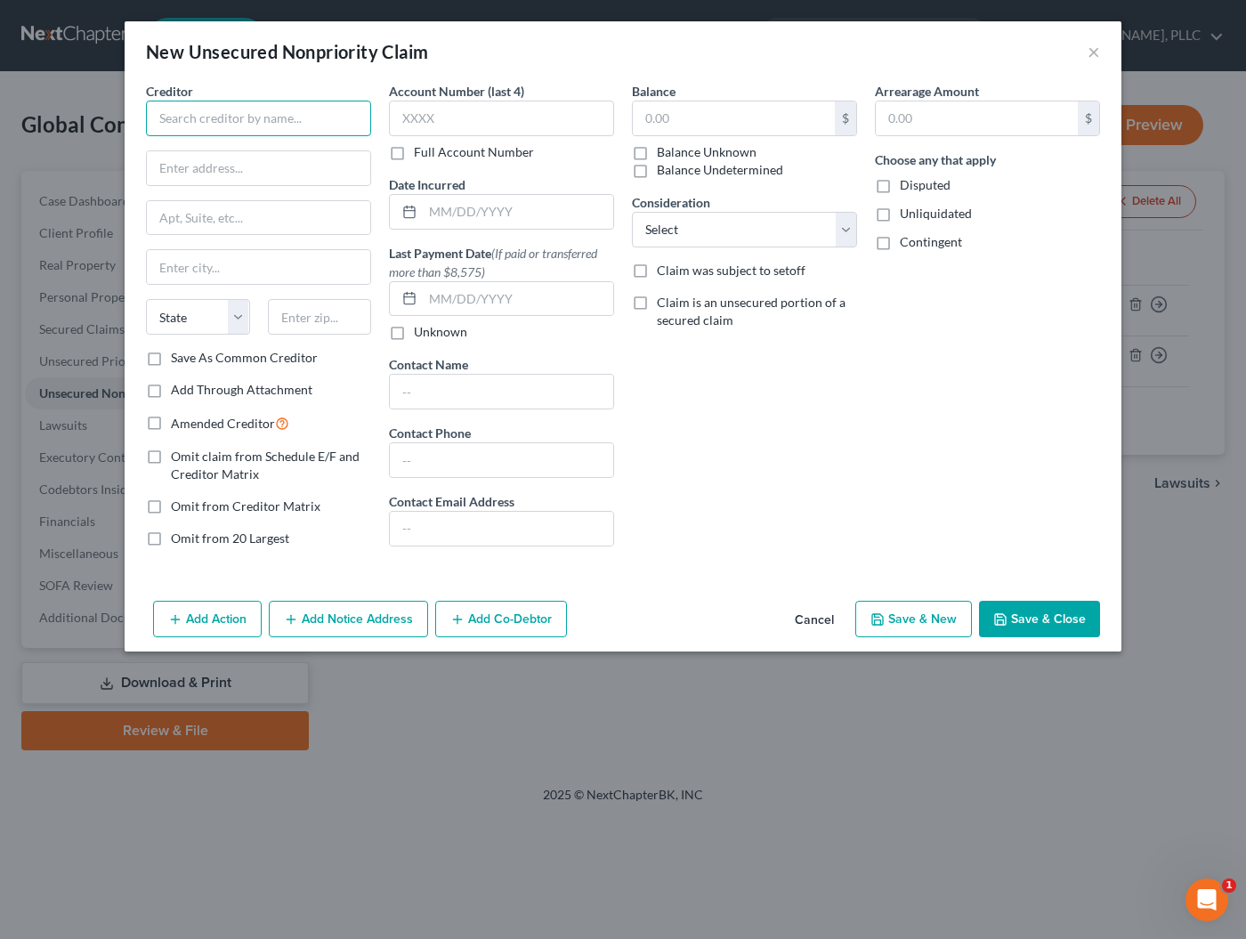
click at [320, 134] on input "text" at bounding box center [258, 119] width 225 height 36
type input "Buffalo Park, LLC"
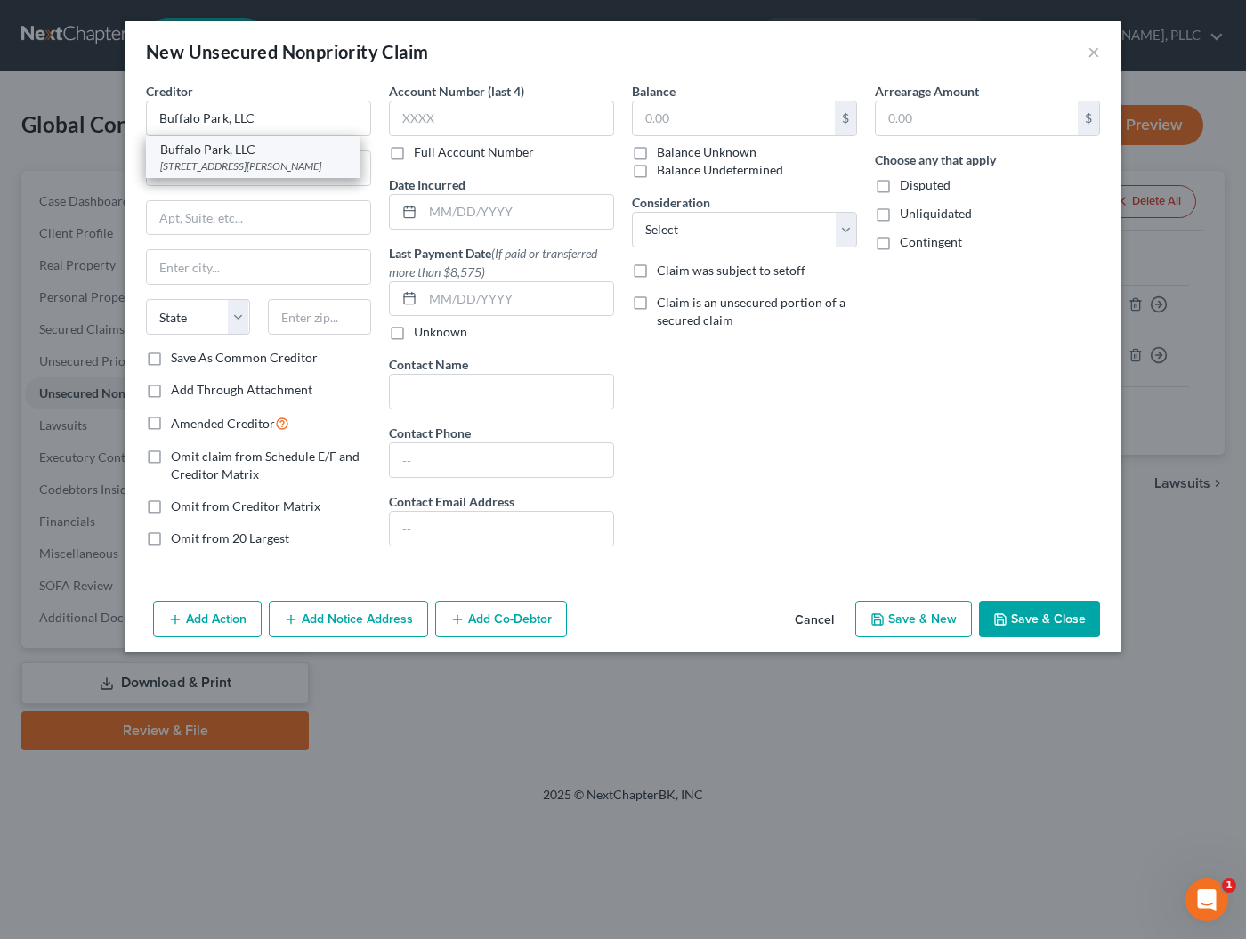
click at [272, 158] on div "[STREET_ADDRESS][PERSON_NAME]" at bounding box center [252, 165] width 185 height 15
type input "[STREET_ADDRESS][PERSON_NAME]"
type input "[GEOGRAPHIC_DATA]"
select select "3"
type input "85748"
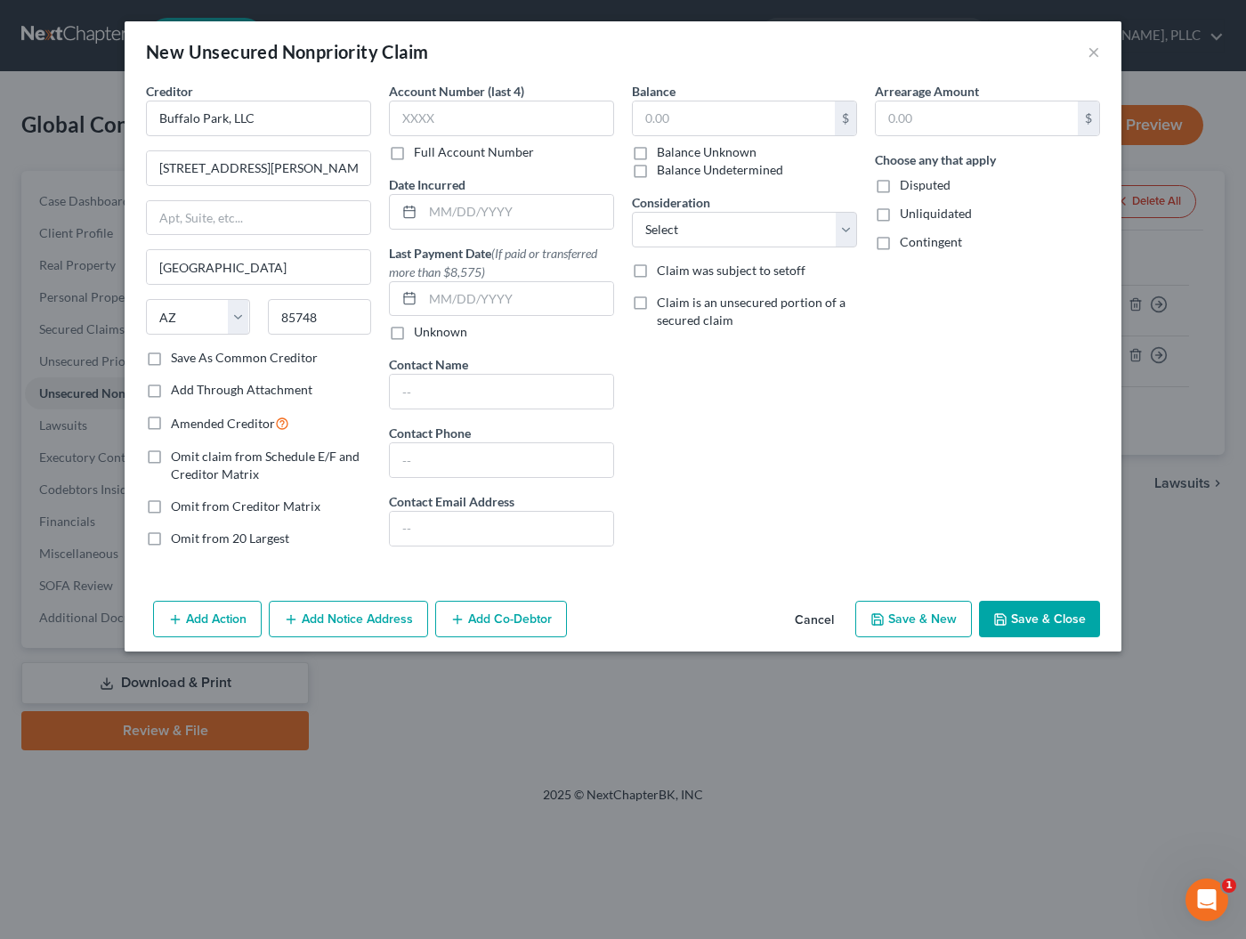
click at [171, 453] on label "Omit claim from Schedule E/F and Creditor Matrix" at bounding box center [271, 466] width 200 height 36
click at [178, 453] on input "Omit claim from Schedule E/F and Creditor Matrix" at bounding box center [184, 454] width 12 height 12
checkbox input "true"
click at [171, 507] on label "Omit from Creditor Matrix" at bounding box center [246, 507] width 150 height 18
click at [178, 507] on input "Omit from Creditor Matrix" at bounding box center [184, 504] width 12 height 12
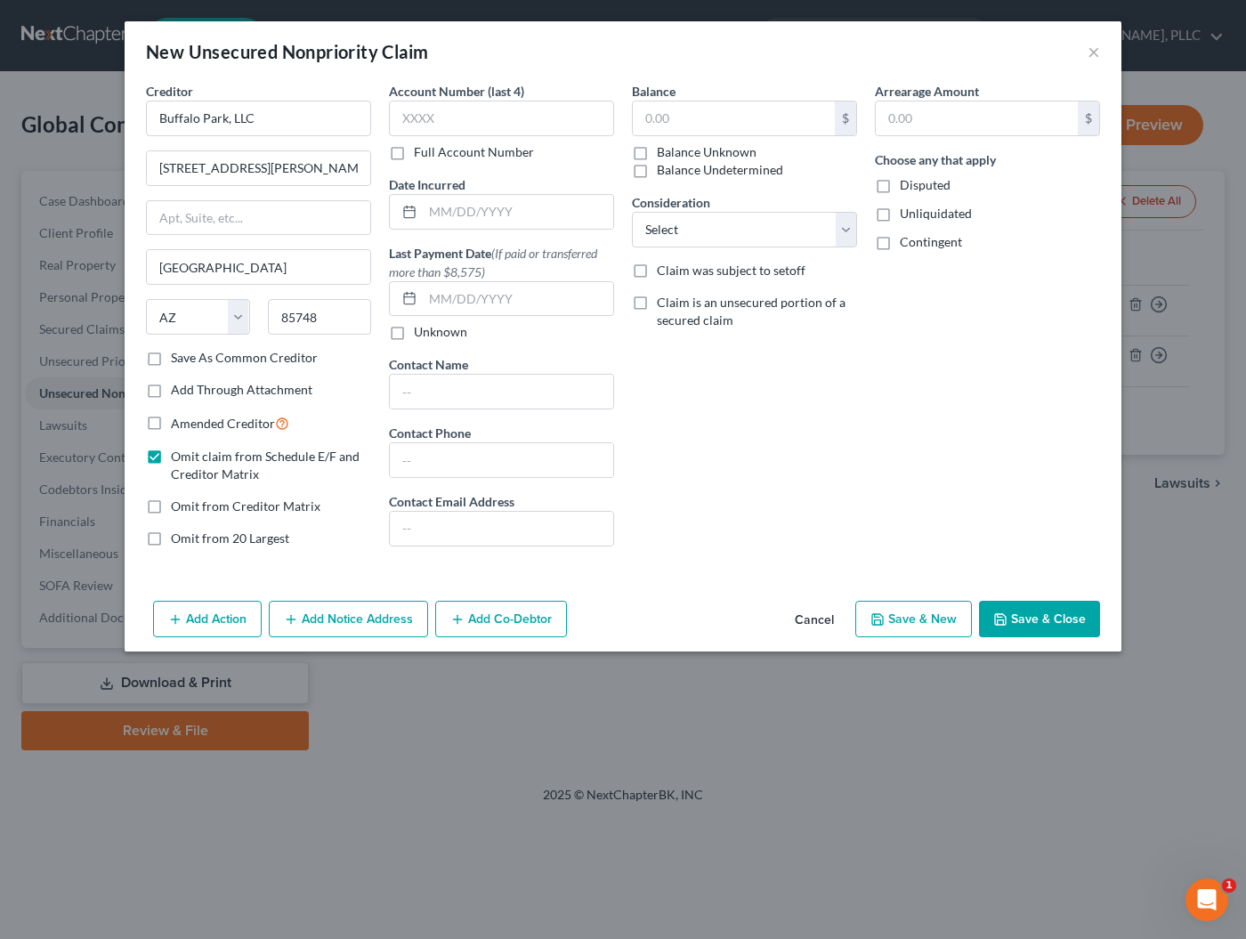
checkbox input "true"
click at [171, 537] on label "Omit from 20 Largest" at bounding box center [230, 539] width 118 height 18
click at [178, 537] on input "Omit from 20 Largest" at bounding box center [184, 536] width 12 height 12
checkbox input "true"
click at [216, 619] on button "Add Action" at bounding box center [207, 619] width 109 height 37
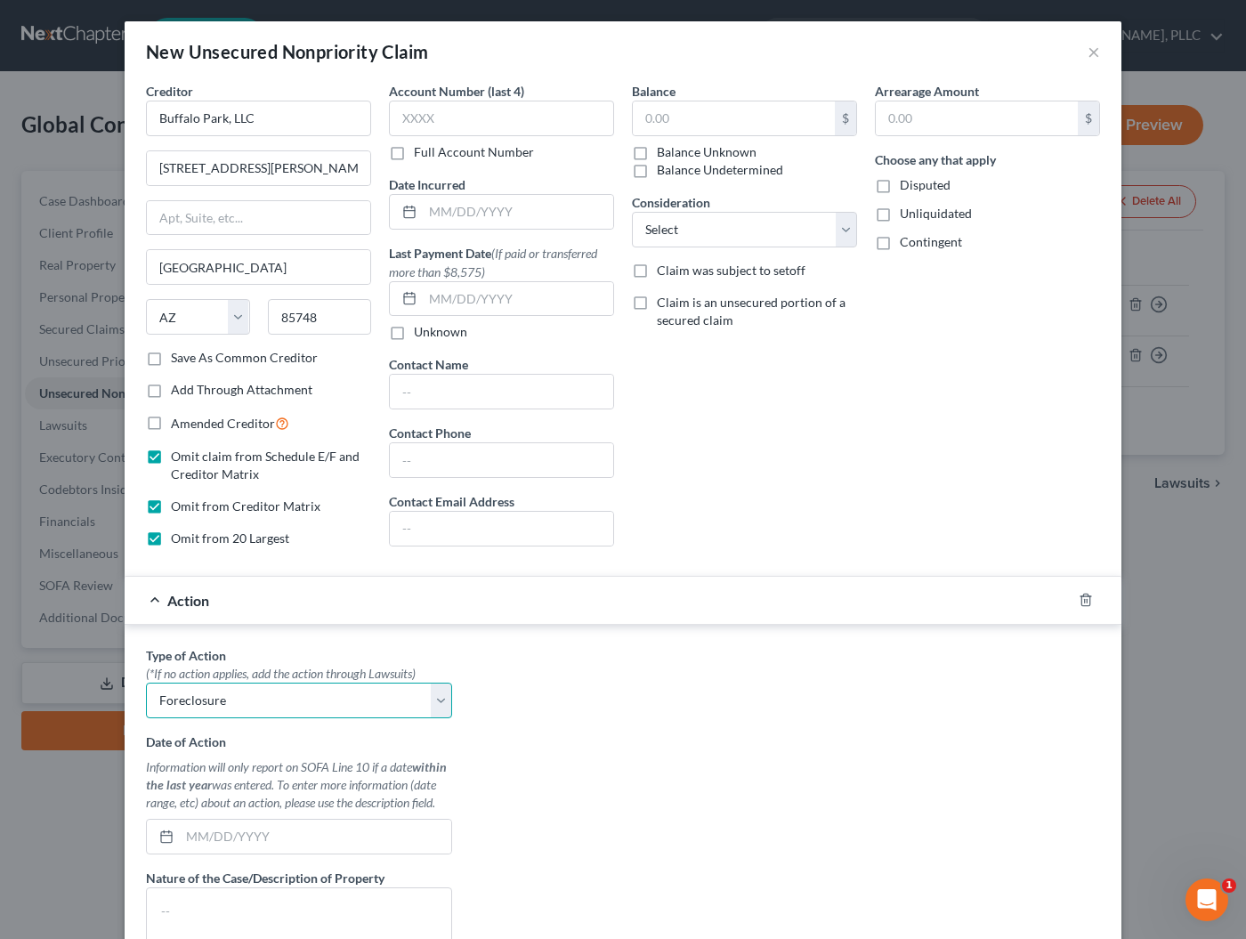
select select "2"
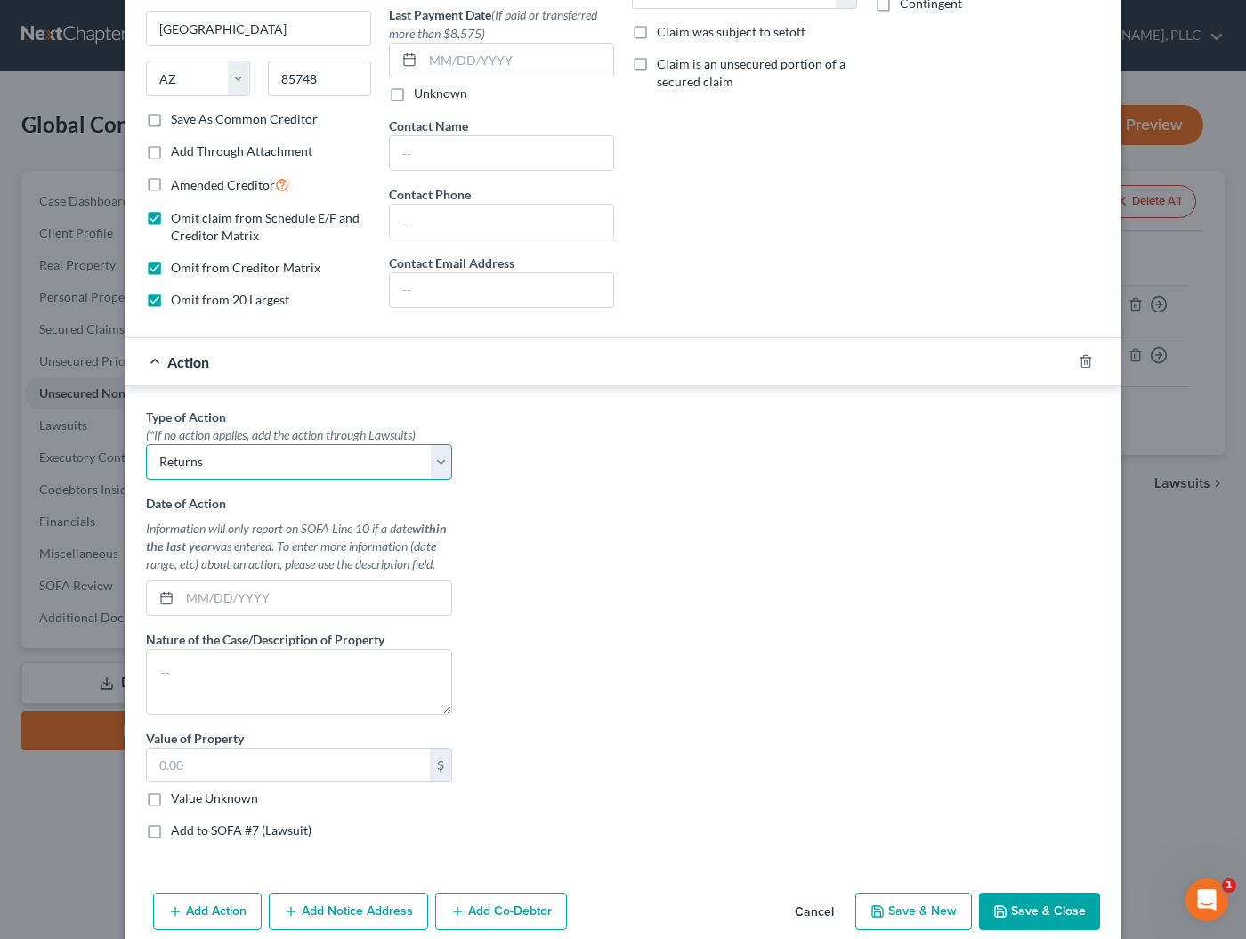
scroll to position [253, 0]
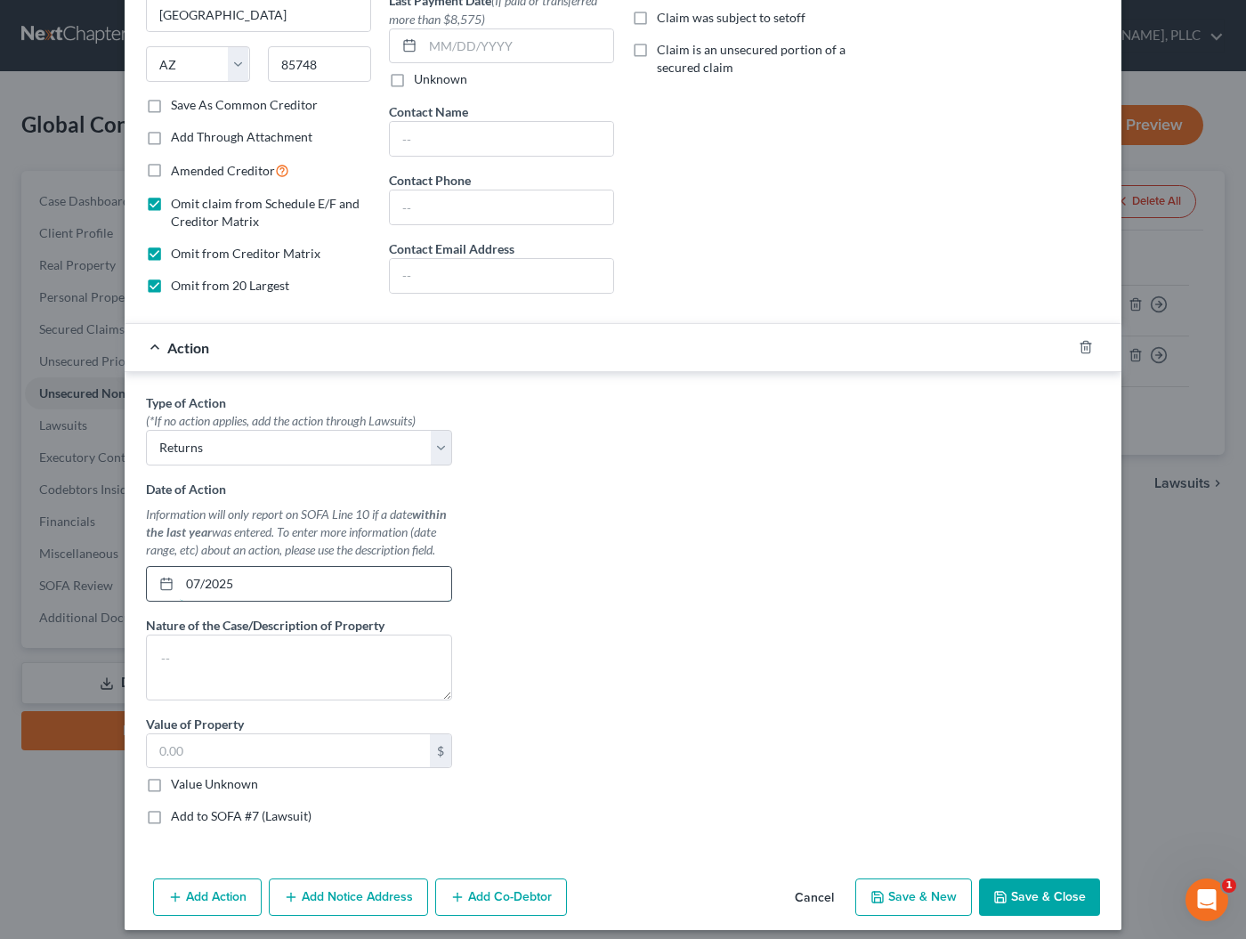
type input "07/2025"
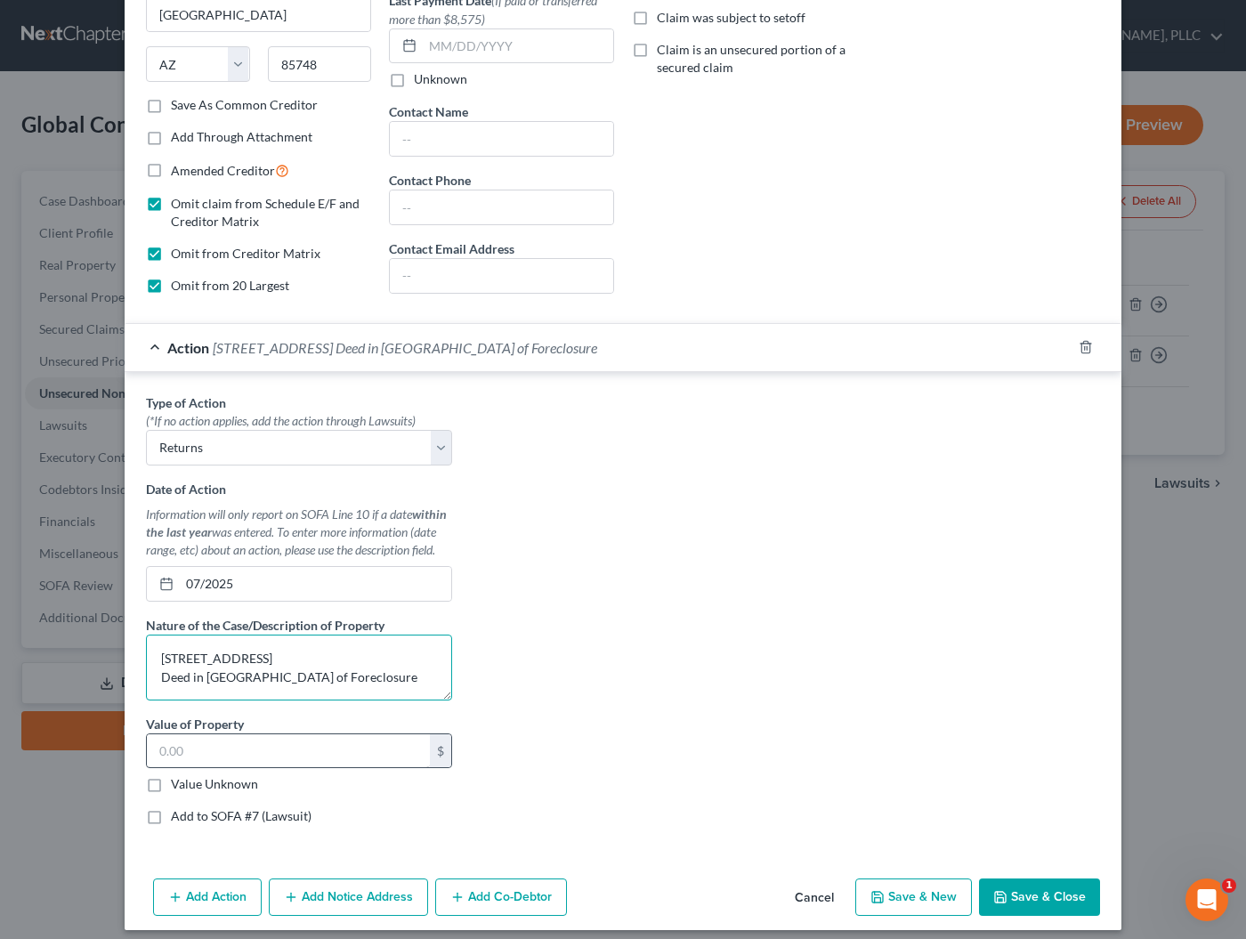
type textarea "[STREET_ADDRESS] Deed in [GEOGRAPHIC_DATA] of Foreclosure"
click at [231, 745] on input "text" at bounding box center [288, 751] width 283 height 34
type input "565,000"
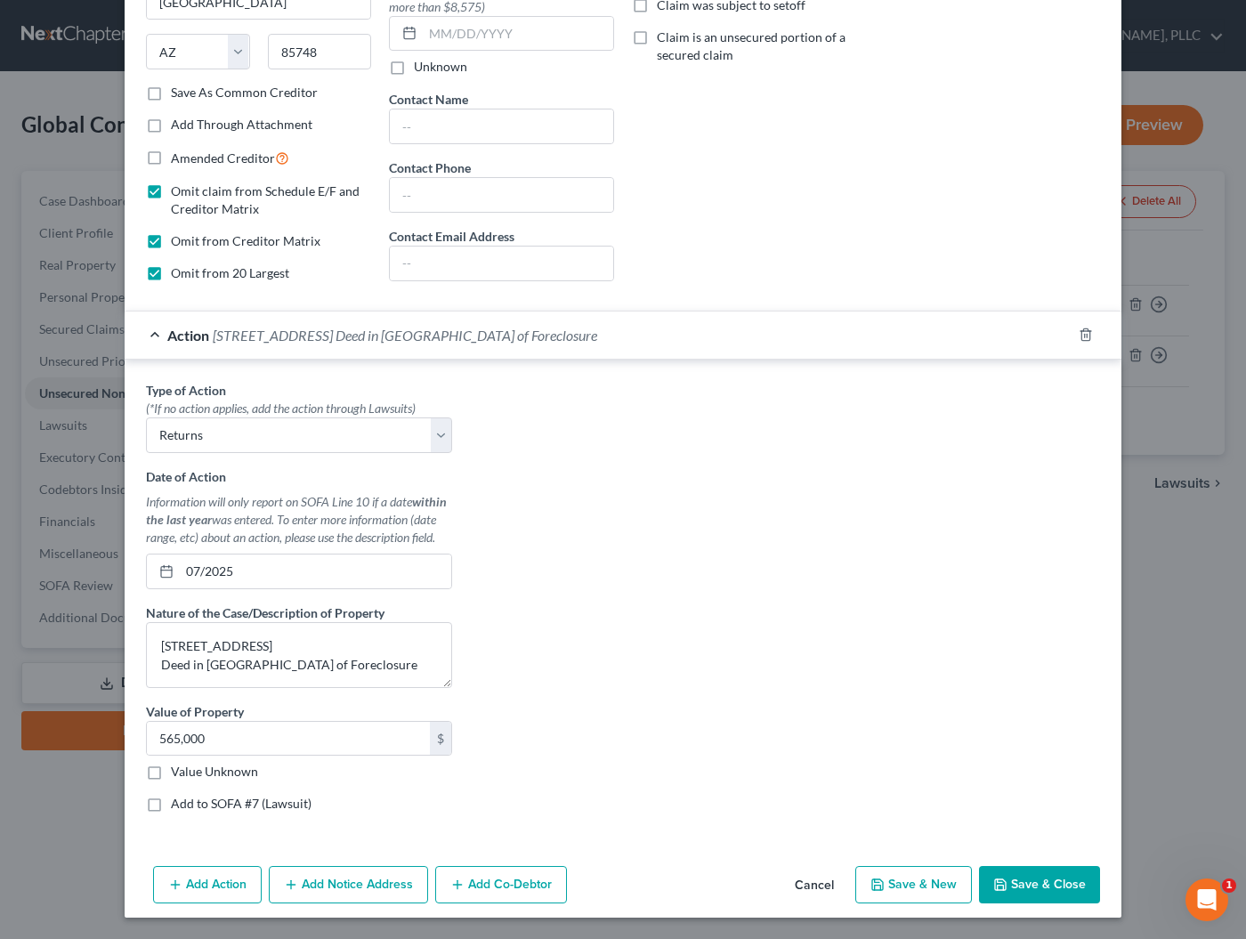
scroll to position [264, 0]
click at [1043, 886] on button "Save & Close" at bounding box center [1039, 885] width 121 height 37
click at [209, 576] on input "07/2025" at bounding box center [315, 572] width 271 height 34
type input "[DATE]"
click at [1062, 895] on button "Save & Close" at bounding box center [1039, 885] width 121 height 37
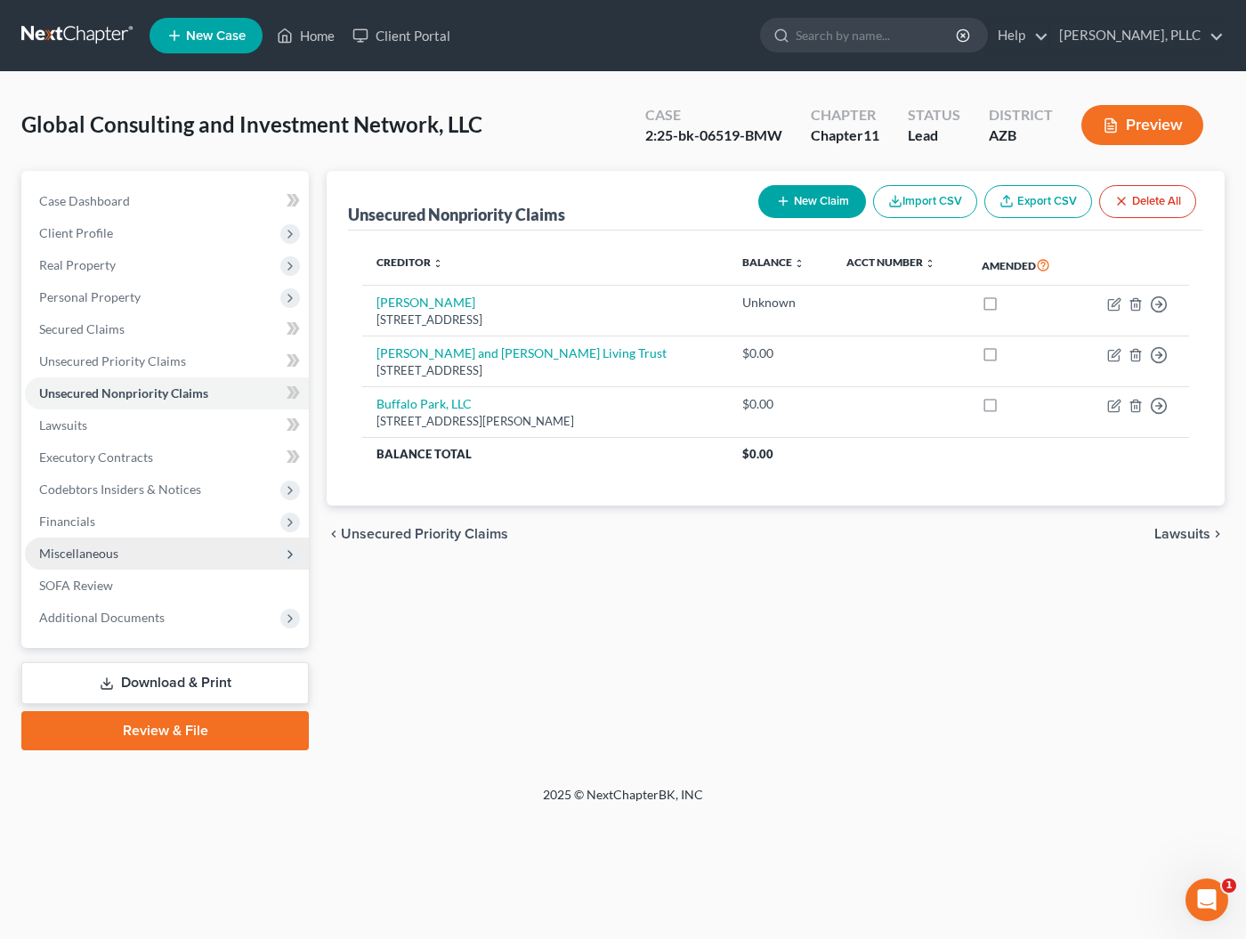
scroll to position [0, 0]
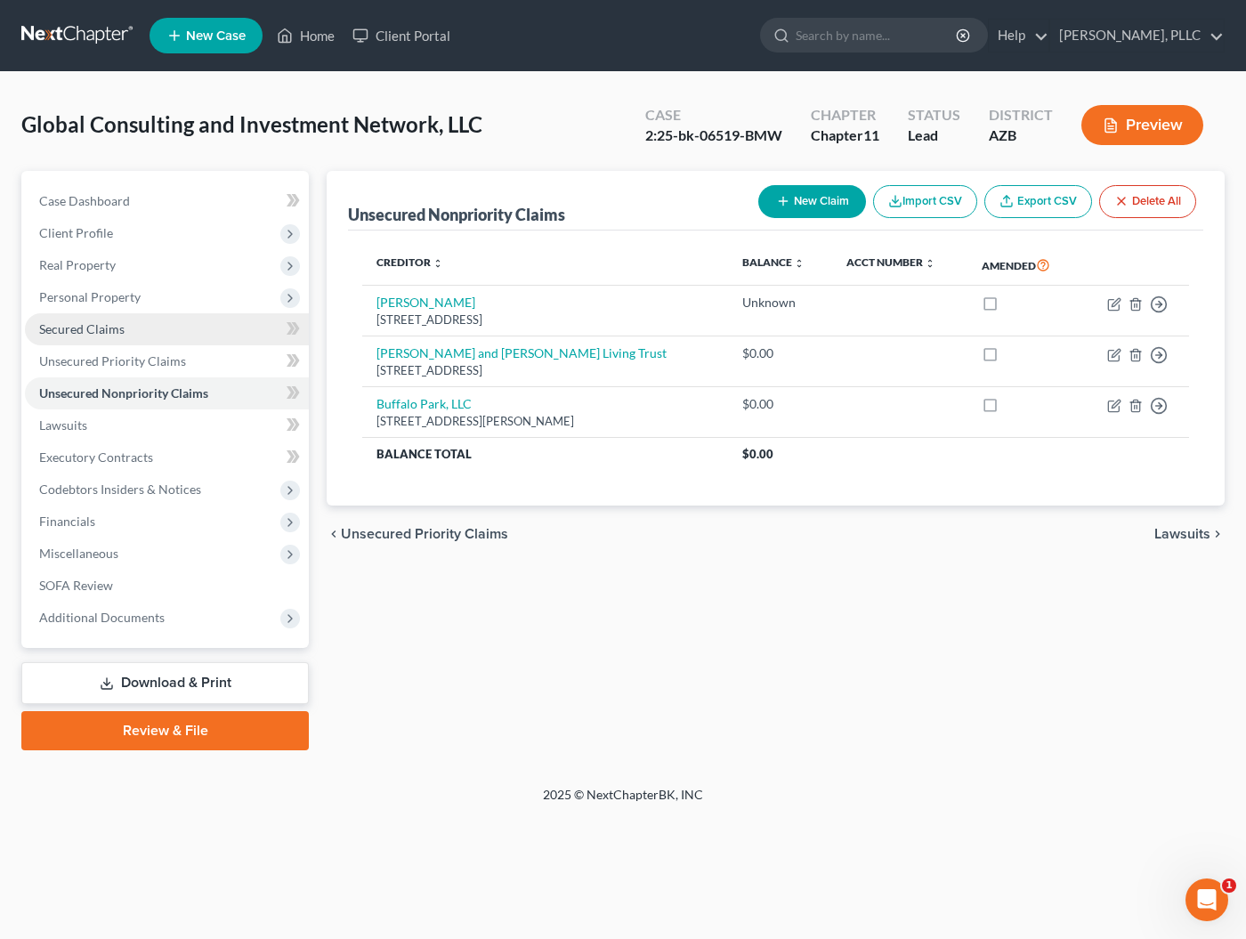
click at [117, 328] on span "Secured Claims" at bounding box center [81, 328] width 85 height 15
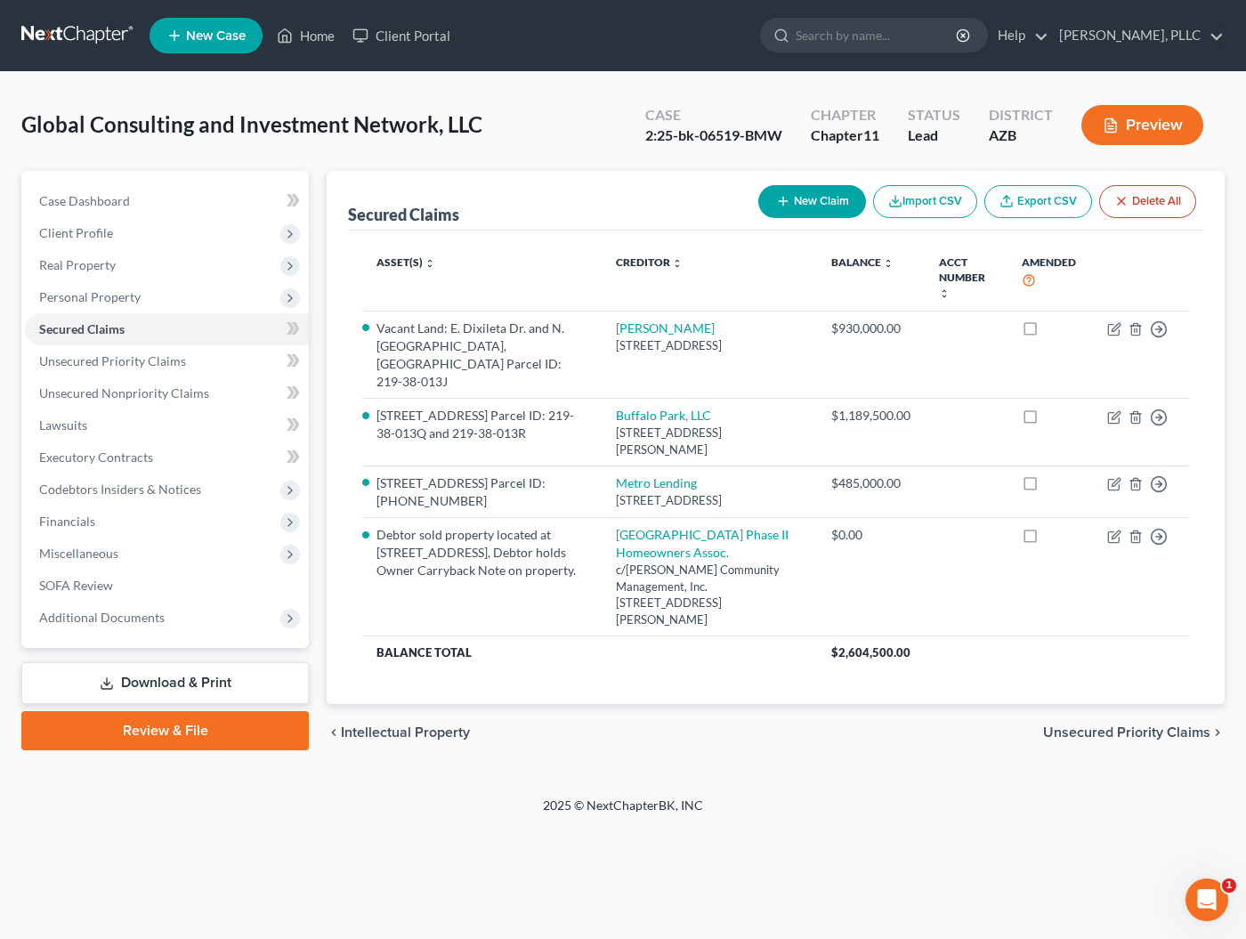
click at [808, 198] on button "New Claim" at bounding box center [812, 201] width 108 height 33
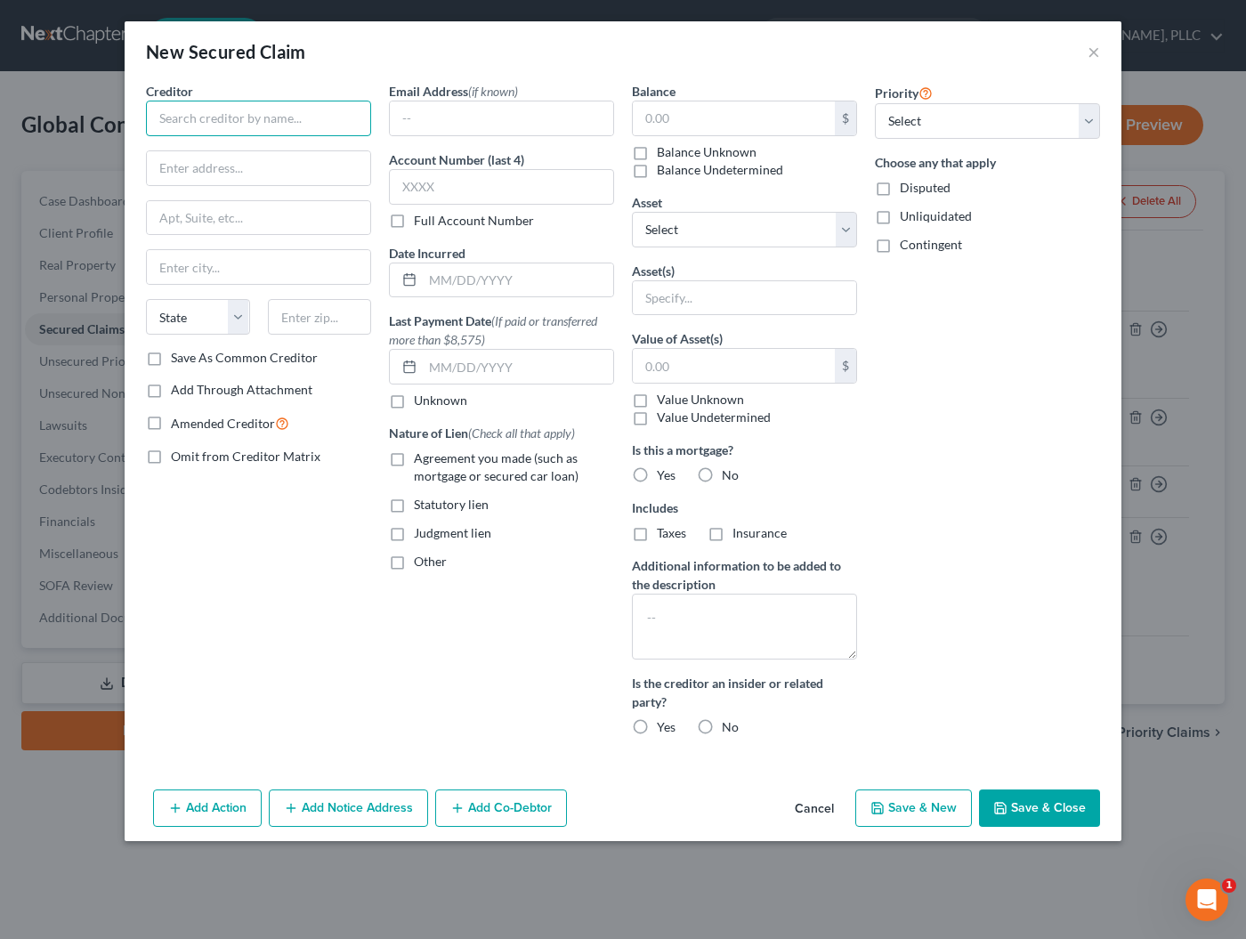
click at [194, 103] on input "text" at bounding box center [258, 119] width 225 height 36
type input "First Service Residential"
type input "F"
type input "[GEOGRAPHIC_DATA]"
paste input "First Service Residential"
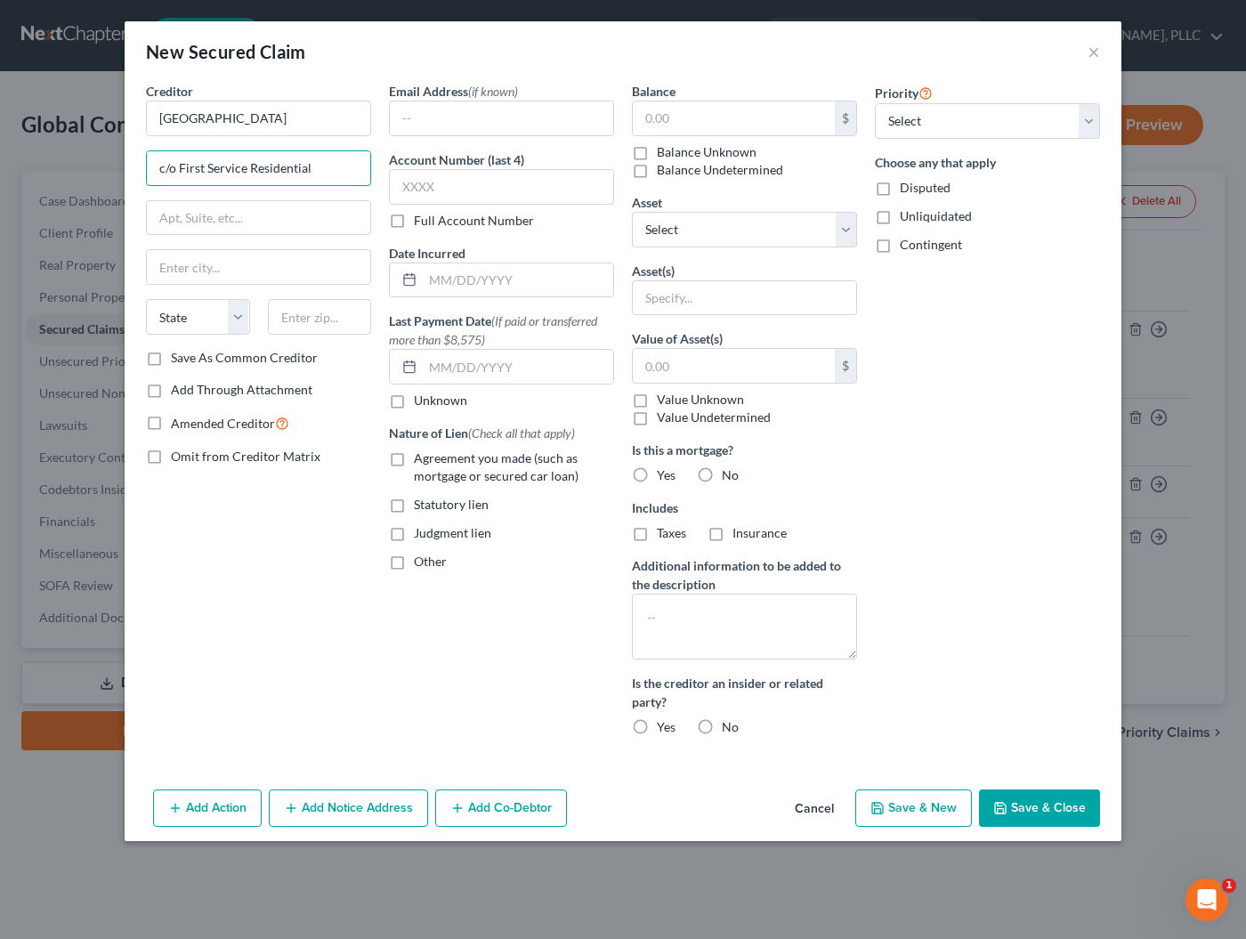
type input "c/o First Service Residential"
type input "6"
type input "[STREET_ADDRESS]"
type input "Scottsdale"
select select "3"
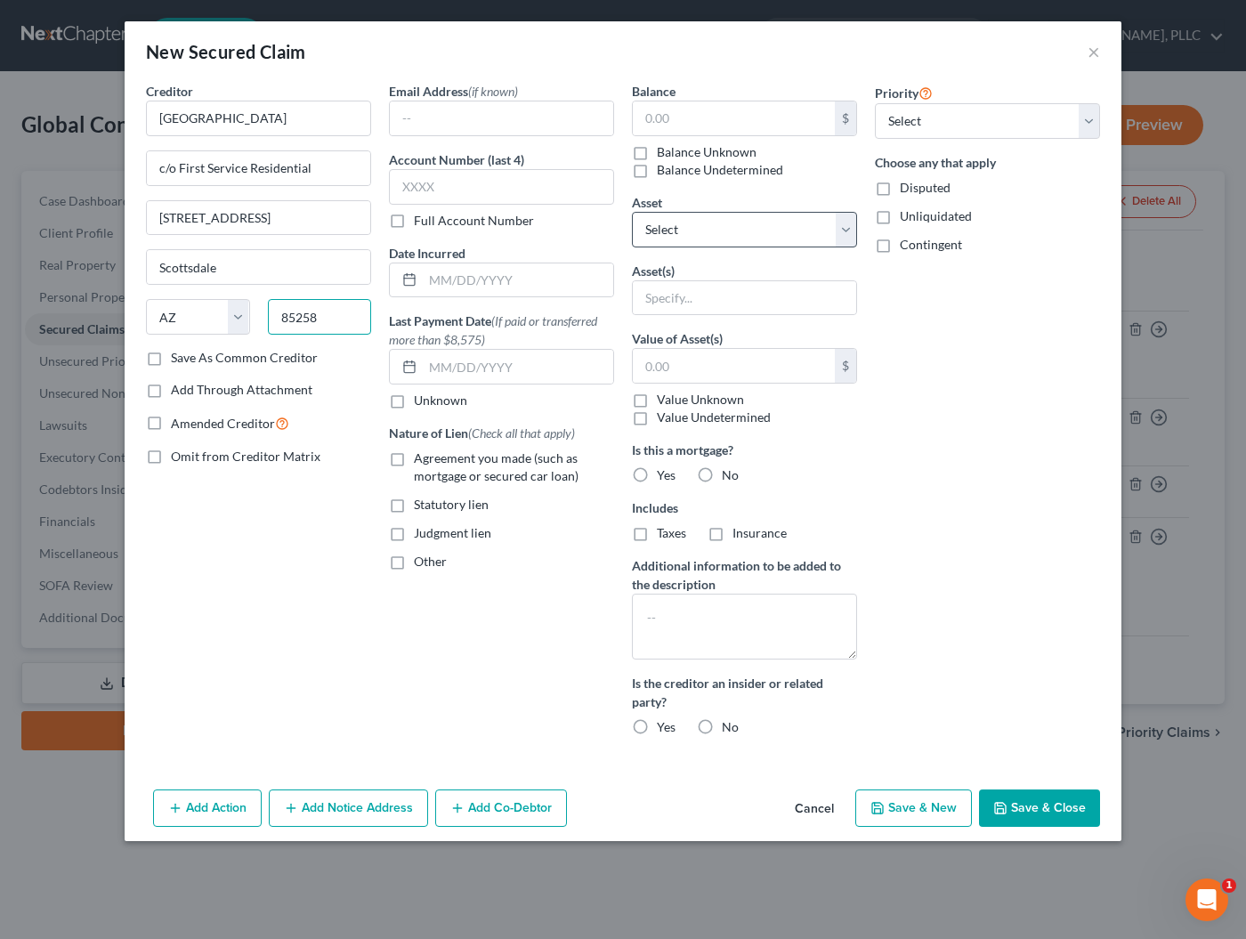
type input "85258"
select select "5"
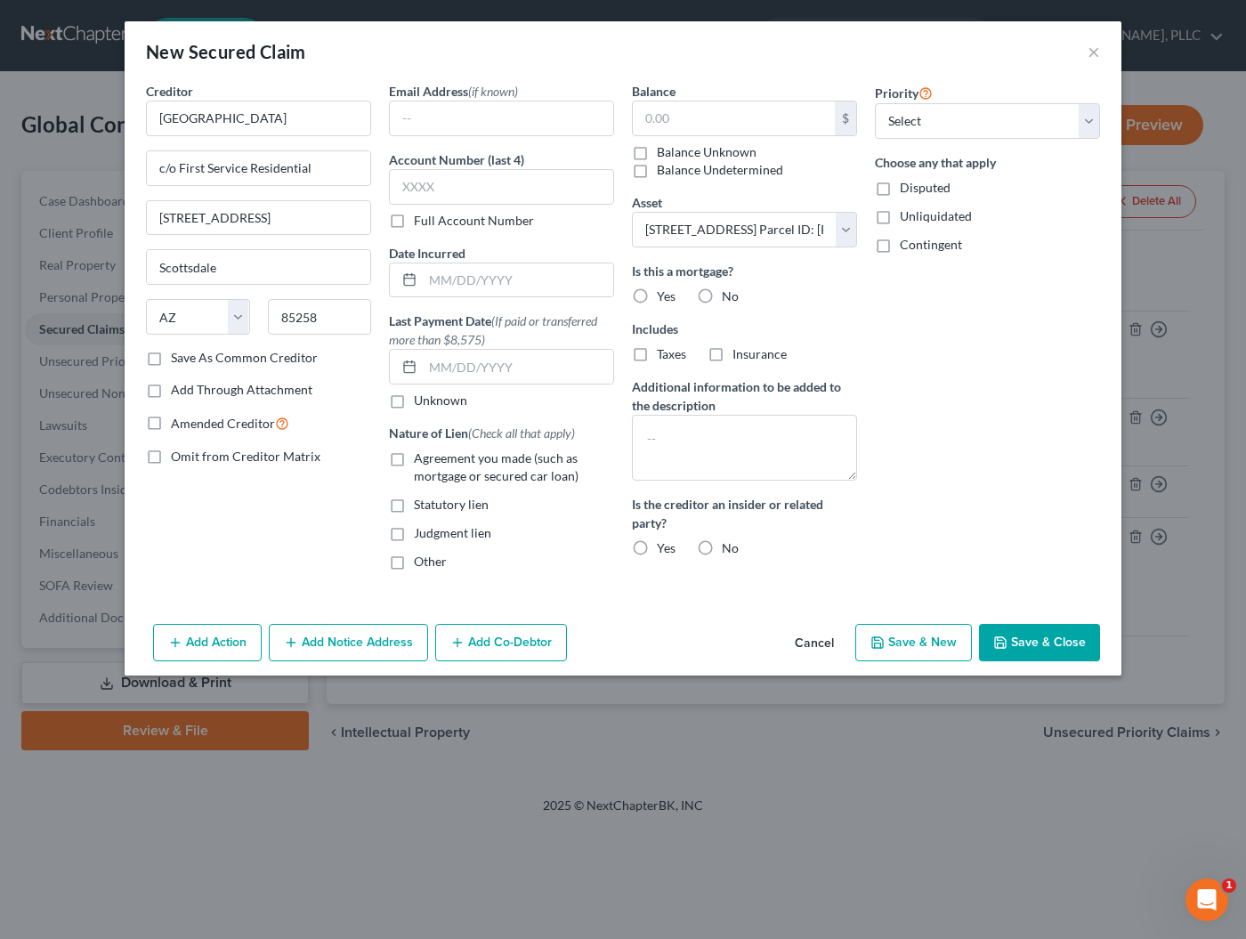
click at [722, 293] on label "No" at bounding box center [730, 296] width 17 height 18
click at [729, 293] on input "No" at bounding box center [735, 293] width 12 height 12
radio input "true"
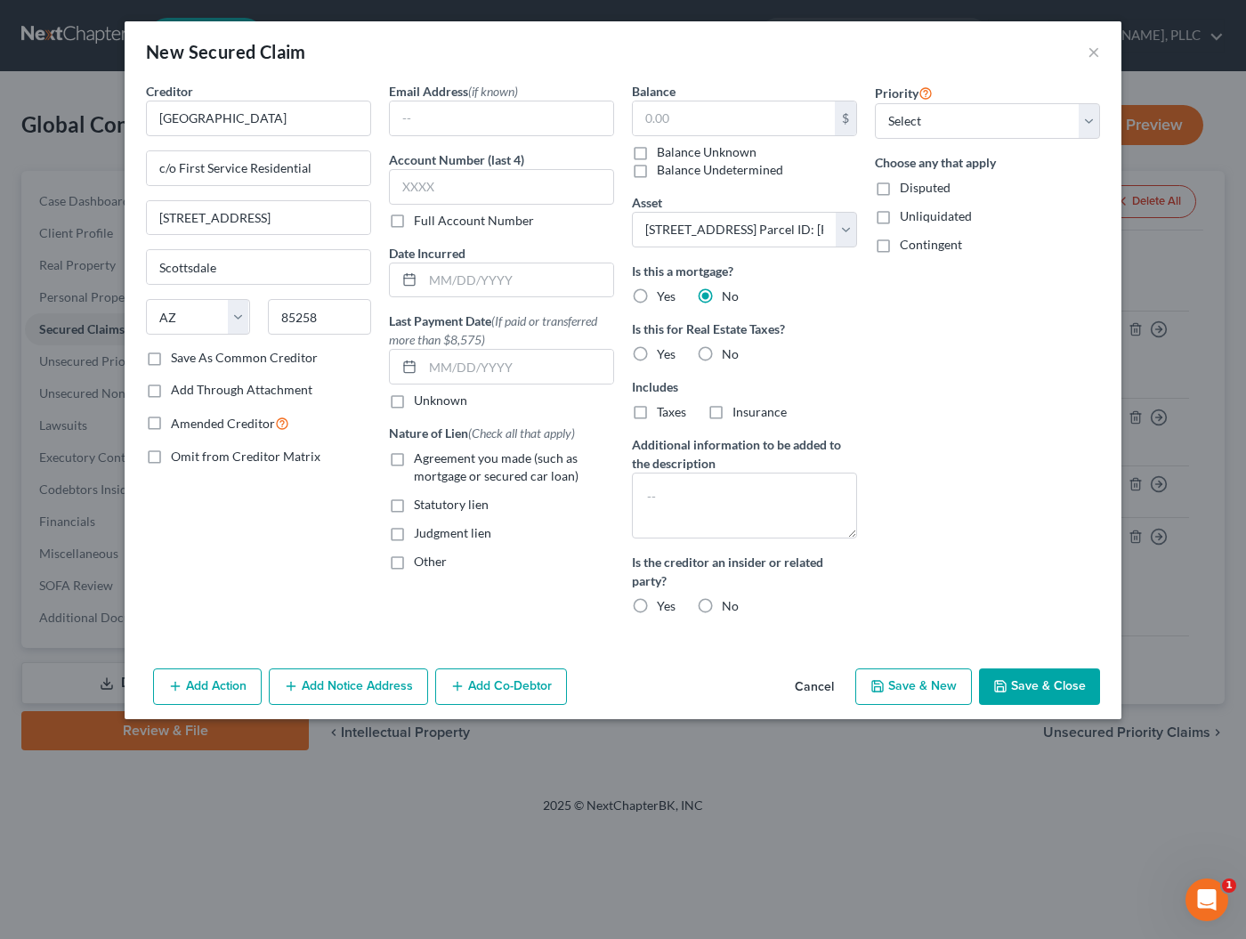
click at [722, 352] on label "No" at bounding box center [730, 354] width 17 height 18
click at [729, 352] on input "No" at bounding box center [735, 351] width 12 height 12
radio input "true"
click at [708, 492] on textarea at bounding box center [744, 506] width 225 height 66
type textarea "HOA"
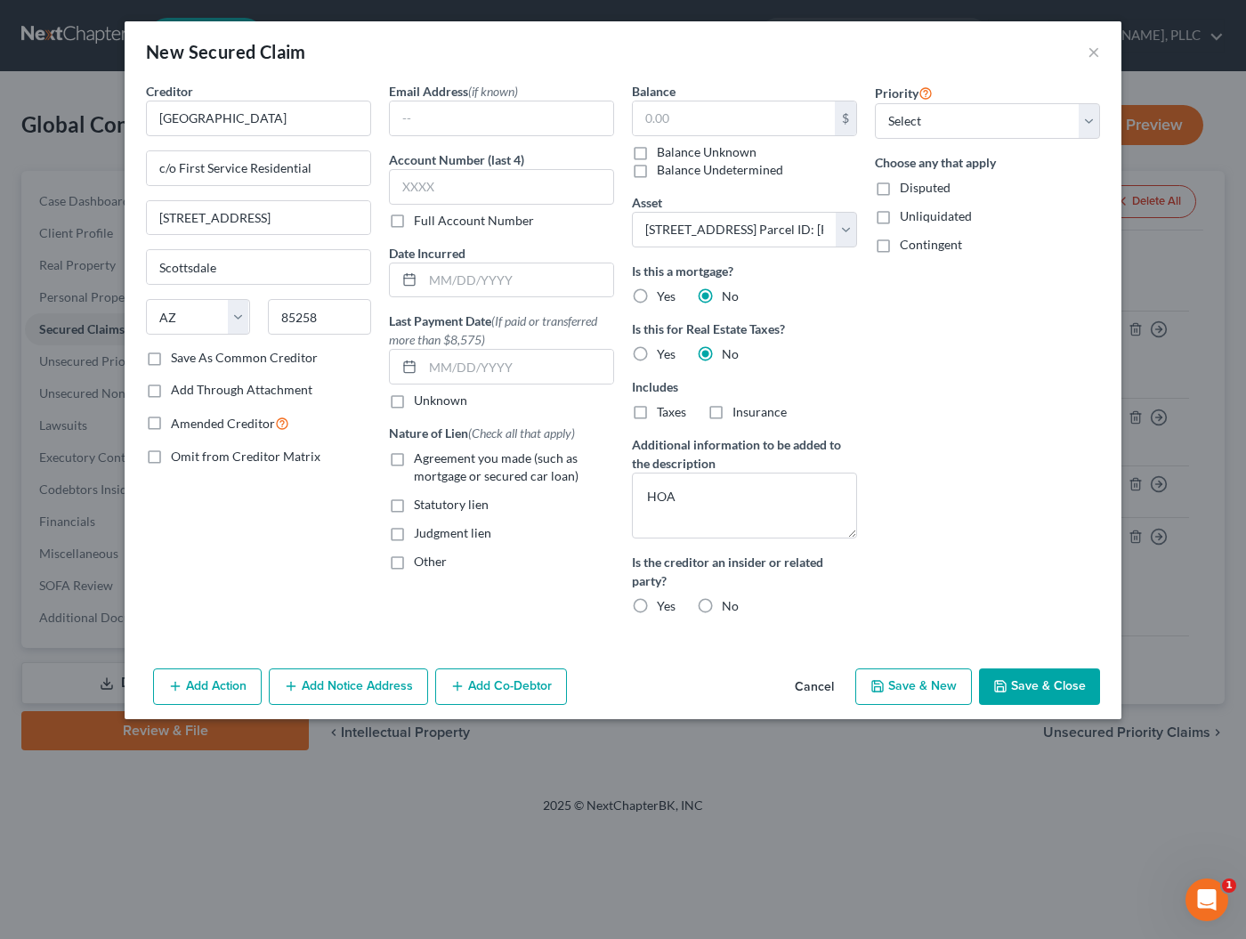
click at [426, 562] on span "Other" at bounding box center [430, 561] width 33 height 15
click at [426, 562] on input "Other" at bounding box center [427, 559] width 12 height 12
checkbox input "true"
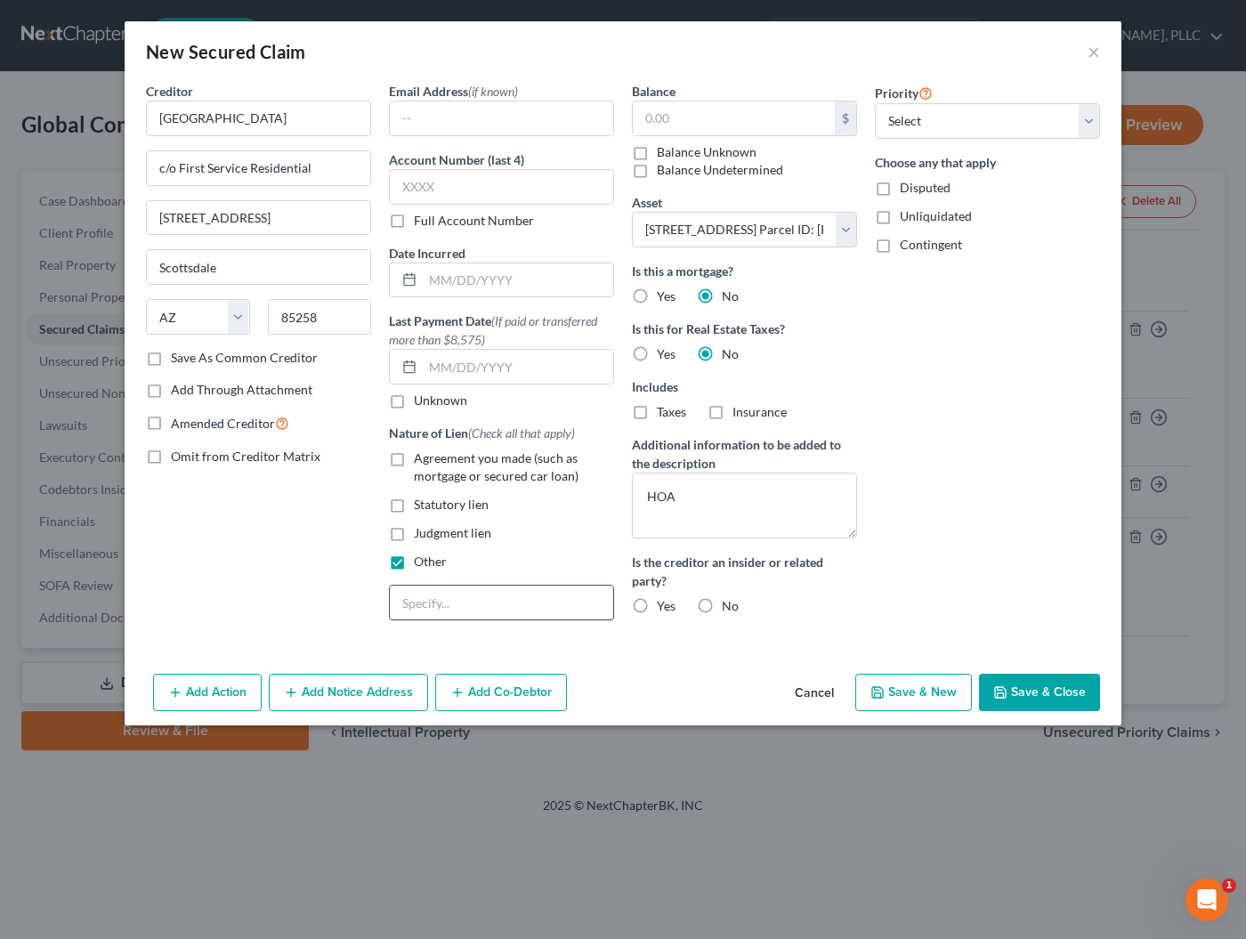
click at [432, 603] on input "text" at bounding box center [501, 603] width 223 height 34
type input "HOA"
click at [1028, 684] on button "Save & Close" at bounding box center [1039, 692] width 121 height 37
select select
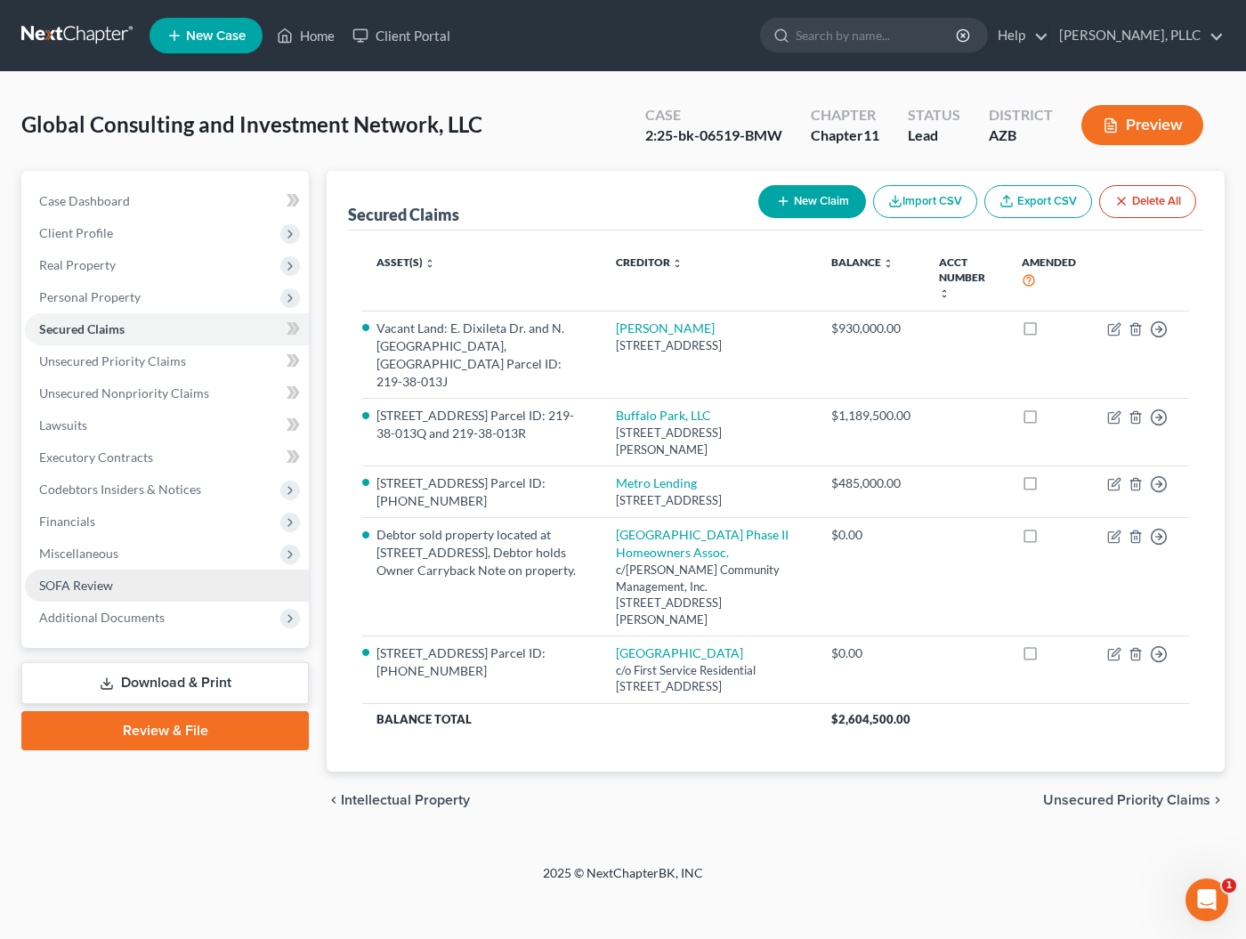
click at [110, 580] on span "SOFA Review" at bounding box center [76, 585] width 74 height 15
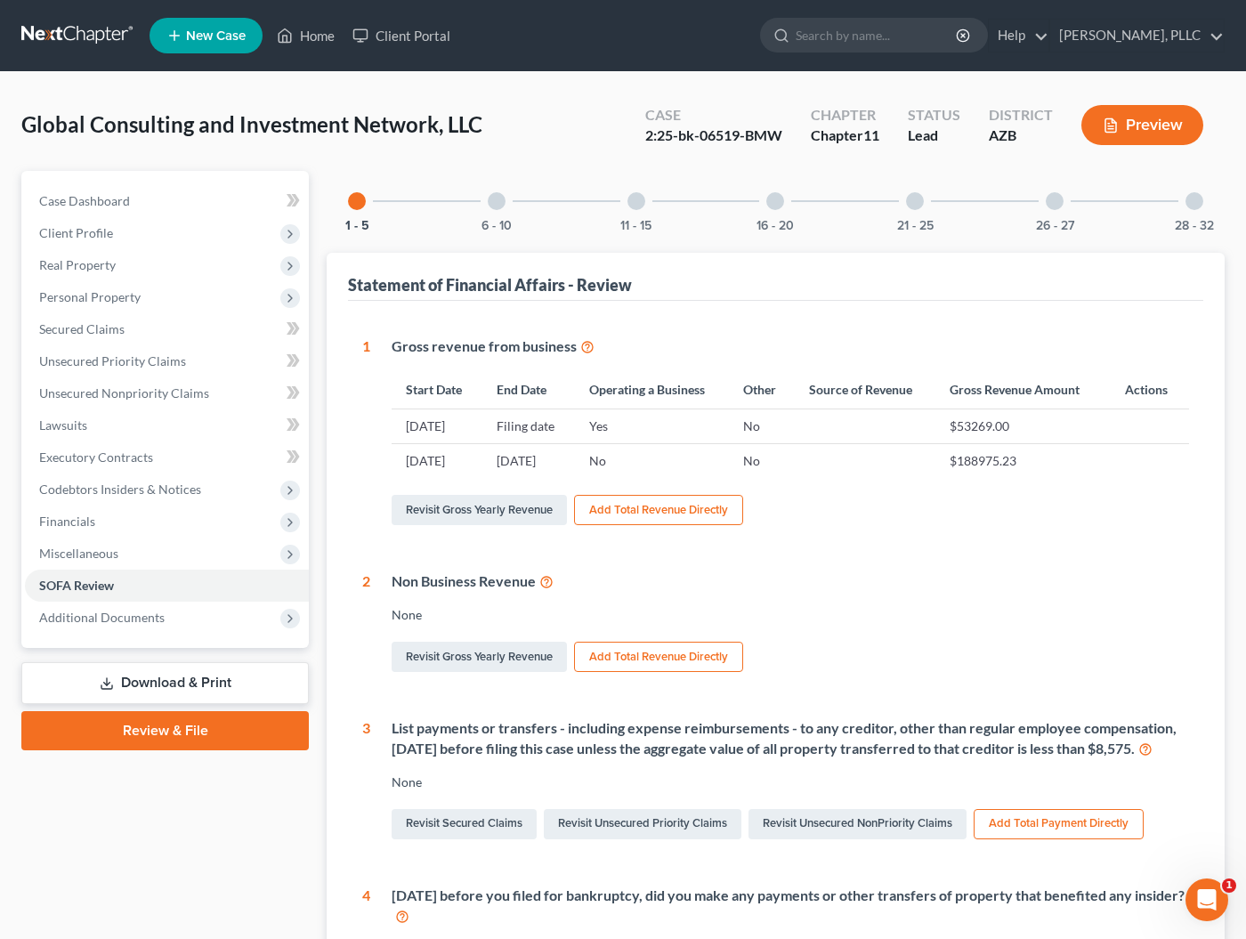
click at [501, 205] on div at bounding box center [497, 201] width 18 height 18
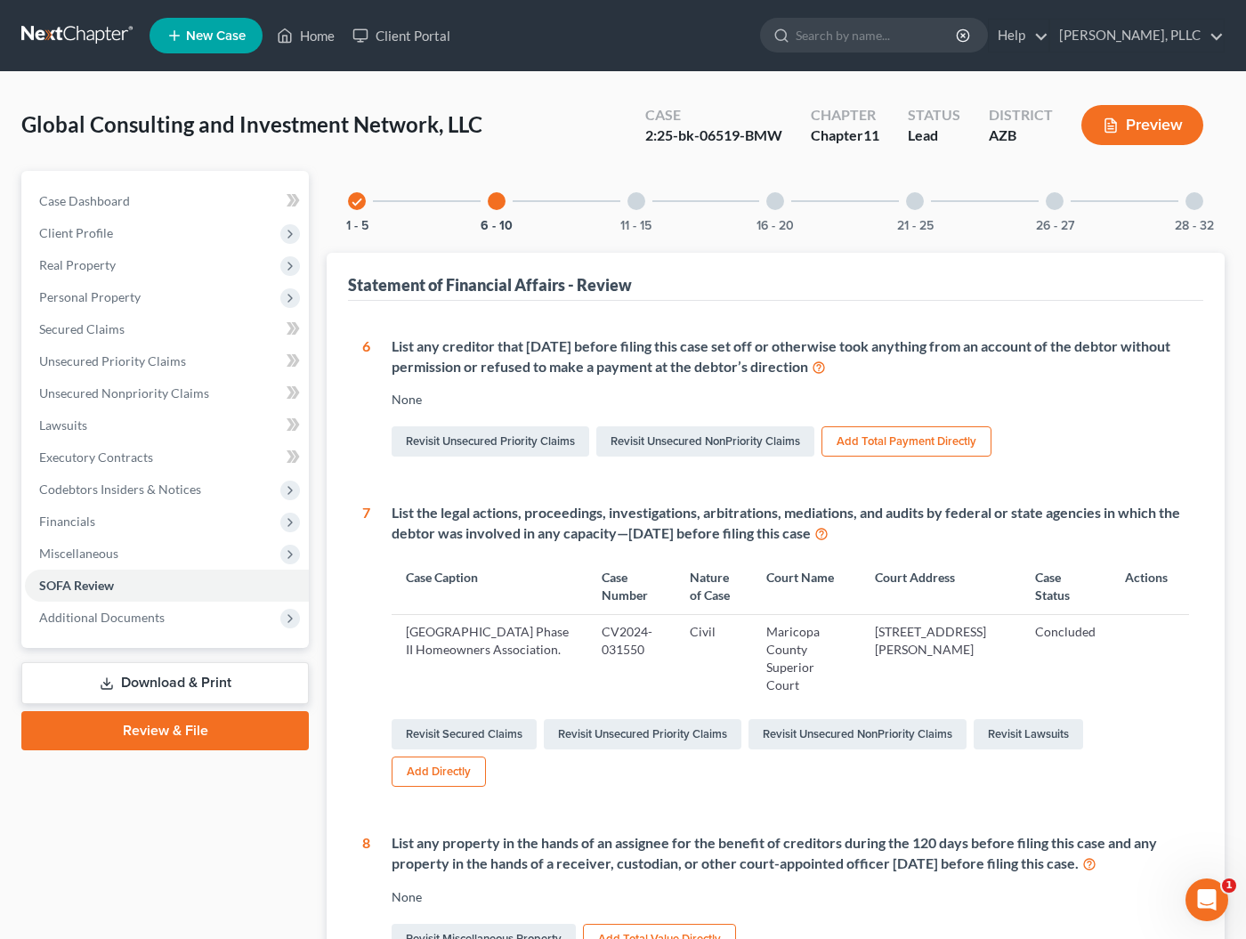
click at [632, 210] on div "11 - 15" at bounding box center [636, 201] width 61 height 61
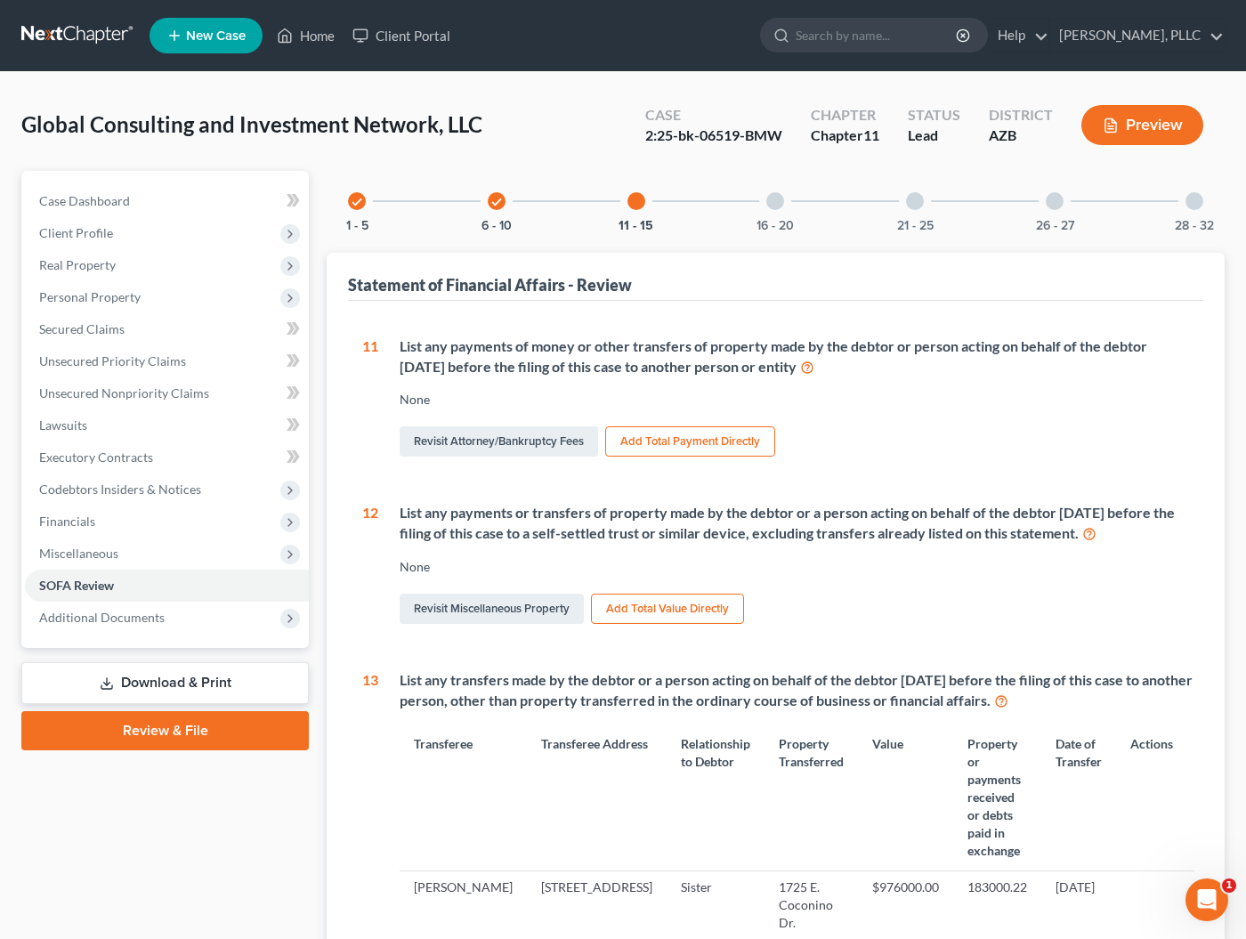
click at [800, 365] on icon at bounding box center [807, 366] width 14 height 17
click at [509, 451] on link "Revisit Attorney/Bankruptcy Fees" at bounding box center [499, 441] width 198 height 30
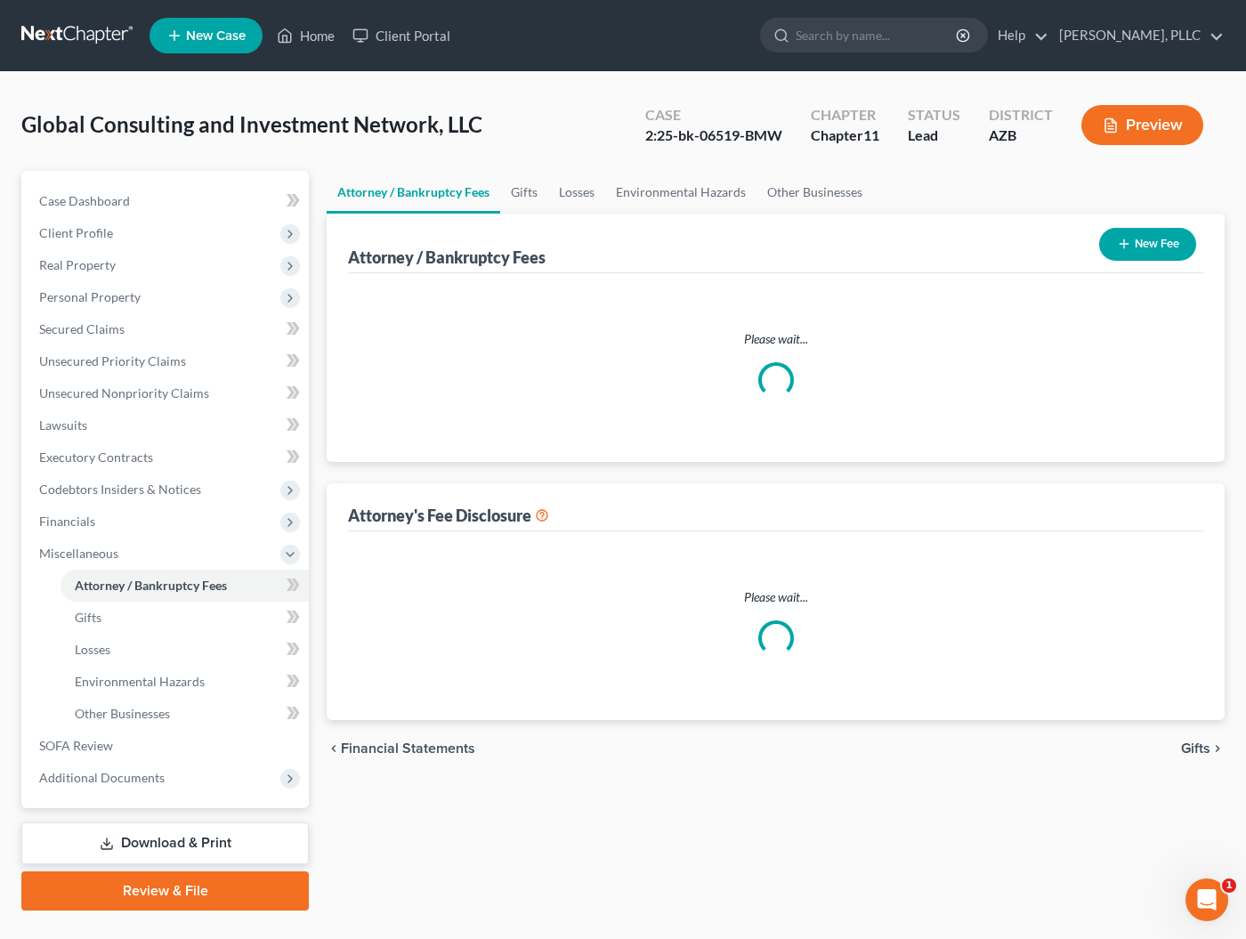
select select "1"
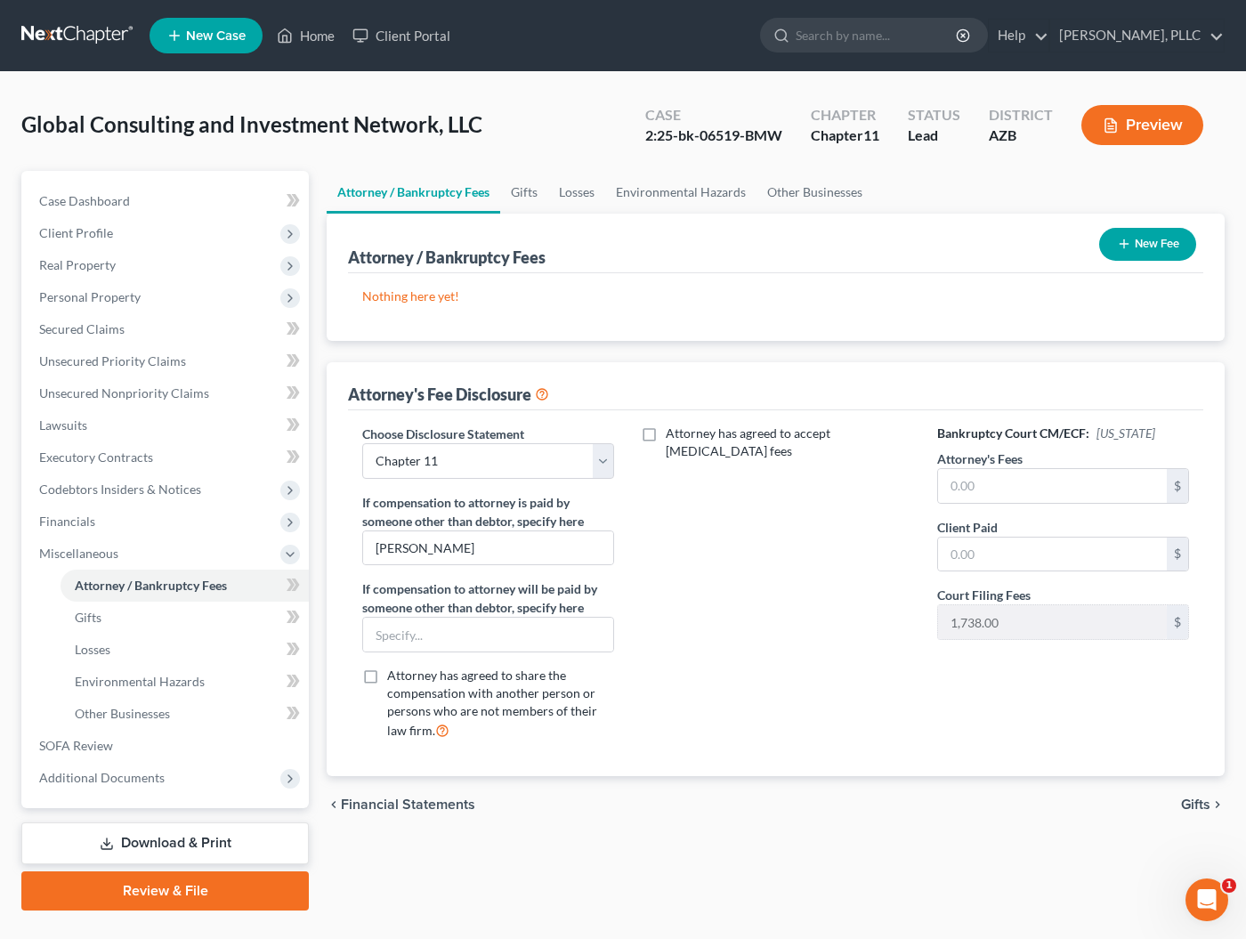
click at [1118, 246] on icon "button" at bounding box center [1124, 244] width 14 height 14
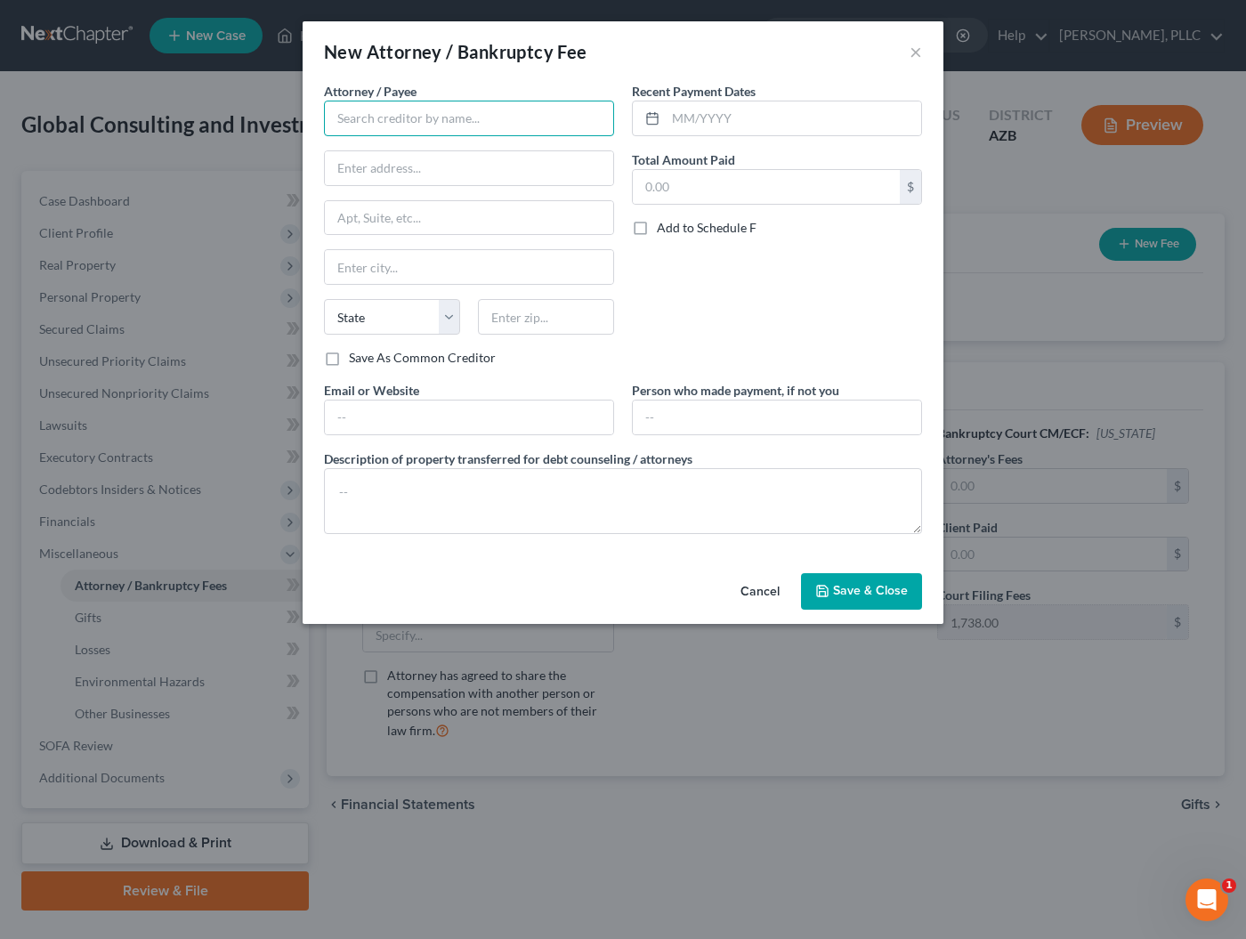
click at [449, 130] on input "text" at bounding box center [469, 119] width 290 height 36
type input "[PERSON_NAME]"
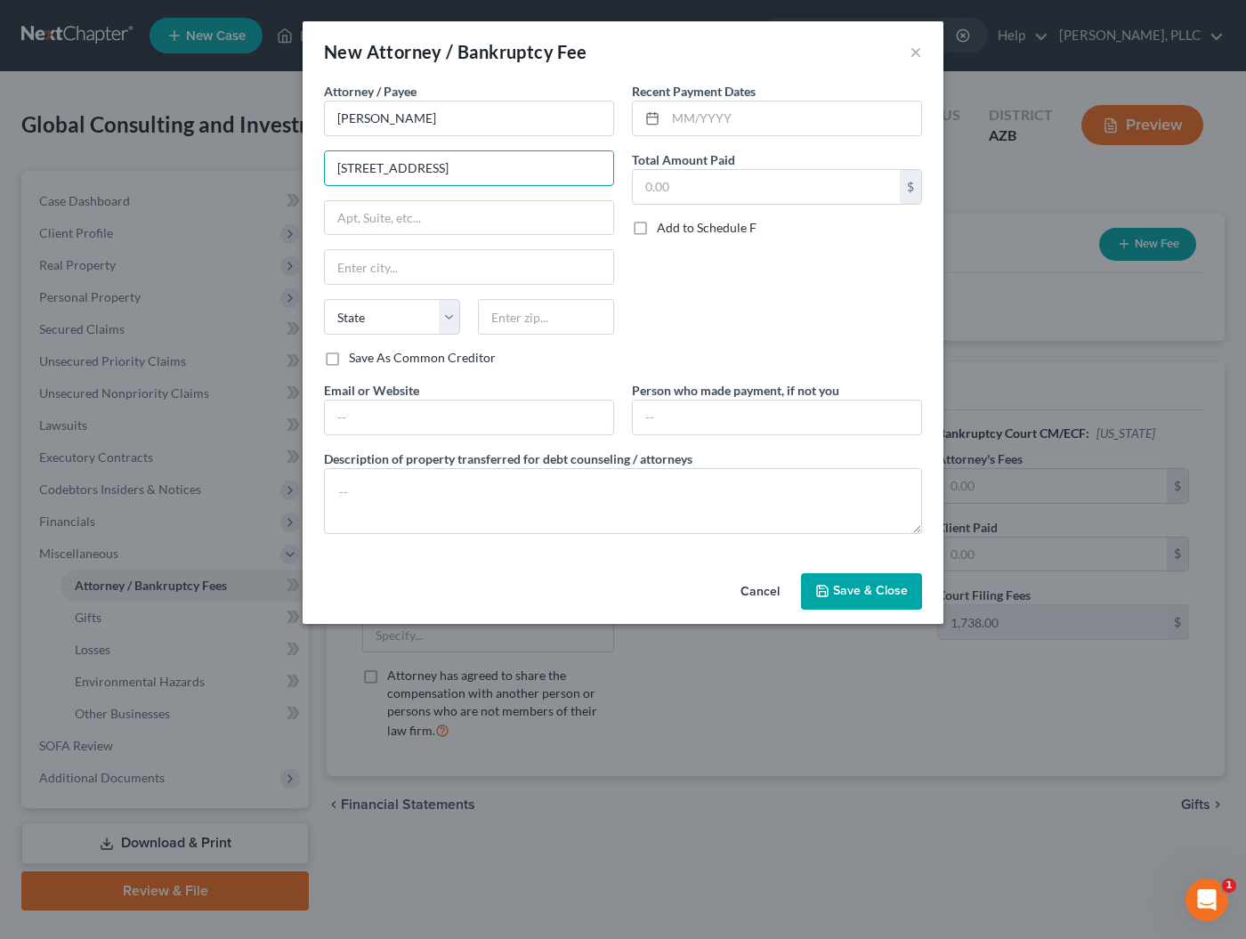
type input "[STREET_ADDRESS]"
type input "Scottsdale"
select select "3"
type input "85254"
click at [748, 114] on input "text" at bounding box center [793, 118] width 255 height 34
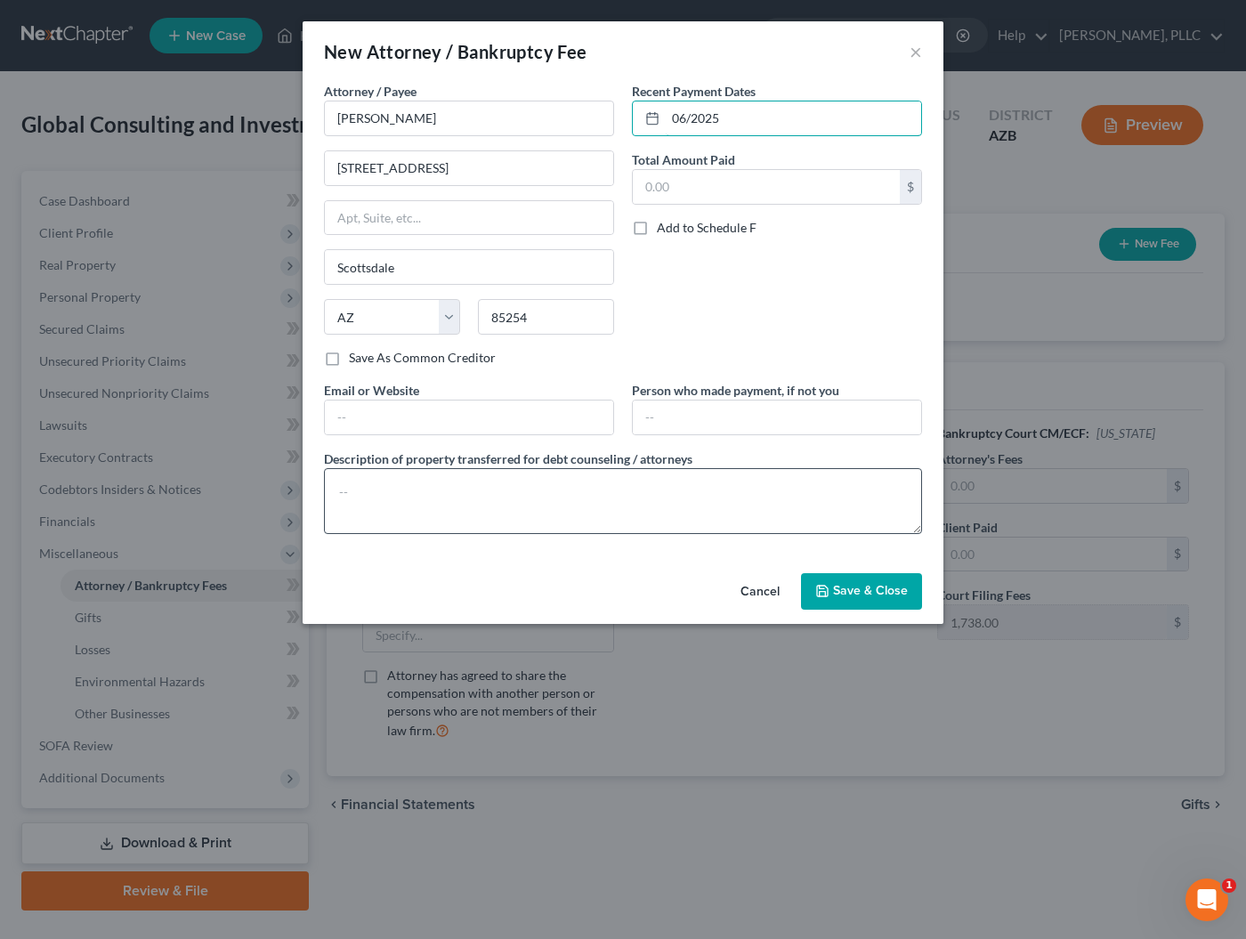
type input "06/2025"
click at [391, 483] on textarea at bounding box center [623, 501] width 598 height 66
click at [711, 185] on input "text" at bounding box center [766, 187] width 267 height 34
type input "10,000"
click at [389, 484] on textarea at bounding box center [623, 501] width 598 height 66
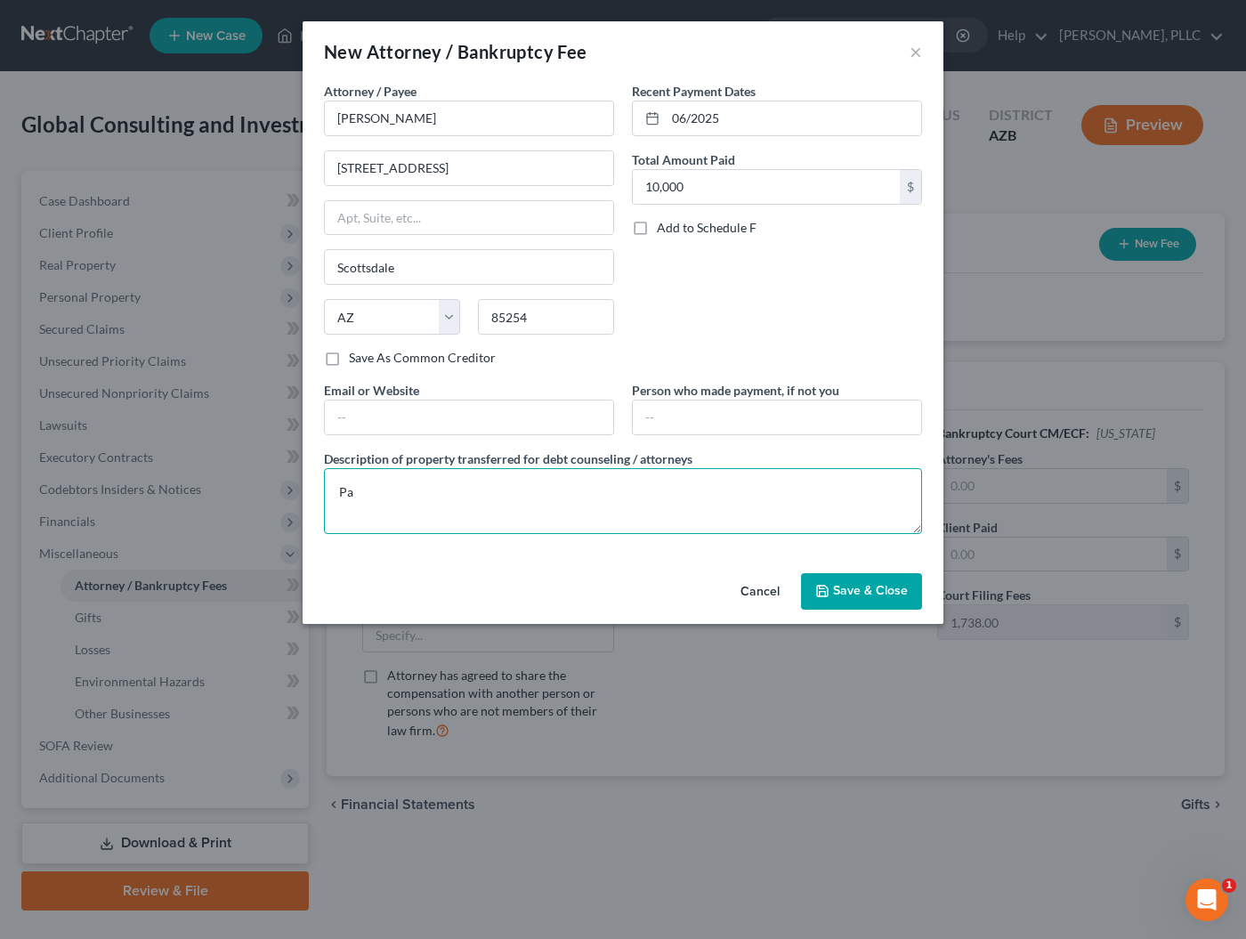
type textarea "P"
type textarea "Paid to assist with Debt Negotiations/Workout"
click at [881, 592] on span "Save & Close" at bounding box center [870, 591] width 75 height 15
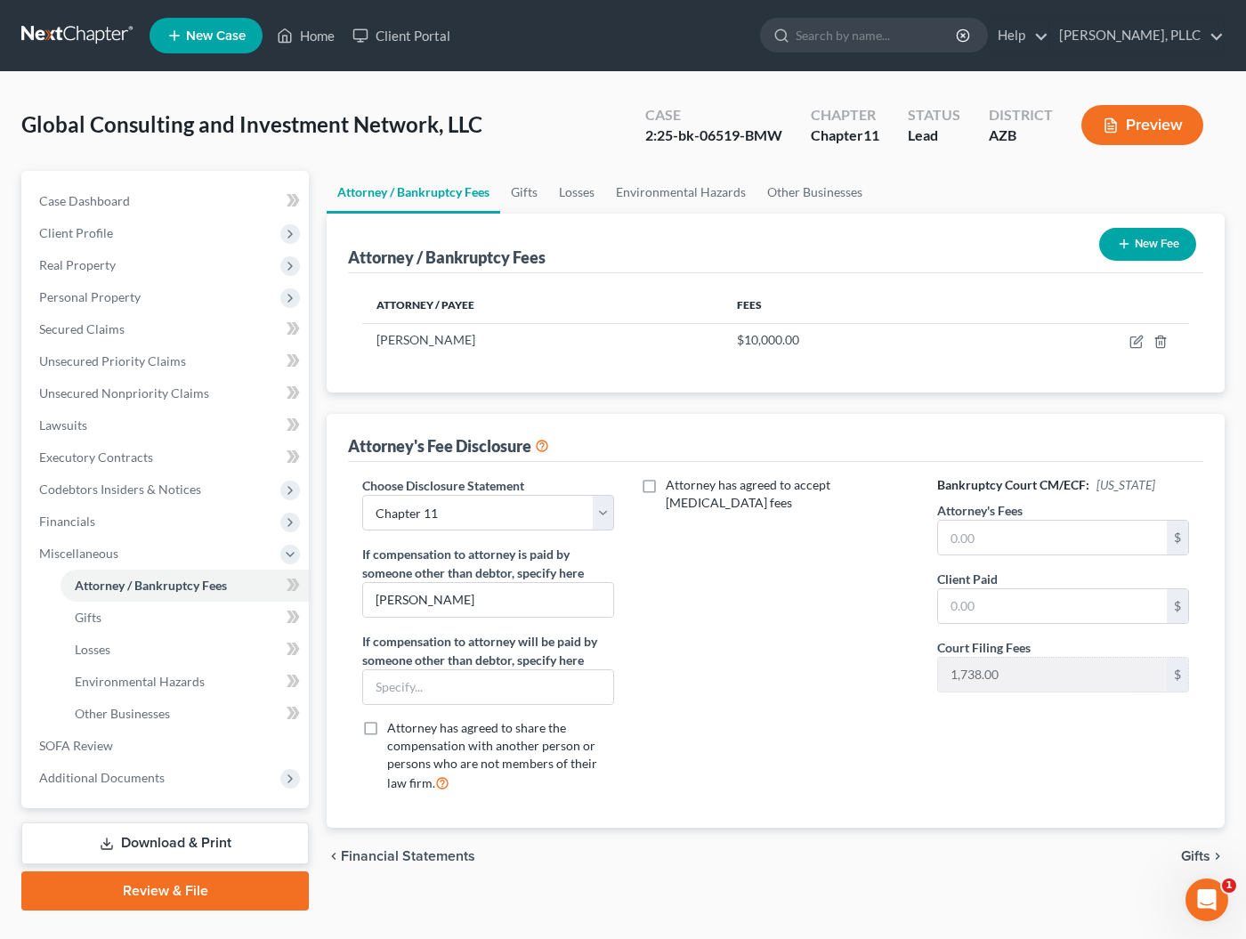
click at [1137, 247] on button "New Fee" at bounding box center [1147, 244] width 97 height 33
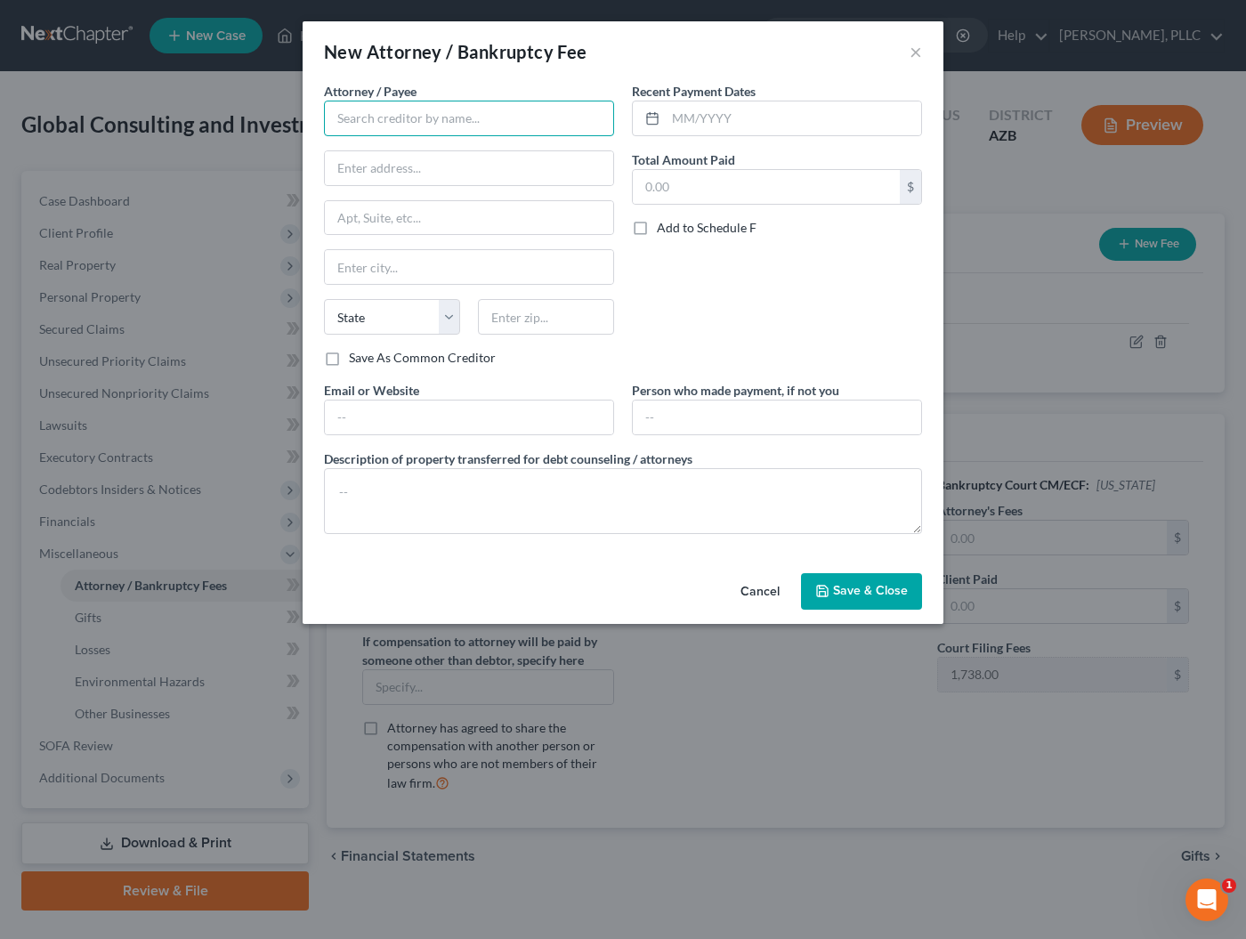
click at [414, 116] on input "text" at bounding box center [469, 119] width 290 height 36
type input "Provident Law"
click at [753, 120] on input "text" at bounding box center [793, 118] width 255 height 34
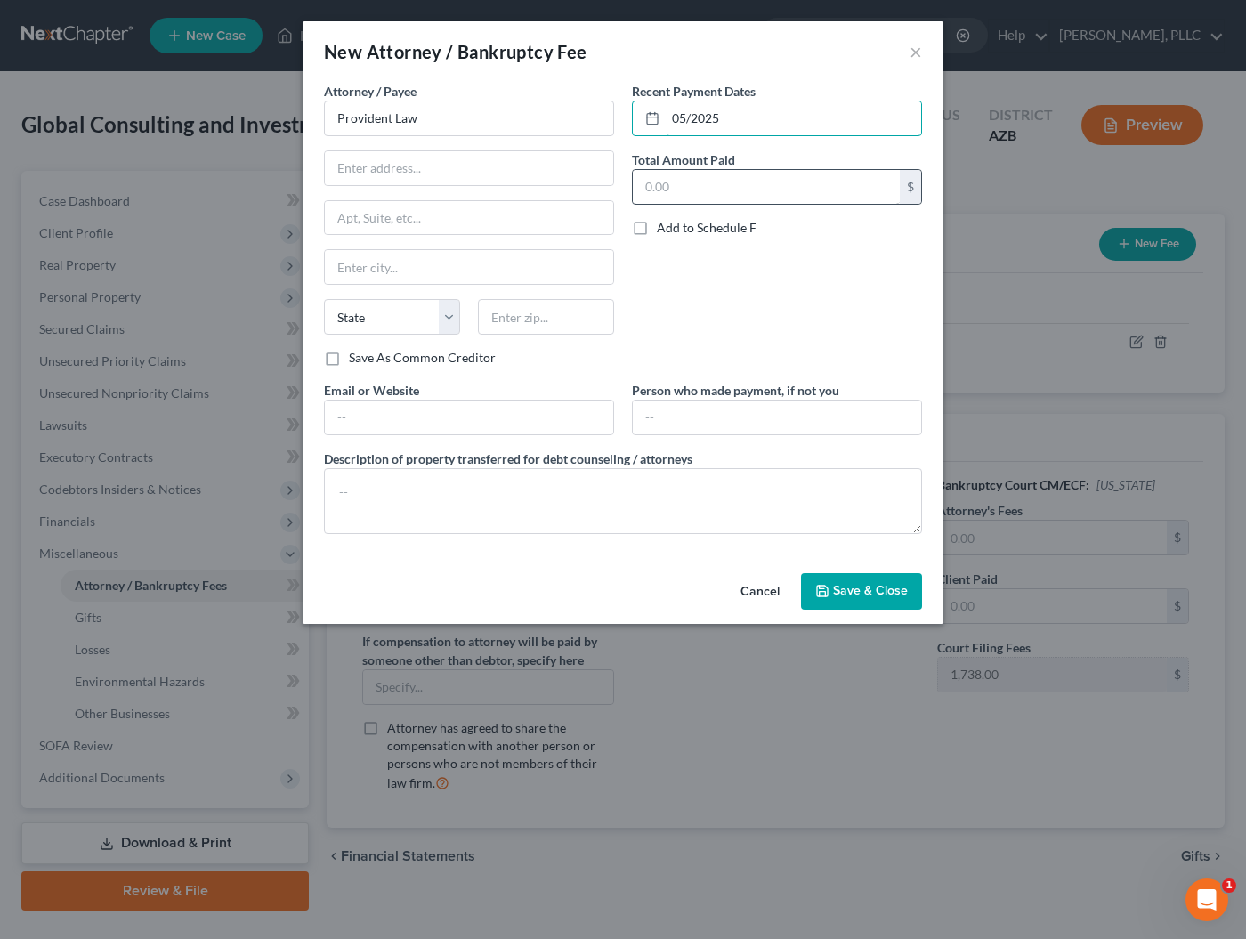
type input "05/2025"
click at [737, 191] on input "text" at bounding box center [766, 187] width 267 height 34
type input "7,500"
click at [545, 172] on input "text" at bounding box center [469, 168] width 288 height 34
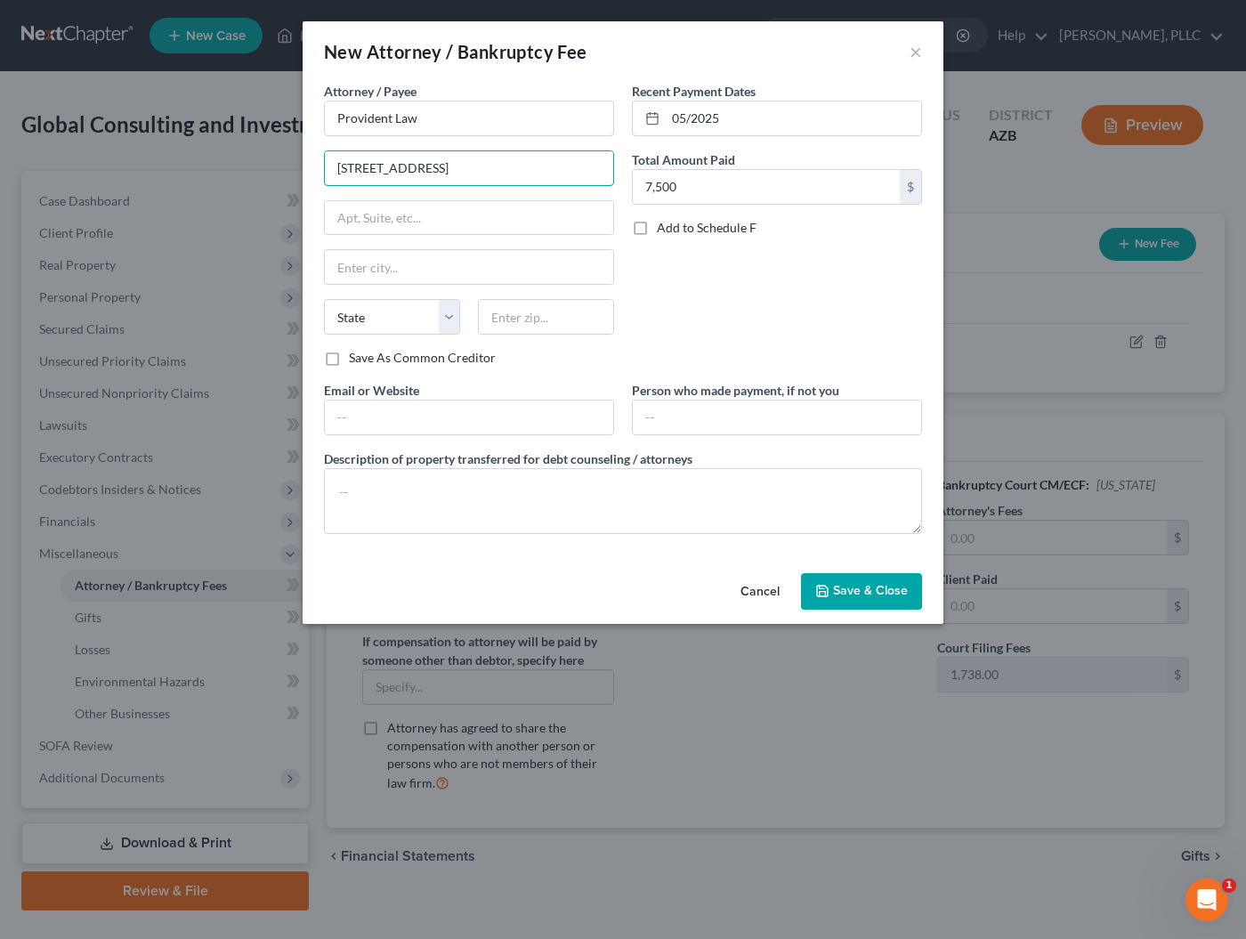
type input "[STREET_ADDRESS]"
type input "Suite 350"
type input "Scottsdale"
select select "3"
type input "85254"
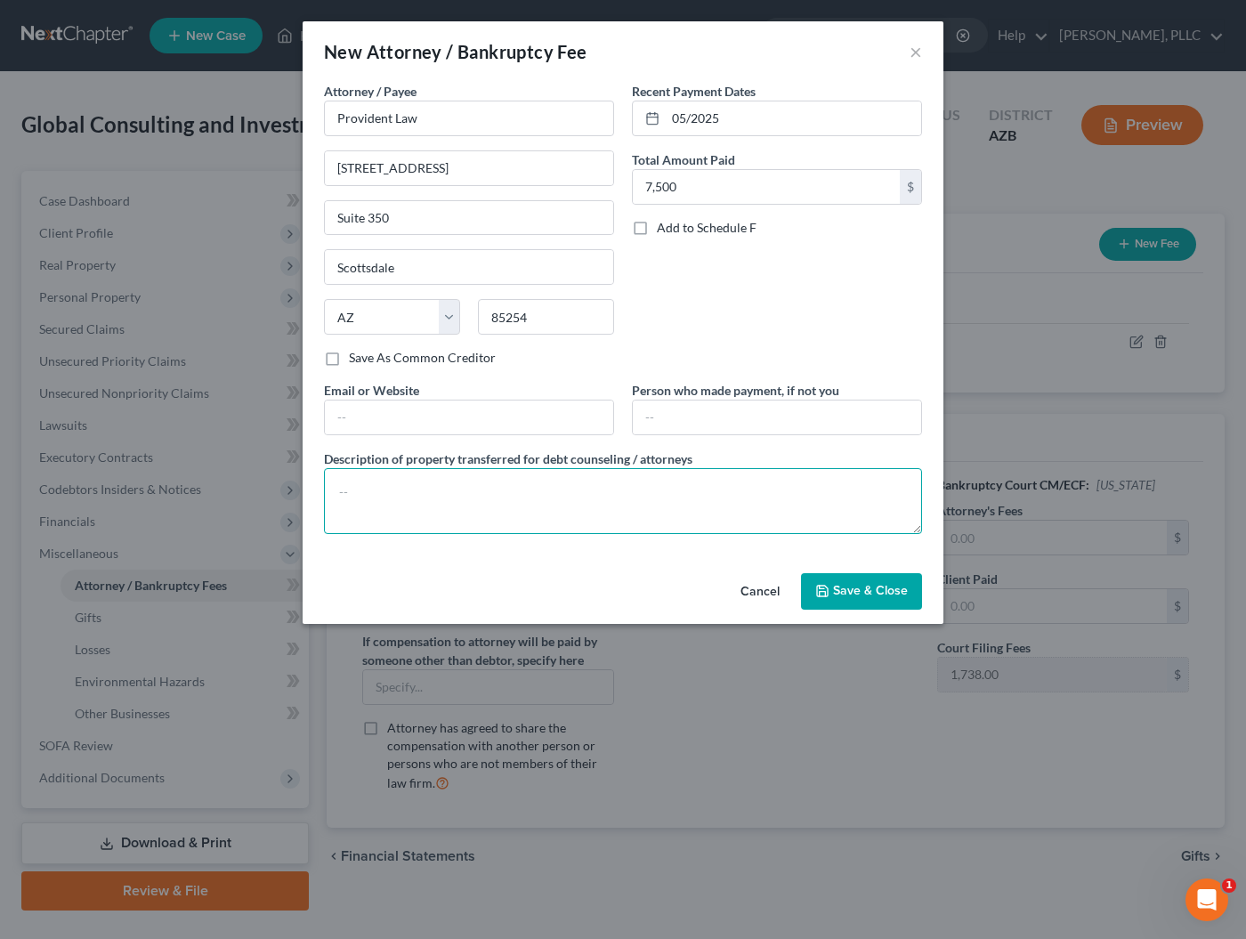
click at [390, 483] on textarea at bounding box center [623, 501] width 598 height 66
type textarea "Legal Fees for potential law suit"
click at [846, 595] on span "Save & Close" at bounding box center [870, 591] width 75 height 15
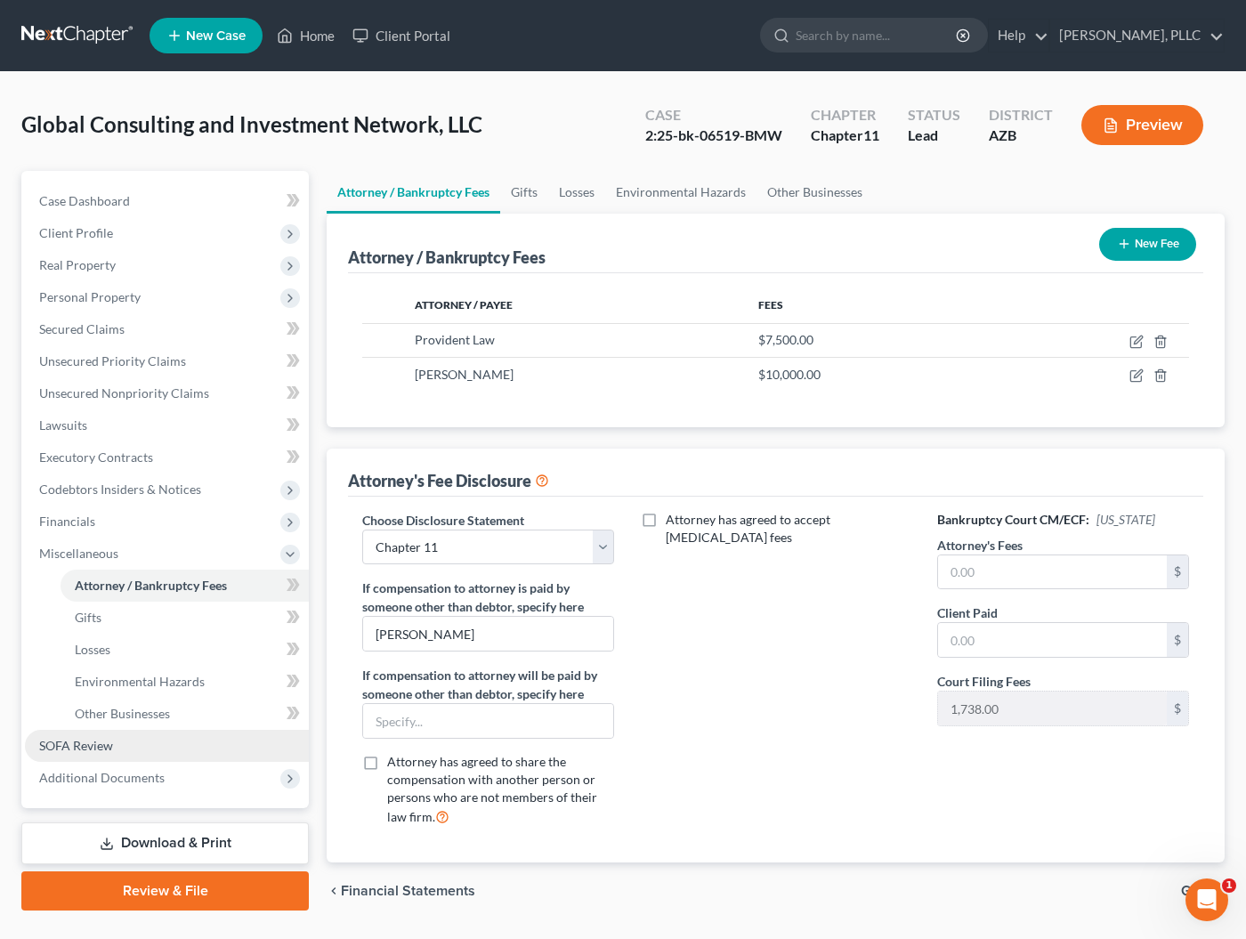
click at [73, 744] on span "SOFA Review" at bounding box center [76, 745] width 74 height 15
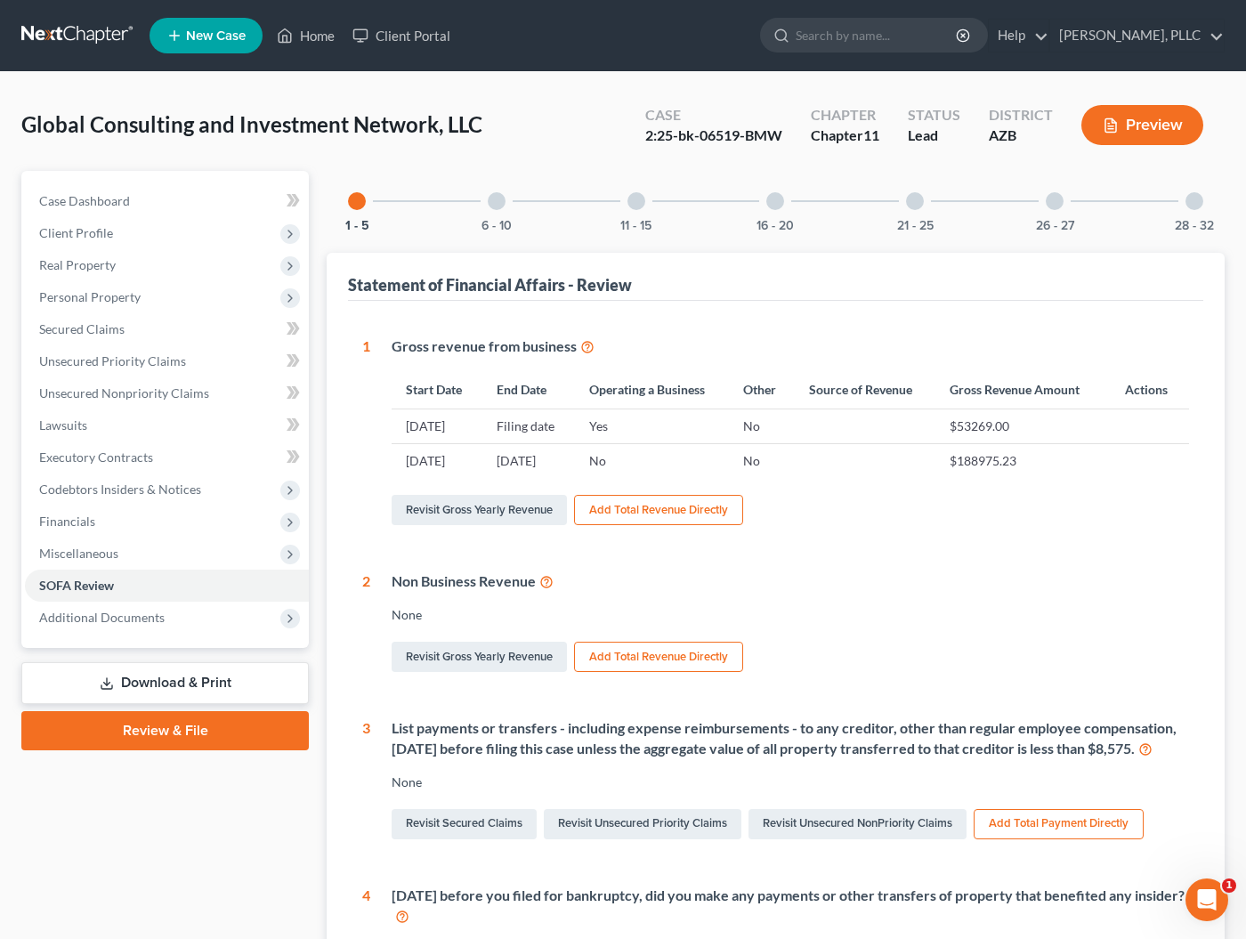
click at [490, 206] on div at bounding box center [497, 201] width 18 height 18
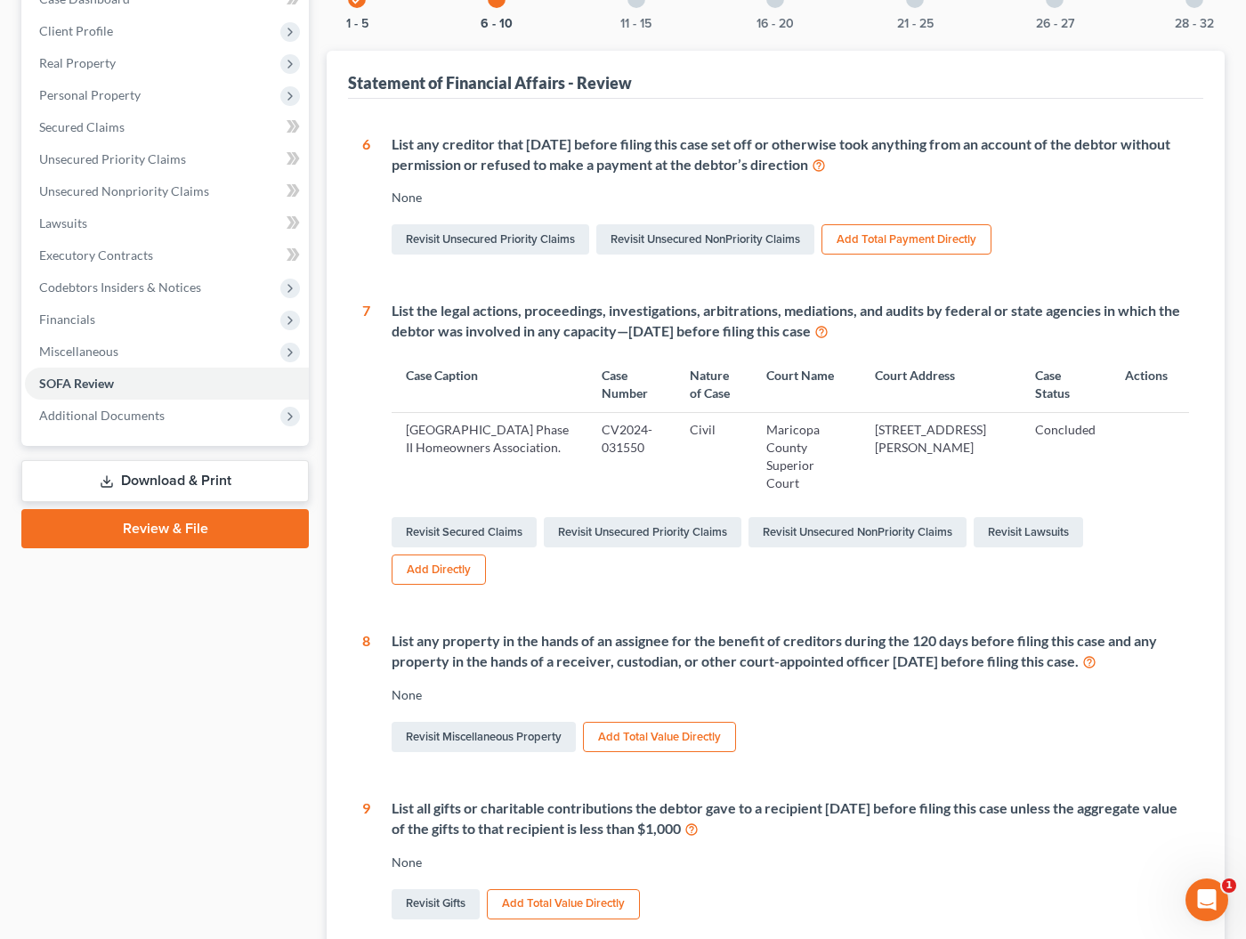
scroll to position [20, 0]
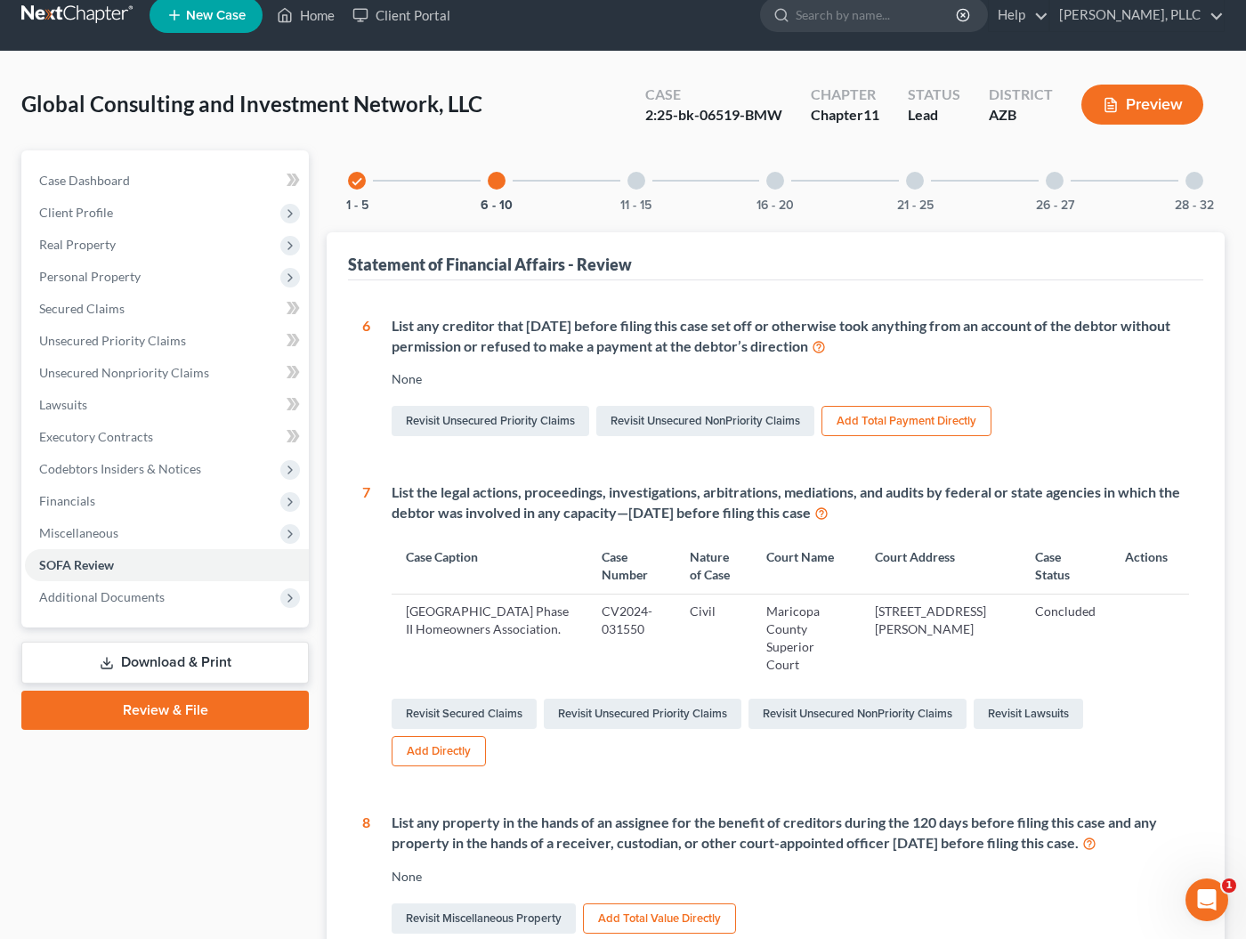
click at [638, 191] on div "11 - 15" at bounding box center [636, 180] width 61 height 61
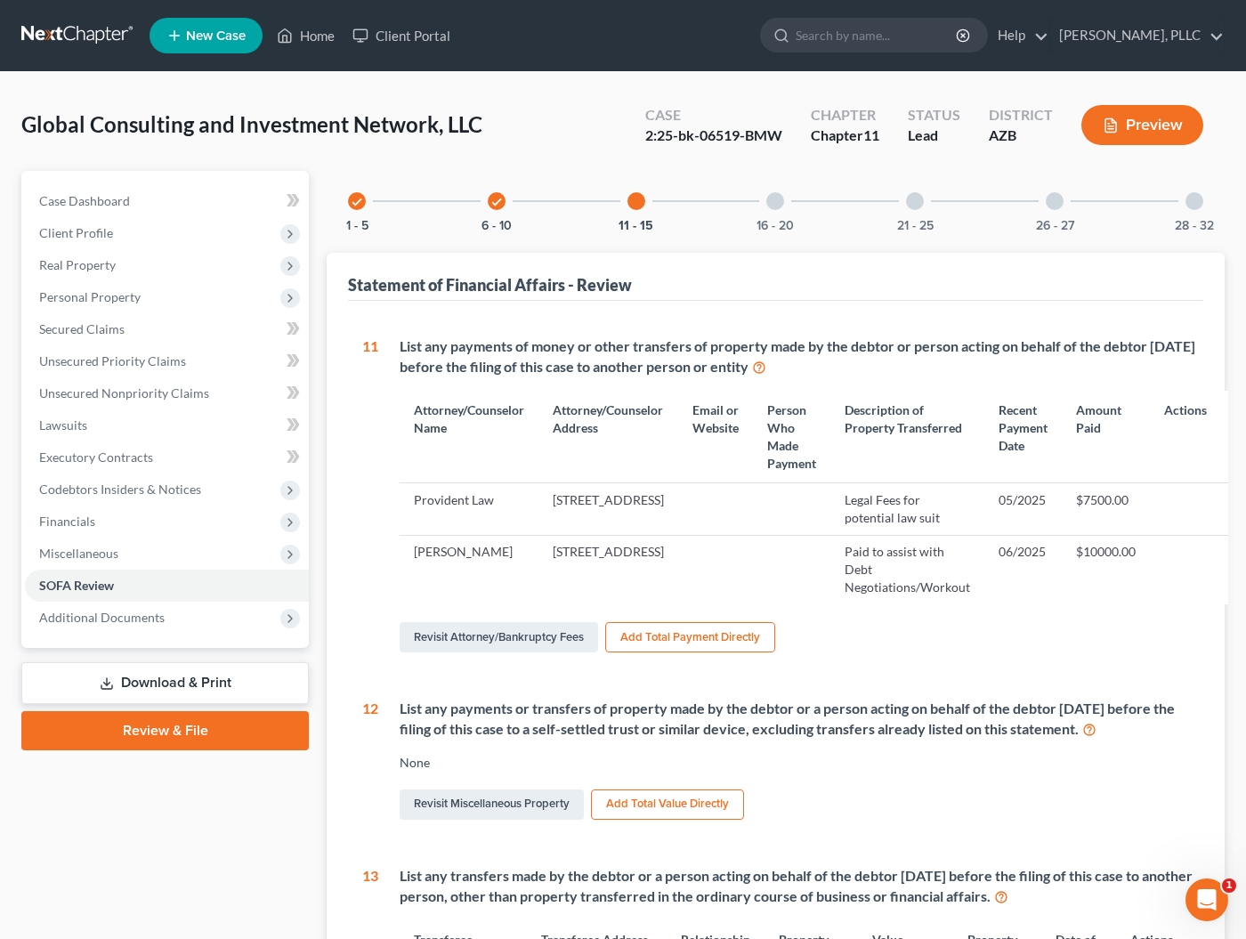
scroll to position [0, 0]
click at [773, 206] on div at bounding box center [775, 201] width 18 height 18
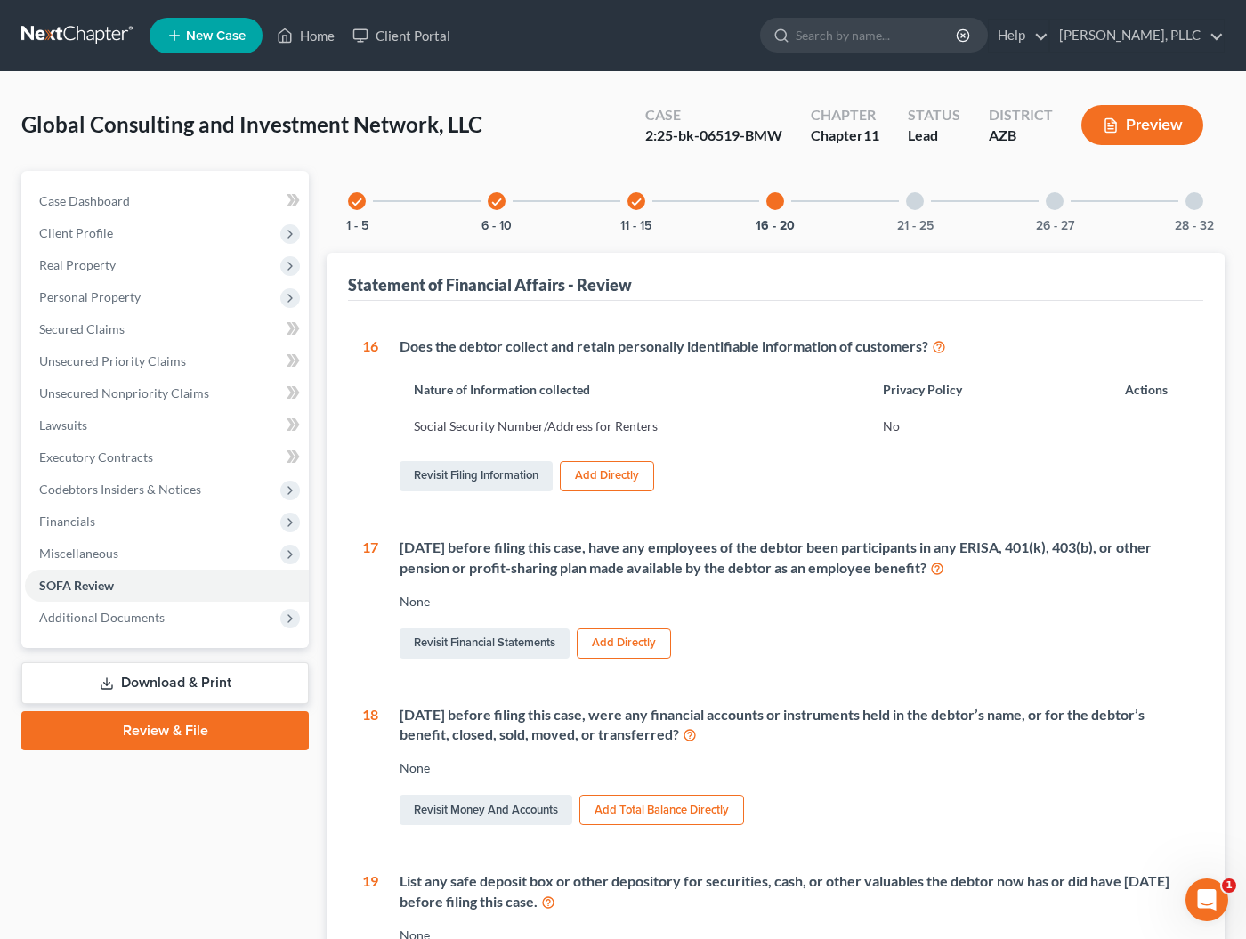
click at [917, 198] on div at bounding box center [915, 201] width 18 height 18
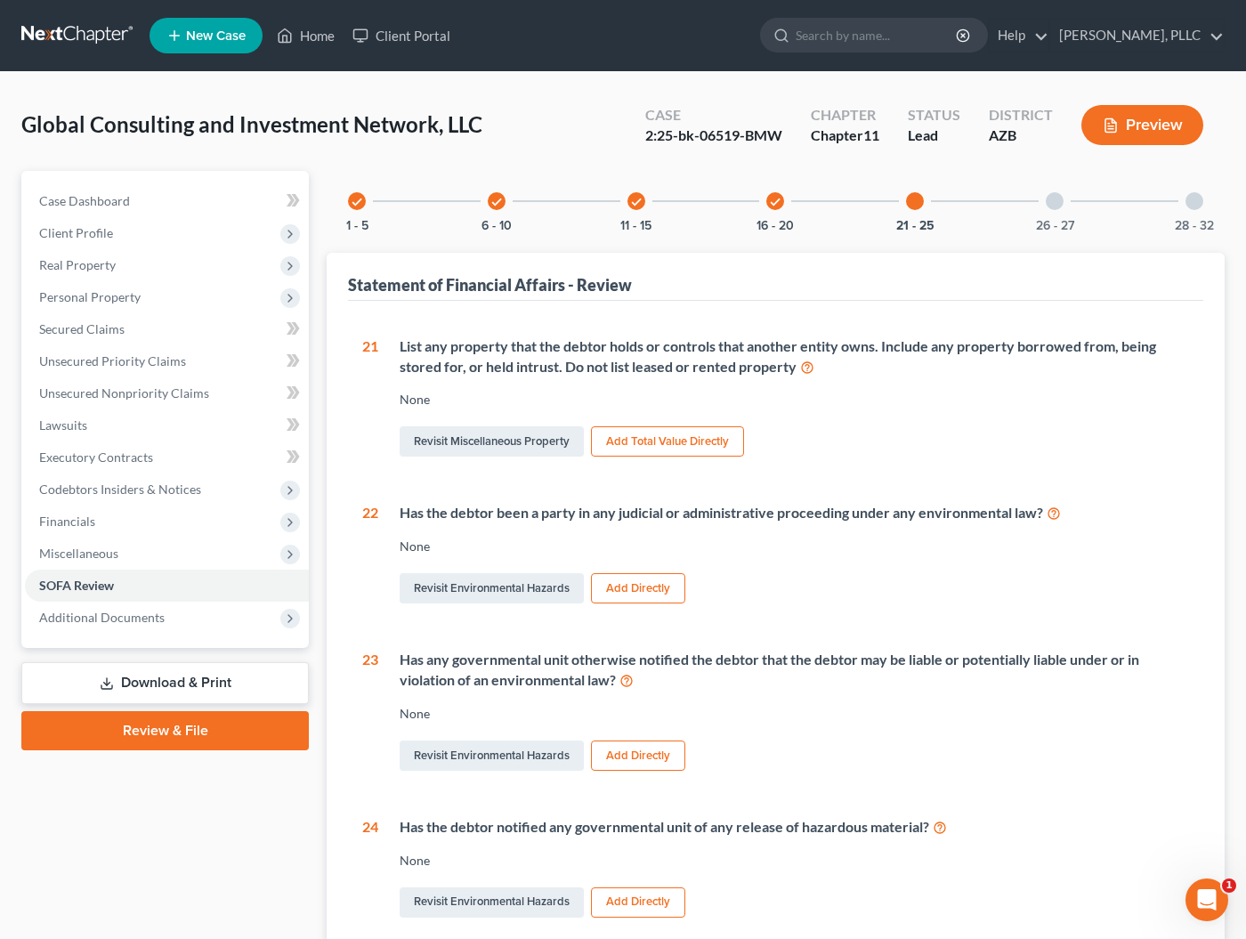
click at [1050, 206] on div at bounding box center [1055, 201] width 18 height 18
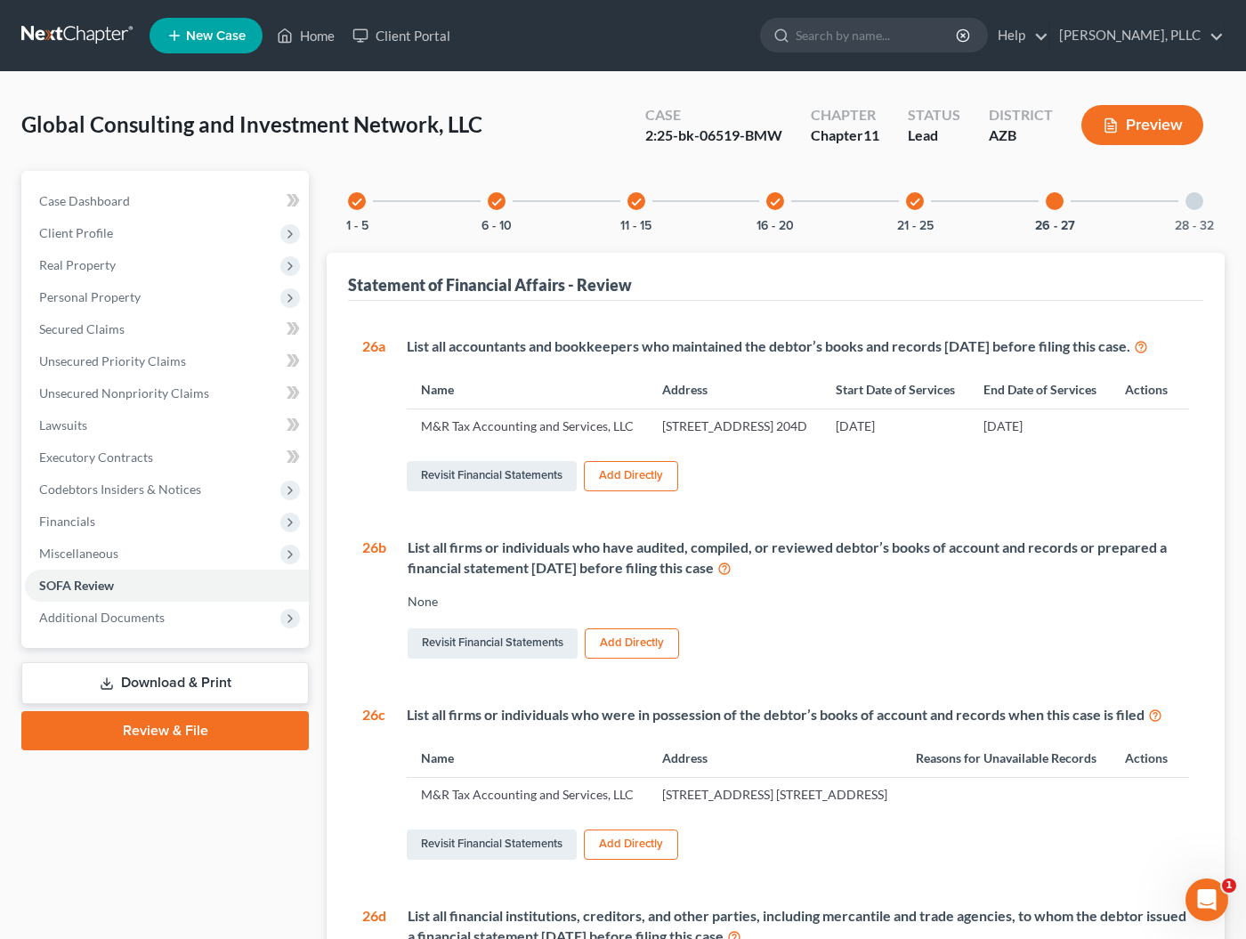
click at [1198, 195] on div at bounding box center [1194, 201] width 18 height 18
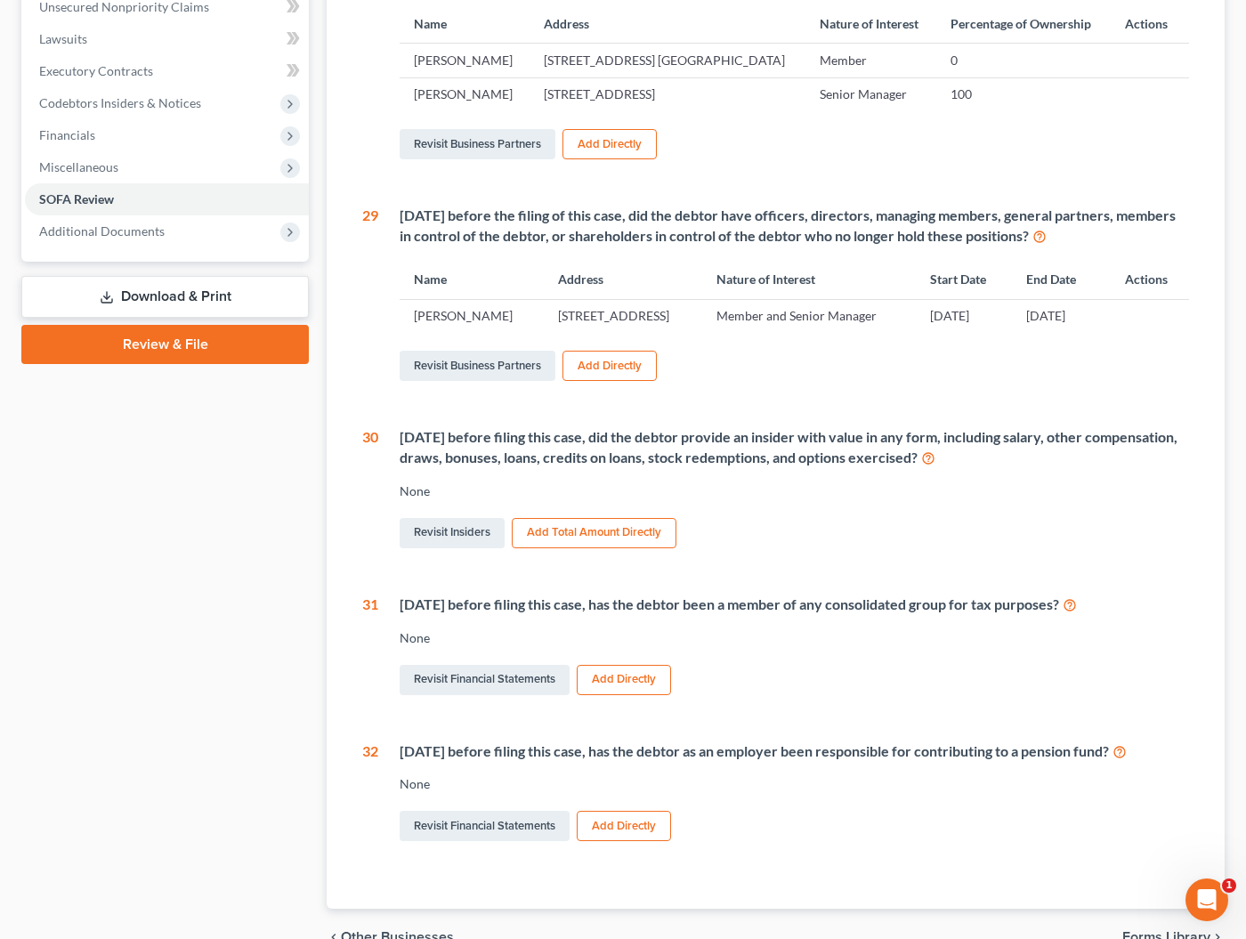
scroll to position [389, 0]
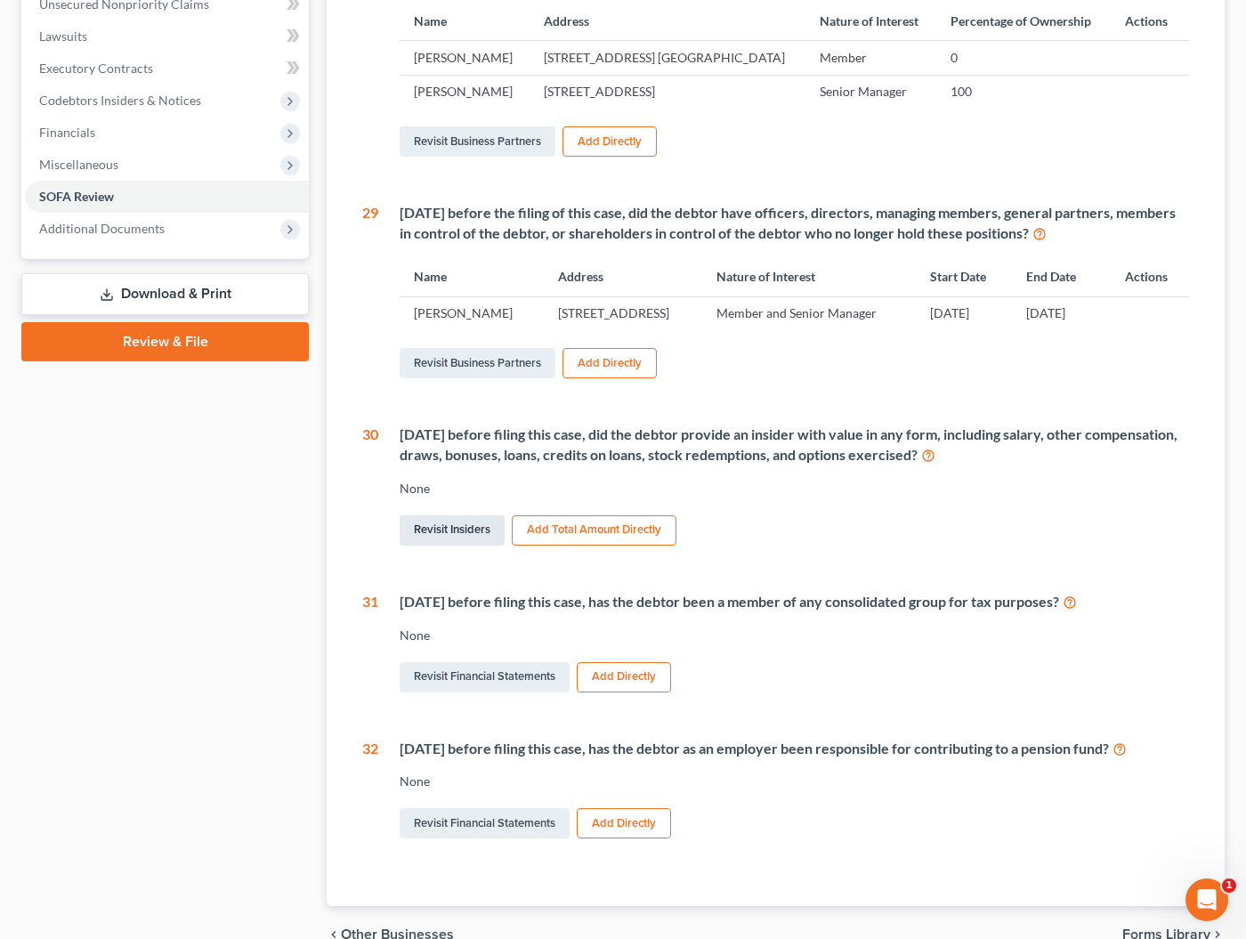
click at [470, 546] on link "Revisit Insiders" at bounding box center [452, 530] width 105 height 30
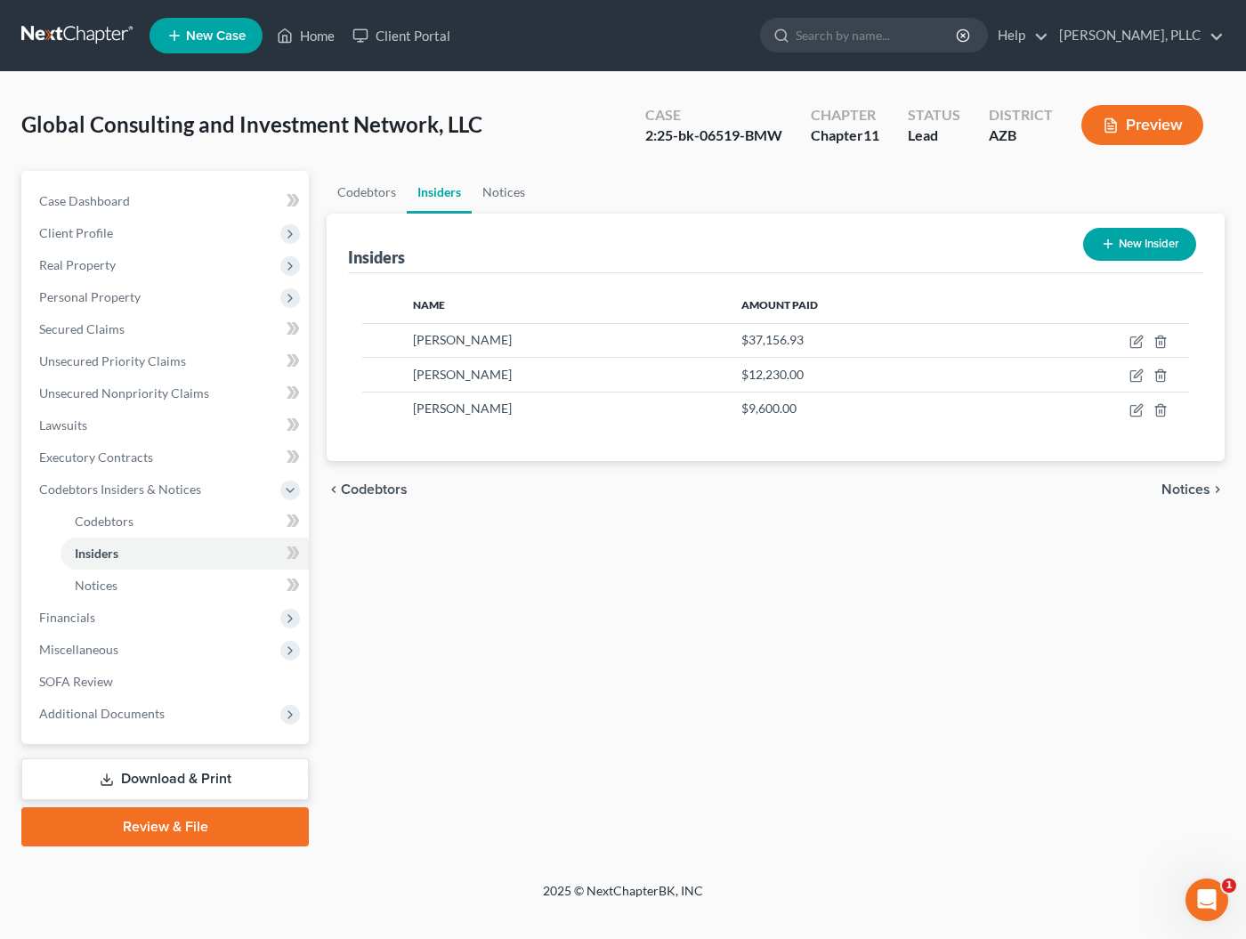
click at [1153, 248] on button "New Insider" at bounding box center [1139, 244] width 113 height 33
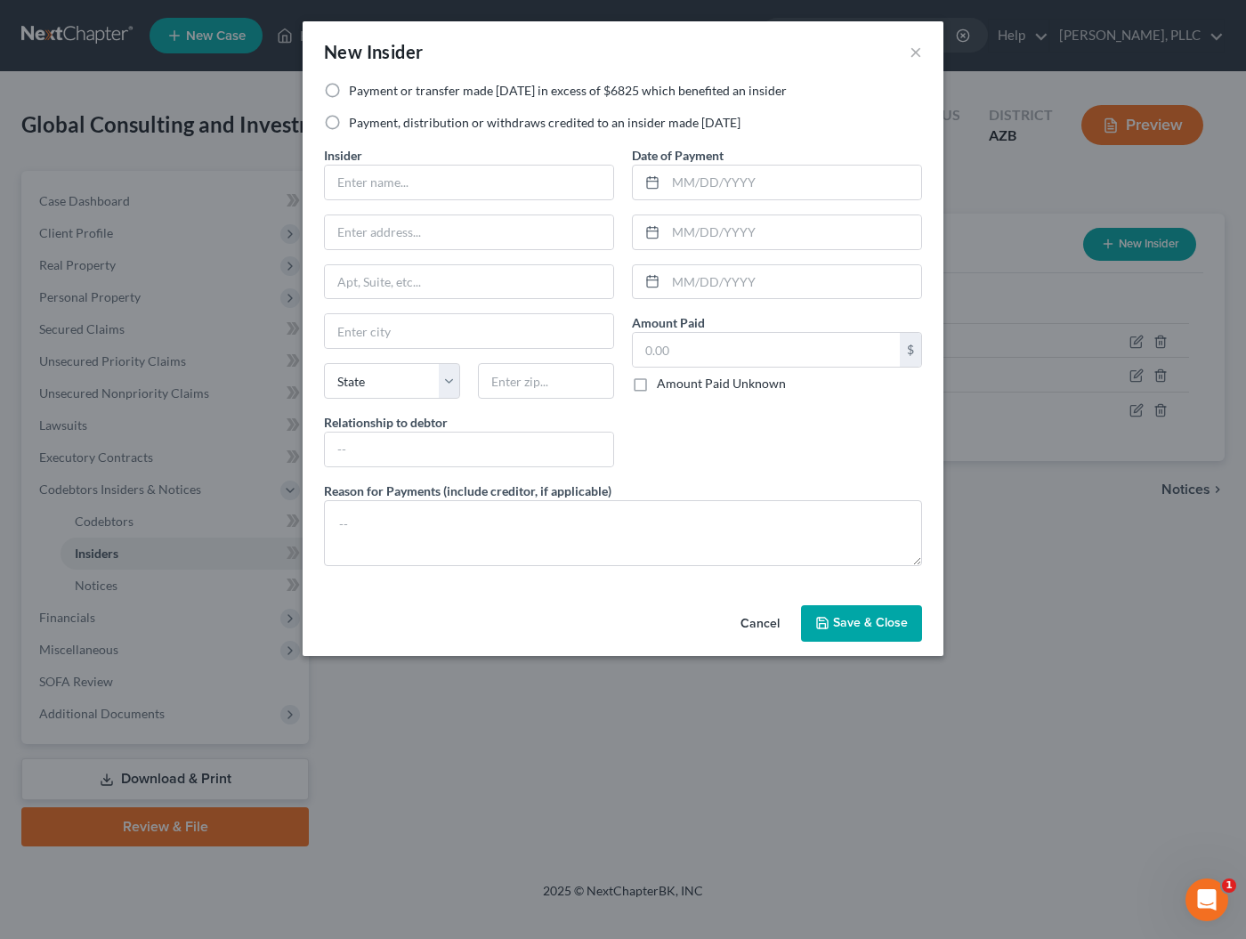
click at [534, 125] on label "Payment, distribution or withdraws credited to an insider made [DATE]" at bounding box center [545, 123] width 392 height 18
click at [368, 125] on input "Payment, distribution or withdraws credited to an insider made [DATE]" at bounding box center [362, 120] width 12 height 12
radio input "true"
type input "M&R Tax, Accounting and Services, LLC"
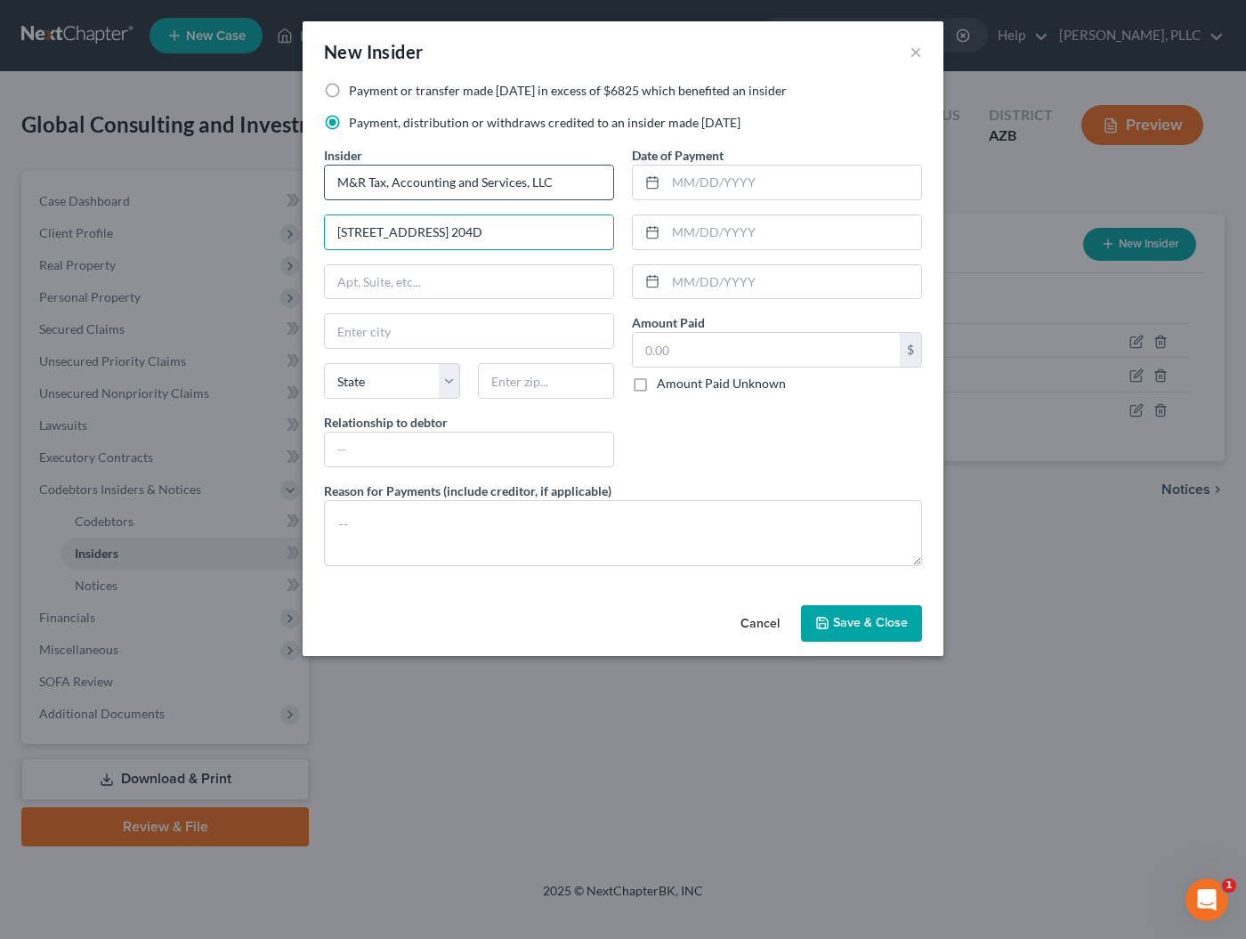
type input "[STREET_ADDRESS] 204D"
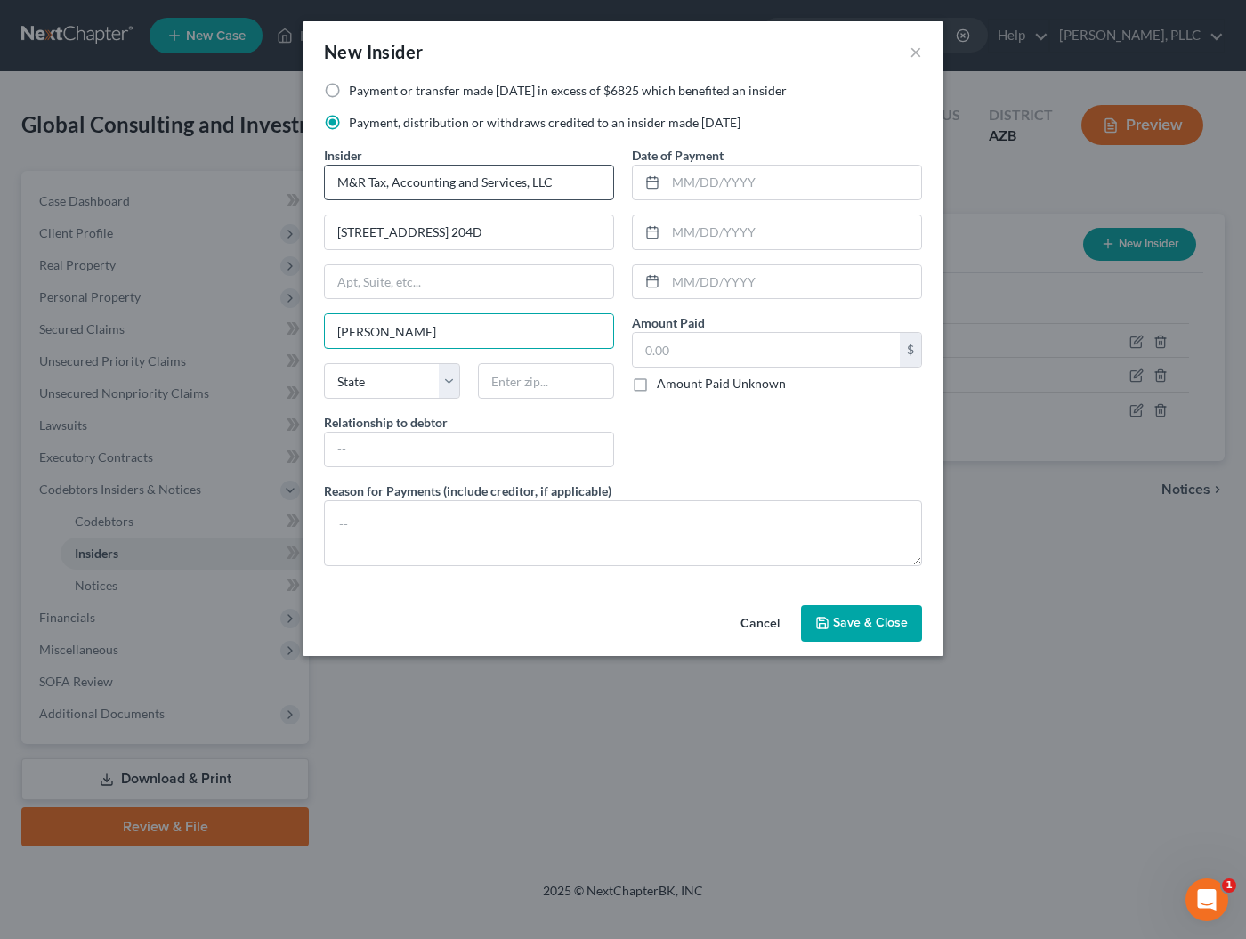
type input "[PERSON_NAME]"
select select "3"
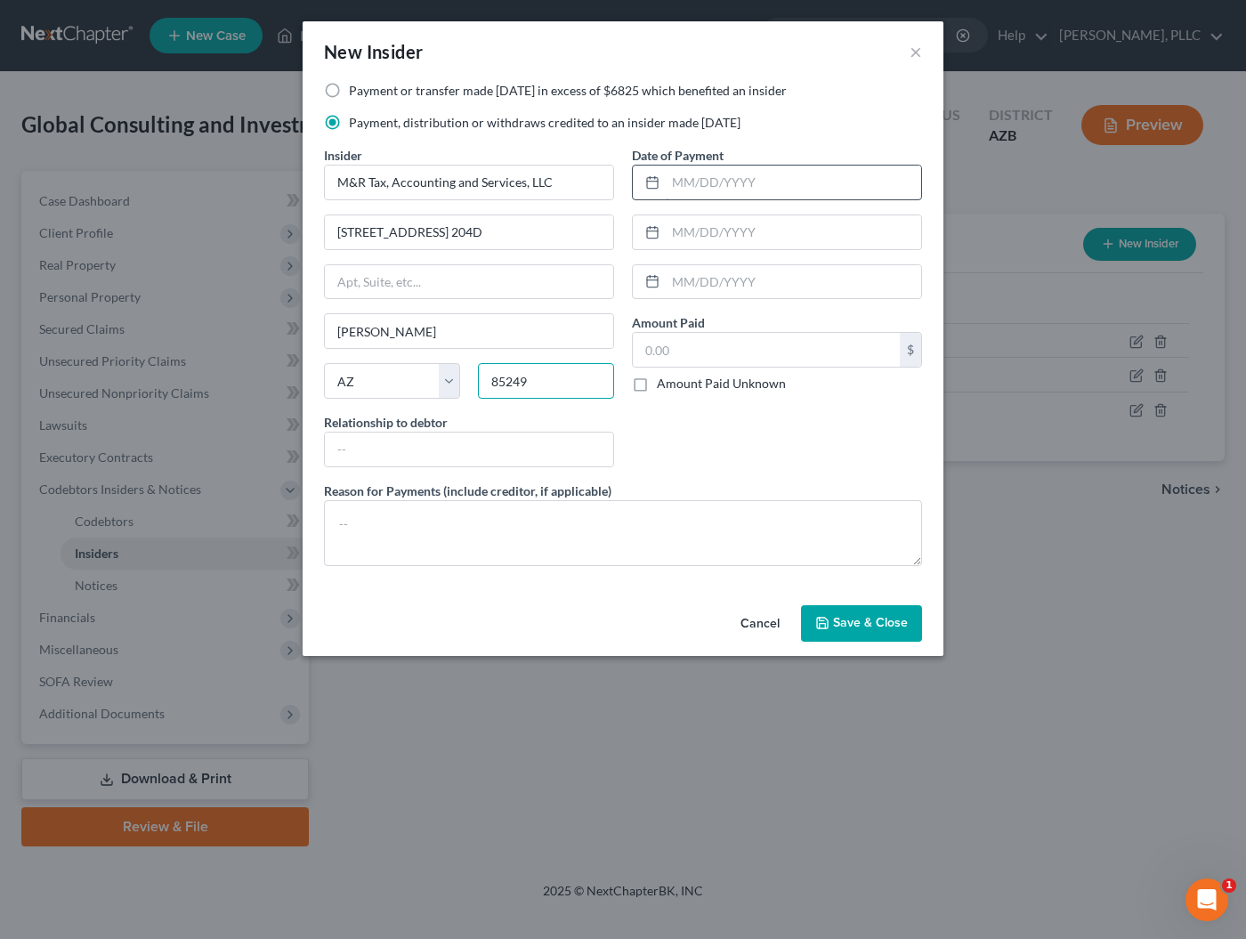
type input "85249"
click at [734, 175] on input "text" at bounding box center [793, 183] width 255 height 34
click at [687, 347] on input "text" at bounding box center [766, 350] width 267 height 34
click at [686, 183] on input "text" at bounding box center [793, 183] width 255 height 34
type input "04/2025"
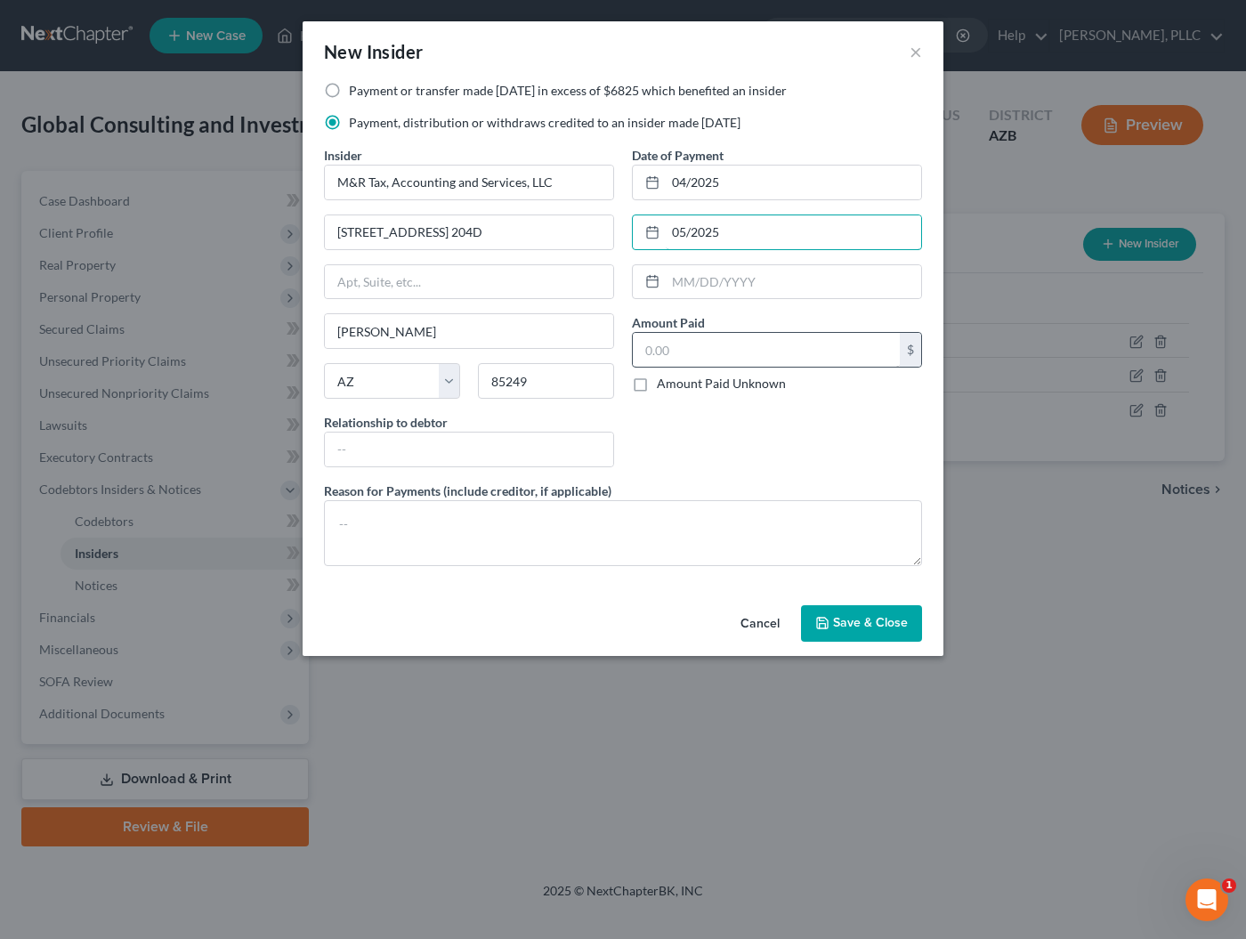
type input "05/2025"
click at [652, 346] on input "text" at bounding box center [766, 350] width 267 height 34
type input "4,003"
click at [558, 458] on input "text" at bounding box center [469, 450] width 288 height 34
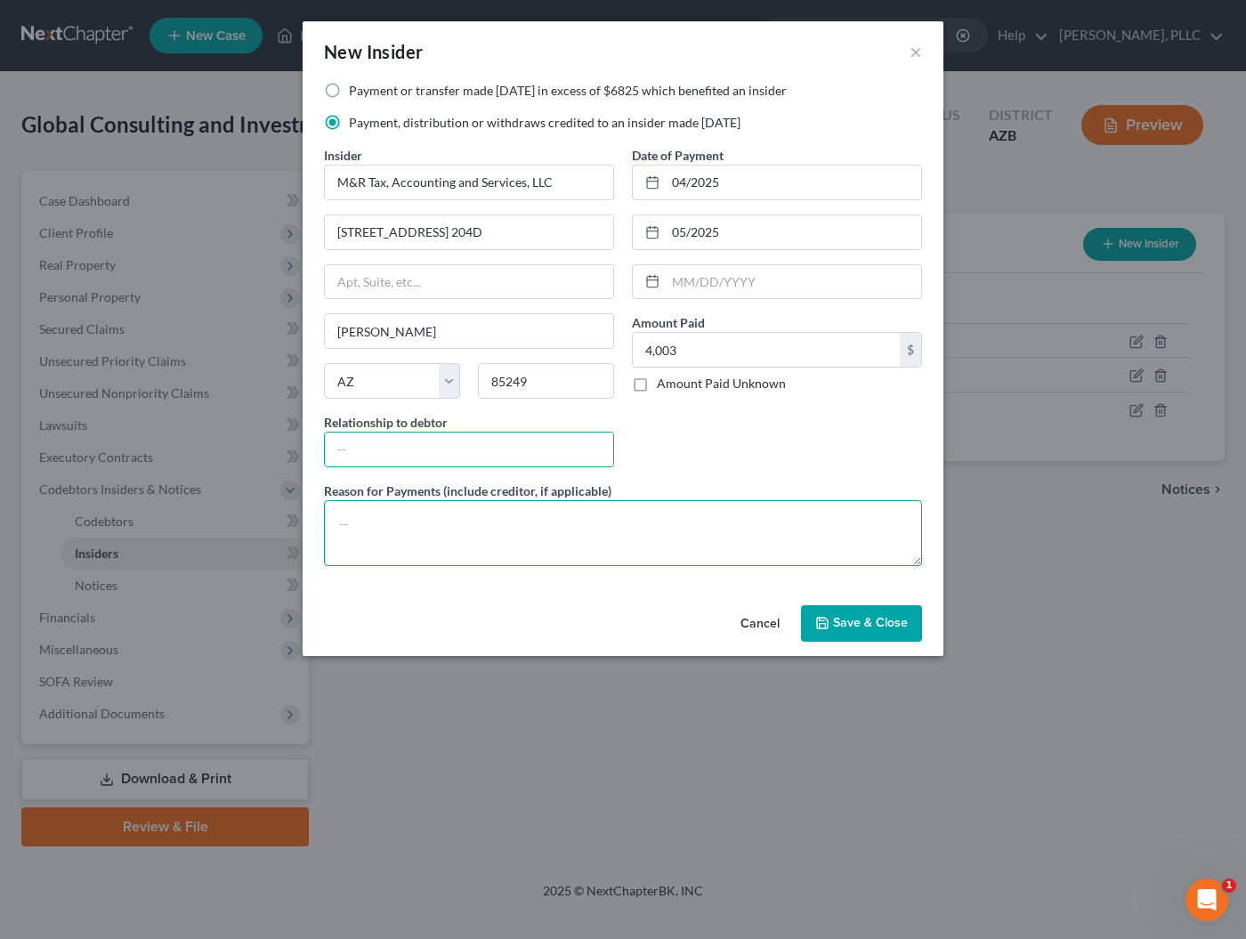
click at [530, 513] on textarea at bounding box center [623, 533] width 598 height 66
type textarea "Bookkeeping"
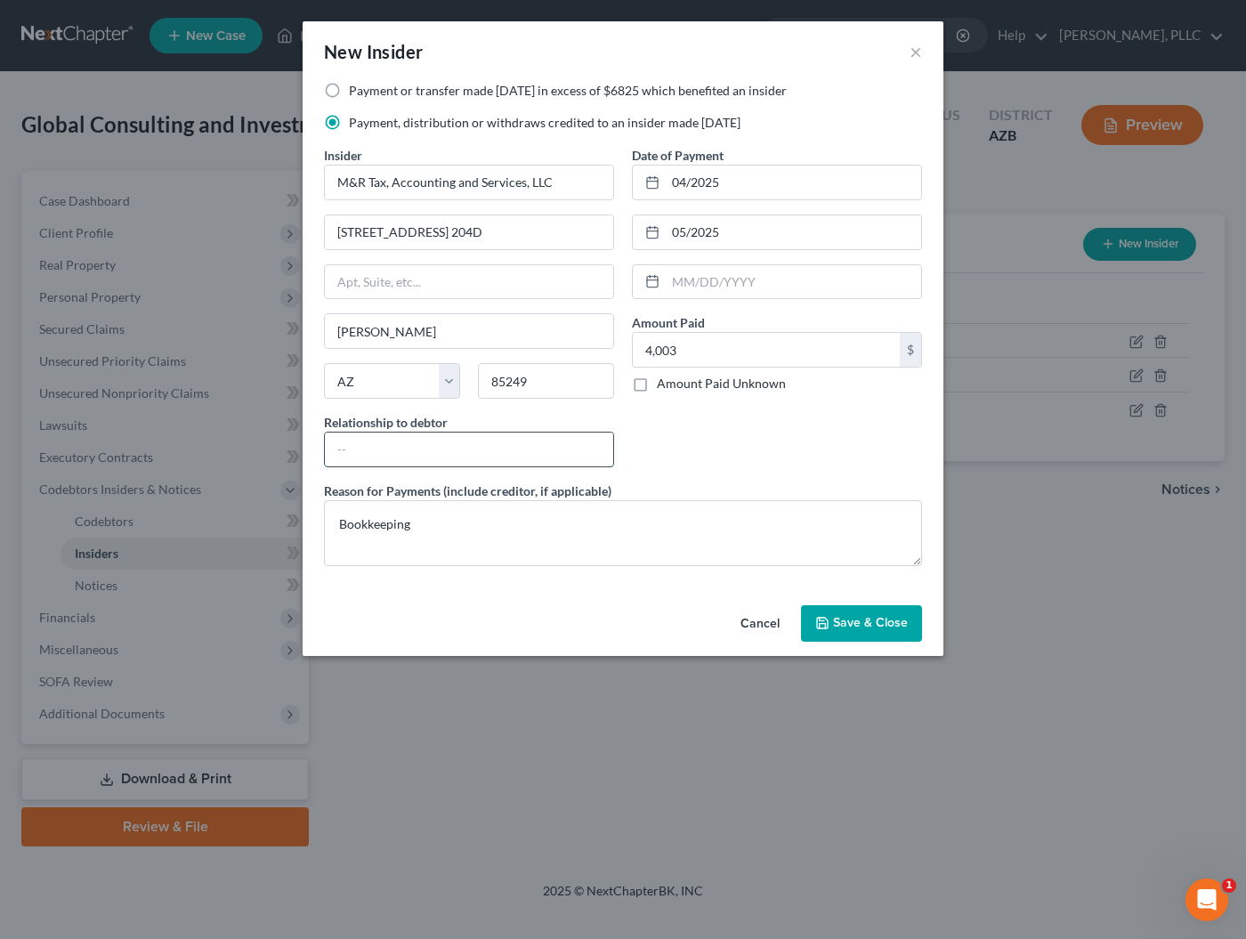
click at [479, 452] on input "text" at bounding box center [469, 450] width 288 height 34
type input "D"
click at [747, 628] on button "Cancel" at bounding box center [760, 625] width 68 height 36
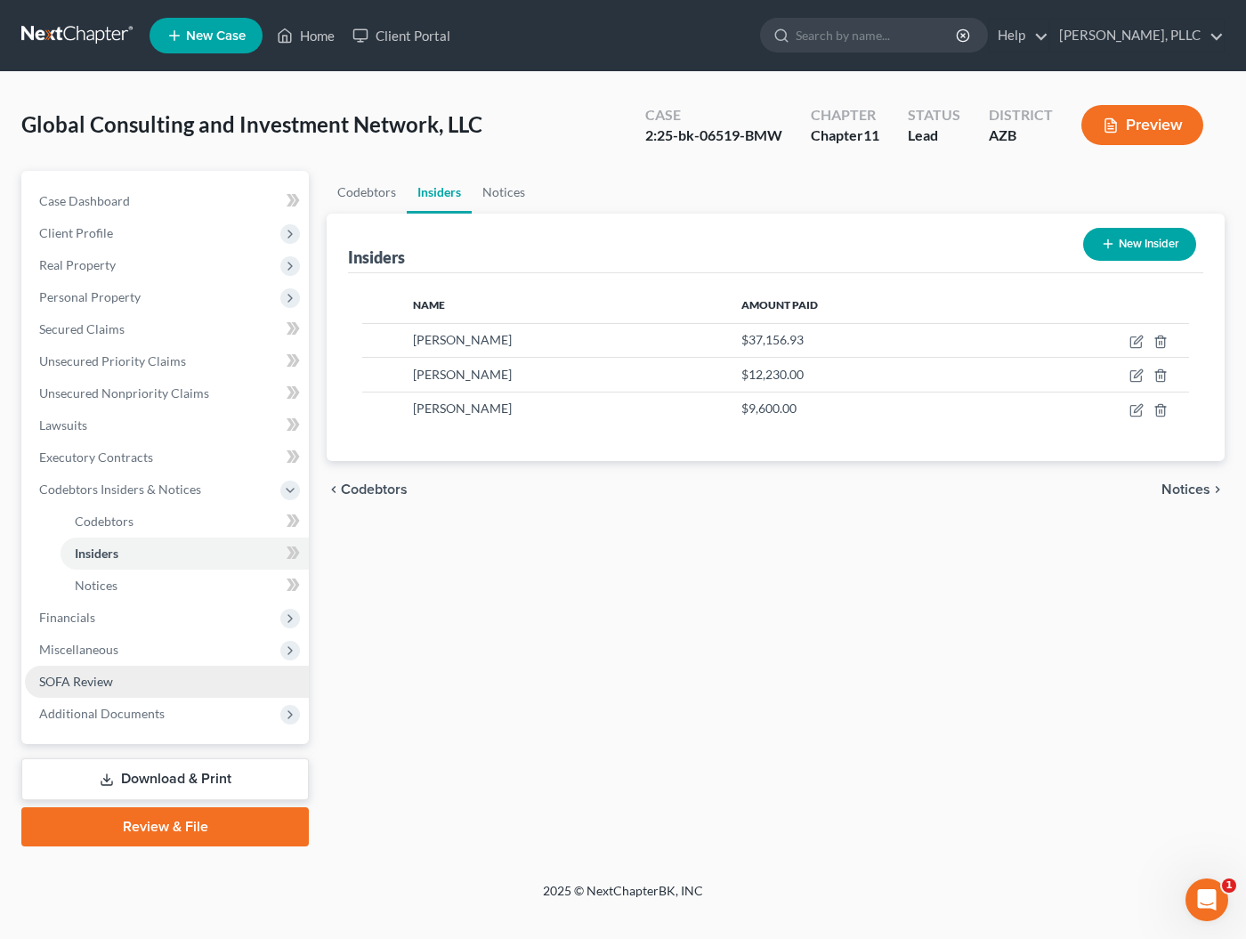
click at [68, 679] on span "SOFA Review" at bounding box center [76, 681] width 74 height 15
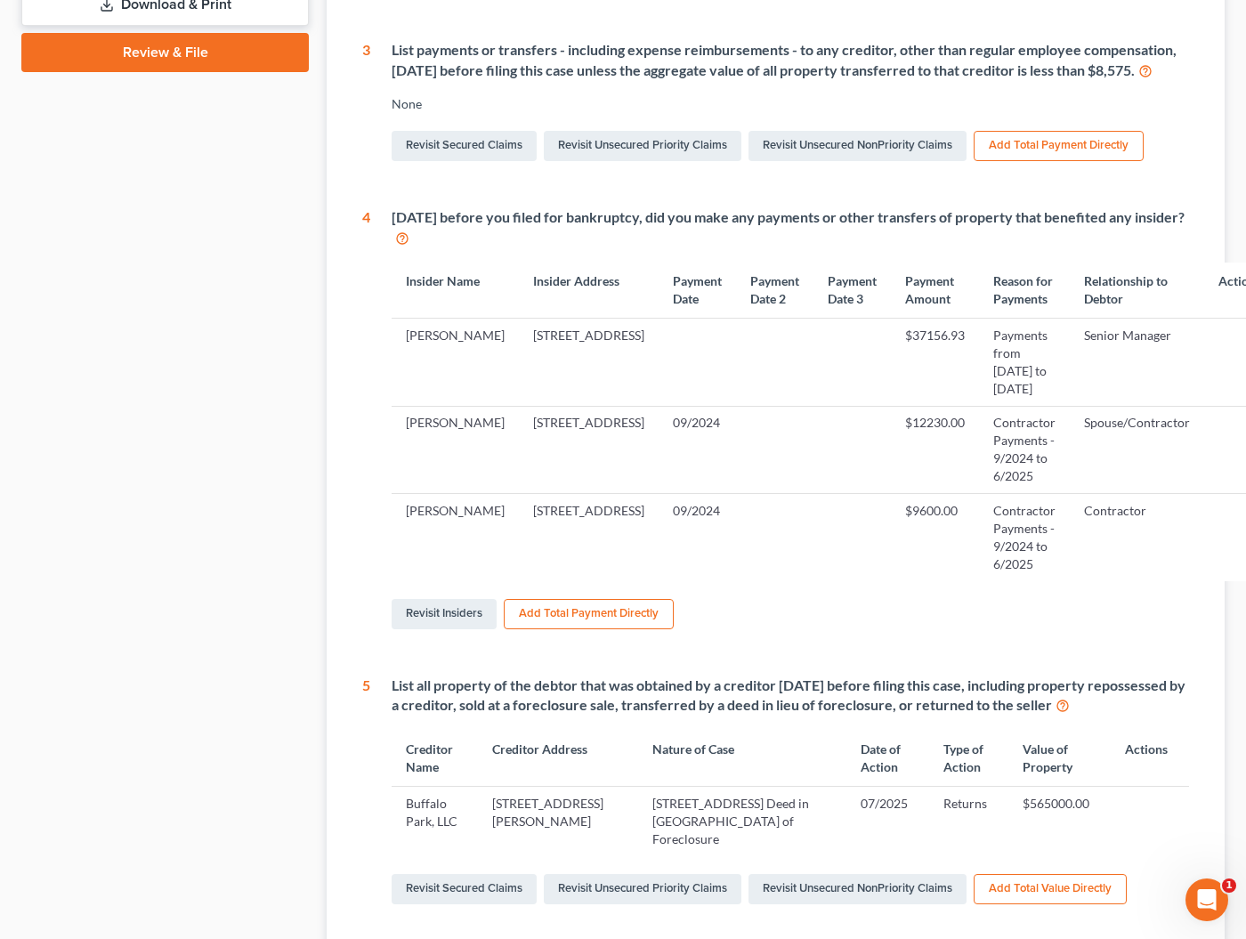
scroll to position [687, 0]
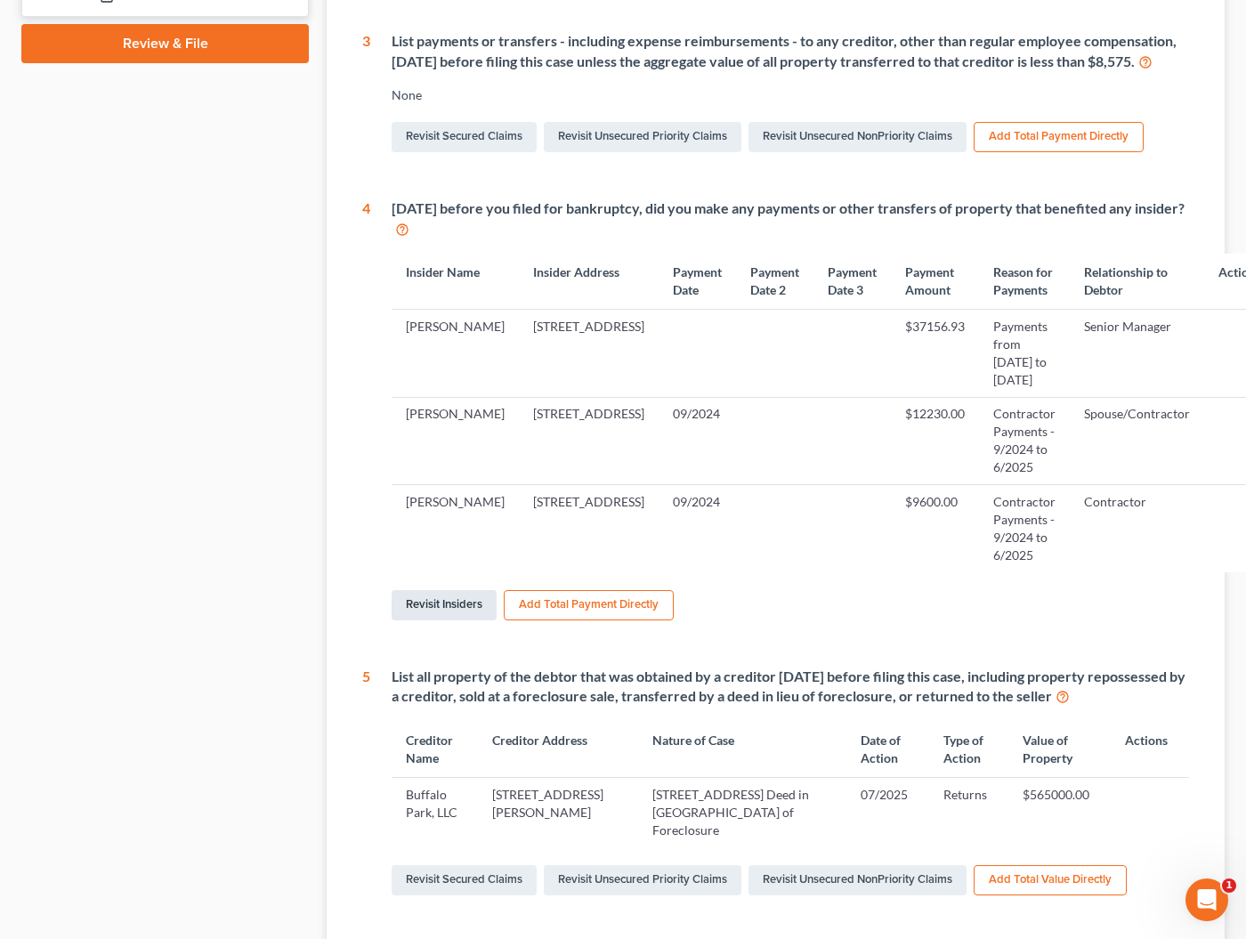
click at [428, 620] on link "Revisit Insiders" at bounding box center [444, 605] width 105 height 30
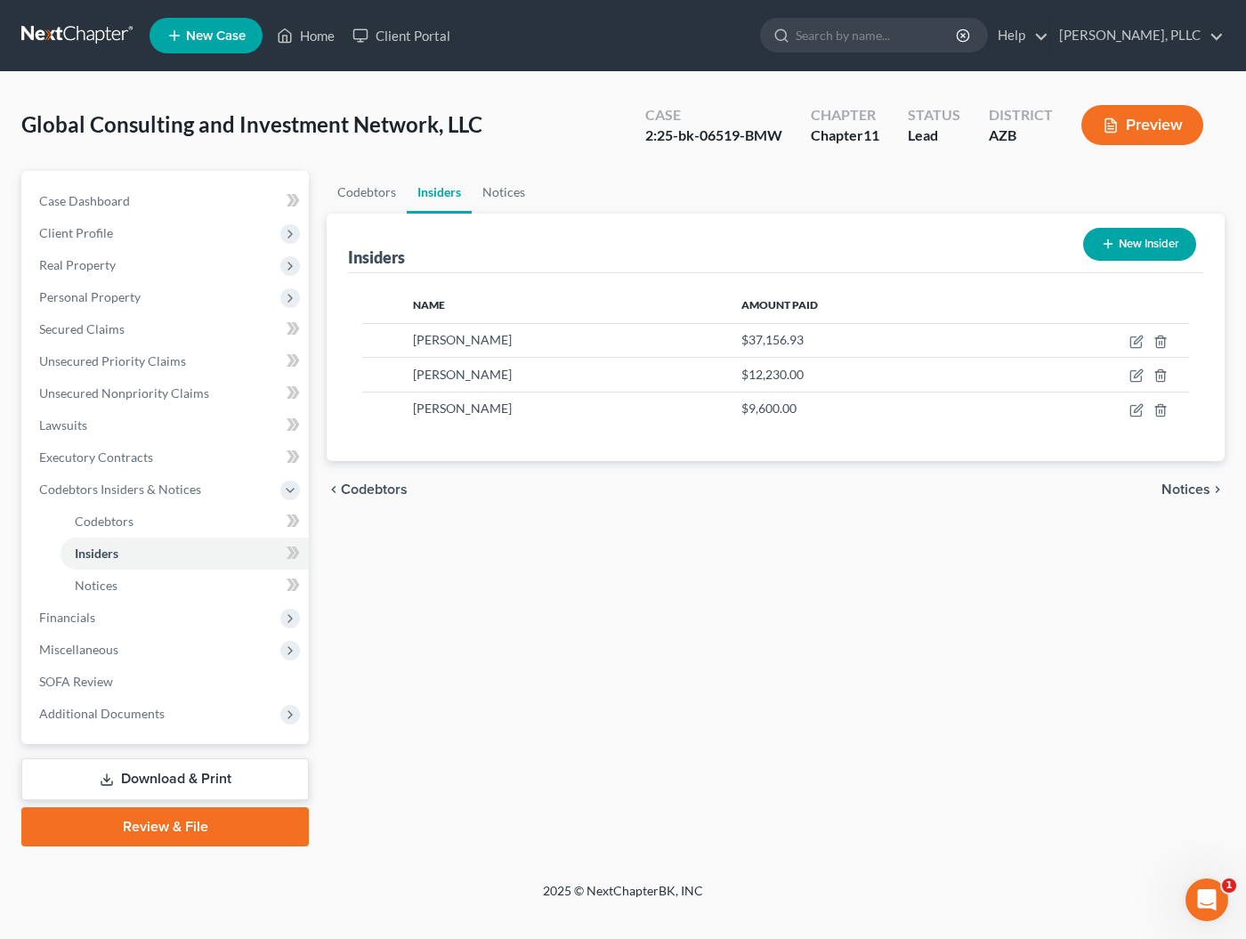
click at [1154, 251] on button "New Insider" at bounding box center [1139, 244] width 113 height 33
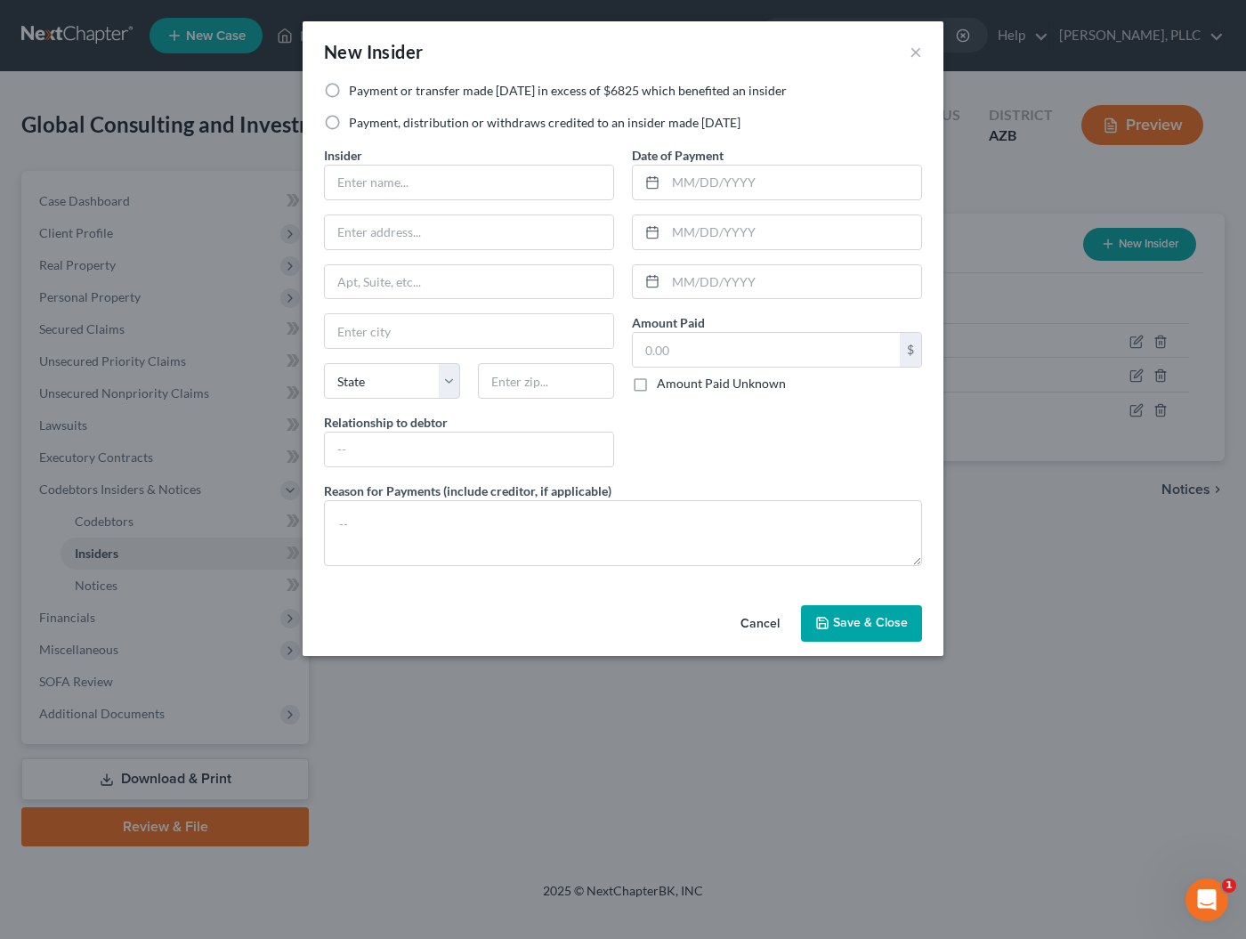
click at [400, 93] on label "Payment or transfer made [DATE] in excess of $6825 which benefited an insider" at bounding box center [568, 91] width 438 height 18
click at [368, 93] on input "Payment or transfer made [DATE] in excess of $6825 which benefited an insider" at bounding box center [362, 88] width 12 height 12
radio input "true"
click at [380, 125] on label "Payment, distribution or withdraws credited to an insider made [DATE]" at bounding box center [545, 123] width 392 height 18
click at [368, 125] on input "Payment, distribution or withdraws credited to an insider made [DATE]" at bounding box center [362, 120] width 12 height 12
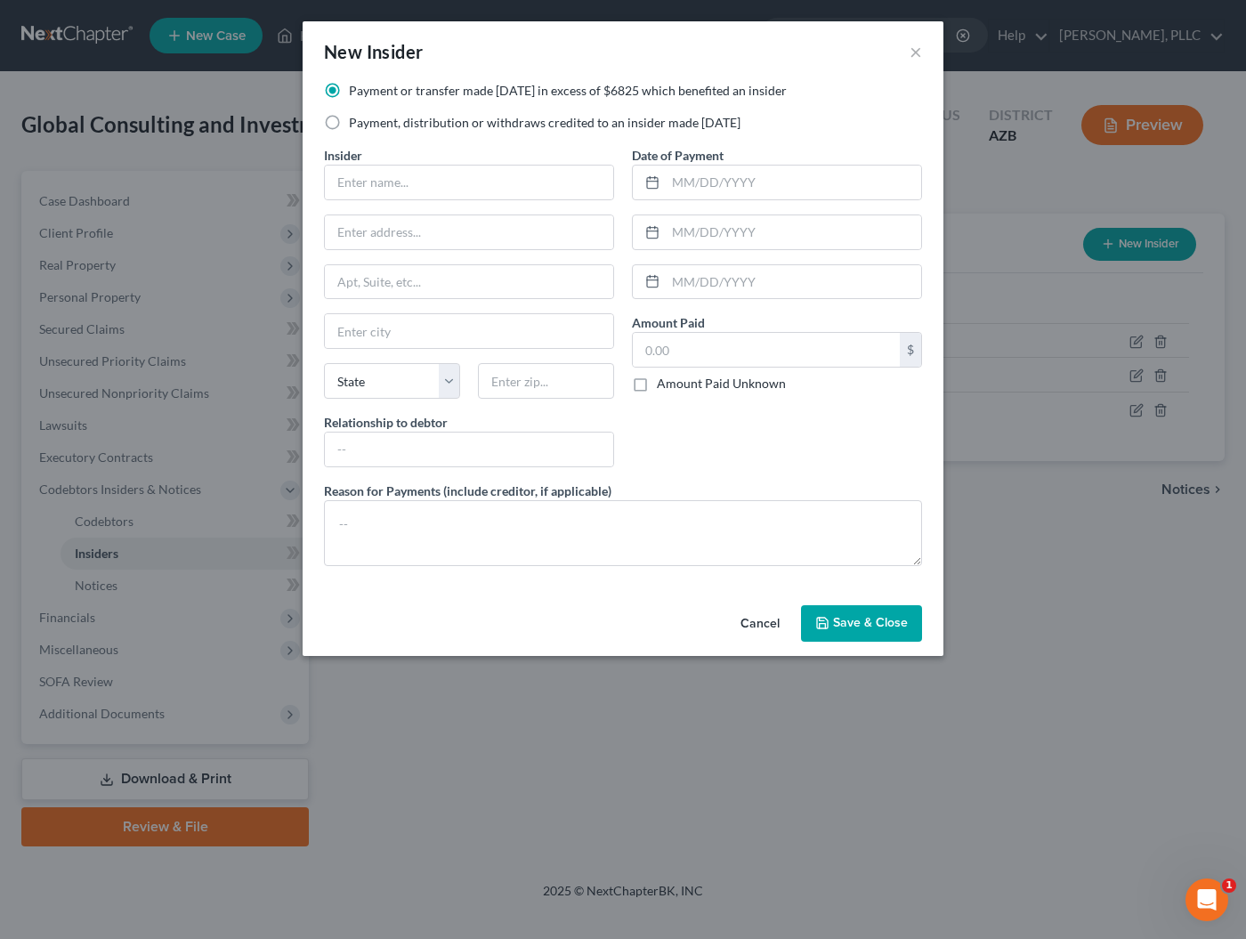
radio input "true"
type input "[PERSON_NAME] [PERSON_NAME]"
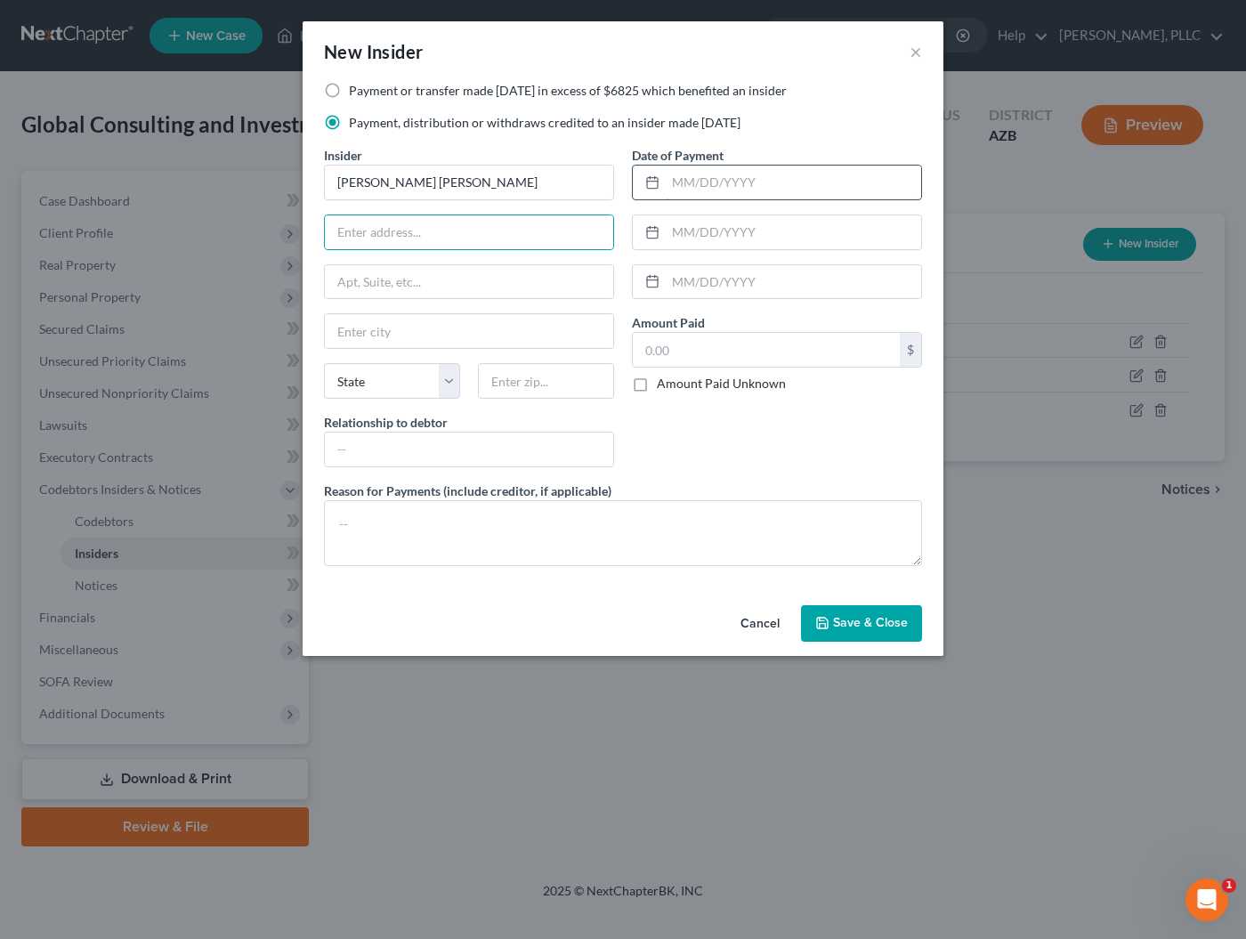
click at [726, 177] on input "text" at bounding box center [793, 183] width 255 height 34
type input "Various"
type input "625"
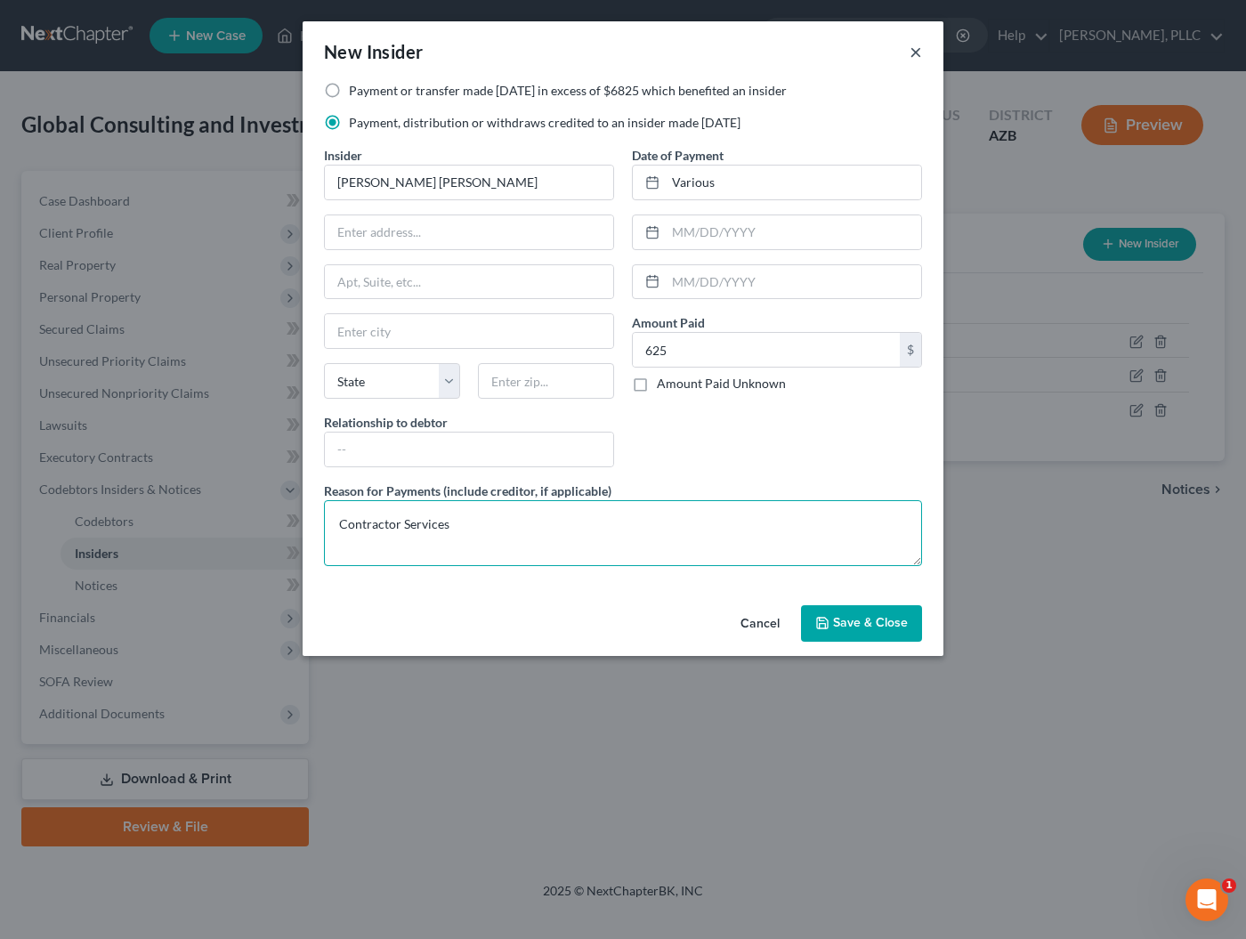
type textarea "Contractor Services"
click at [912, 51] on button "×" at bounding box center [916, 51] width 12 height 21
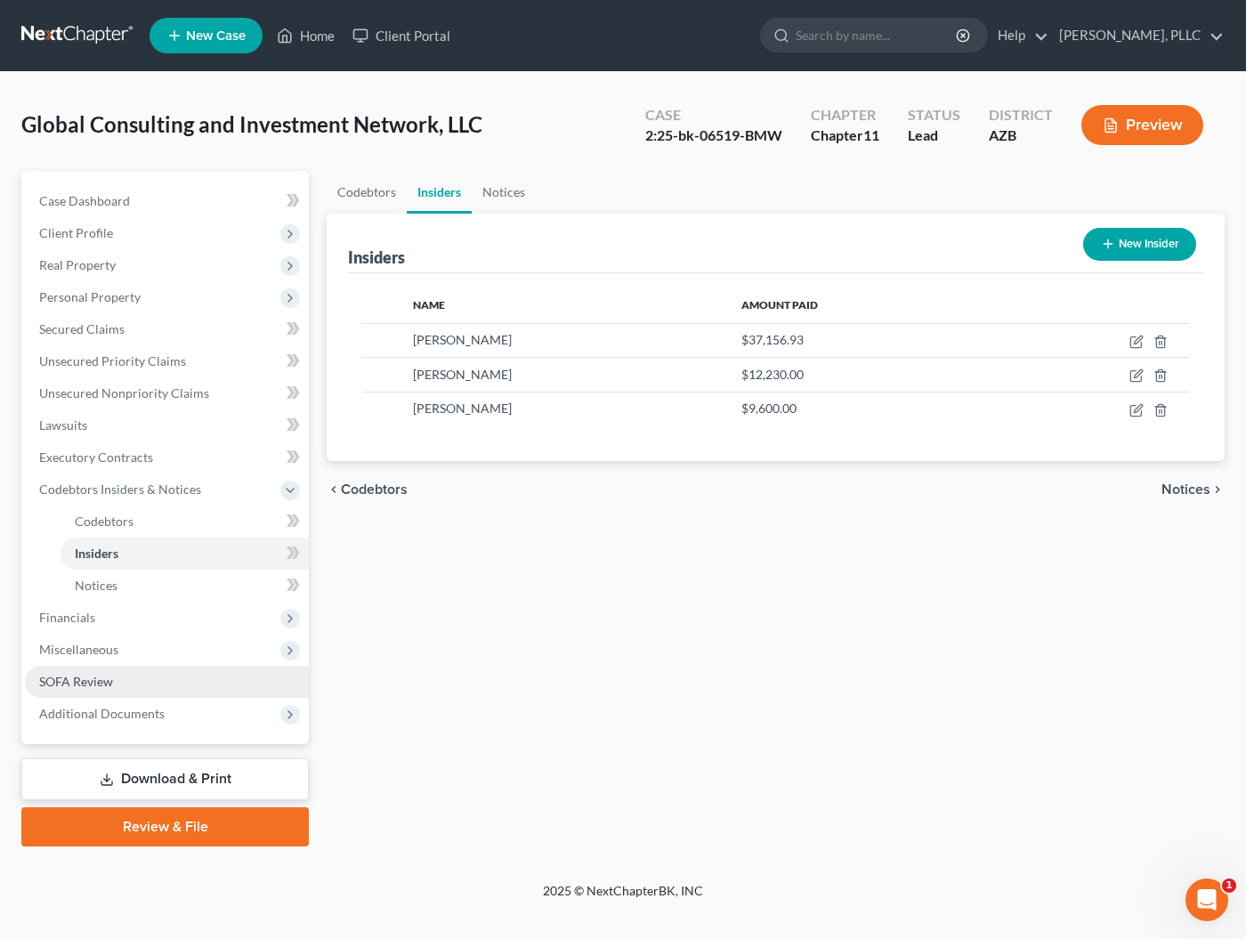
click at [86, 684] on span "SOFA Review" at bounding box center [76, 681] width 74 height 15
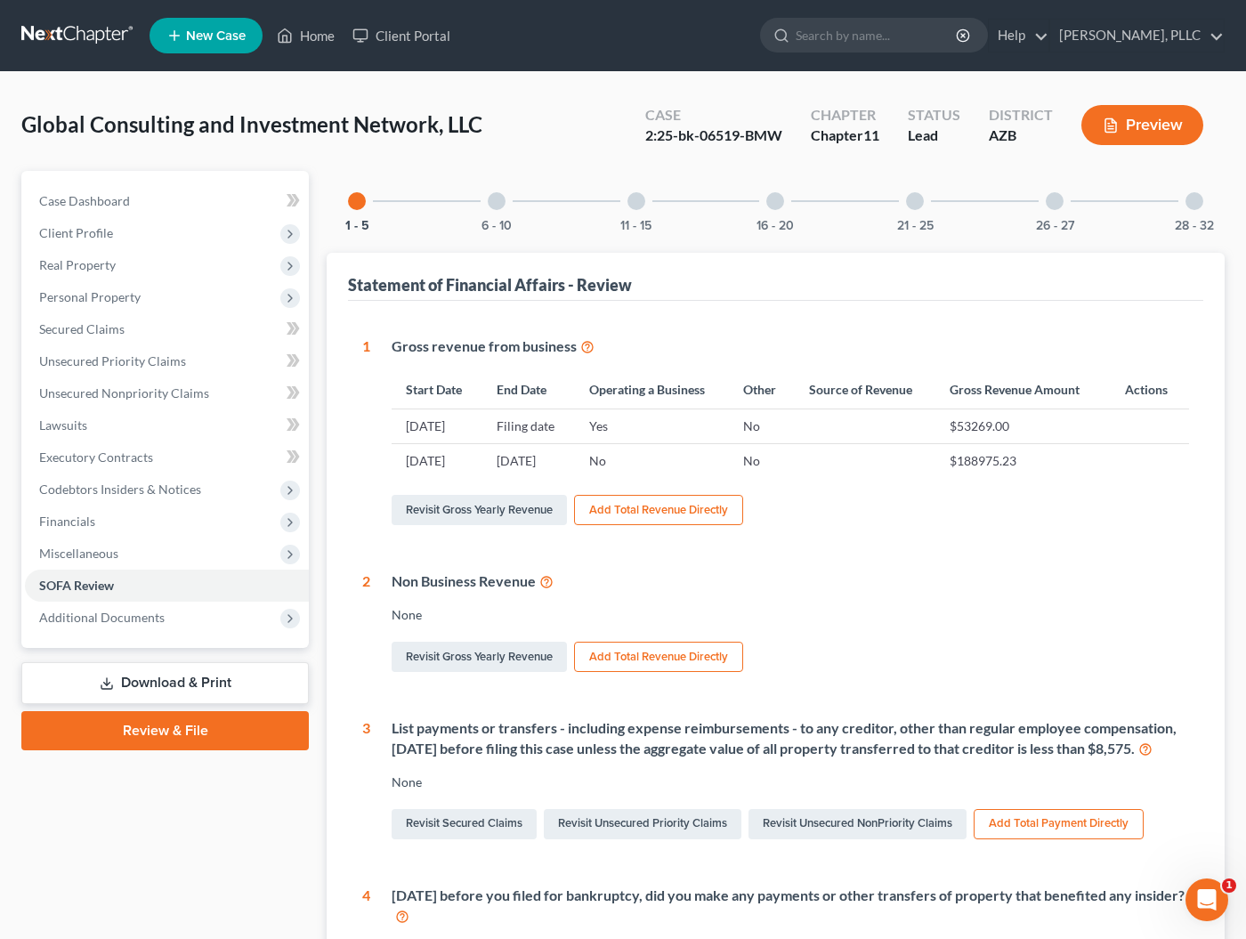
click at [177, 681] on link "Download & Print" at bounding box center [164, 683] width 287 height 42
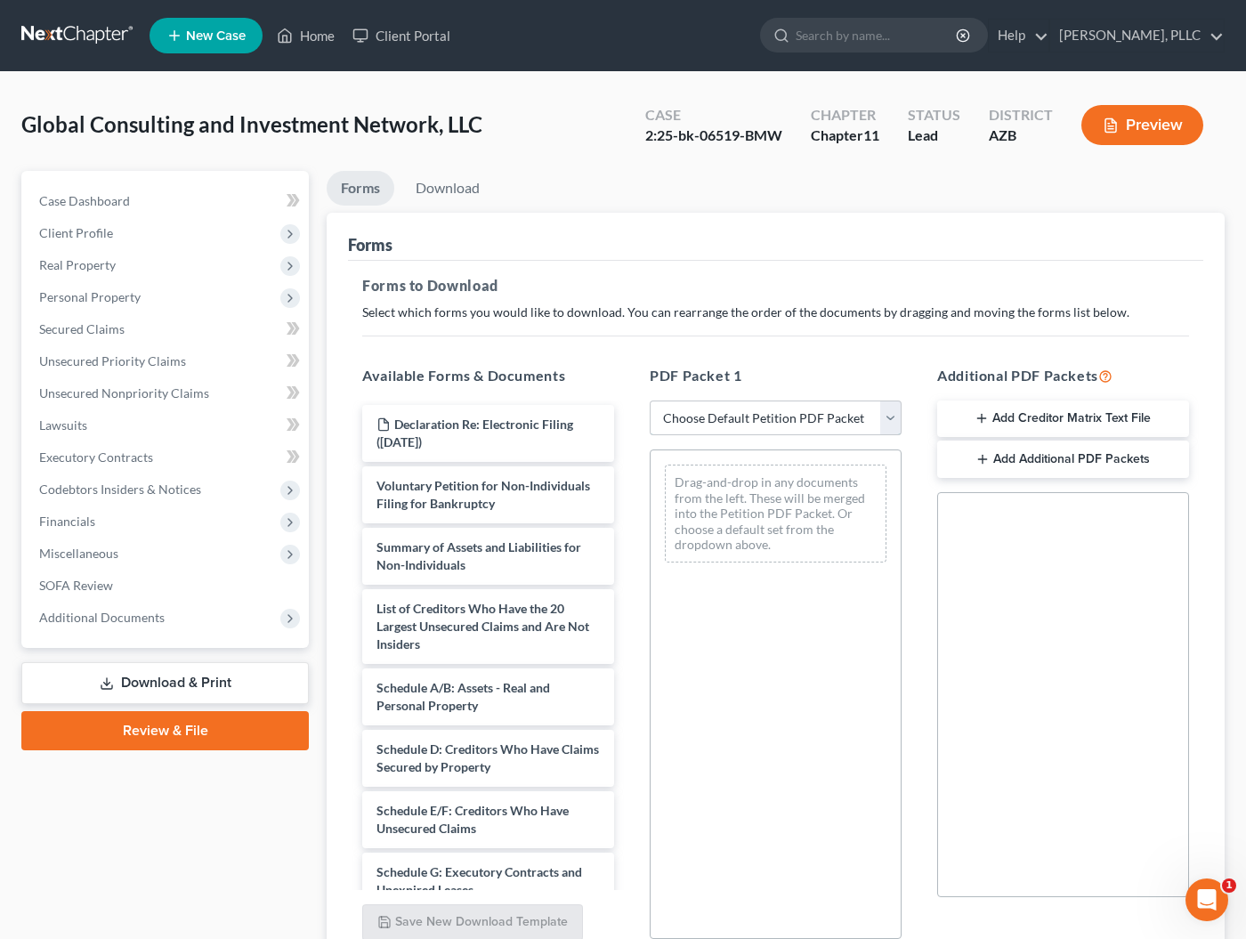
select select "0"
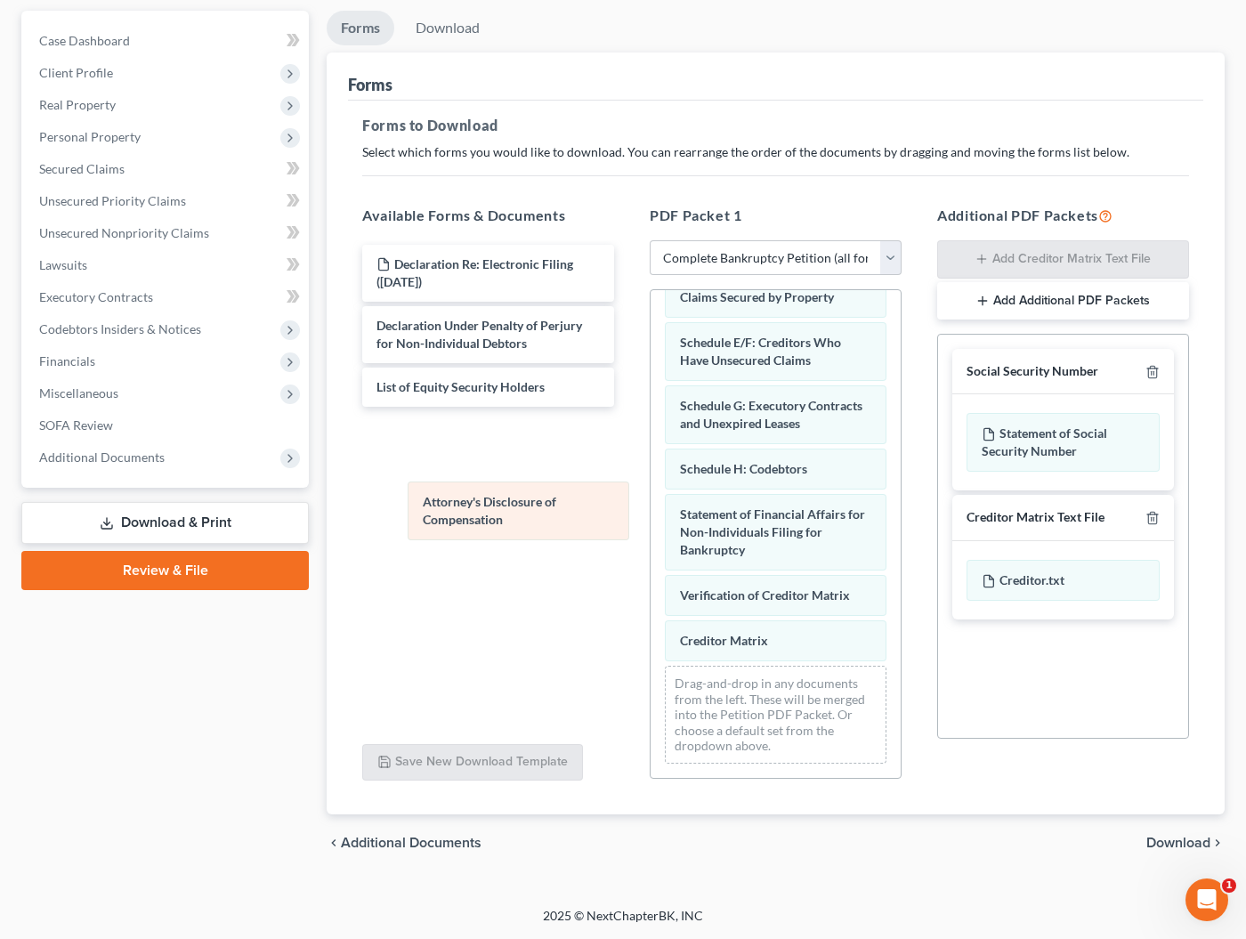
scroll to position [313, 0]
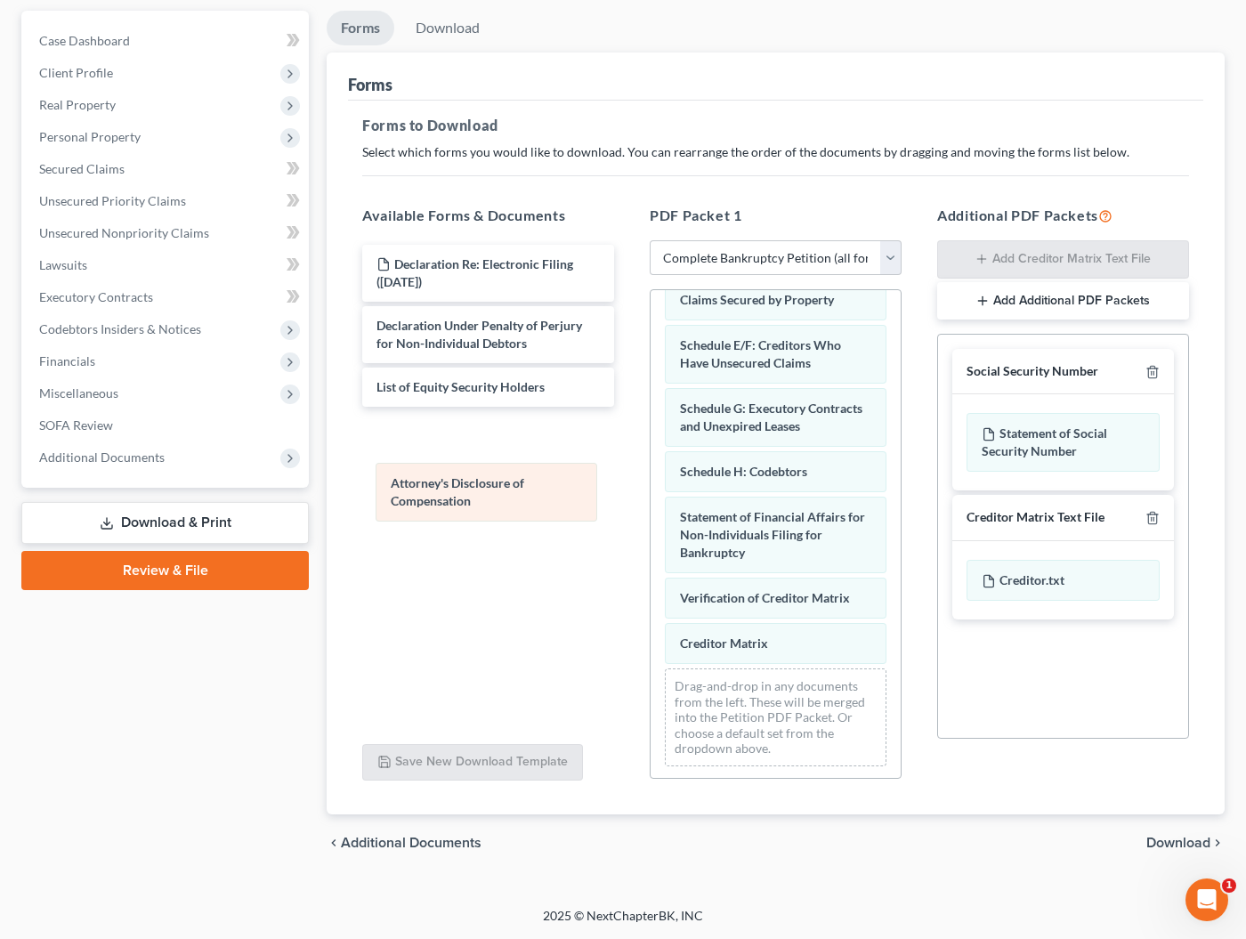
drag, startPoint x: 746, startPoint y: 622, endPoint x: 456, endPoint y: 480, distance: 323.2
click at [651, 480] on div "Attorney's Disclosure of Compensation Voluntary Petition for Non-Individuals Fi…" at bounding box center [776, 379] width 250 height 804
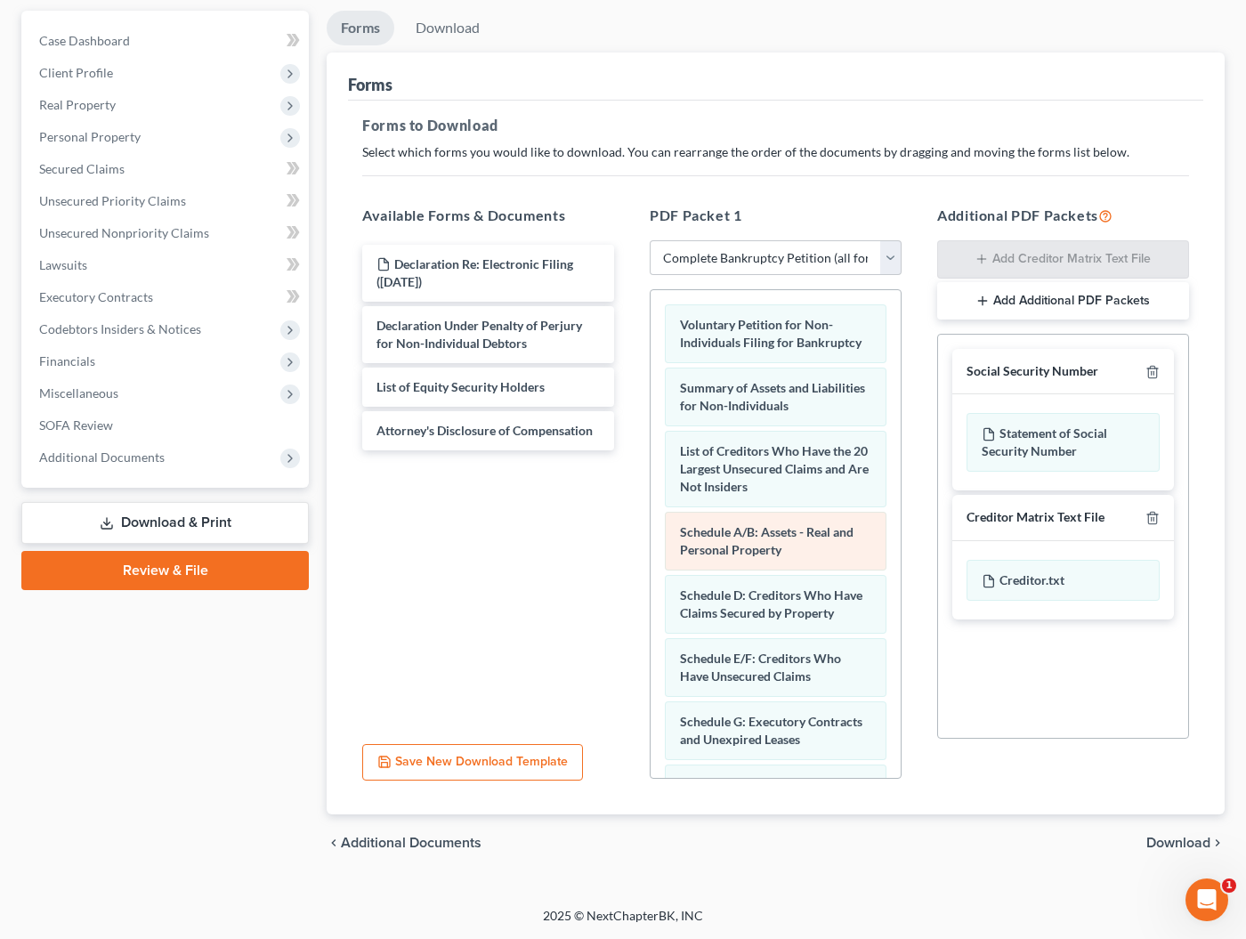
scroll to position [0, 0]
click at [1188, 841] on span "Download" at bounding box center [1178, 843] width 64 height 14
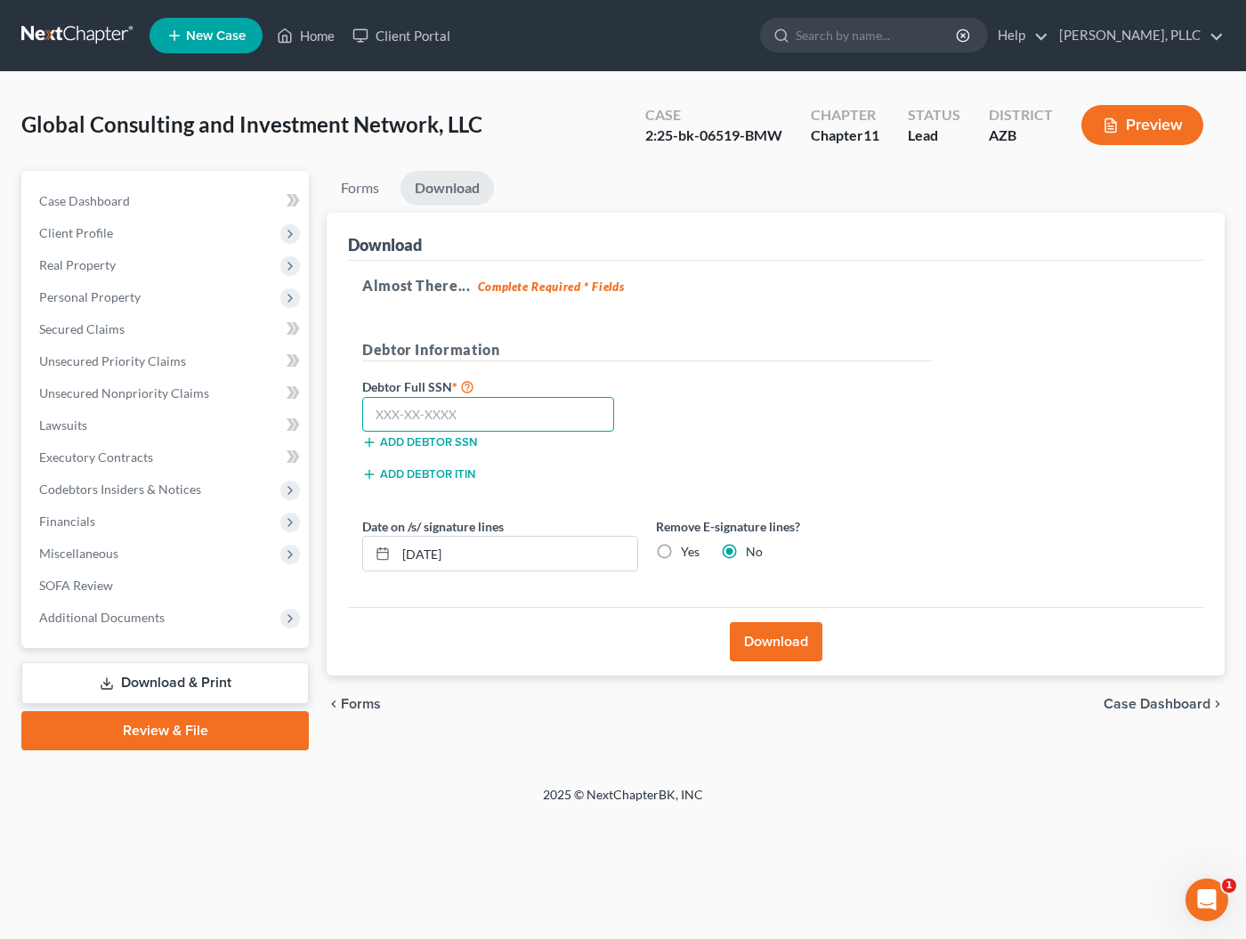
click at [509, 401] on input "text" at bounding box center [488, 415] width 252 height 36
type input "239-84-7293"
click at [786, 643] on button "Download" at bounding box center [776, 641] width 93 height 39
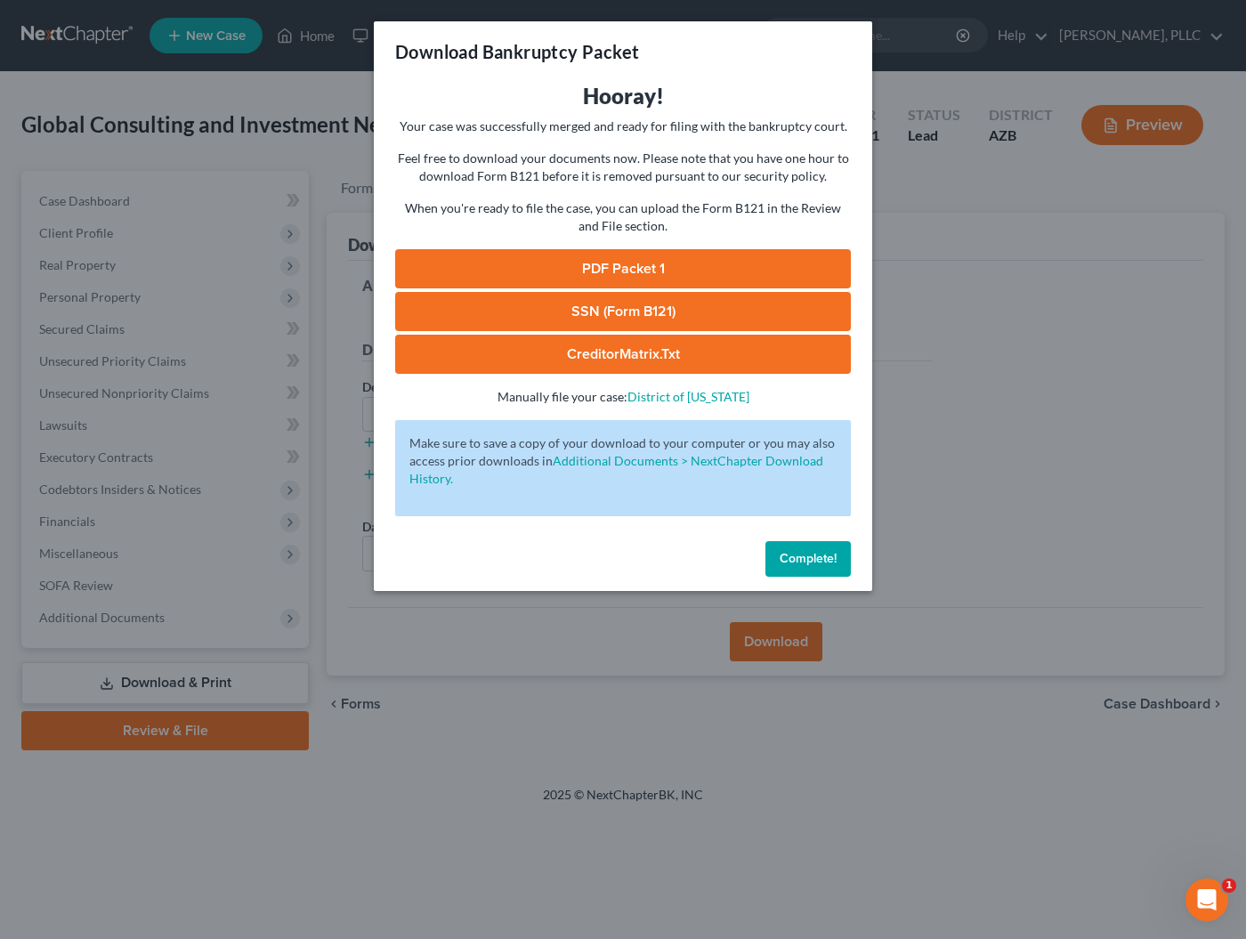
click at [643, 263] on link "PDF Packet 1" at bounding box center [623, 268] width 456 height 39
click at [826, 546] on button "Complete!" at bounding box center [807, 559] width 85 height 36
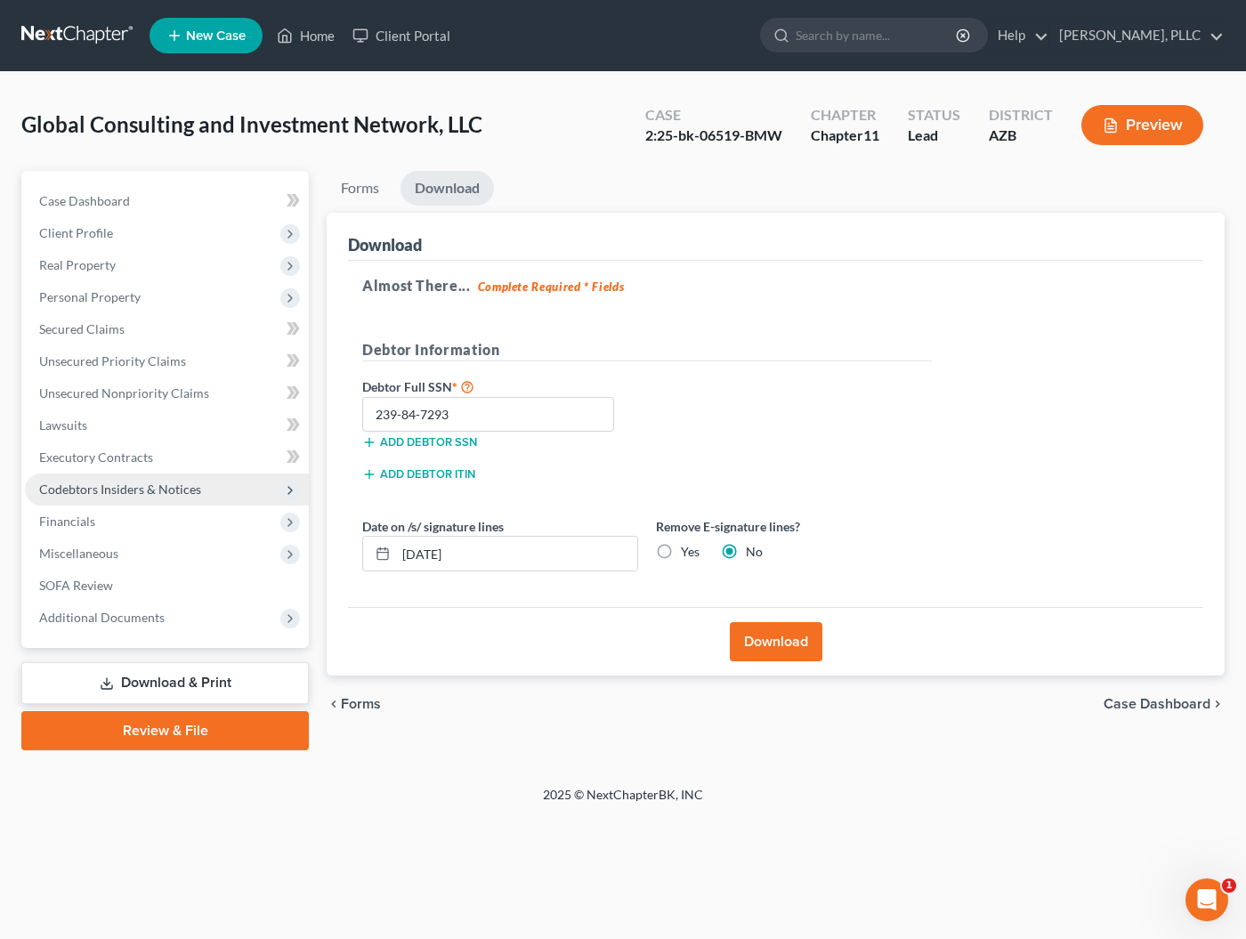
click at [123, 488] on span "Codebtors Insiders & Notices" at bounding box center [120, 488] width 162 height 15
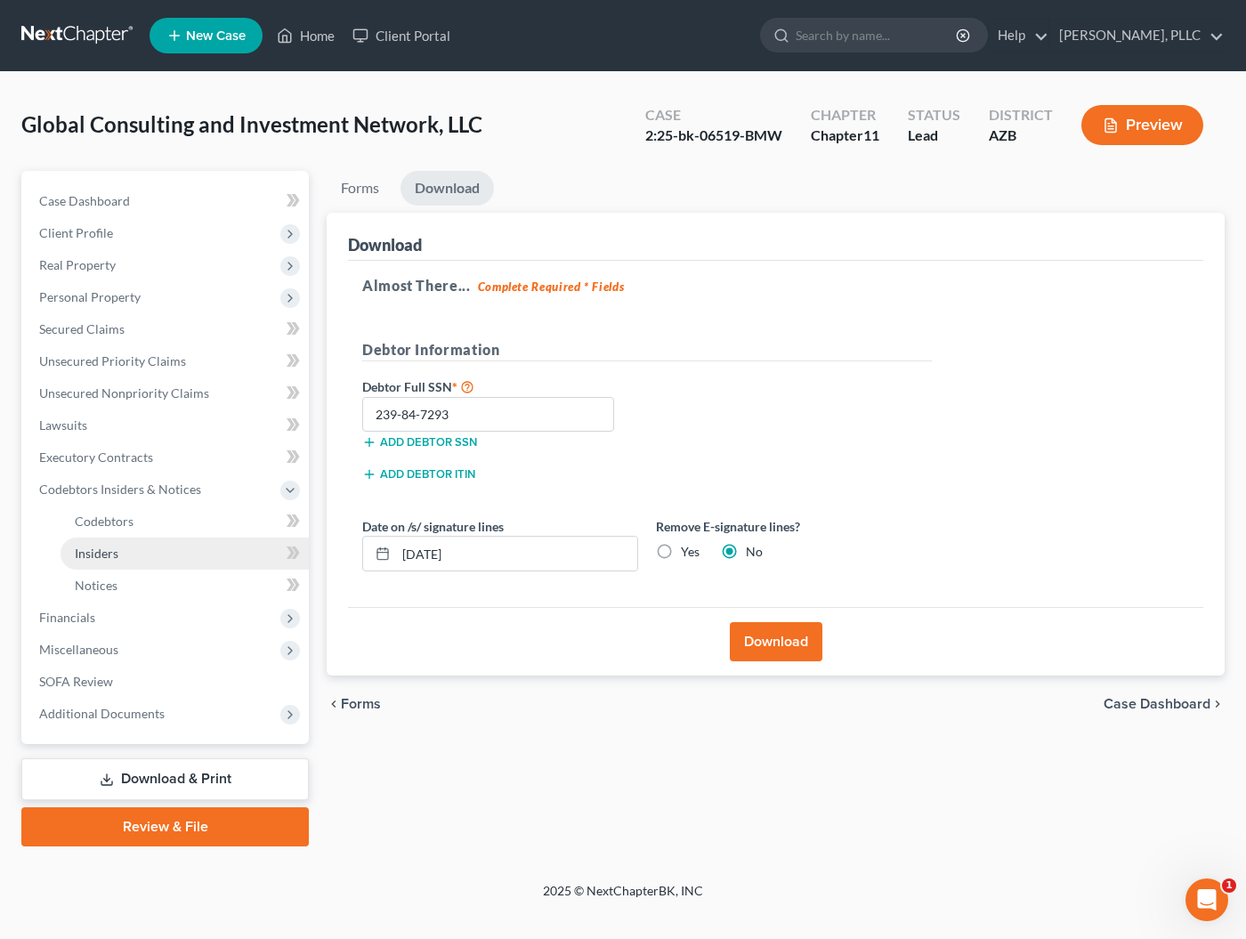
click at [104, 554] on span "Insiders" at bounding box center [97, 553] width 44 height 15
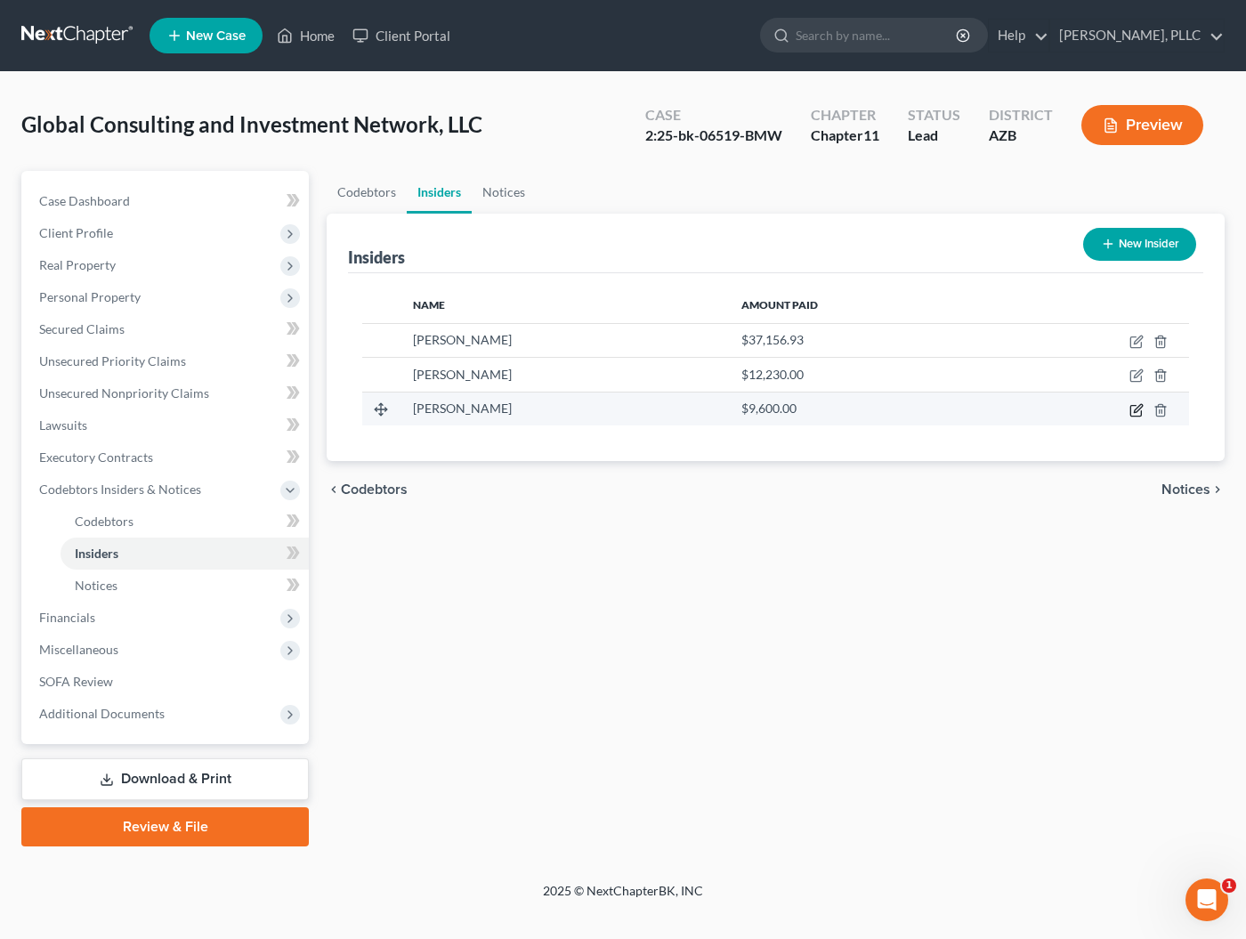
click at [1130, 411] on icon "button" at bounding box center [1135, 410] width 11 height 11
select select "3"
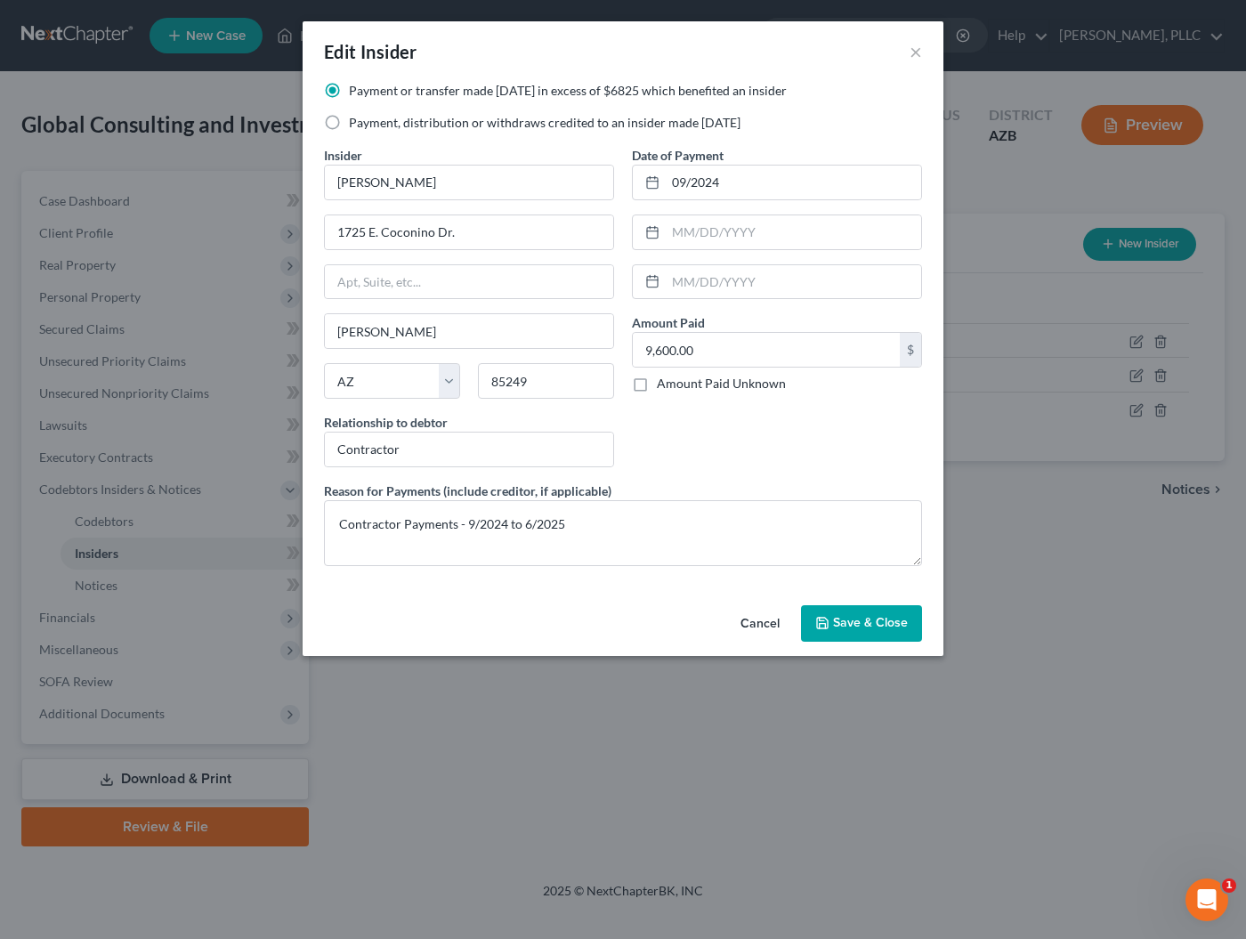
click at [881, 611] on button "Save & Close" at bounding box center [861, 623] width 121 height 37
